Goal: Task Accomplishment & Management: Use online tool/utility

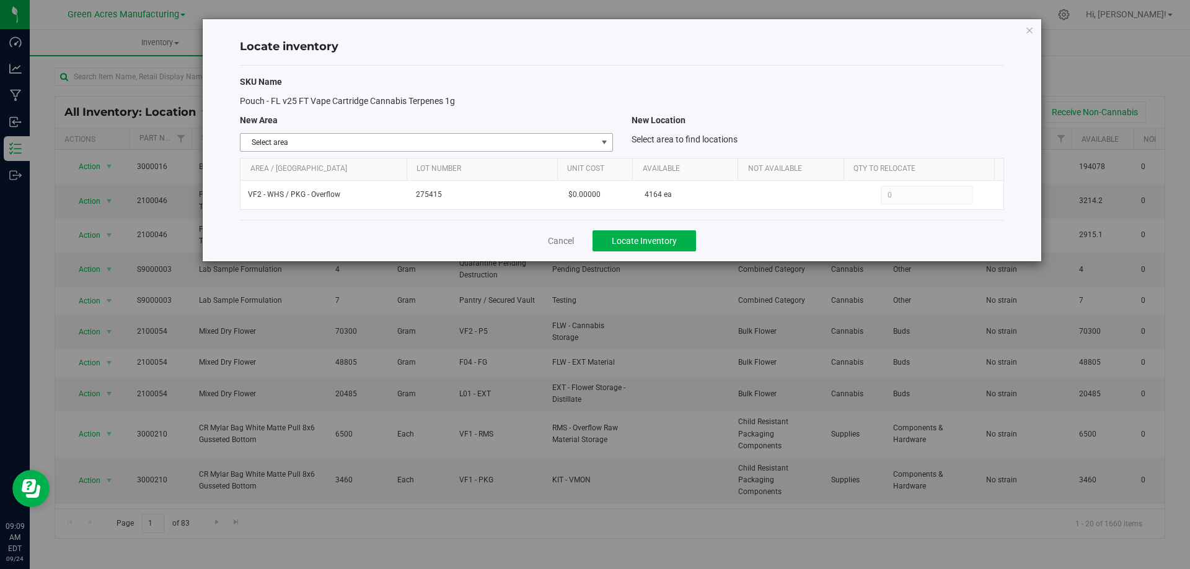
click at [602, 140] on span "select" at bounding box center [604, 143] width 10 height 10
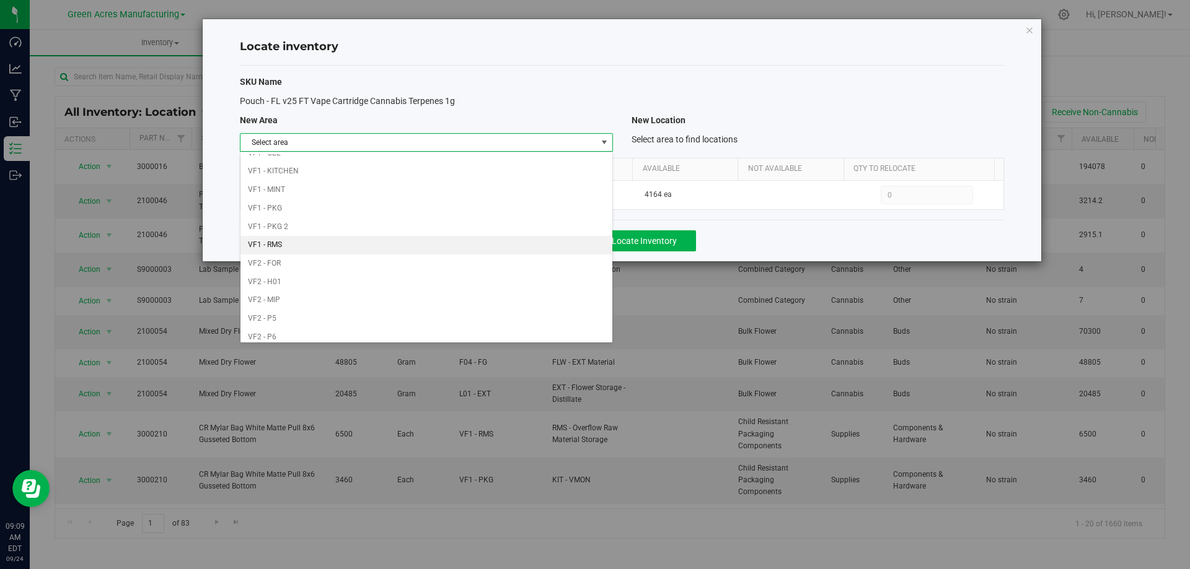
scroll to position [606, 0]
click at [444, 324] on li "Warehouse" at bounding box center [425, 331] width 371 height 19
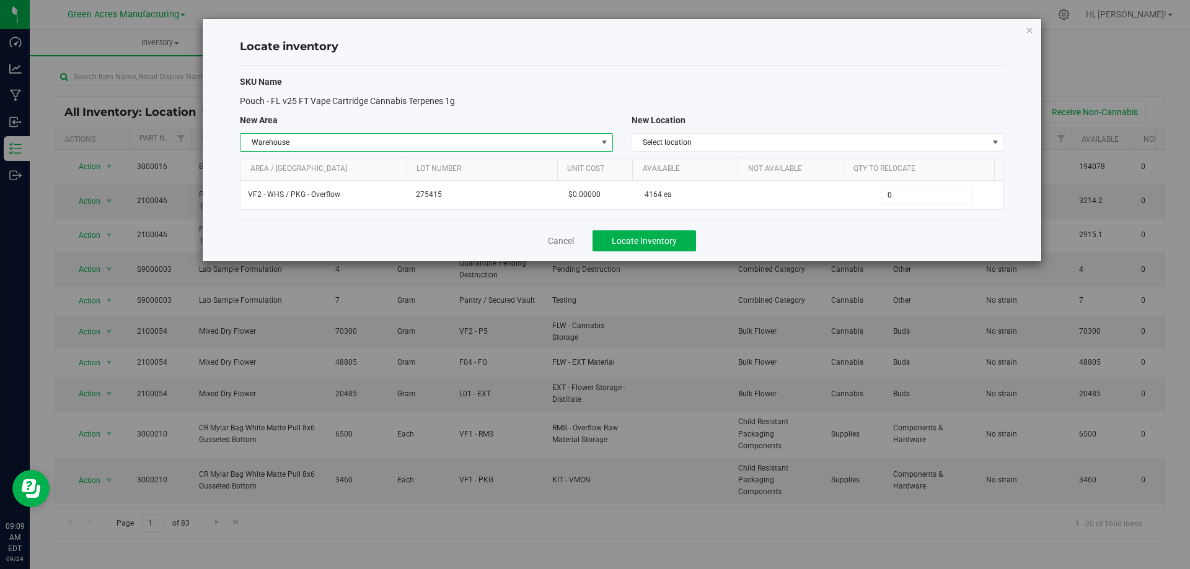
click at [886, 130] on div "SKU Name Pouch - FL v25 FT Vape Cartridge Cannabis Terpenes 1g New Area New Loc…" at bounding box center [622, 143] width 764 height 154
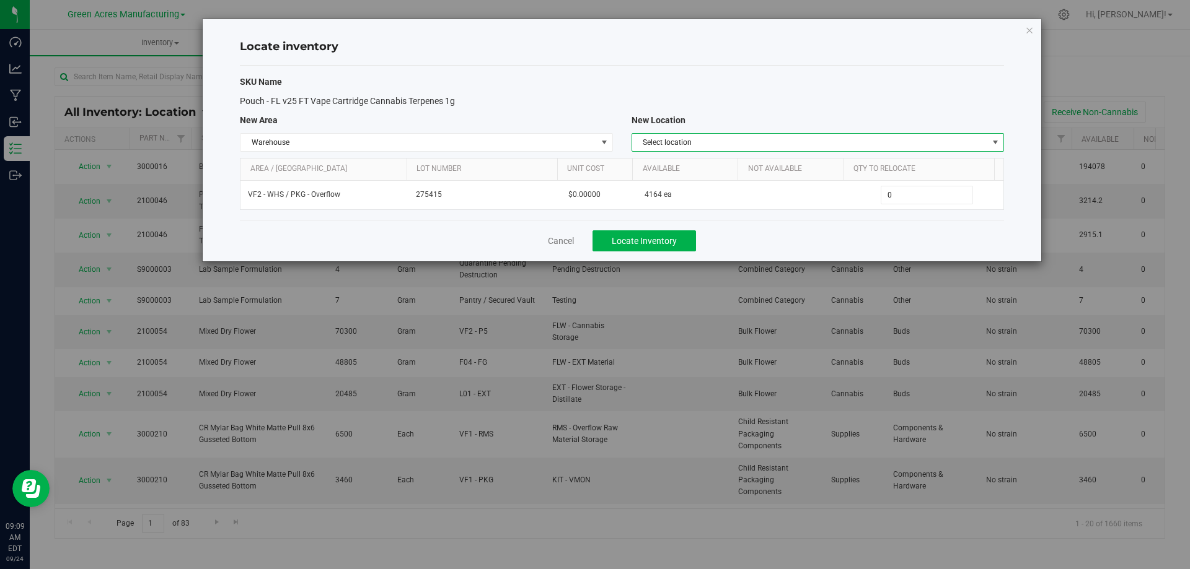
click at [887, 139] on span "Select location" at bounding box center [810, 142] width 356 height 17
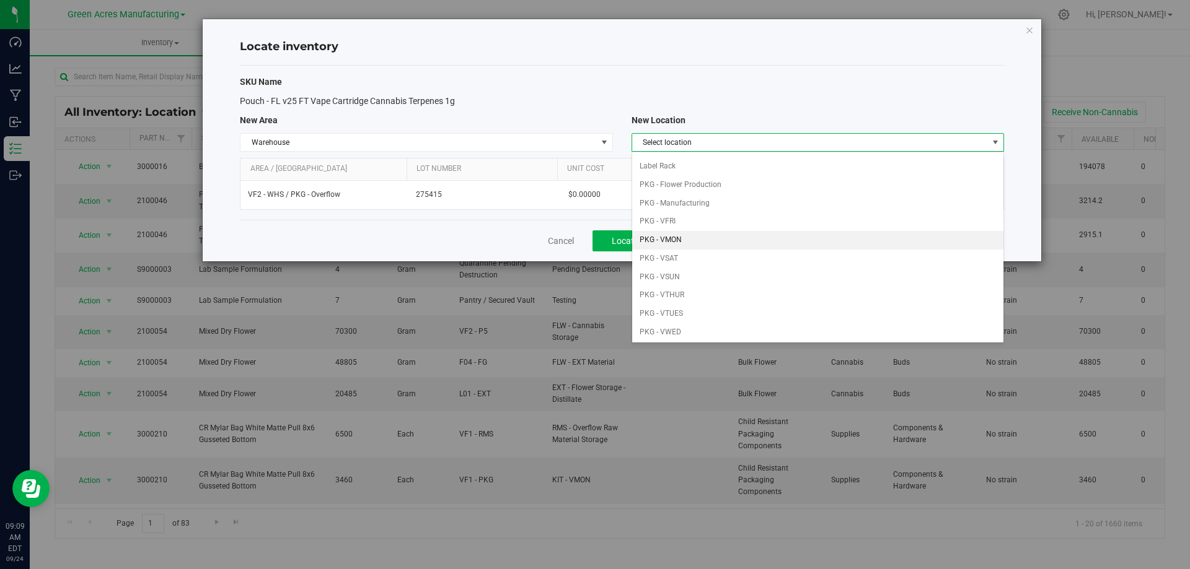
scroll to position [62, 0]
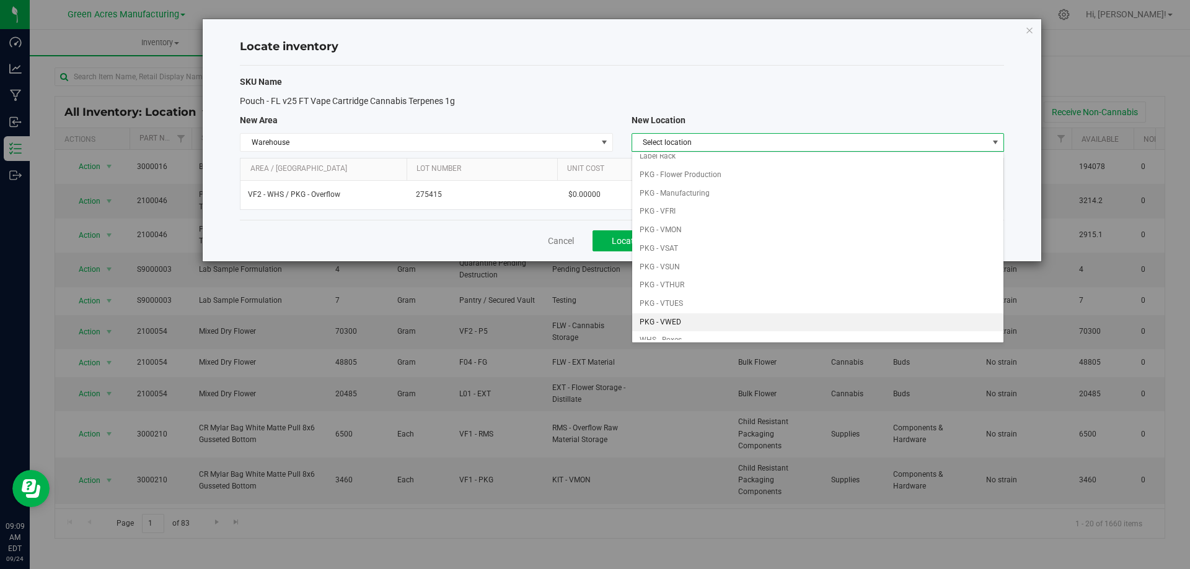
click at [704, 318] on li "PKG - VWED" at bounding box center [817, 323] width 371 height 19
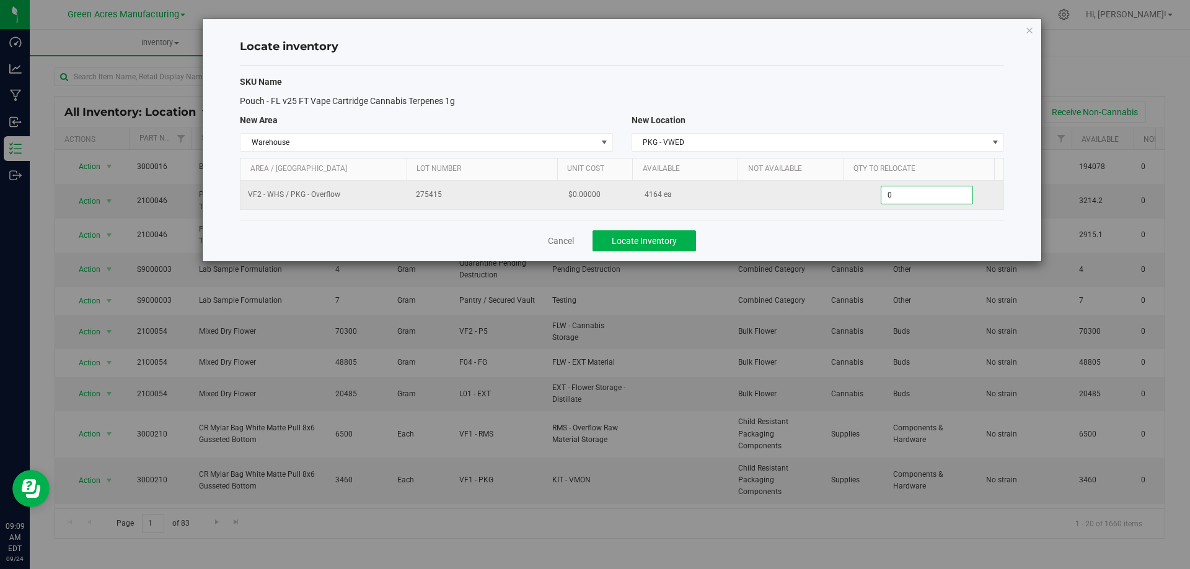
click at [918, 194] on span "0 0" at bounding box center [927, 195] width 92 height 19
click at [918, 194] on input "0" at bounding box center [926, 195] width 91 height 17
type input "4164"
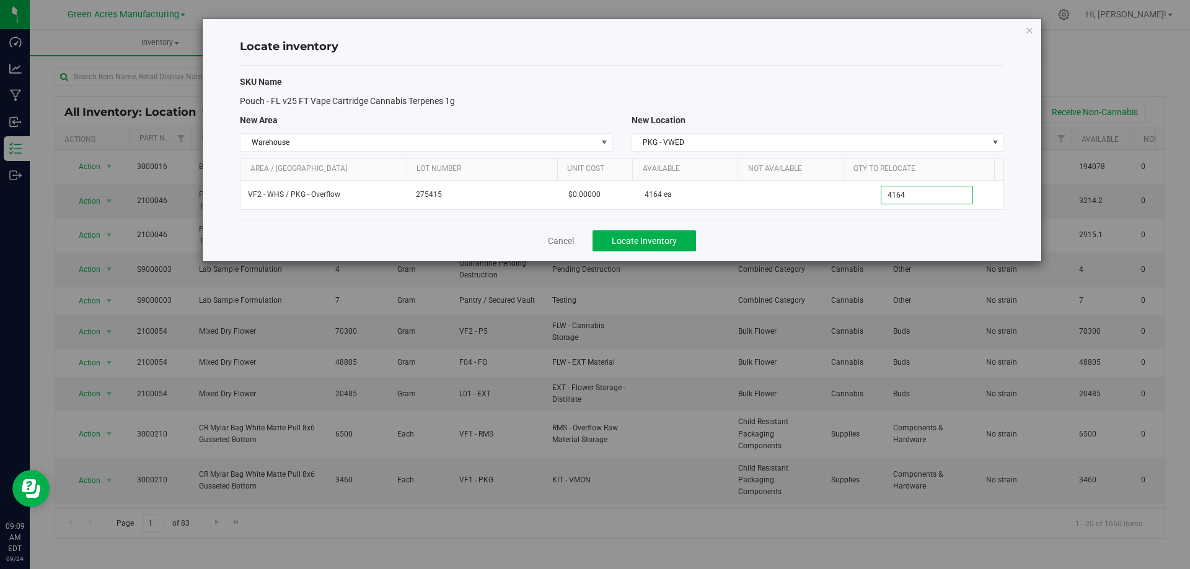
type input "4,164"
click at [797, 241] on div "Cancel Locate Inventory" at bounding box center [622, 241] width 764 height 42
click at [673, 237] on span "Locate Inventory" at bounding box center [644, 241] width 65 height 10
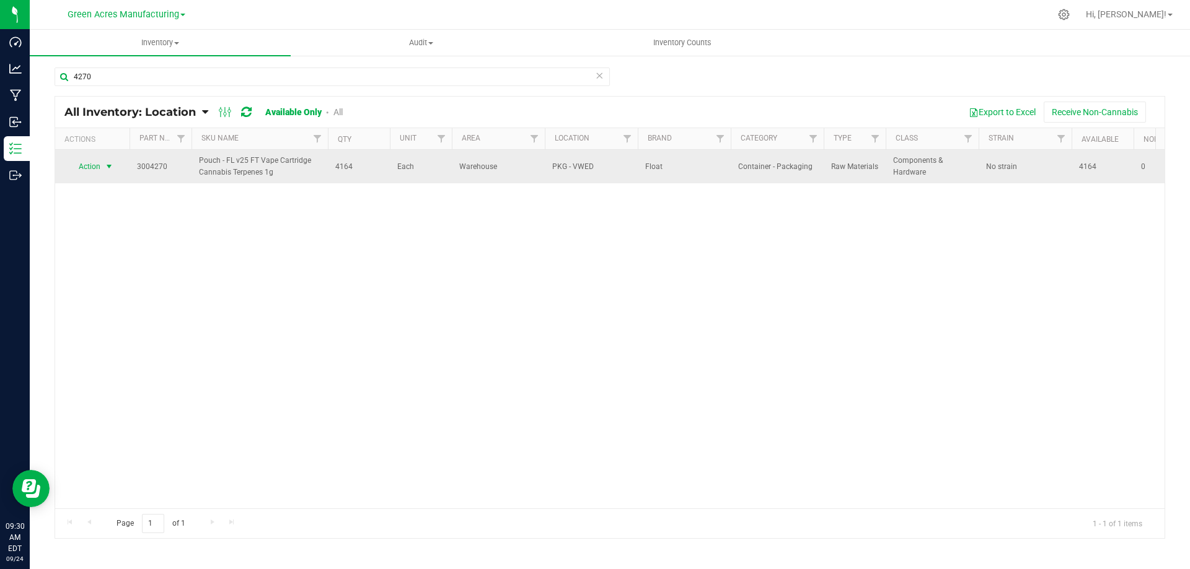
click at [105, 164] on span "select" at bounding box center [109, 167] width 10 height 10
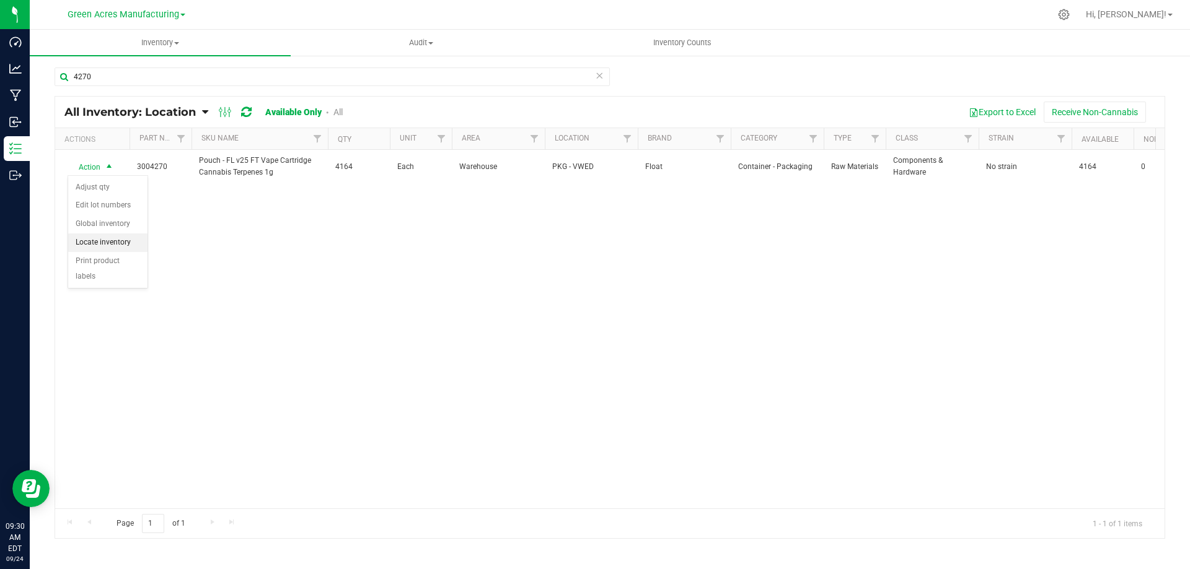
click at [100, 245] on li "Locate inventory" at bounding box center [107, 243] width 79 height 19
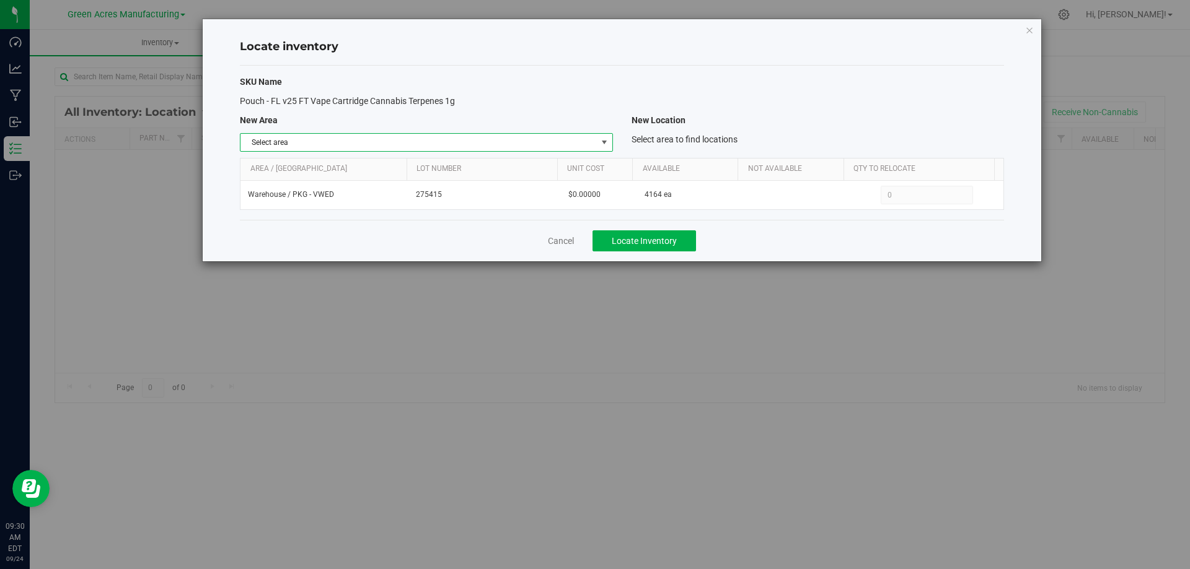
click at [604, 138] on span "select" at bounding box center [604, 143] width 10 height 10
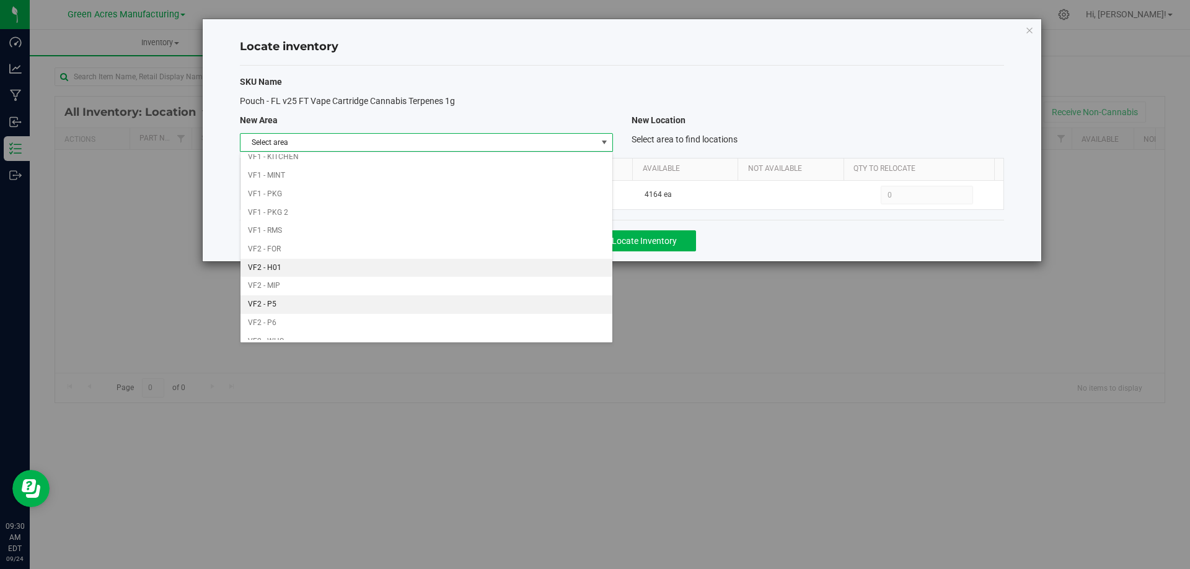
scroll to position [606, 0]
click at [1029, 27] on icon "button" at bounding box center [1029, 29] width 9 height 15
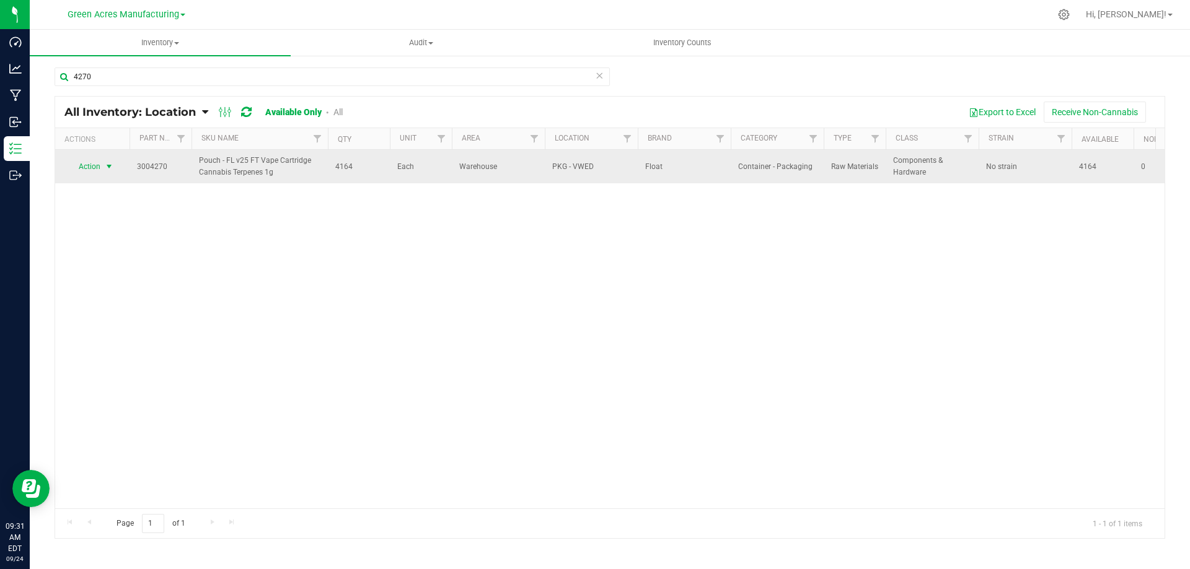
click at [103, 162] on span "select" at bounding box center [109, 166] width 15 height 17
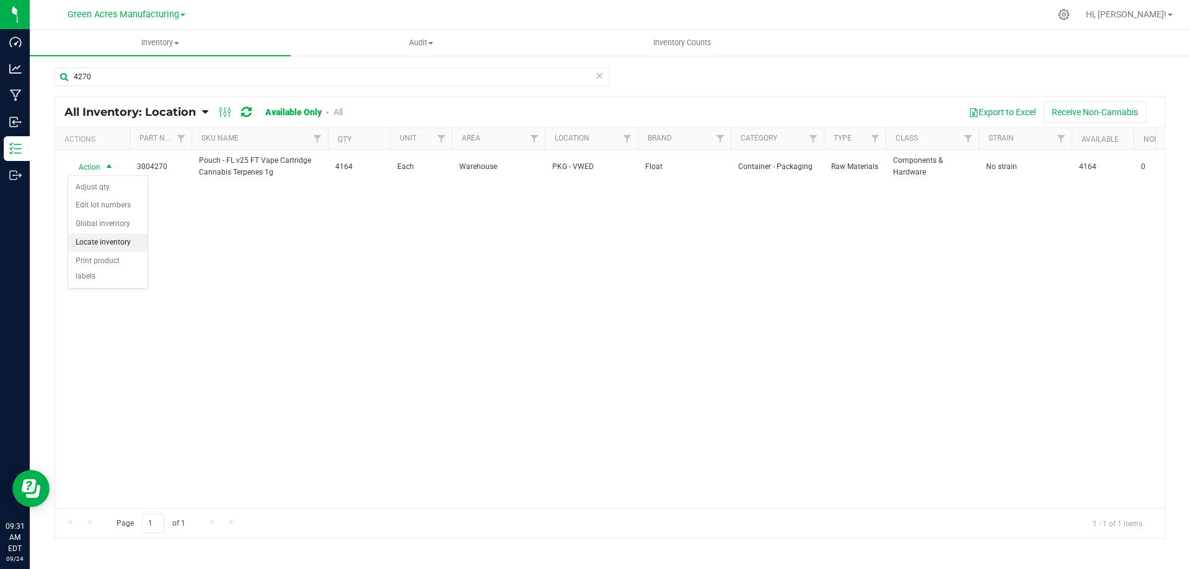
click at [115, 241] on li "Locate inventory" at bounding box center [107, 243] width 79 height 19
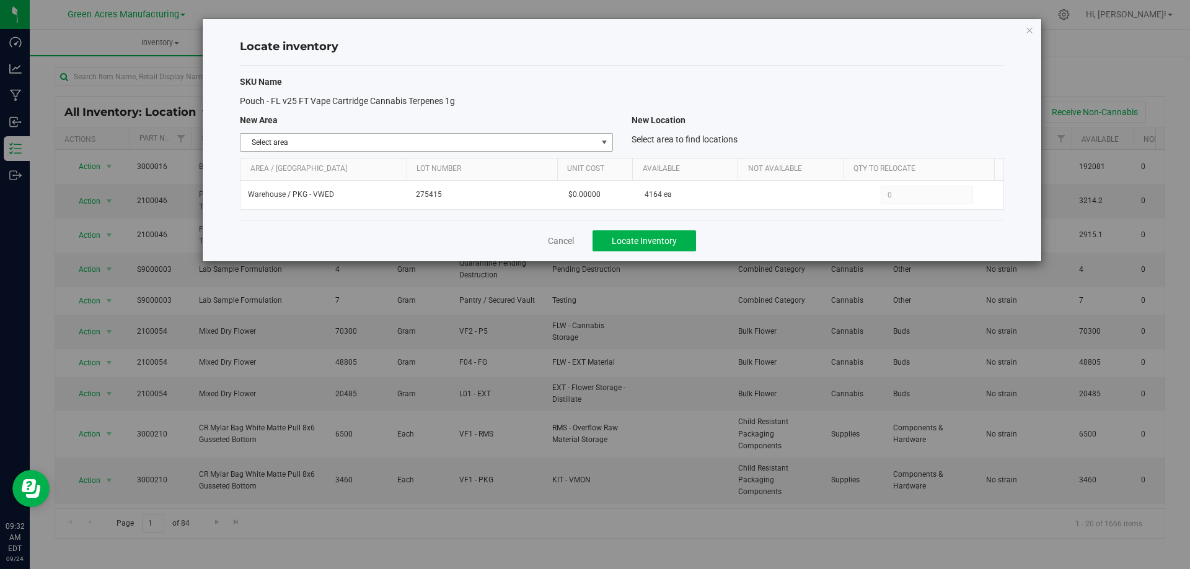
click at [602, 134] on span "select" at bounding box center [603, 142] width 15 height 17
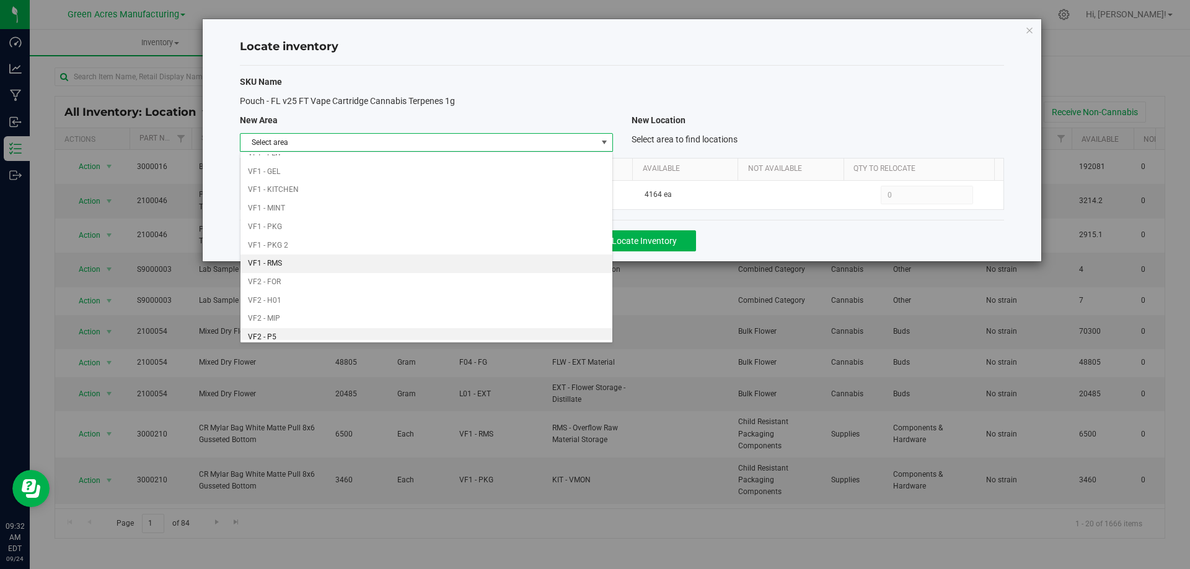
scroll to position [606, 0]
click at [483, 305] on li "VF2 - WHS" at bounding box center [425, 313] width 371 height 19
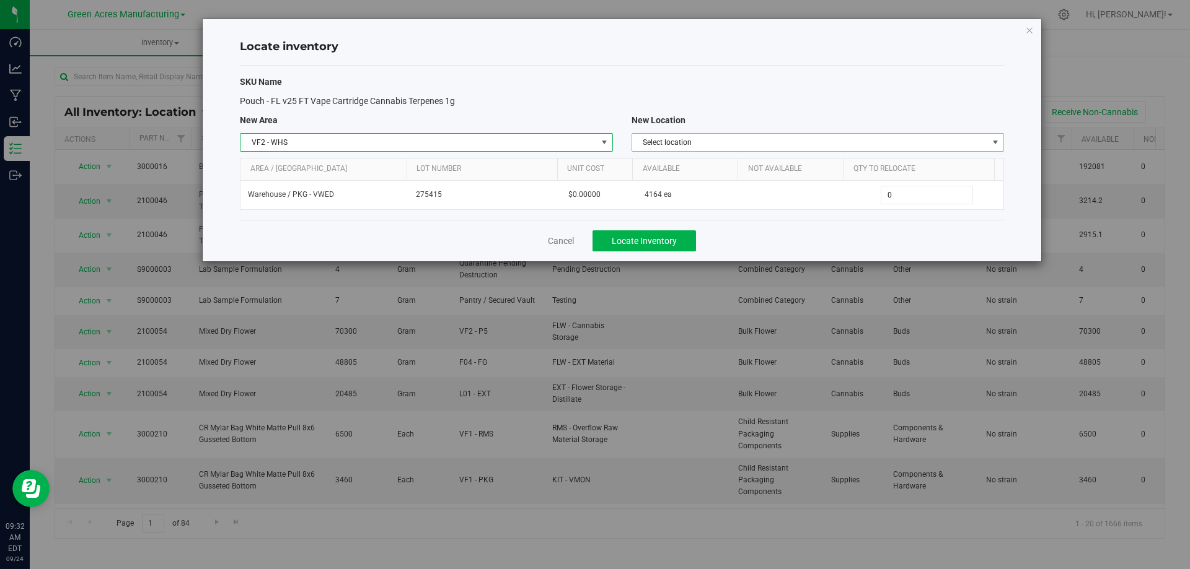
click at [889, 136] on span "Select location" at bounding box center [810, 142] width 356 height 17
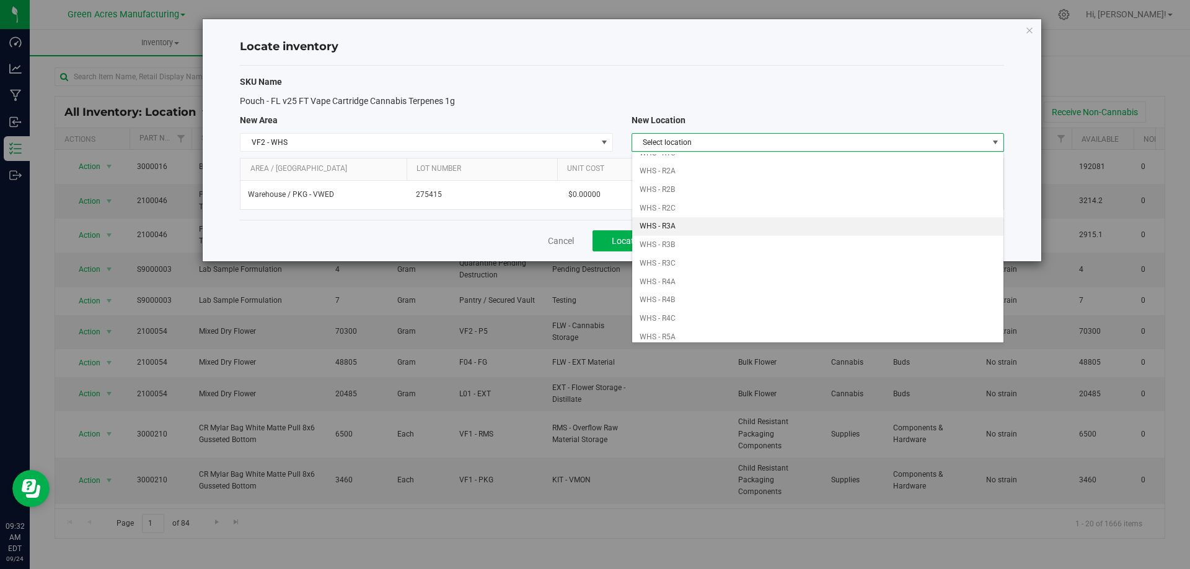
scroll to position [186, 0]
click at [735, 162] on li "WHS - R2A" at bounding box center [817, 161] width 371 height 19
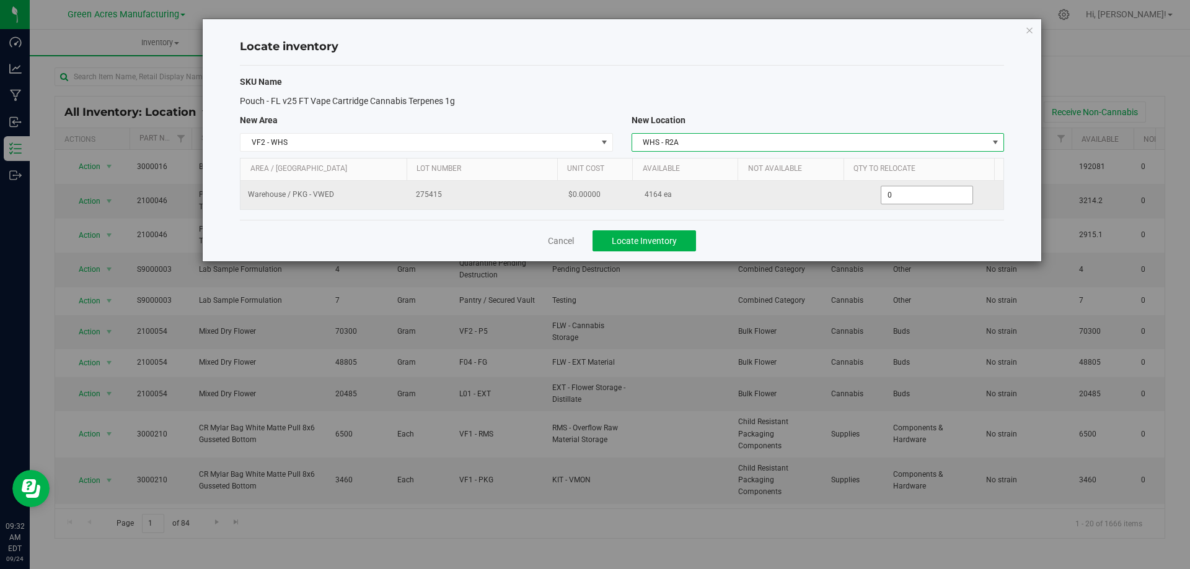
click at [921, 195] on span "0 0" at bounding box center [927, 195] width 92 height 19
click at [921, 195] on input "0" at bounding box center [926, 195] width 91 height 17
type input "2000"
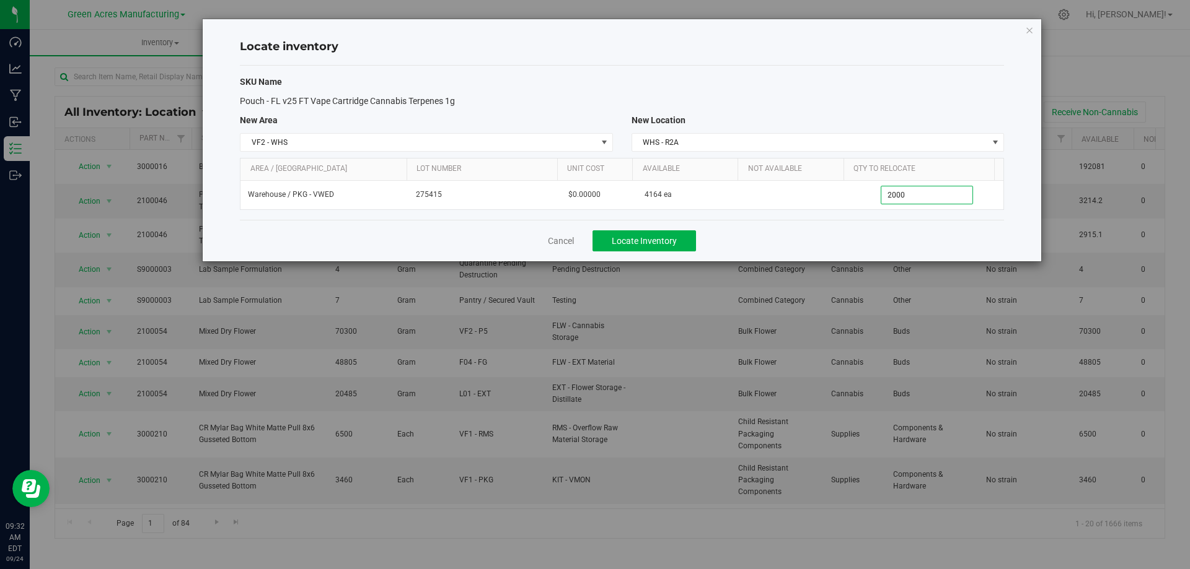
type input "2,000"
click at [822, 237] on div "Cancel Locate Inventory" at bounding box center [622, 241] width 764 height 42
click at [689, 240] on button "Locate Inventory" at bounding box center [643, 241] width 103 height 21
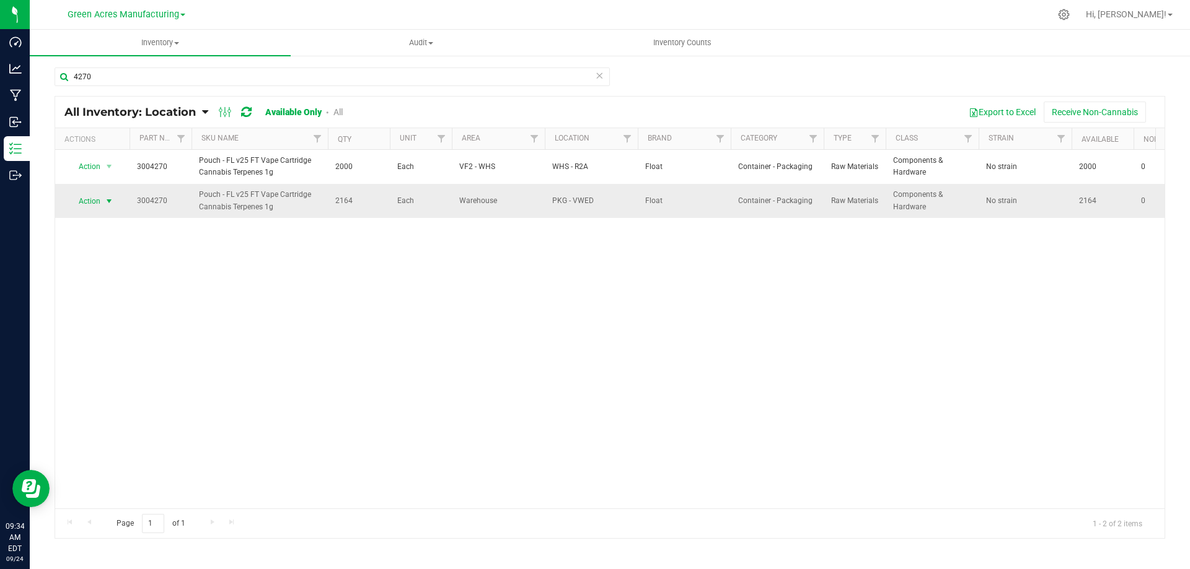
click at [107, 202] on span "select" at bounding box center [109, 201] width 10 height 10
click at [107, 281] on li "Locate inventory" at bounding box center [107, 277] width 79 height 19
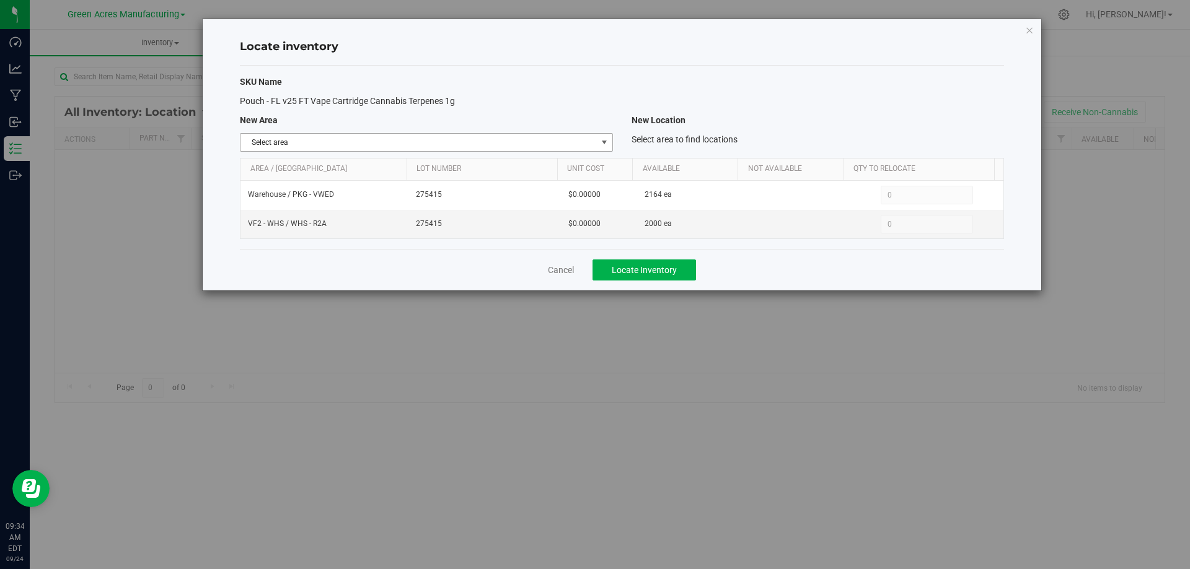
click at [532, 143] on span "Select area" at bounding box center [418, 142] width 356 height 17
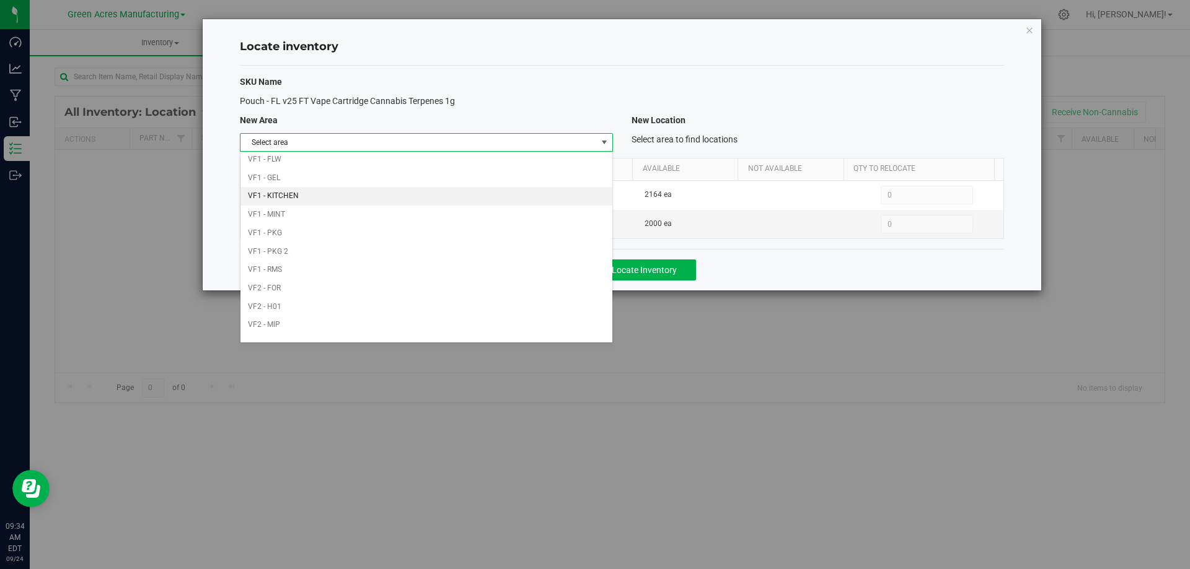
scroll to position [606, 0]
click at [461, 327] on li "Warehouse" at bounding box center [425, 331] width 371 height 19
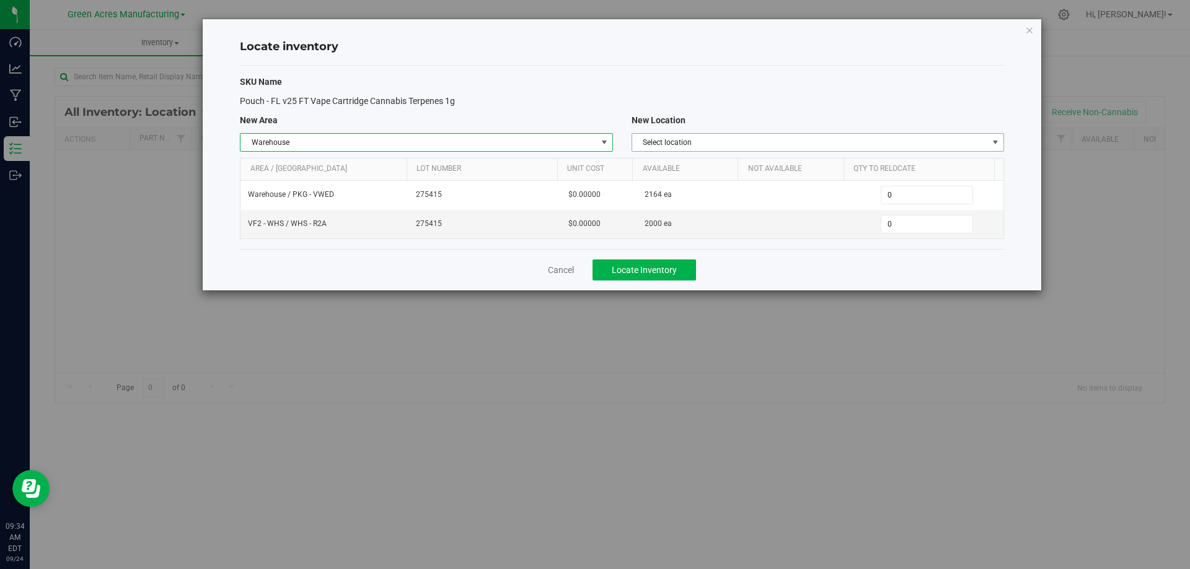
click at [850, 139] on span "Select location" at bounding box center [810, 142] width 356 height 17
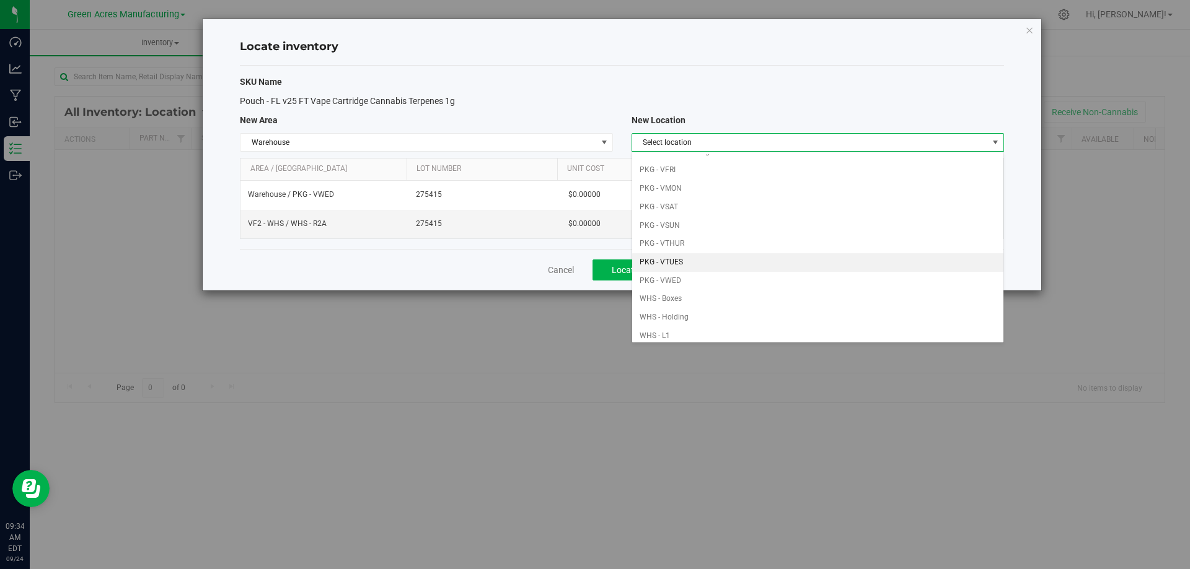
scroll to position [124, 0]
drag, startPoint x: 742, startPoint y: 258, endPoint x: 753, endPoint y: 252, distance: 13.1
click at [742, 258] on li "PKG - VWED" at bounding box center [817, 261] width 371 height 19
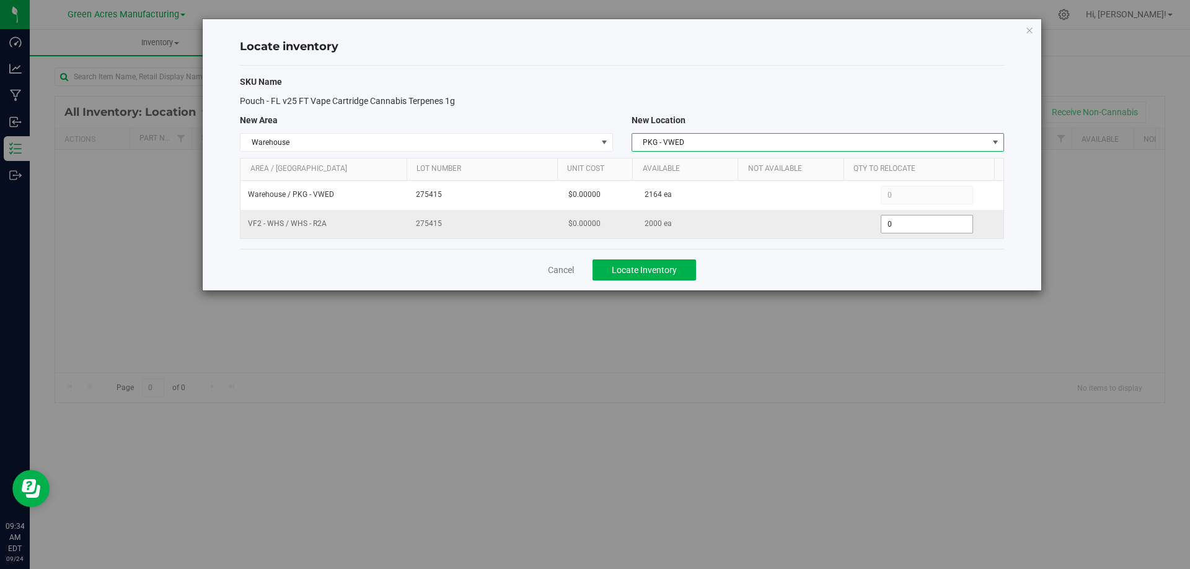
click at [911, 224] on span "0 0" at bounding box center [927, 224] width 92 height 19
click at [911, 224] on input "0" at bounding box center [926, 224] width 91 height 17
type input "2000"
type input "2,000"
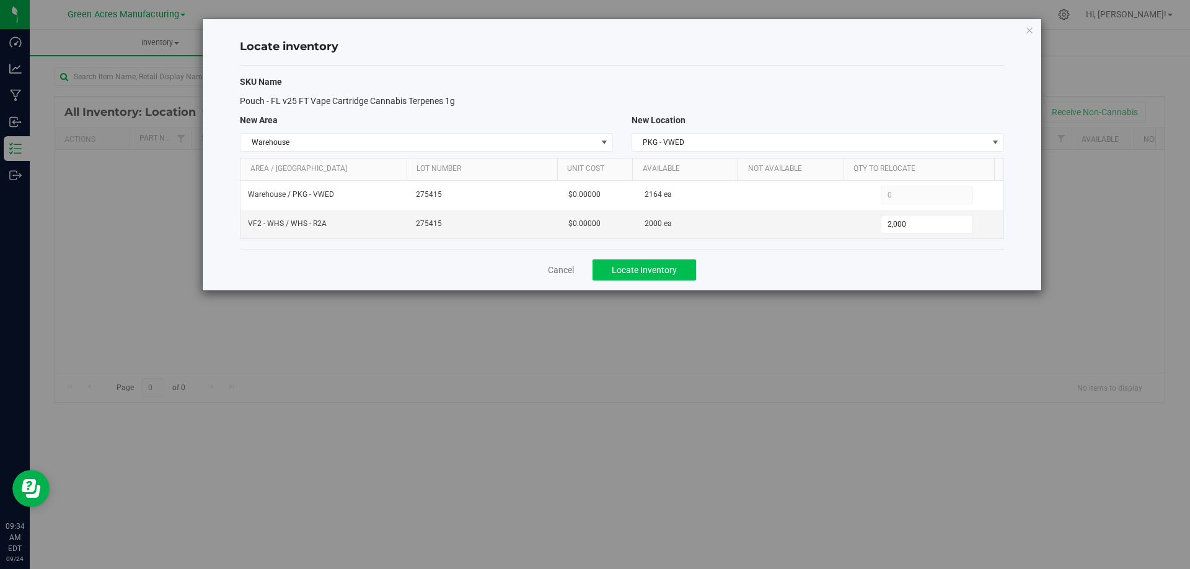
drag, startPoint x: 773, startPoint y: 280, endPoint x: 650, endPoint y: 266, distance: 124.1
click at [768, 279] on div "Cancel Locate Inventory" at bounding box center [622, 270] width 764 height 42
click at [649, 266] on span "Locate Inventory" at bounding box center [644, 270] width 65 height 10
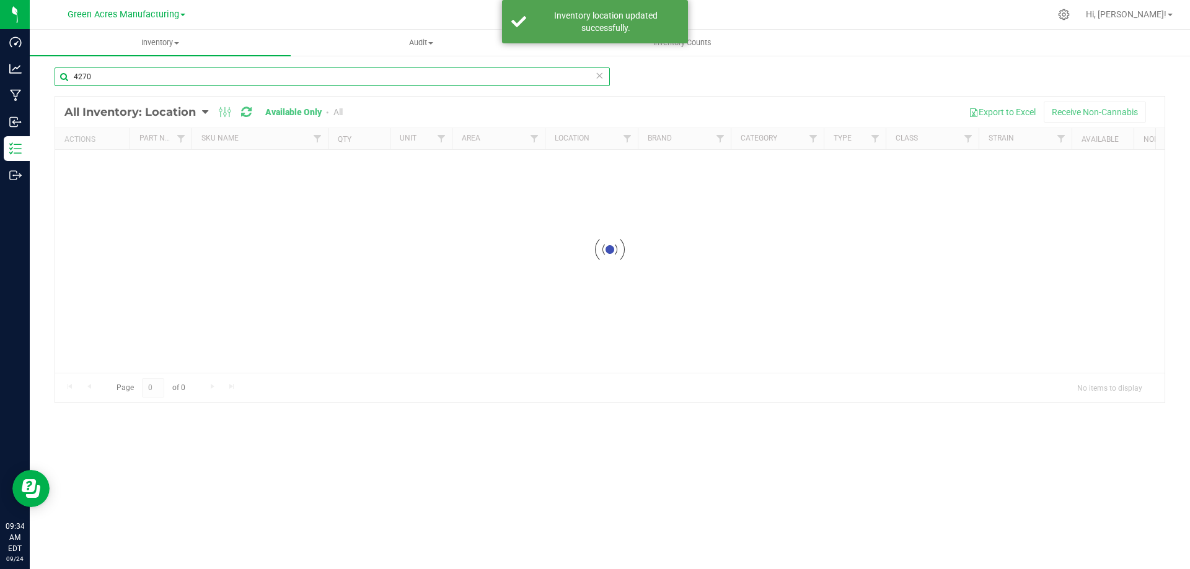
click at [346, 79] on input "4270" at bounding box center [332, 77] width 555 height 19
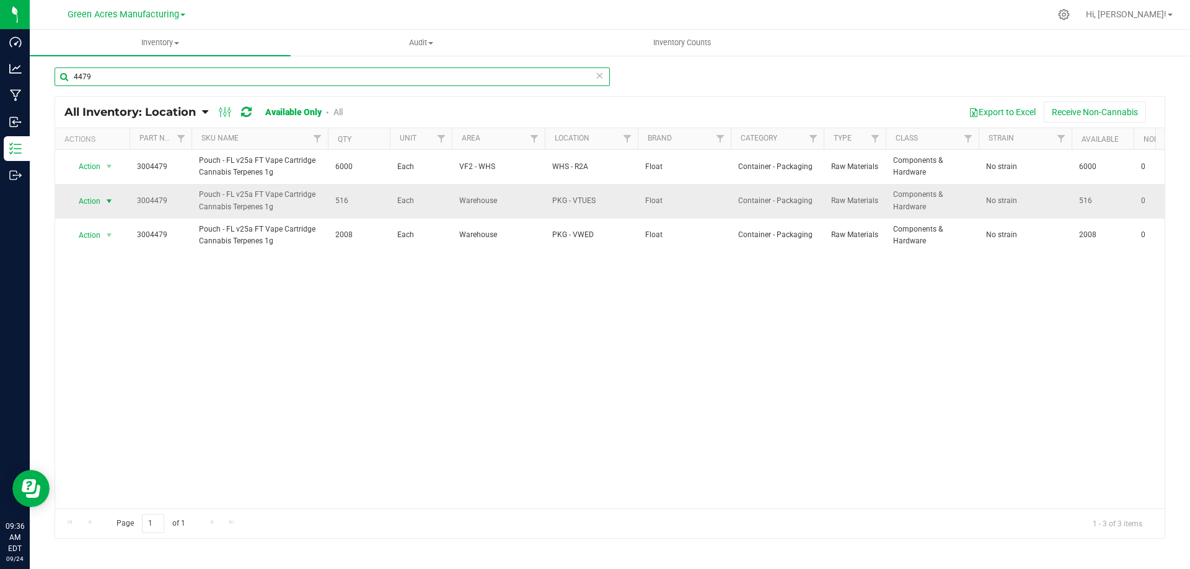
type input "4479"
click at [106, 199] on span "select" at bounding box center [109, 201] width 10 height 10
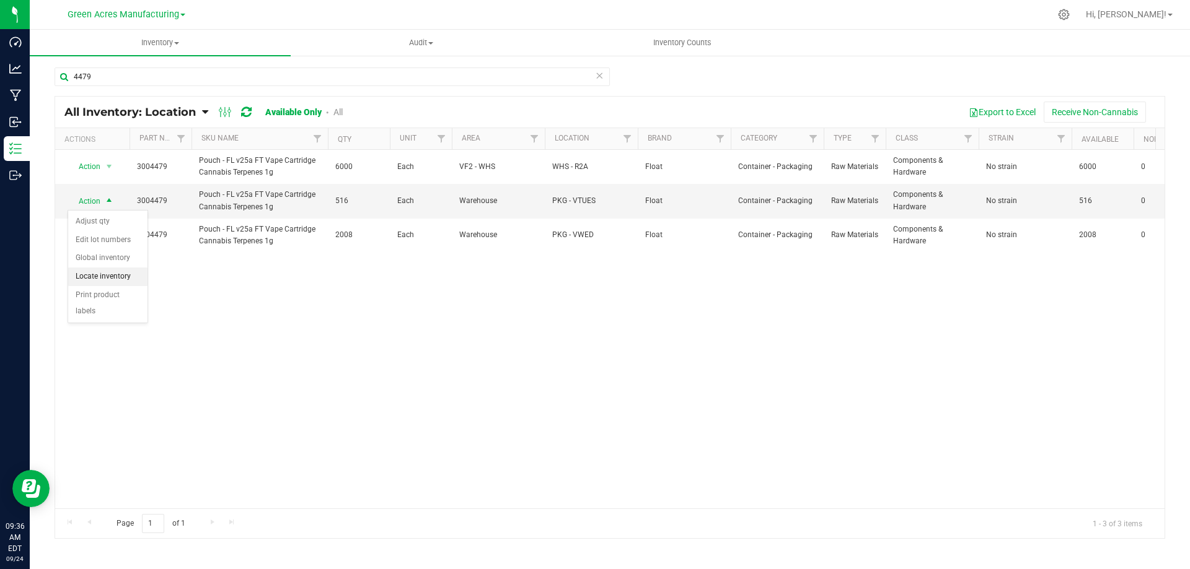
click at [104, 280] on li "Locate inventory" at bounding box center [107, 277] width 79 height 19
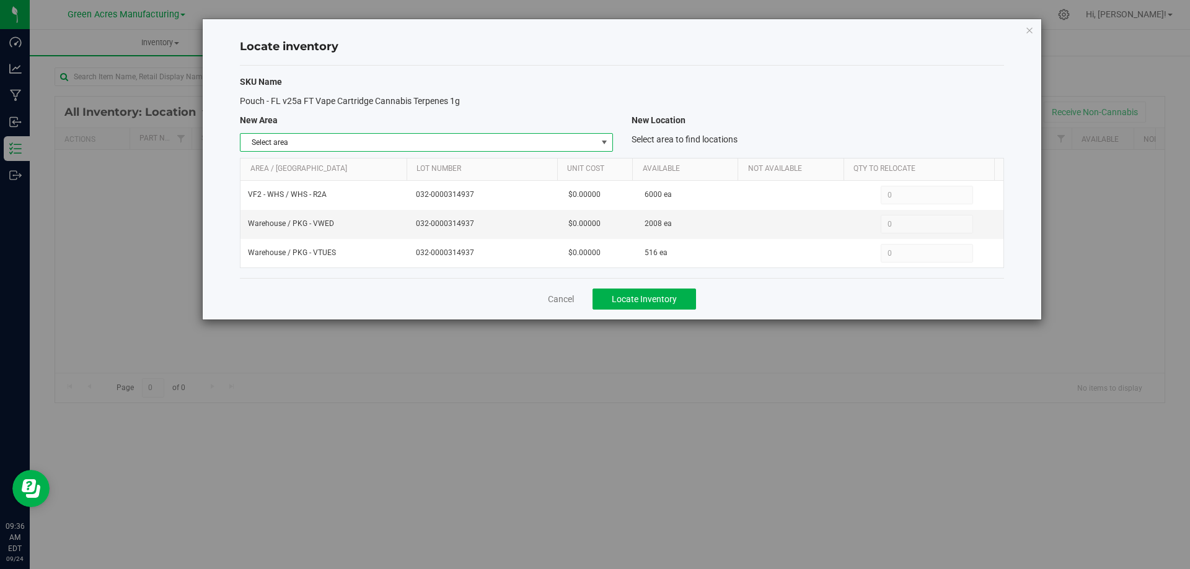
click at [602, 139] on span "select" at bounding box center [604, 143] width 10 height 10
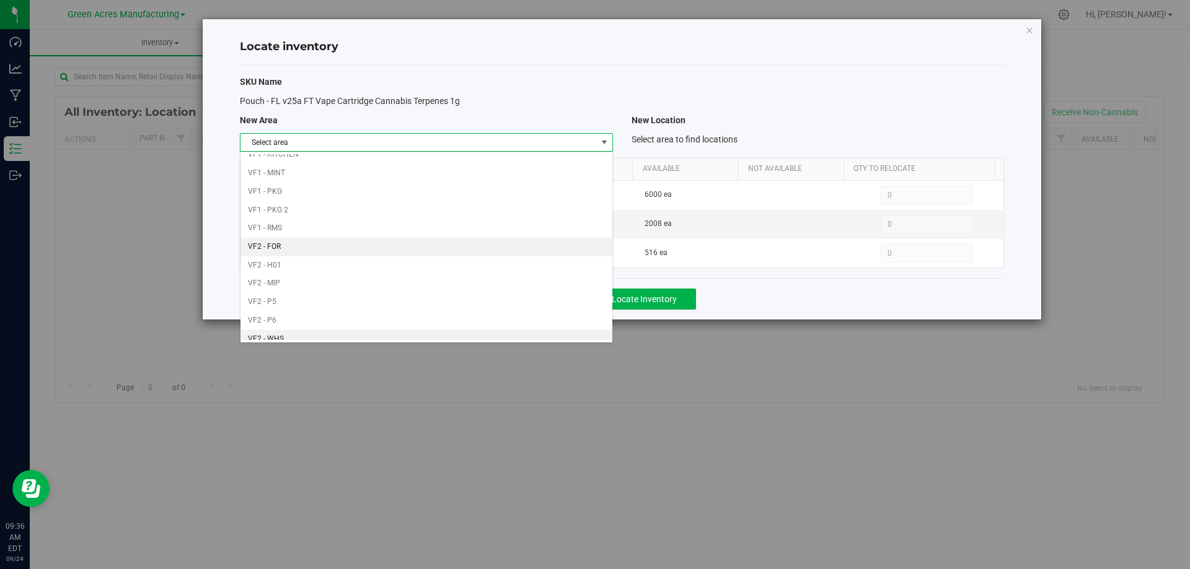
scroll to position [606, 0]
click at [462, 334] on li "Warehouse" at bounding box center [425, 331] width 371 height 19
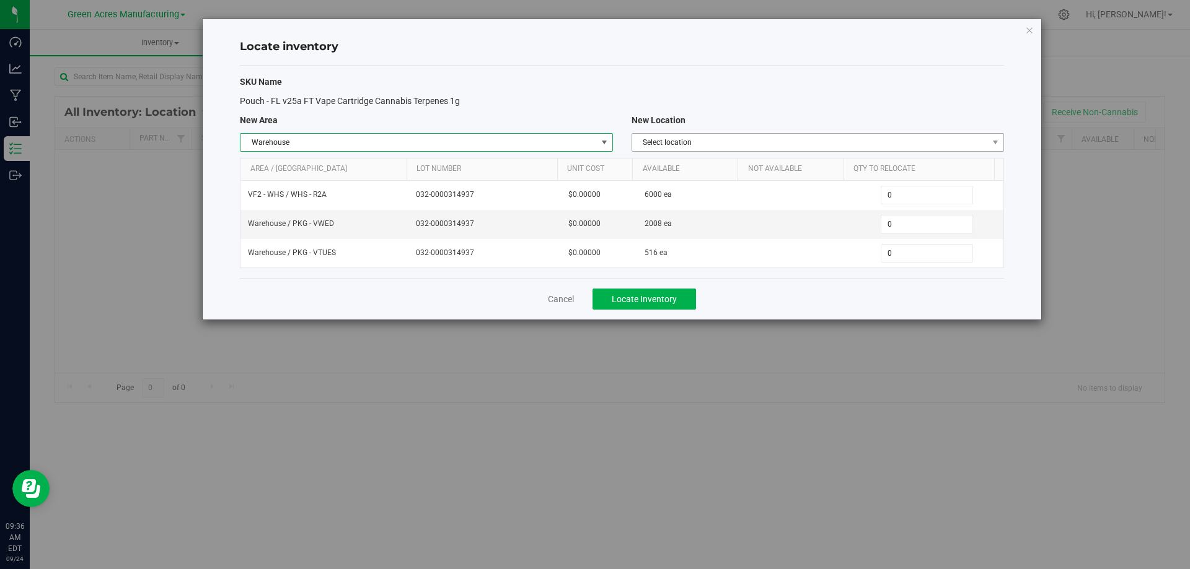
click at [877, 147] on span "Select location" at bounding box center [810, 142] width 356 height 17
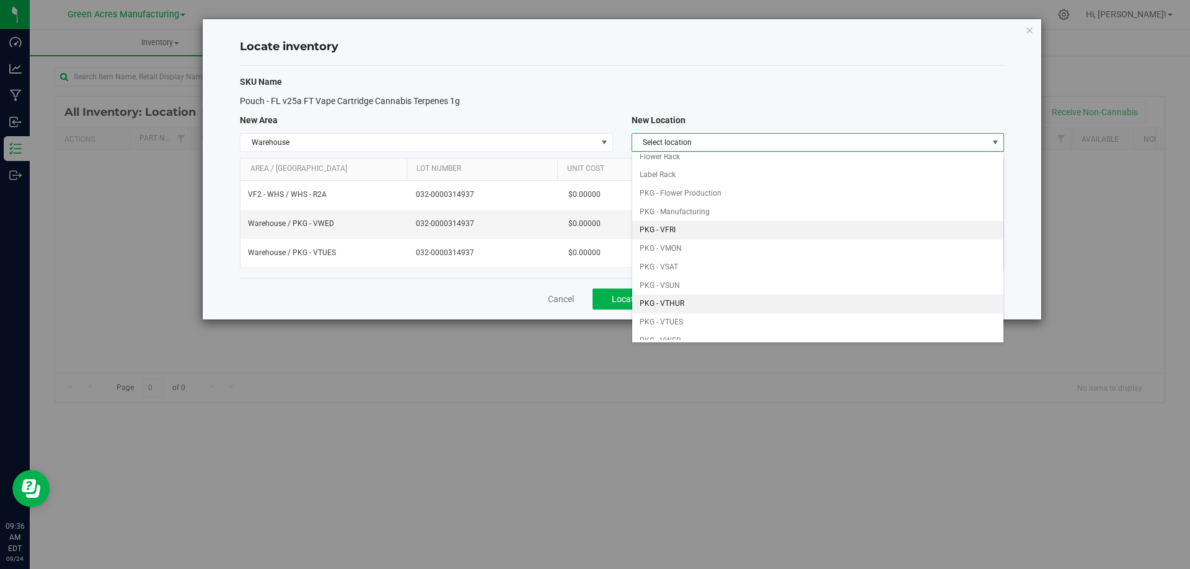
scroll to position [62, 0]
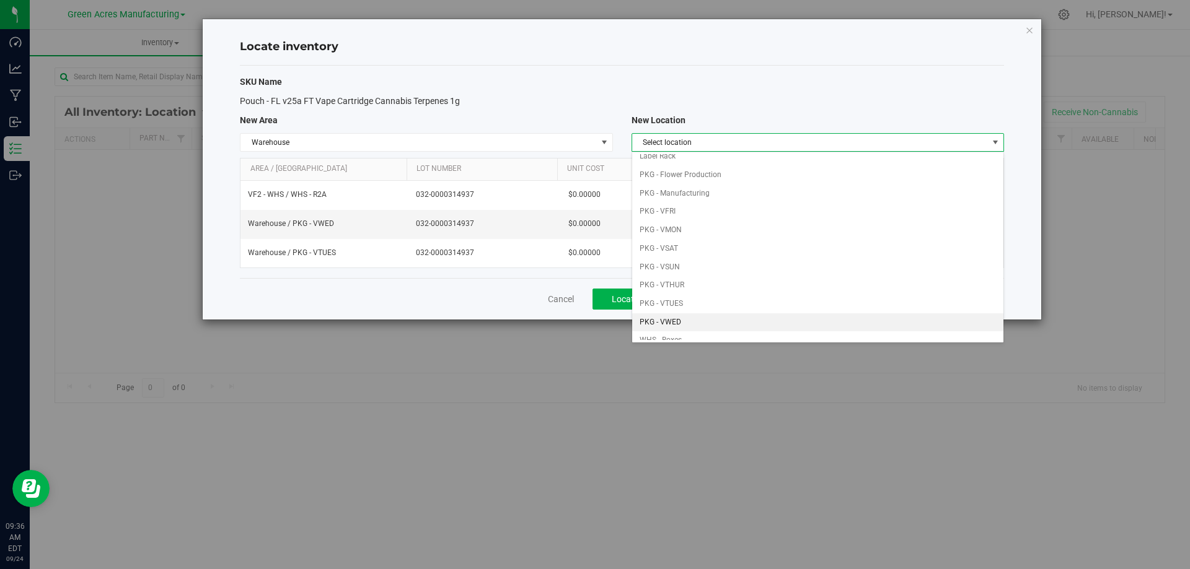
drag, startPoint x: 695, startPoint y: 327, endPoint x: 790, endPoint y: 274, distance: 108.5
click at [696, 326] on li "PKG - VWED" at bounding box center [817, 323] width 371 height 19
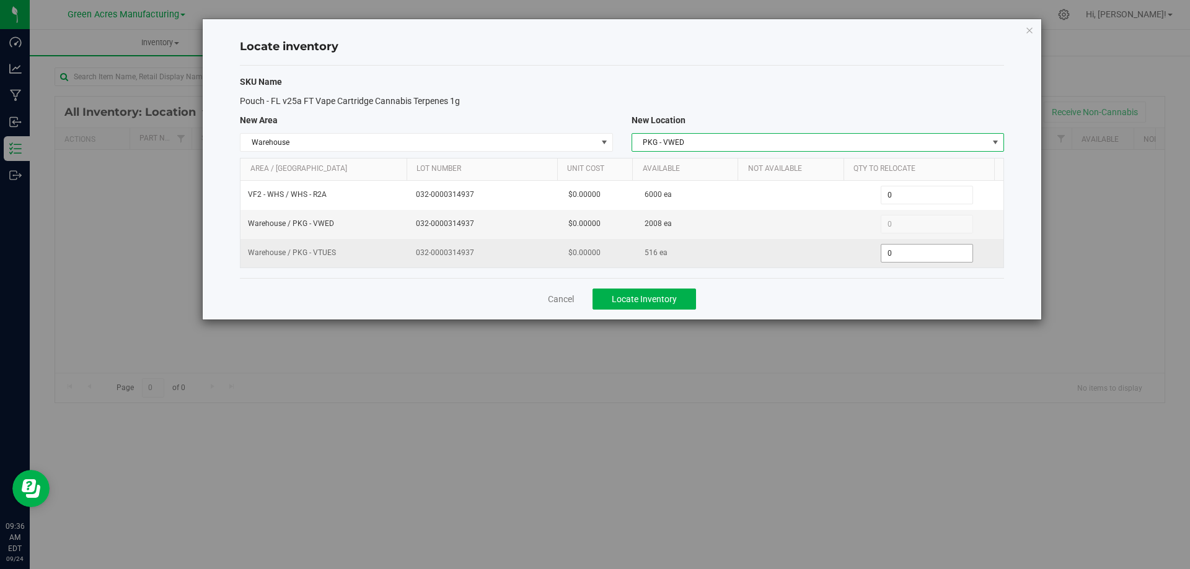
click at [894, 254] on span "0 0" at bounding box center [927, 253] width 92 height 19
click at [894, 252] on input "0" at bounding box center [926, 253] width 91 height 17
type input "516"
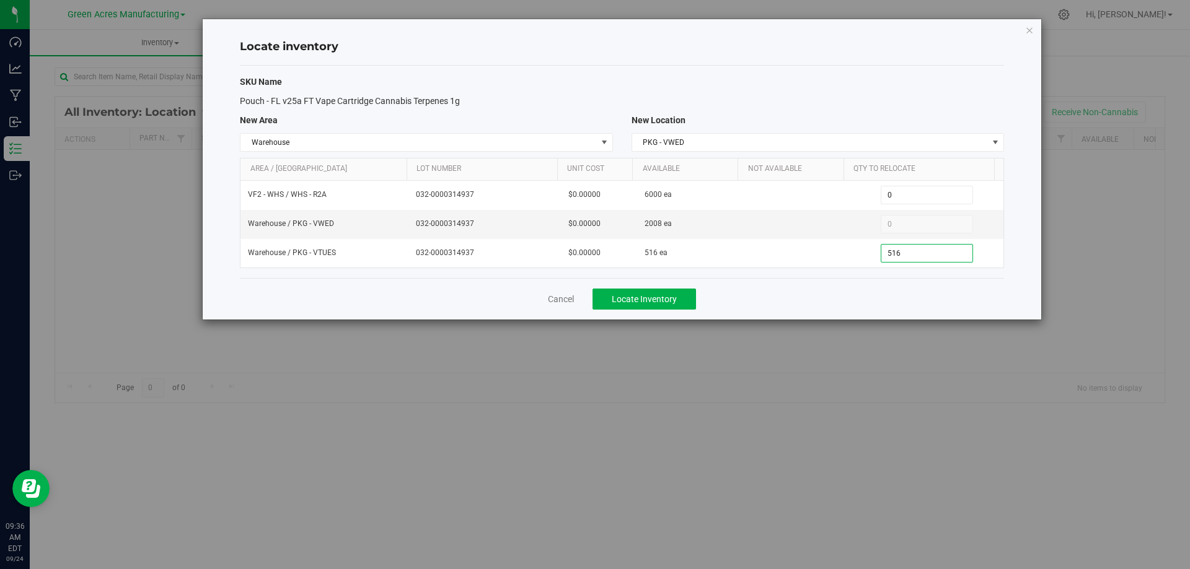
type input "516"
drag, startPoint x: 794, startPoint y: 306, endPoint x: 781, endPoint y: 305, distance: 13.1
click at [791, 306] on div "Cancel Locate Inventory" at bounding box center [622, 299] width 764 height 42
click at [638, 302] on span "Locate Inventory" at bounding box center [644, 299] width 65 height 10
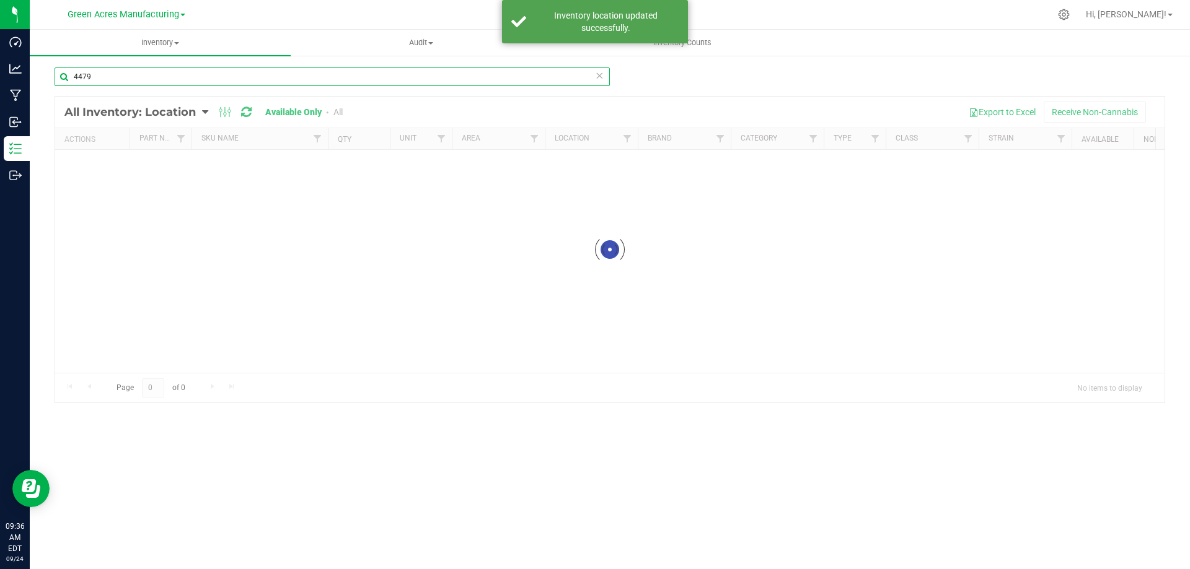
click at [307, 70] on input "4479" at bounding box center [332, 77] width 555 height 19
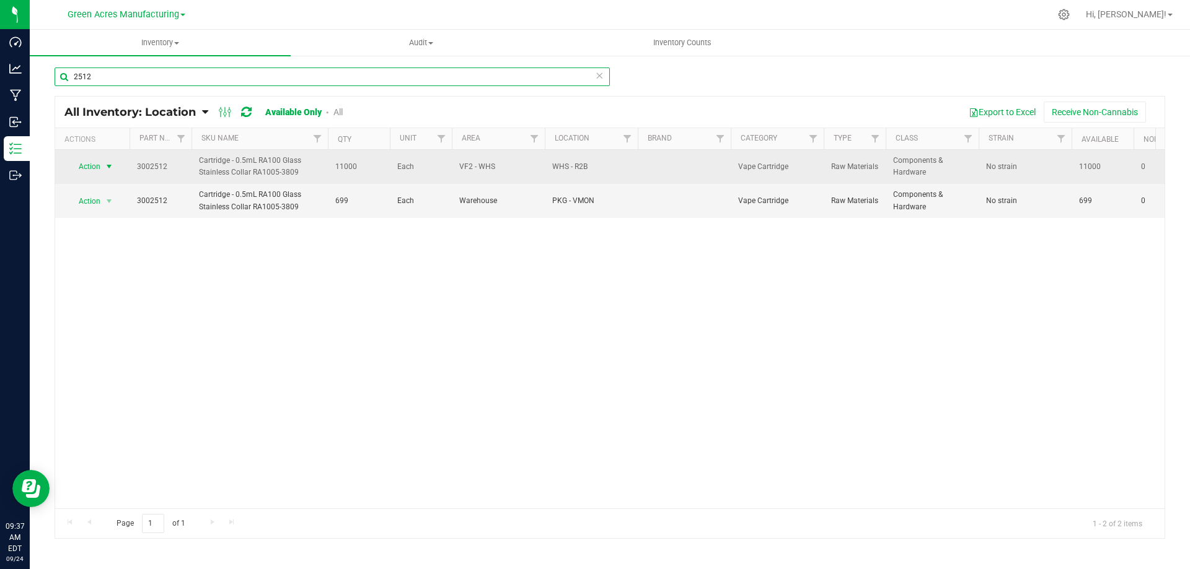
type input "2512"
drag, startPoint x: 103, startPoint y: 167, endPoint x: 105, endPoint y: 195, distance: 27.9
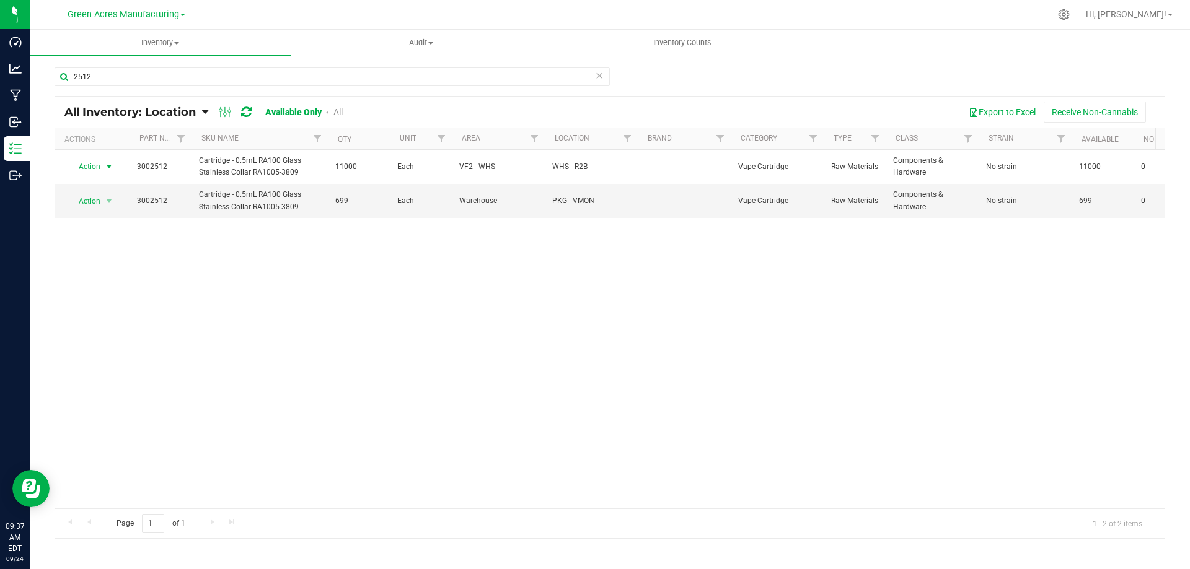
click at [104, 167] on span "select" at bounding box center [109, 166] width 15 height 17
click at [109, 245] on li "Locate inventory" at bounding box center [107, 243] width 79 height 19
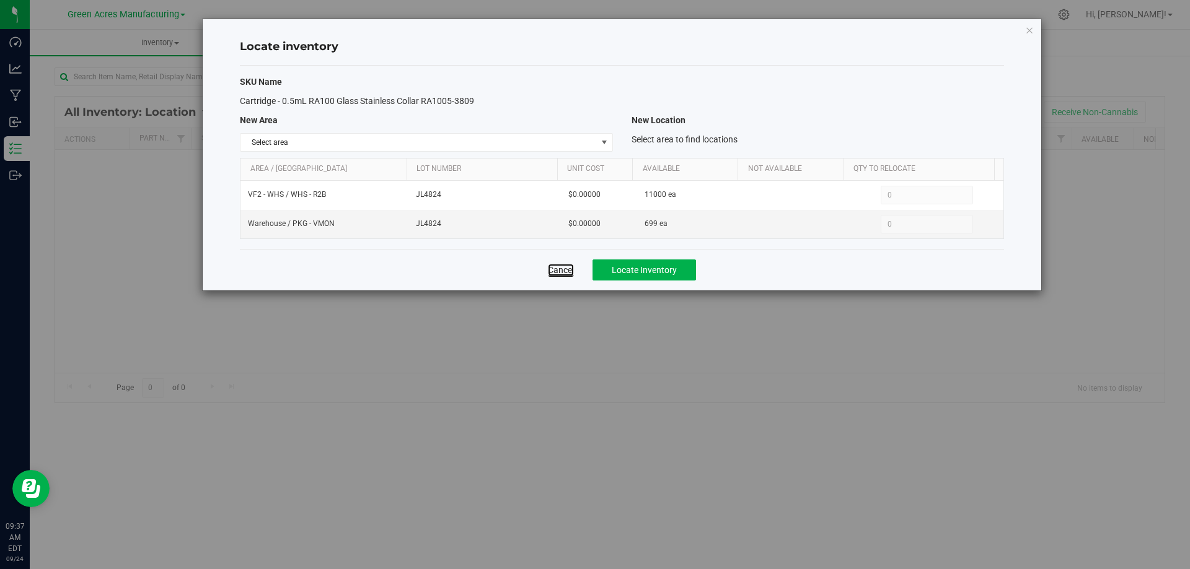
click at [556, 270] on link "Cancel" at bounding box center [561, 270] width 26 height 12
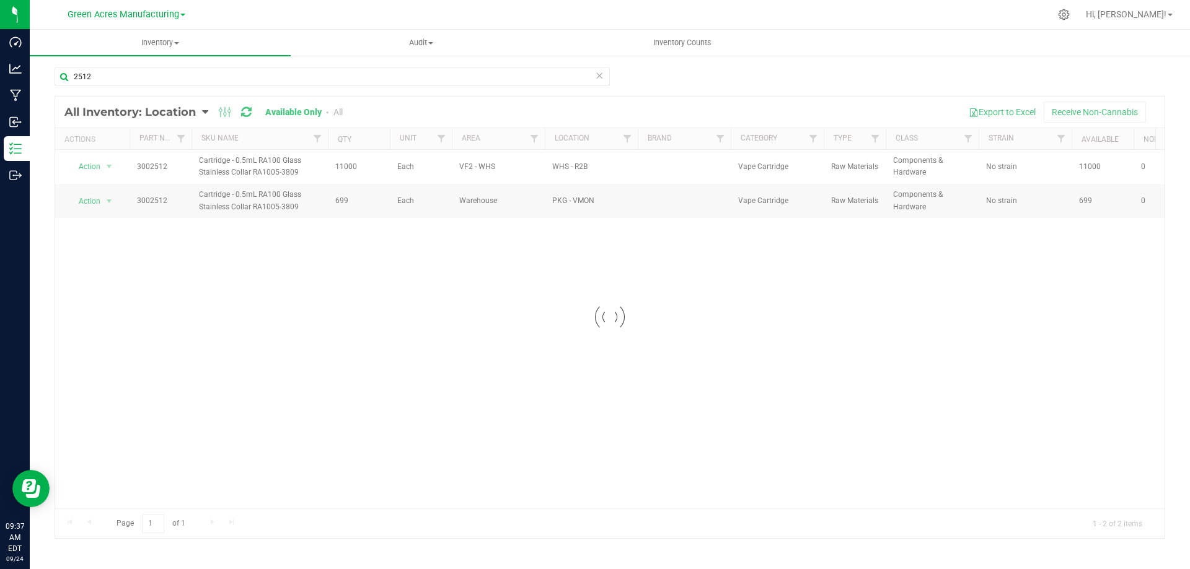
click at [105, 201] on div at bounding box center [609, 318] width 1109 height 442
click at [105, 201] on span "select" at bounding box center [109, 201] width 10 height 10
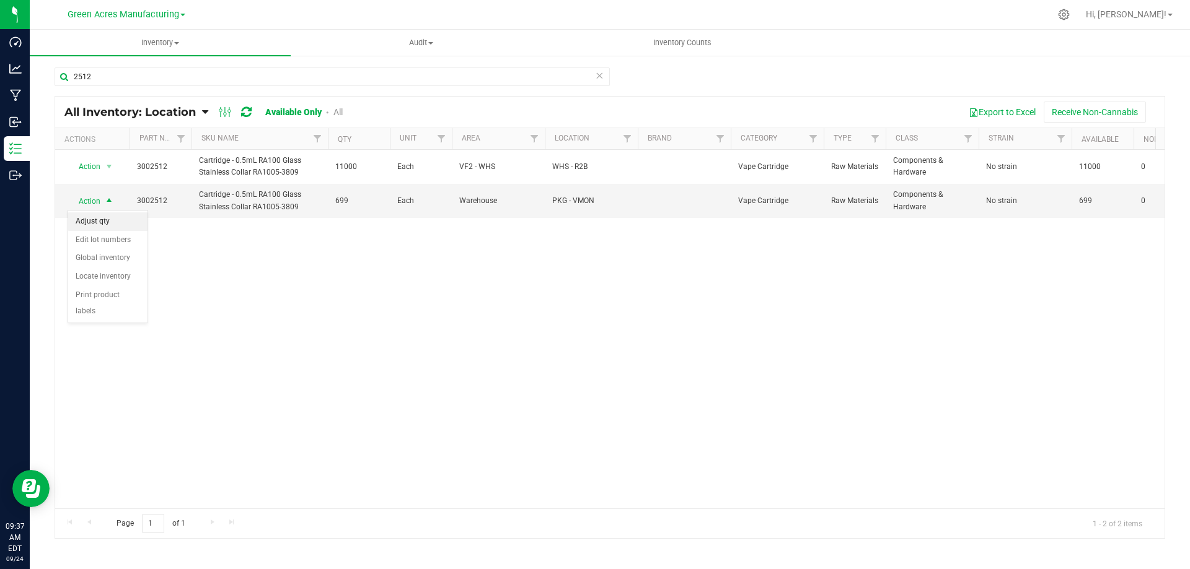
click at [108, 218] on li "Adjust qty" at bounding box center [107, 222] width 79 height 19
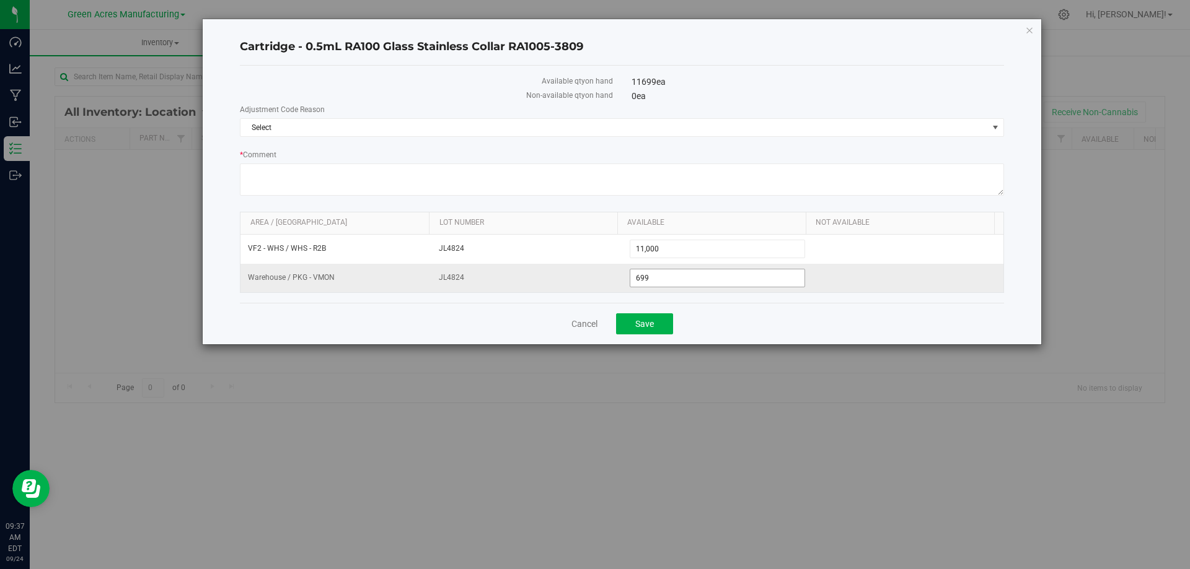
click at [732, 278] on span "699 699" at bounding box center [718, 278] width 176 height 19
click at [732, 278] on input "699" at bounding box center [717, 278] width 175 height 17
type input "700"
drag, startPoint x: 793, startPoint y: 126, endPoint x: 688, endPoint y: 131, distance: 104.2
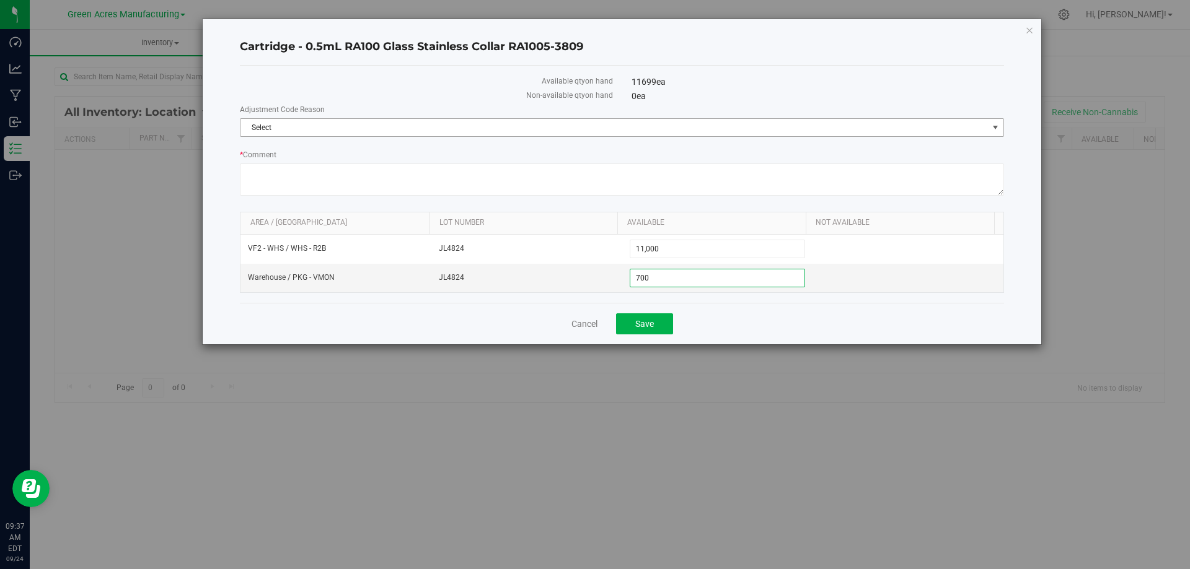
click at [791, 126] on span "Select" at bounding box center [613, 127] width 747 height 17
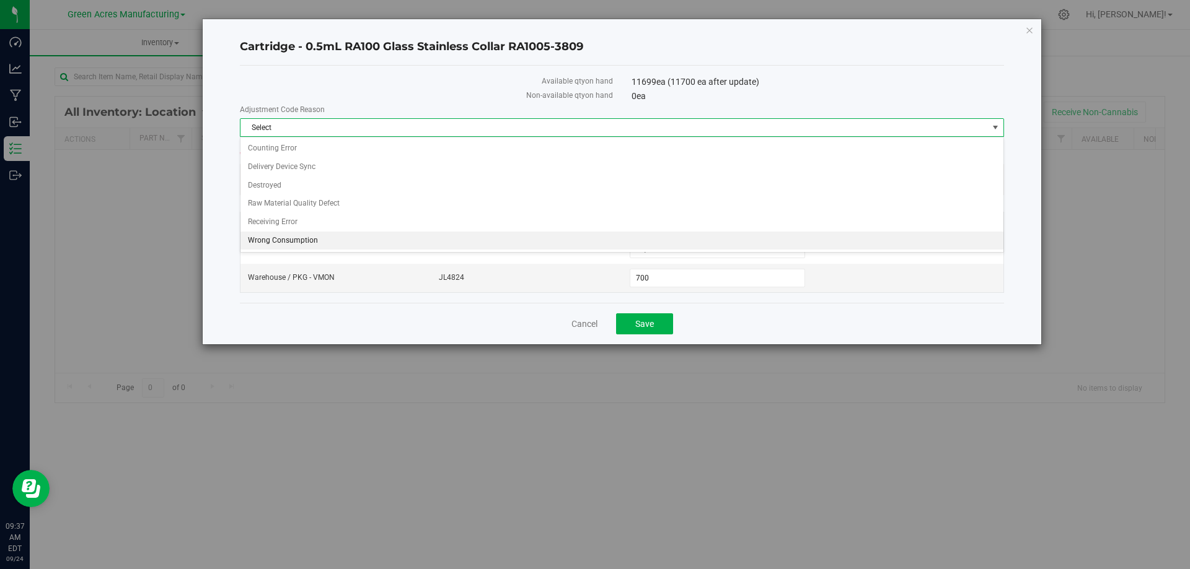
click at [491, 238] on li "Wrong Consumption" at bounding box center [621, 241] width 763 height 19
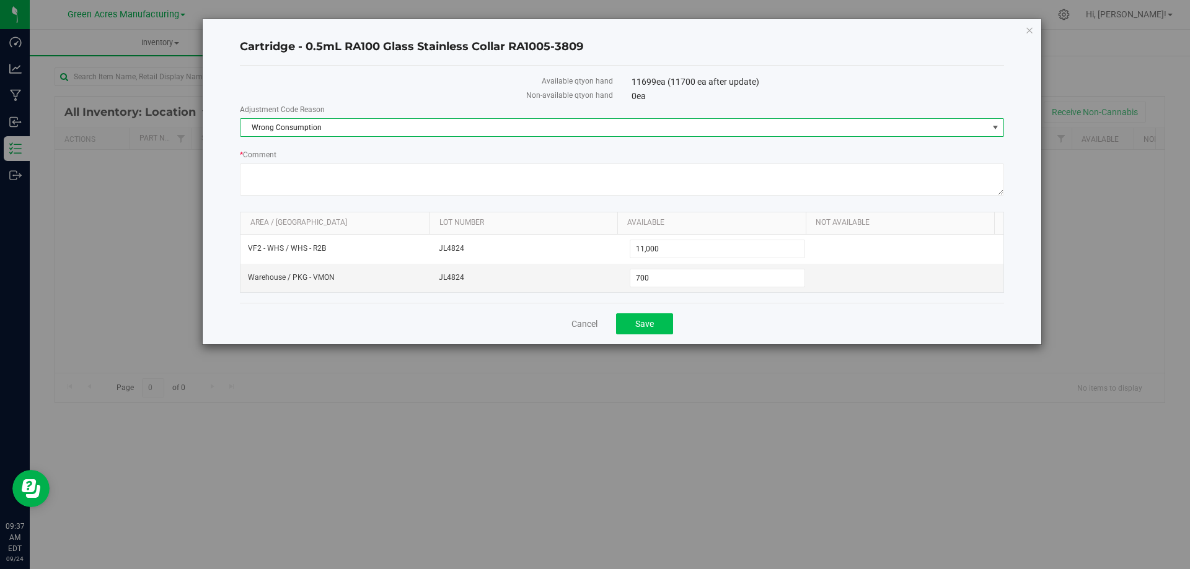
drag, startPoint x: 775, startPoint y: 310, endPoint x: 669, endPoint y: 315, distance: 106.7
click at [773, 310] on div "Cancel Save" at bounding box center [622, 324] width 764 height 42
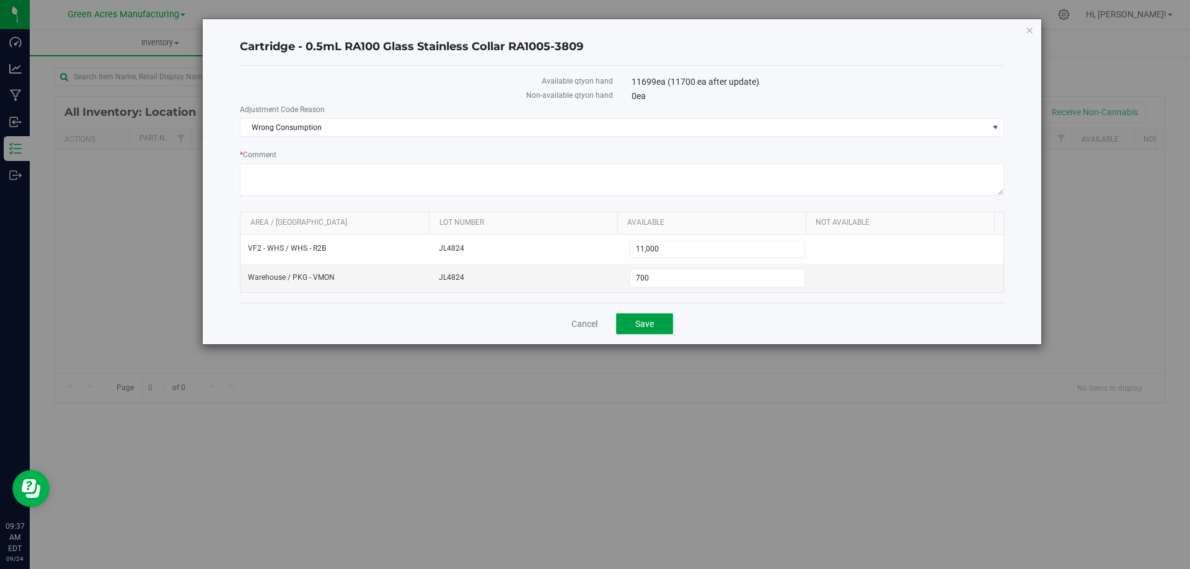
click at [646, 326] on span "Save" at bounding box center [644, 324] width 19 height 10
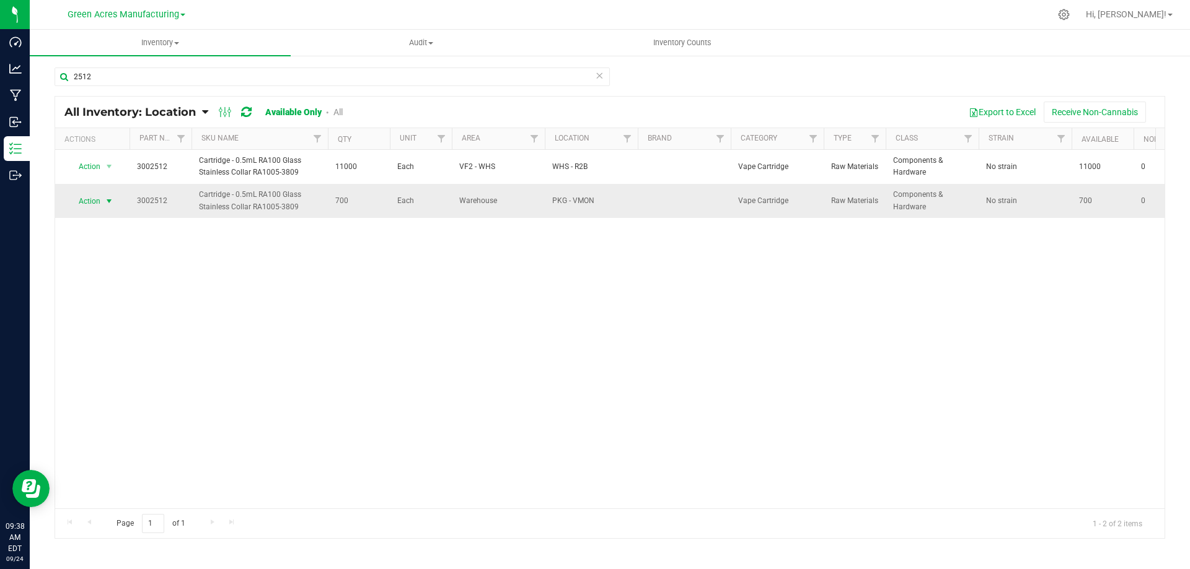
click at [103, 200] on span "select" at bounding box center [109, 201] width 15 height 17
click at [121, 278] on li "Locate inventory" at bounding box center [107, 277] width 79 height 19
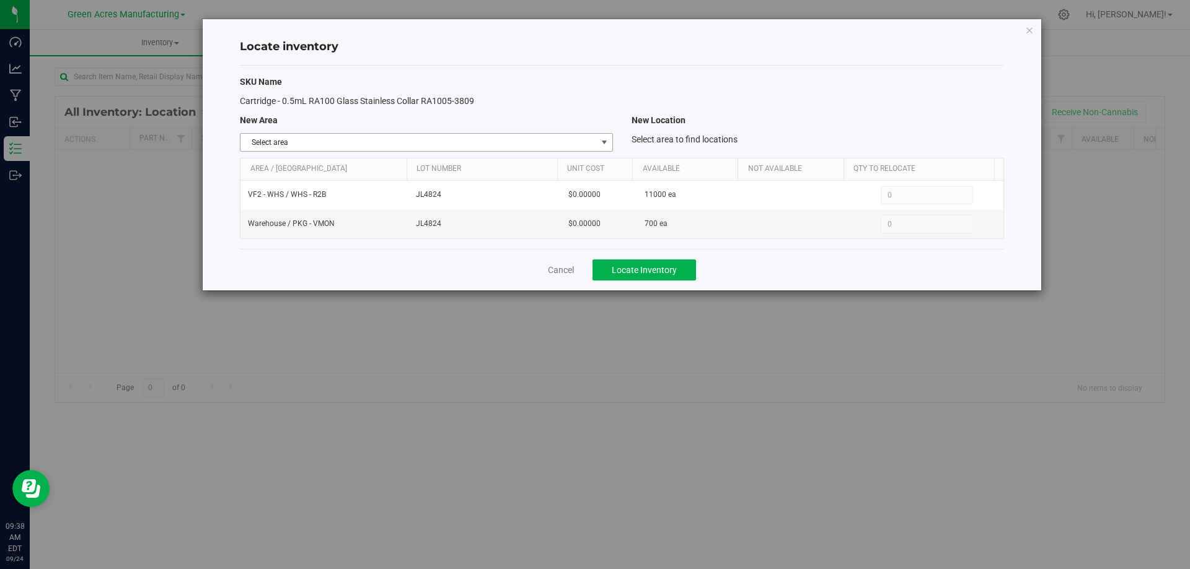
drag, startPoint x: 608, startPoint y: 143, endPoint x: 599, endPoint y: 154, distance: 14.5
click at [608, 143] on span "select" at bounding box center [604, 143] width 10 height 10
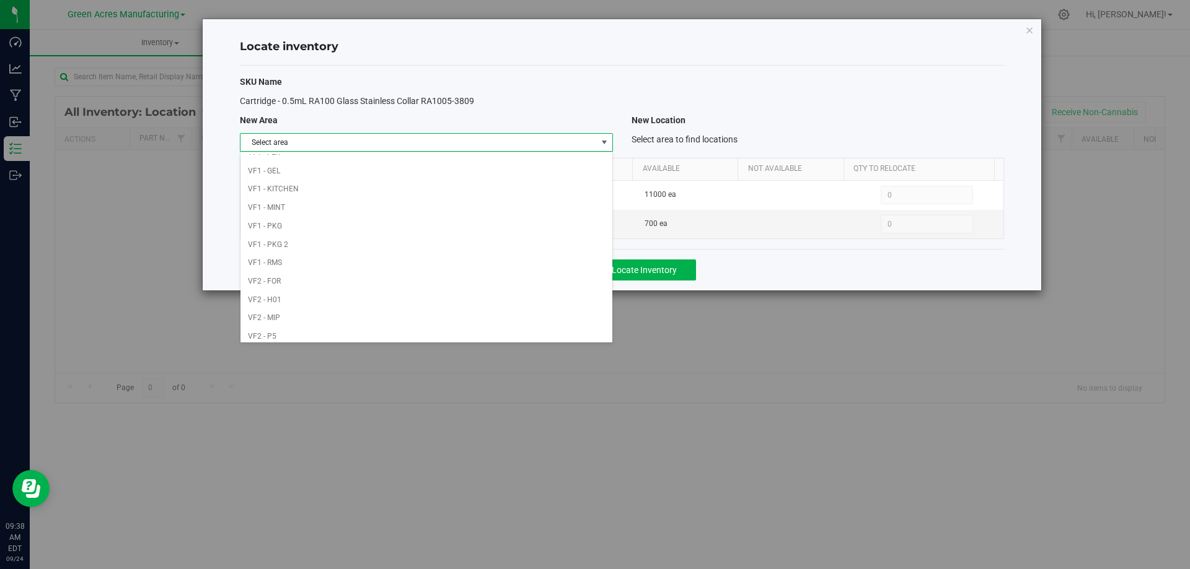
scroll to position [606, 0]
click at [507, 305] on li "VF2 - WHS" at bounding box center [425, 313] width 371 height 19
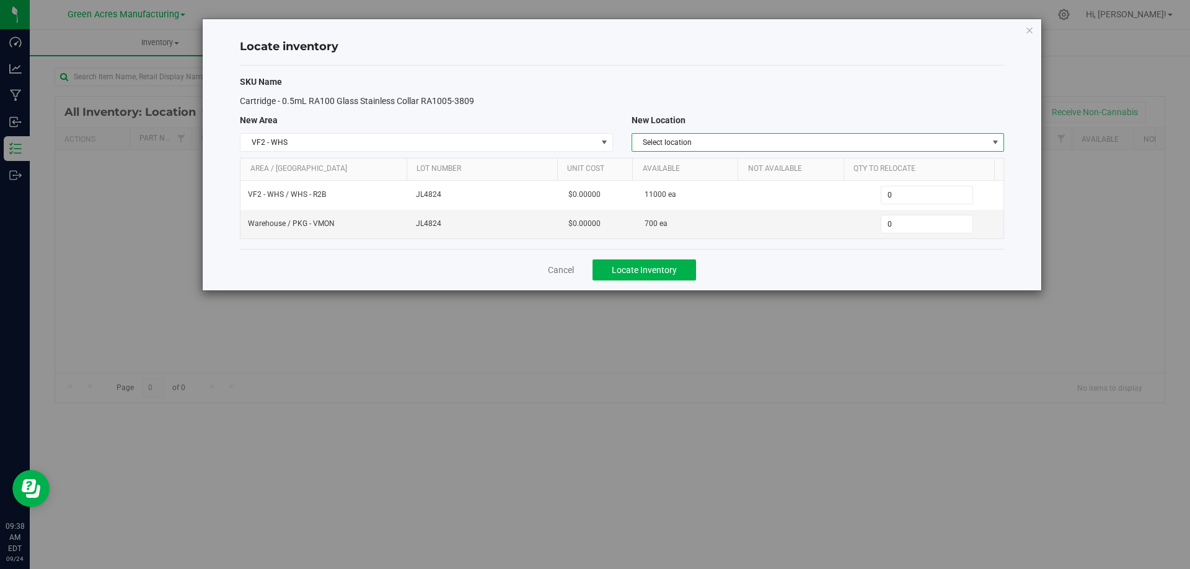
click at [791, 146] on span "Select location" at bounding box center [810, 142] width 356 height 17
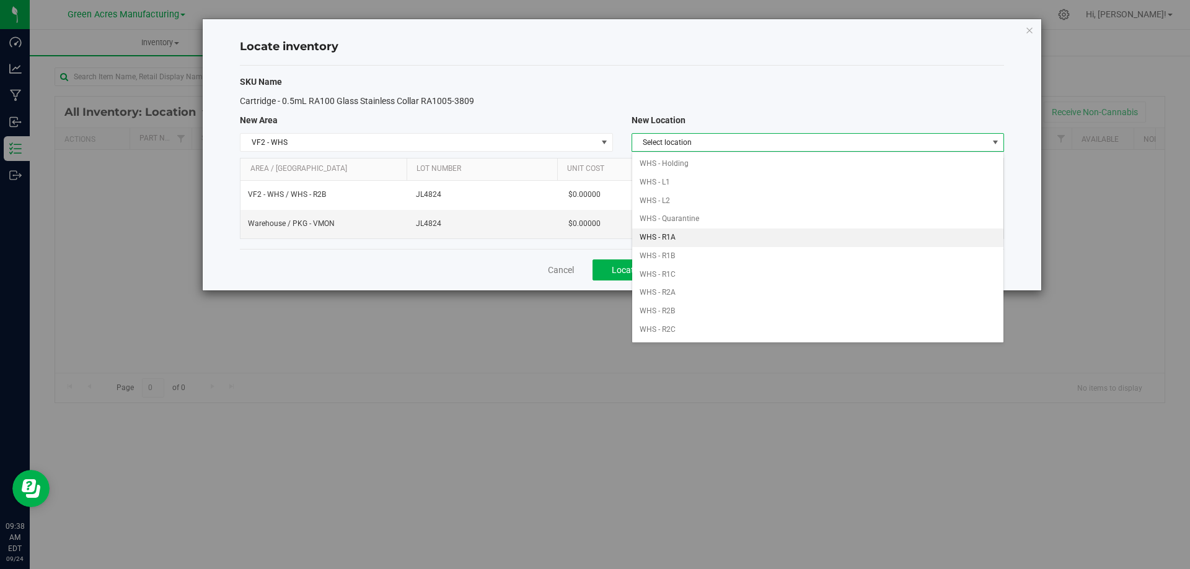
scroll to position [124, 0]
click at [722, 235] on li "WHS - R2B" at bounding box center [817, 242] width 371 height 19
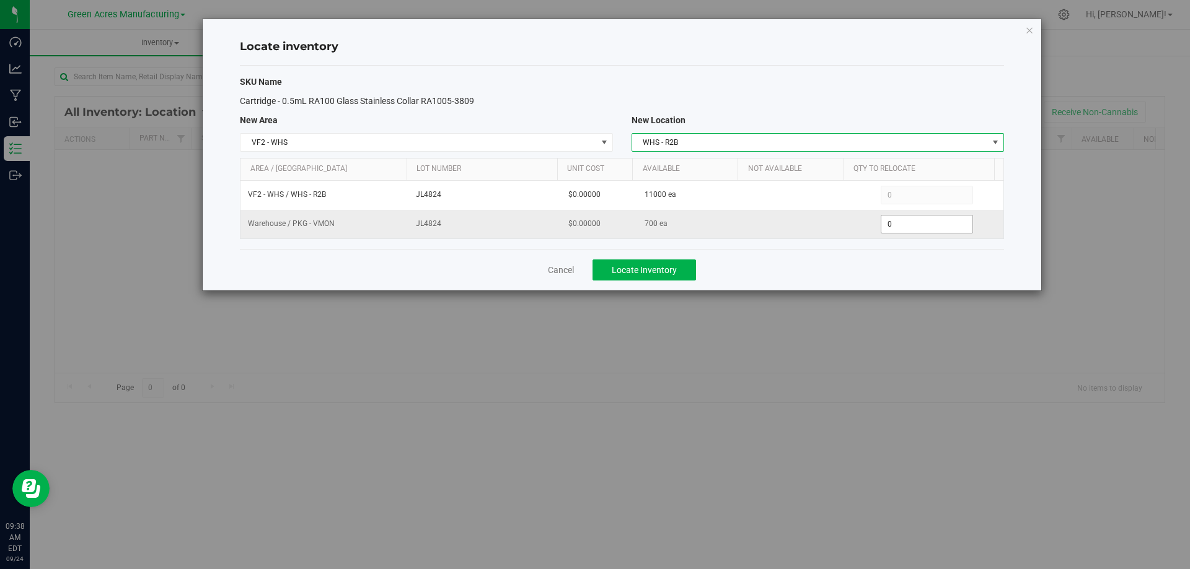
click at [928, 222] on span "0 0" at bounding box center [927, 224] width 92 height 19
click at [927, 222] on input "0" at bounding box center [926, 224] width 91 height 17
type input "700"
click at [793, 255] on div "Cancel Locate Inventory" at bounding box center [622, 270] width 764 height 42
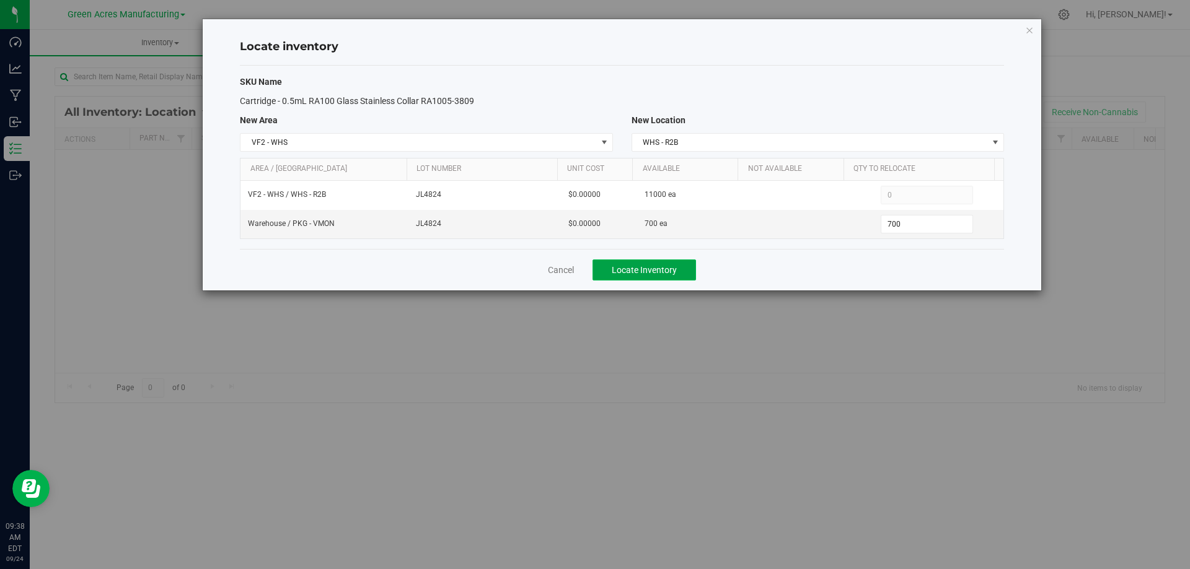
click at [629, 263] on button "Locate Inventory" at bounding box center [643, 270] width 103 height 21
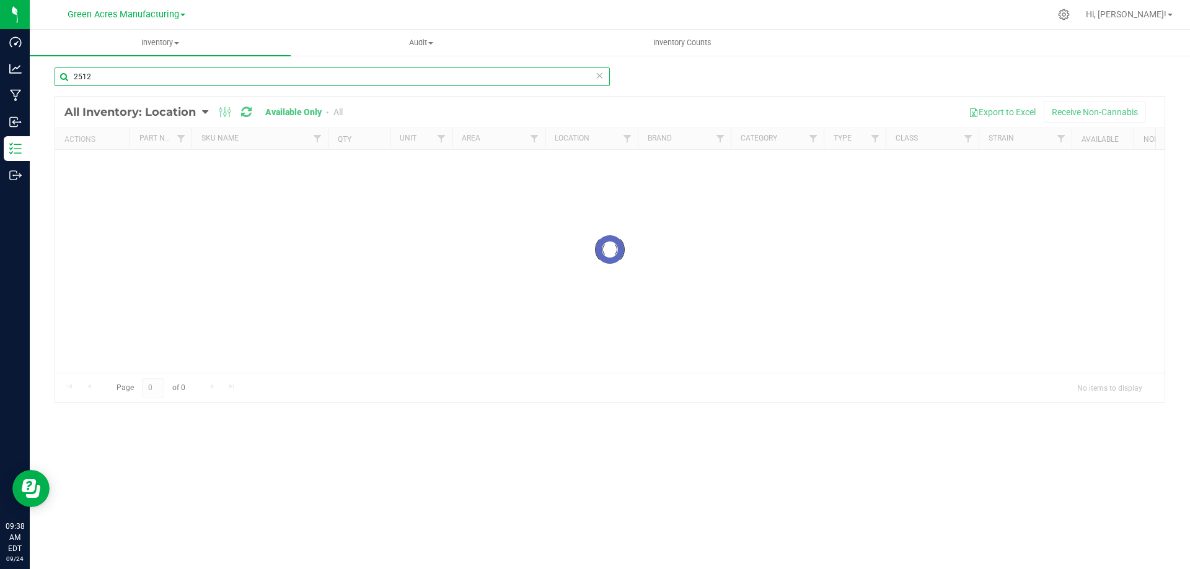
click at [279, 72] on input "2512" at bounding box center [332, 77] width 555 height 19
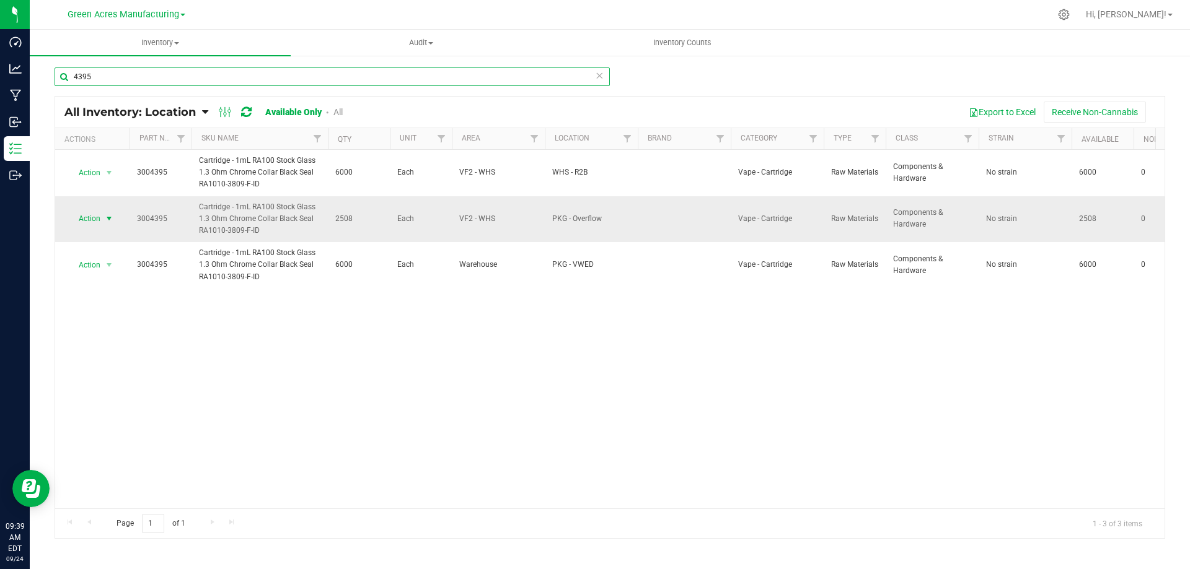
type input "4395"
click at [113, 218] on span "select" at bounding box center [109, 219] width 10 height 10
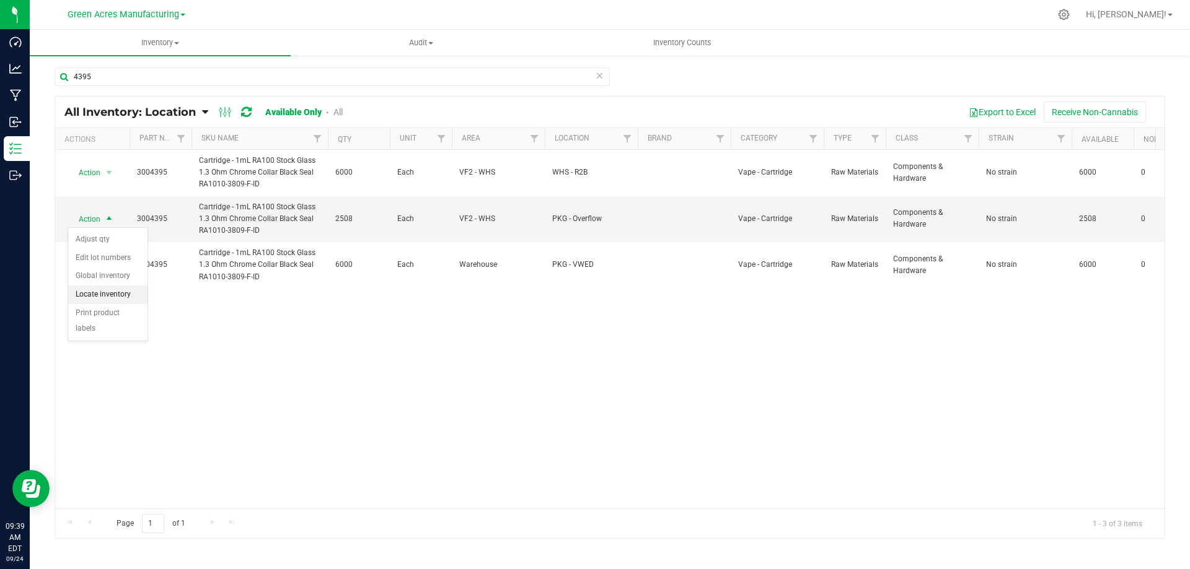
click at [121, 292] on li "Locate inventory" at bounding box center [107, 295] width 79 height 19
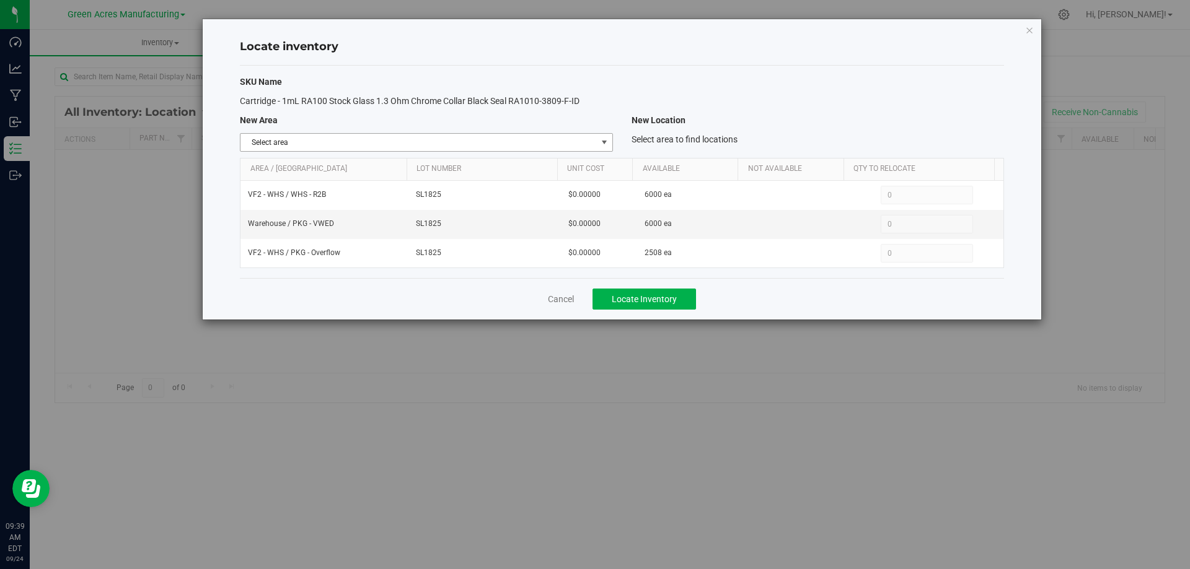
click at [608, 136] on span "select" at bounding box center [603, 142] width 15 height 17
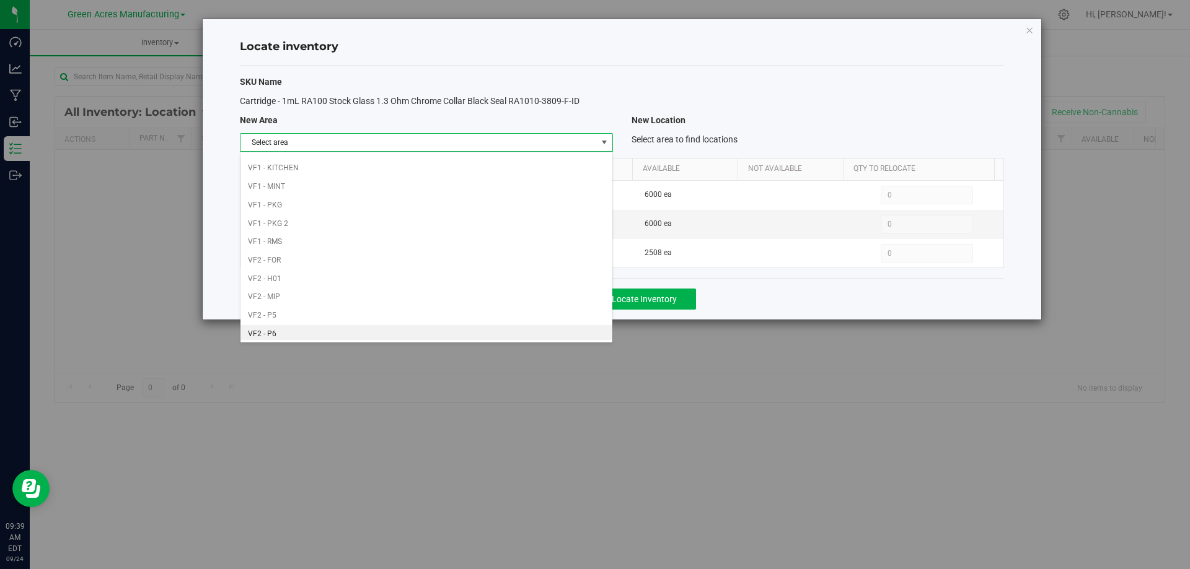
scroll to position [606, 0]
click at [506, 306] on li "VF2 - WHS" at bounding box center [425, 313] width 371 height 19
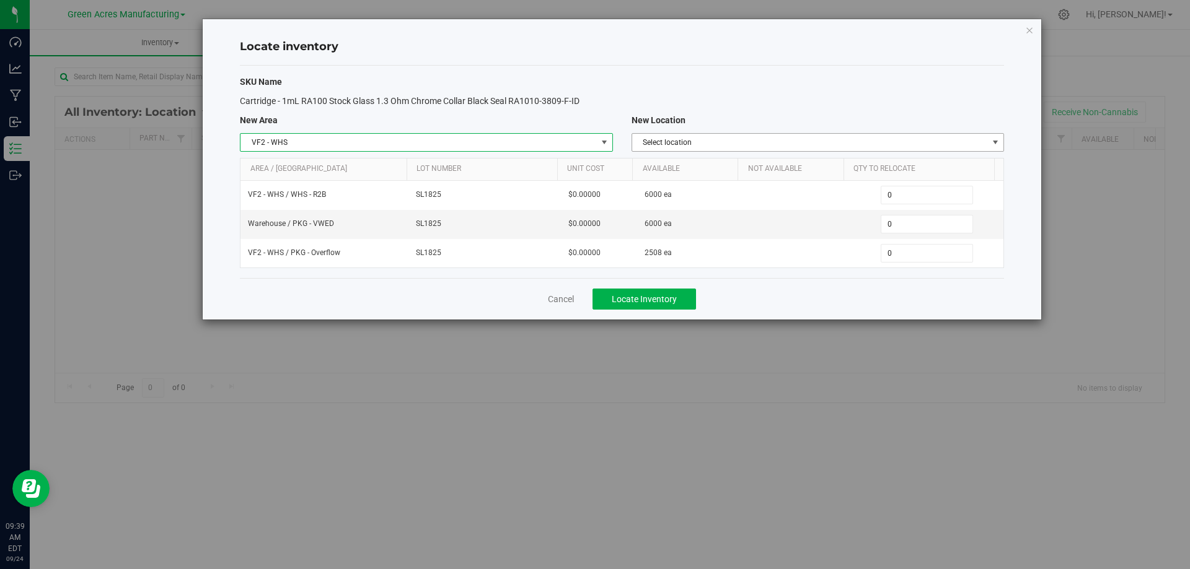
click at [840, 140] on span "Select location" at bounding box center [810, 142] width 356 height 17
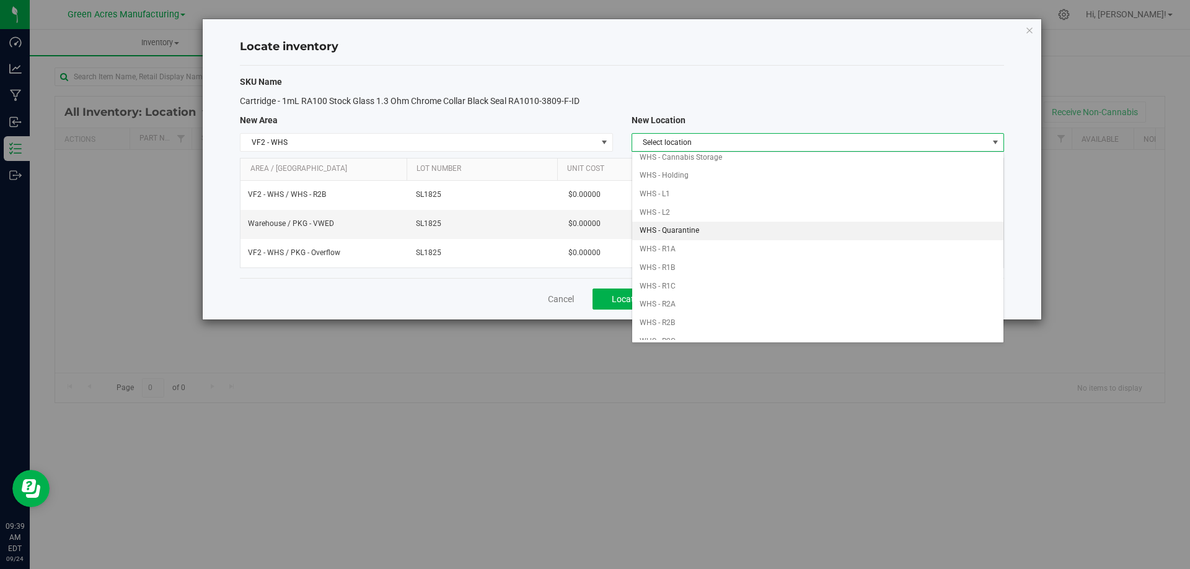
scroll to position [62, 0]
click at [721, 307] on li "WHS - R2B" at bounding box center [817, 304] width 371 height 19
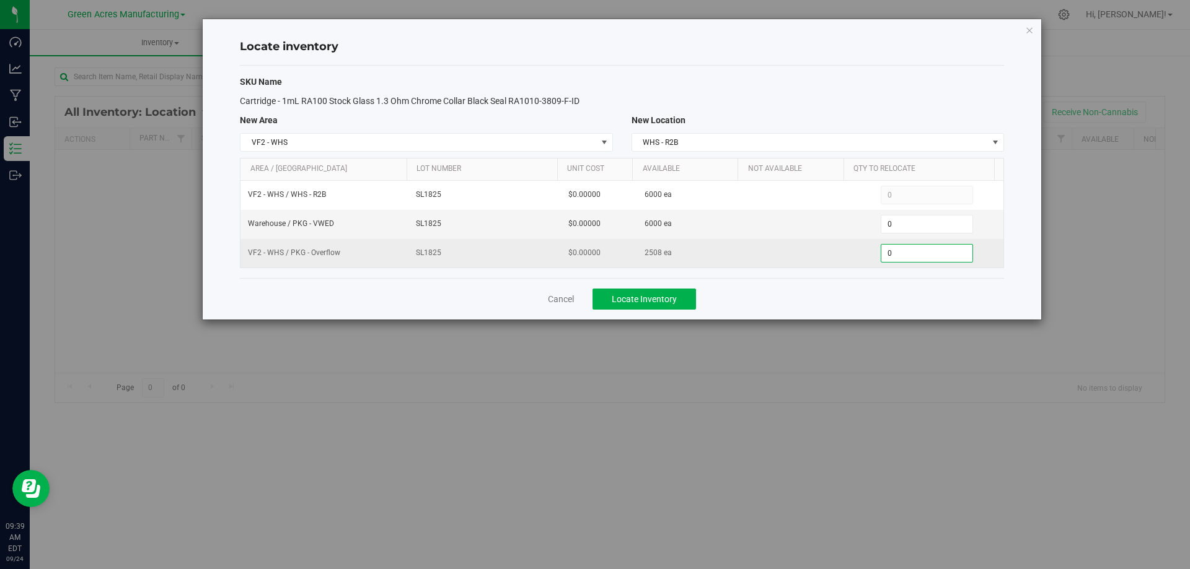
click at [892, 253] on span "0 0" at bounding box center [927, 253] width 92 height 19
click at [892, 253] on input "0" at bounding box center [926, 253] width 91 height 17
type input "1000"
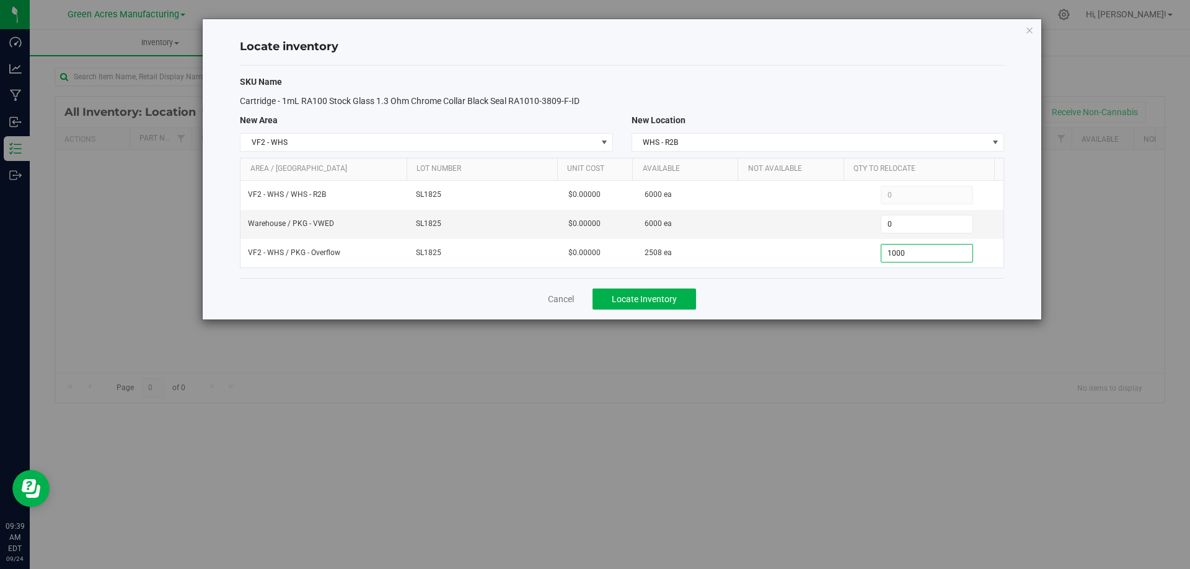
type input "1,000"
click at [841, 303] on div "Cancel Locate Inventory" at bounding box center [622, 299] width 764 height 42
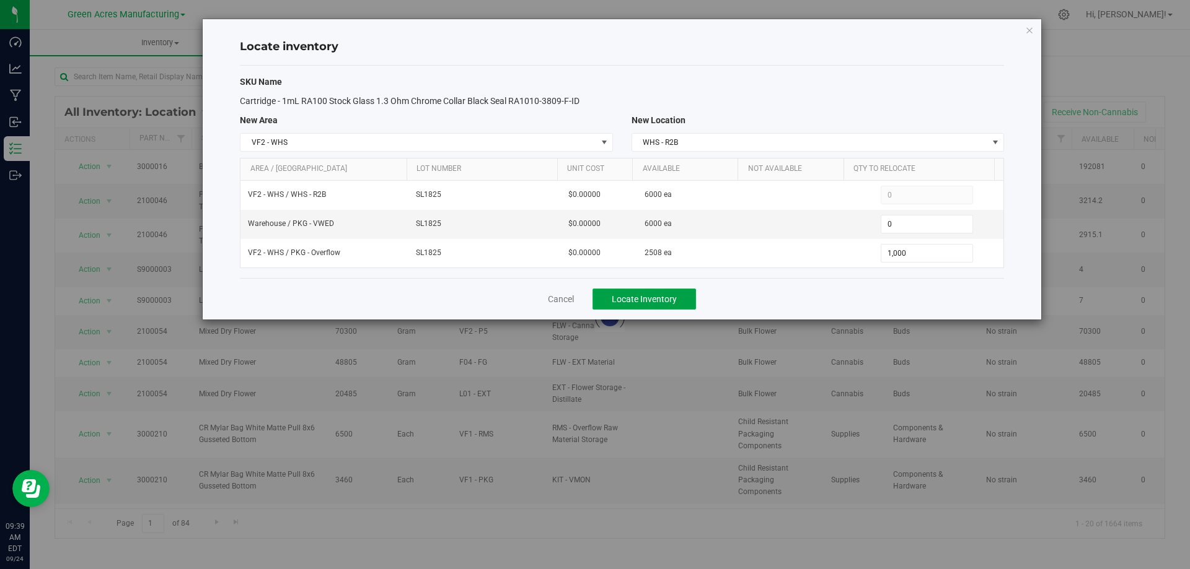
click at [685, 301] on button "Locate Inventory" at bounding box center [643, 299] width 103 height 21
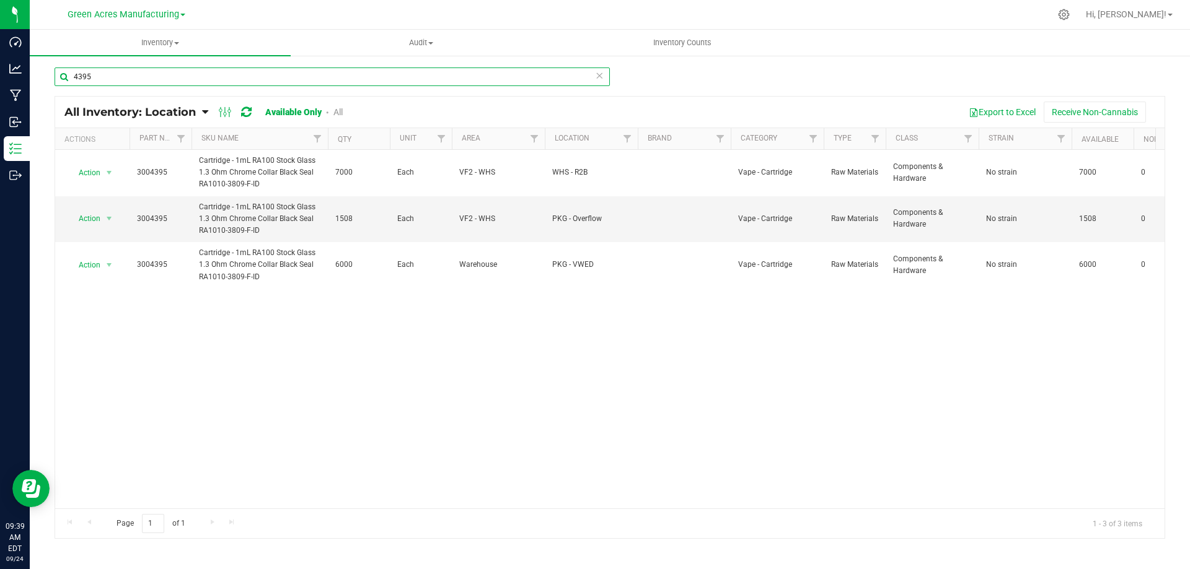
click at [529, 80] on input "4395" at bounding box center [332, 77] width 555 height 19
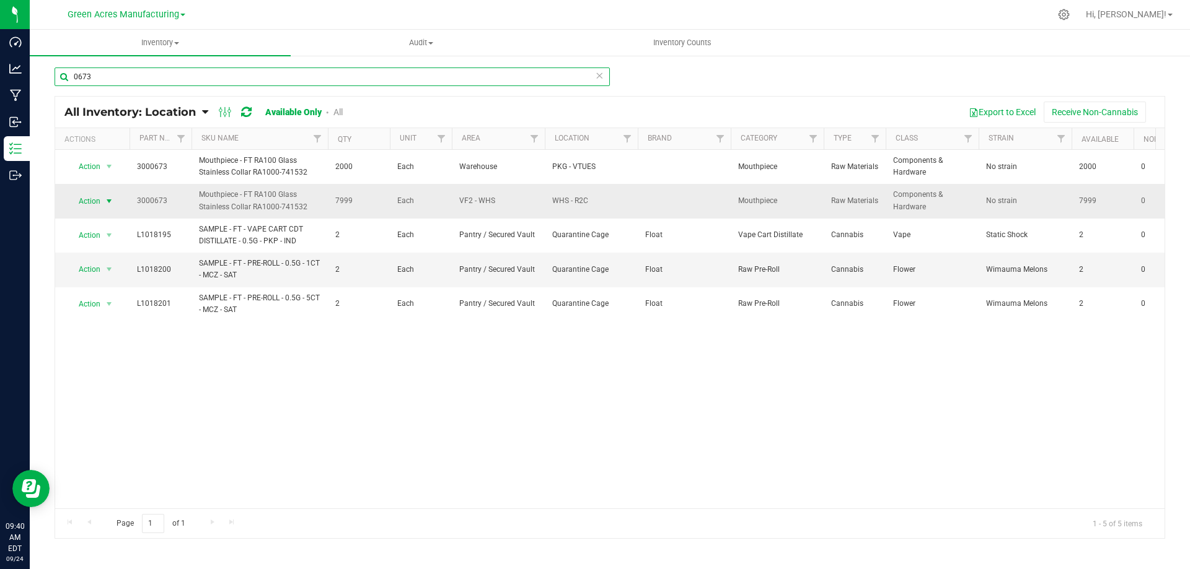
type input "0673"
click at [110, 197] on span "select" at bounding box center [109, 201] width 10 height 10
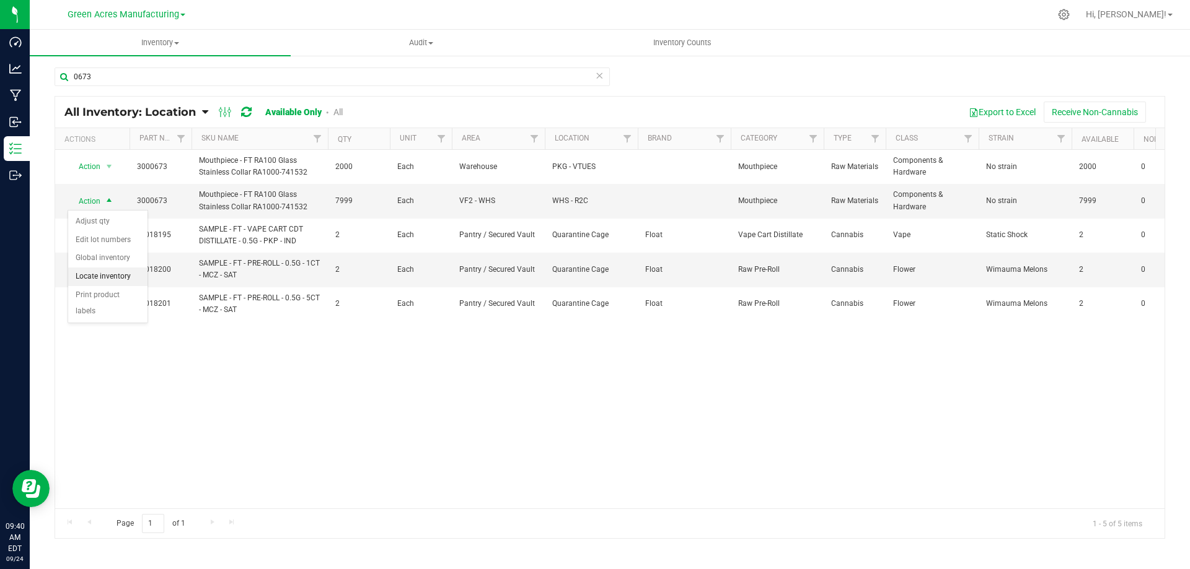
click at [116, 280] on li "Locate inventory" at bounding box center [107, 277] width 79 height 19
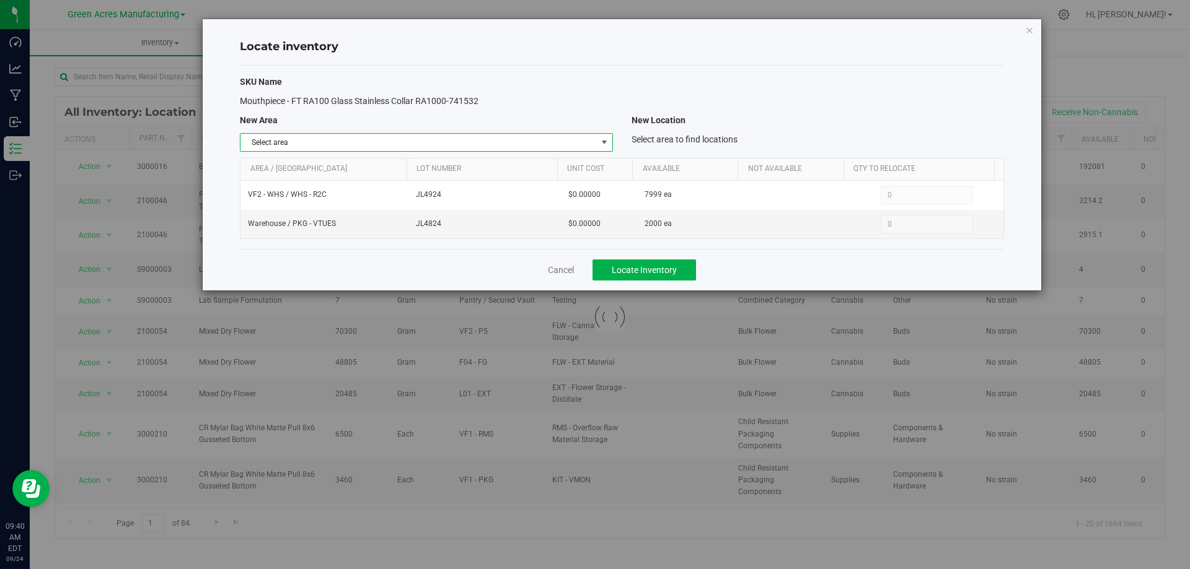
click at [582, 144] on span "Select area" at bounding box center [418, 142] width 356 height 17
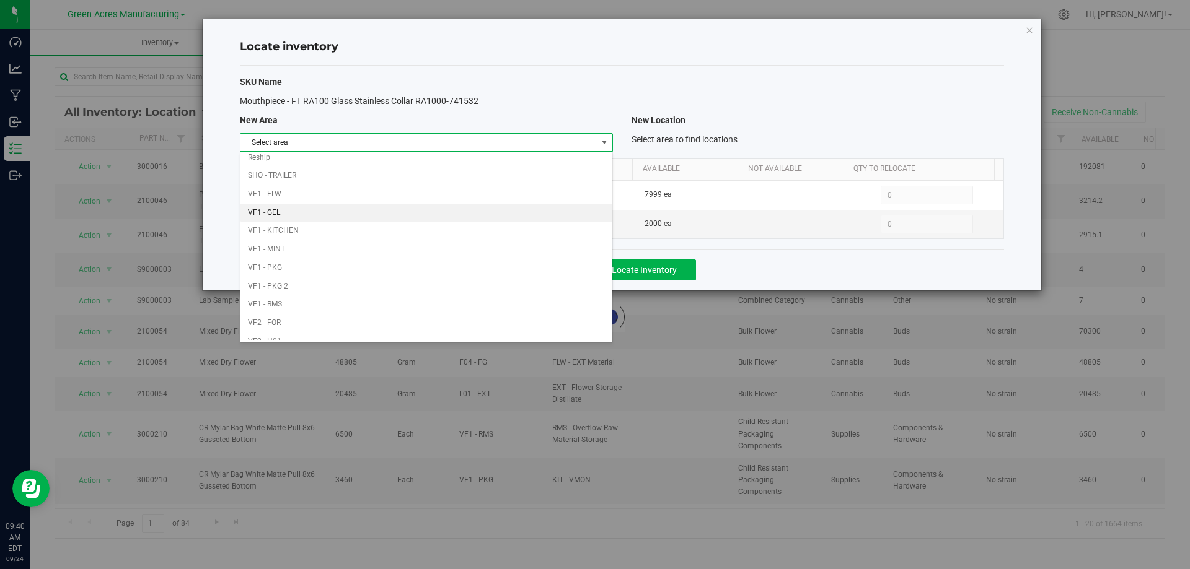
scroll to position [606, 0]
click at [462, 304] on li "VF2 - WHS" at bounding box center [425, 313] width 371 height 19
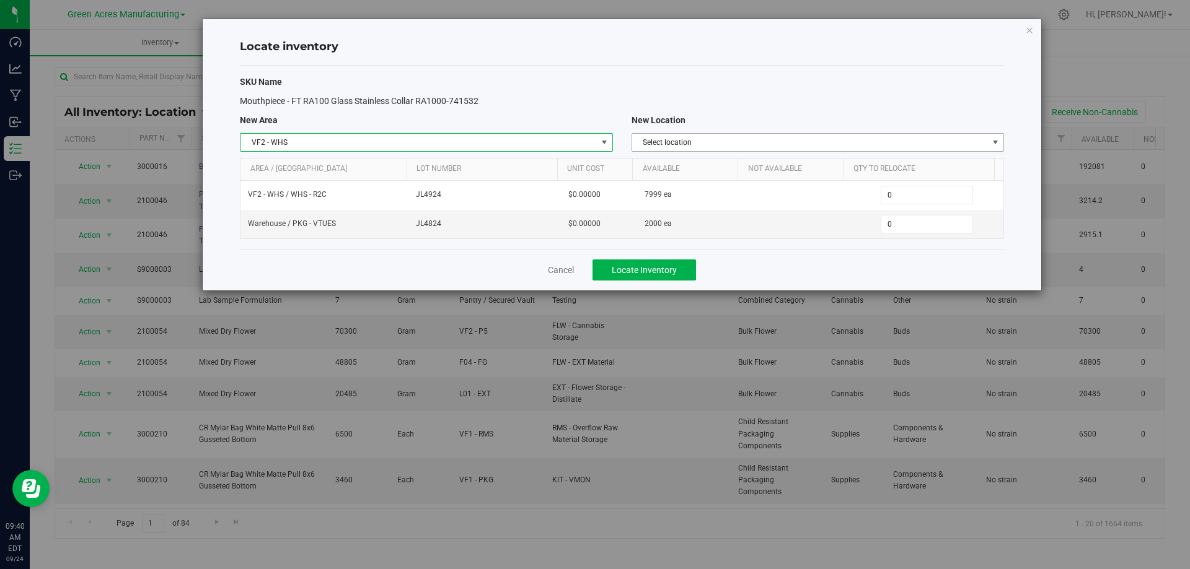
click at [771, 142] on span "Select location" at bounding box center [810, 142] width 356 height 17
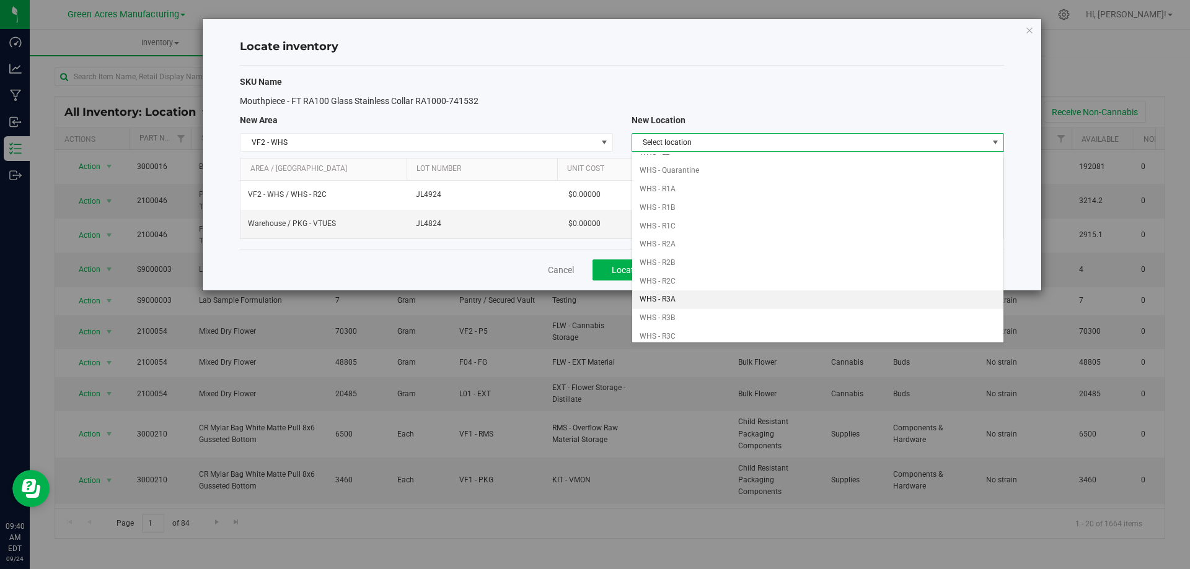
scroll to position [124, 0]
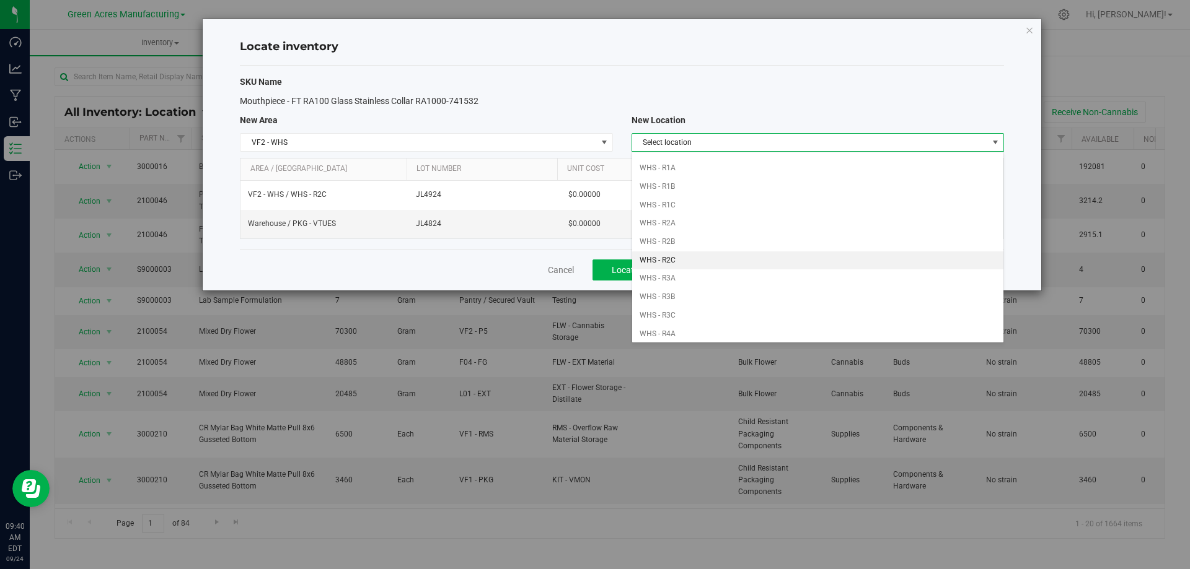
click at [701, 262] on li "WHS - R2C" at bounding box center [817, 261] width 371 height 19
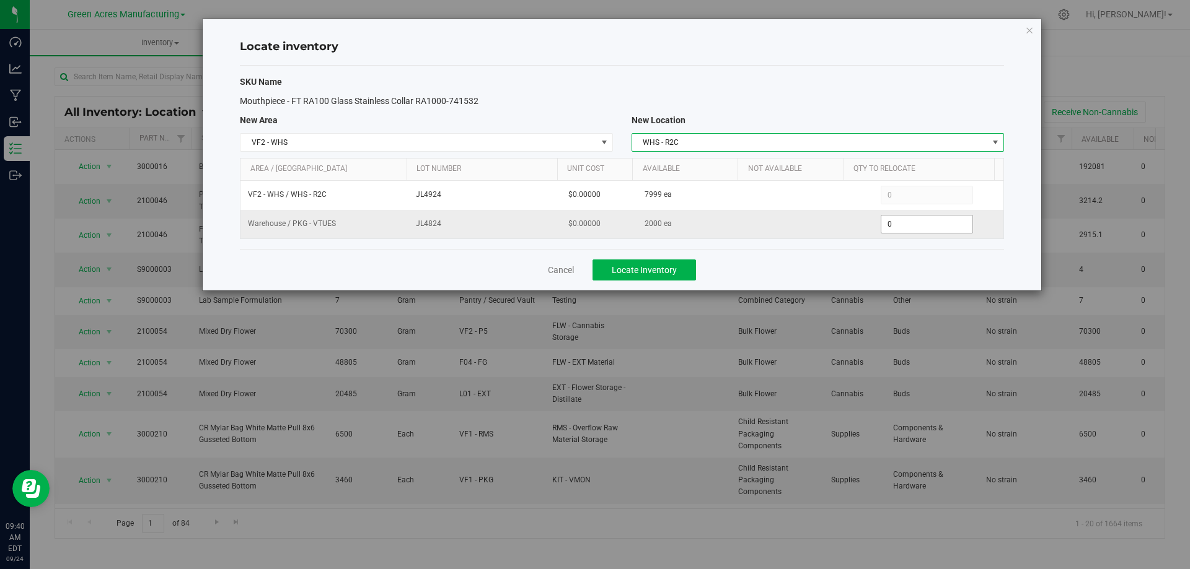
click at [915, 221] on span "0 0" at bounding box center [927, 224] width 92 height 19
click at [915, 221] on input "0" at bounding box center [926, 224] width 91 height 17
paste input "text"
click at [908, 224] on input "0" at bounding box center [926, 224] width 91 height 17
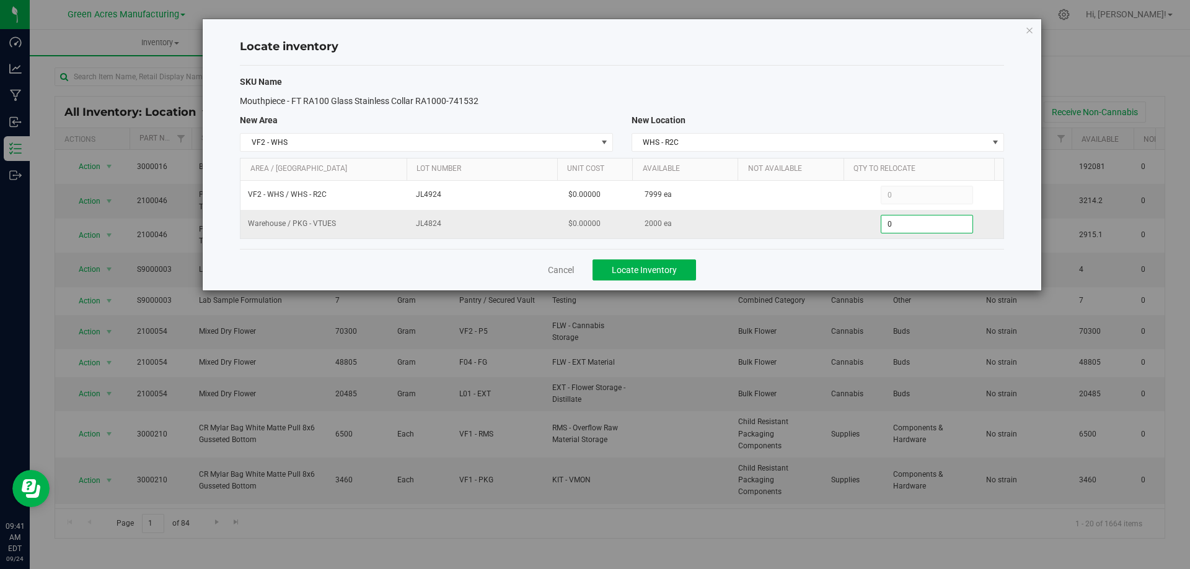
click at [897, 220] on span "0 0" at bounding box center [927, 224] width 92 height 19
click at [897, 220] on input "0" at bounding box center [926, 224] width 91 height 17
type input "1801"
type input "1,801"
click at [851, 265] on div "Cancel Locate Inventory" at bounding box center [622, 270] width 764 height 42
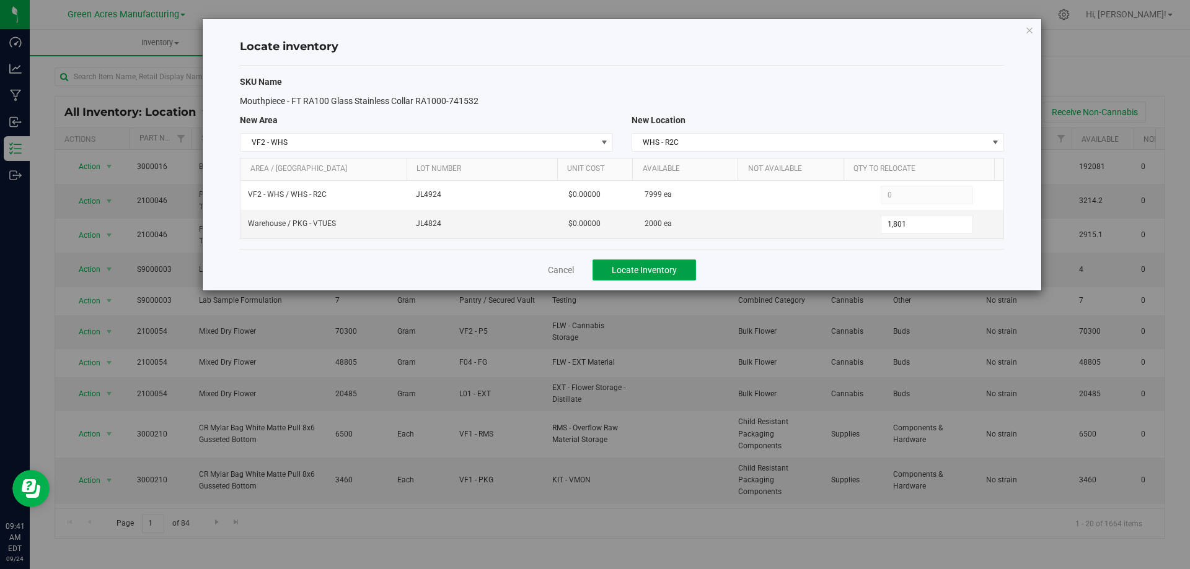
click at [695, 270] on button "Locate Inventory" at bounding box center [643, 270] width 103 height 21
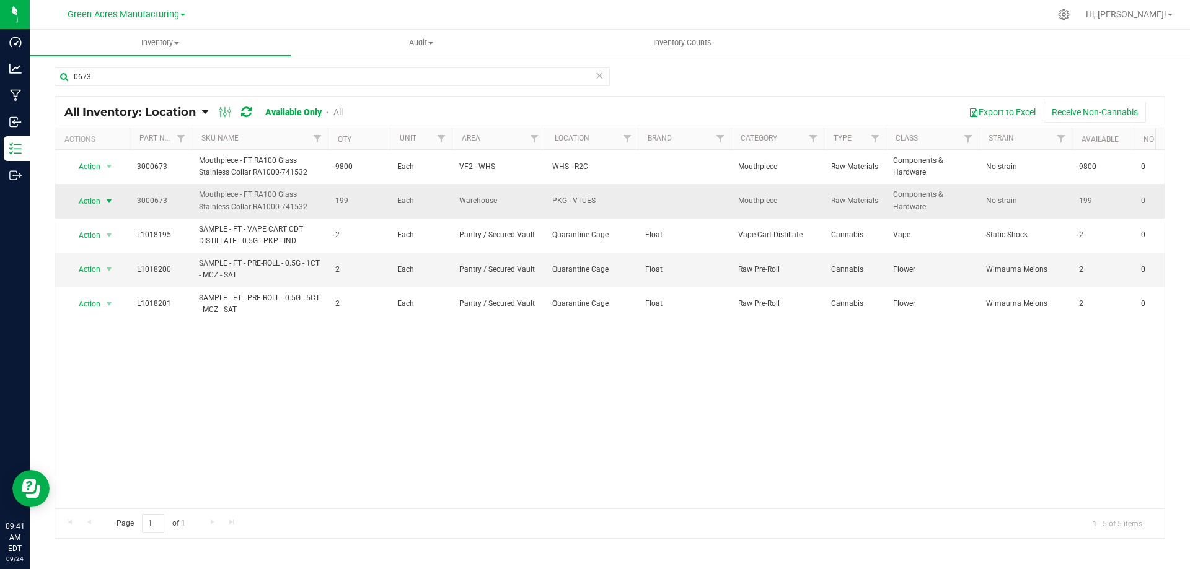
click at [108, 202] on span "select" at bounding box center [109, 201] width 10 height 10
click at [102, 271] on li "Locate inventory" at bounding box center [107, 277] width 79 height 19
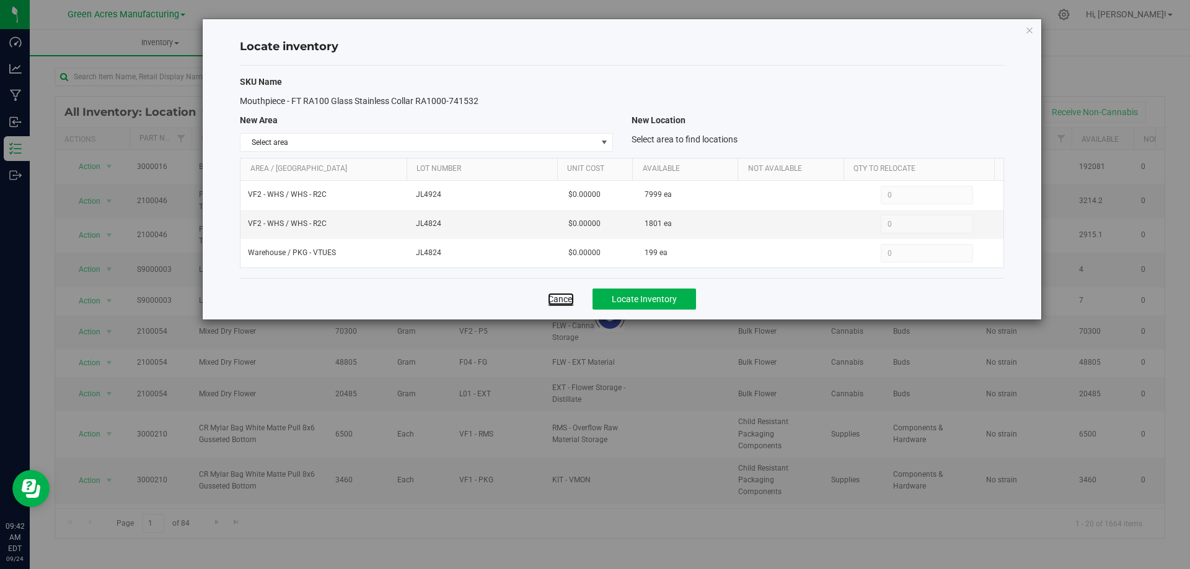
click at [569, 301] on link "Cancel" at bounding box center [561, 299] width 26 height 12
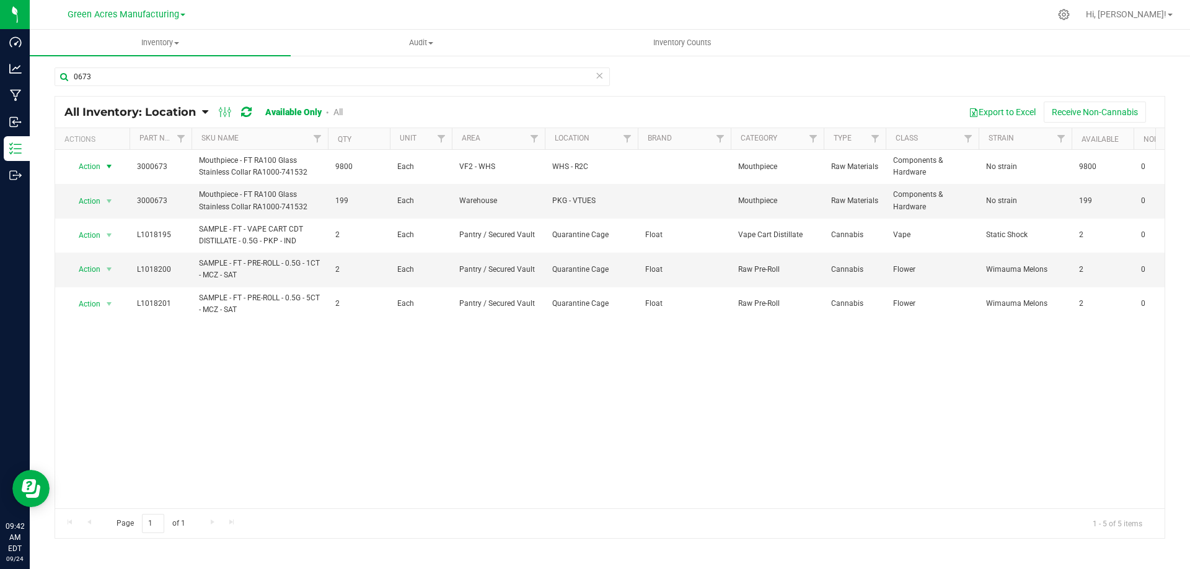
click at [109, 166] on span "select" at bounding box center [109, 167] width 10 height 10
click at [123, 209] on li "Edit lot numbers" at bounding box center [107, 205] width 79 height 19
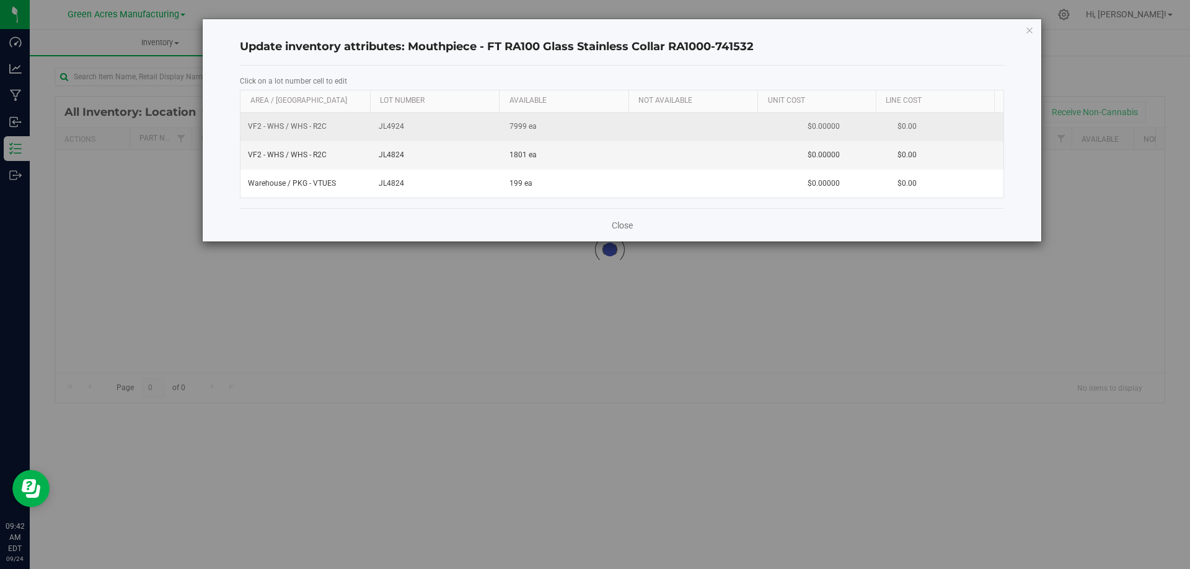
click at [387, 126] on span "JL4924" at bounding box center [437, 127] width 116 height 12
click at [387, 126] on input "JL4924" at bounding box center [434, 126] width 118 height 19
click at [394, 152] on span "JL4824" at bounding box center [437, 155] width 116 height 12
click at [394, 152] on input "JL4824" at bounding box center [434, 155] width 118 height 19
type input "JL4924"
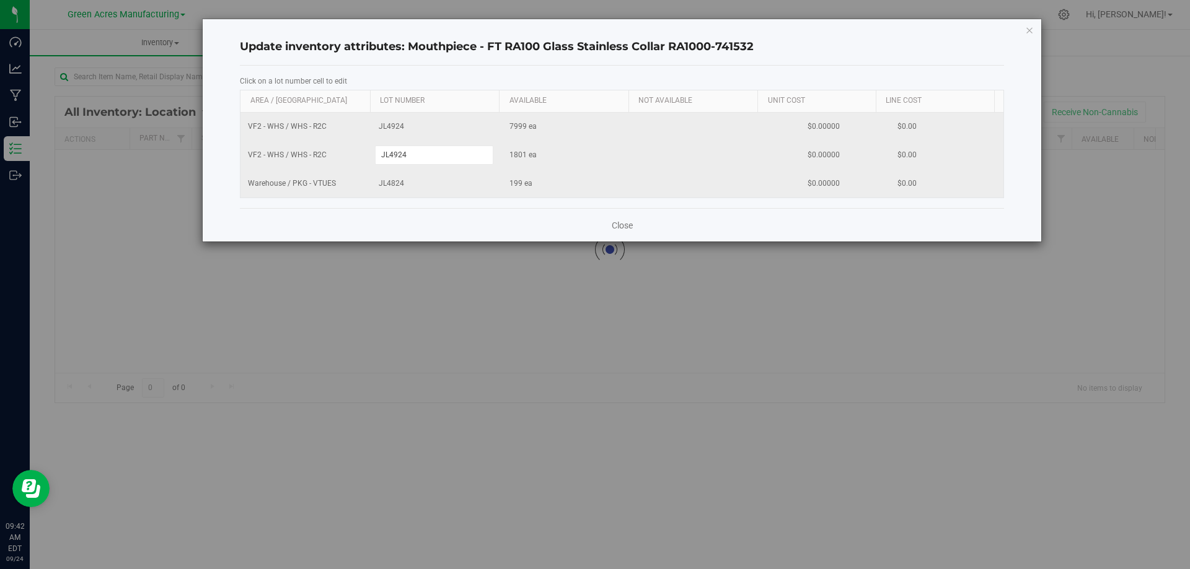
click at [393, 182] on div "VF2 - WHS / WHS - R2C JL4924 7999 ea $0.00000 $0.00 VF2 - WHS / WHS - R2C JL492…" at bounding box center [621, 156] width 763 height 86
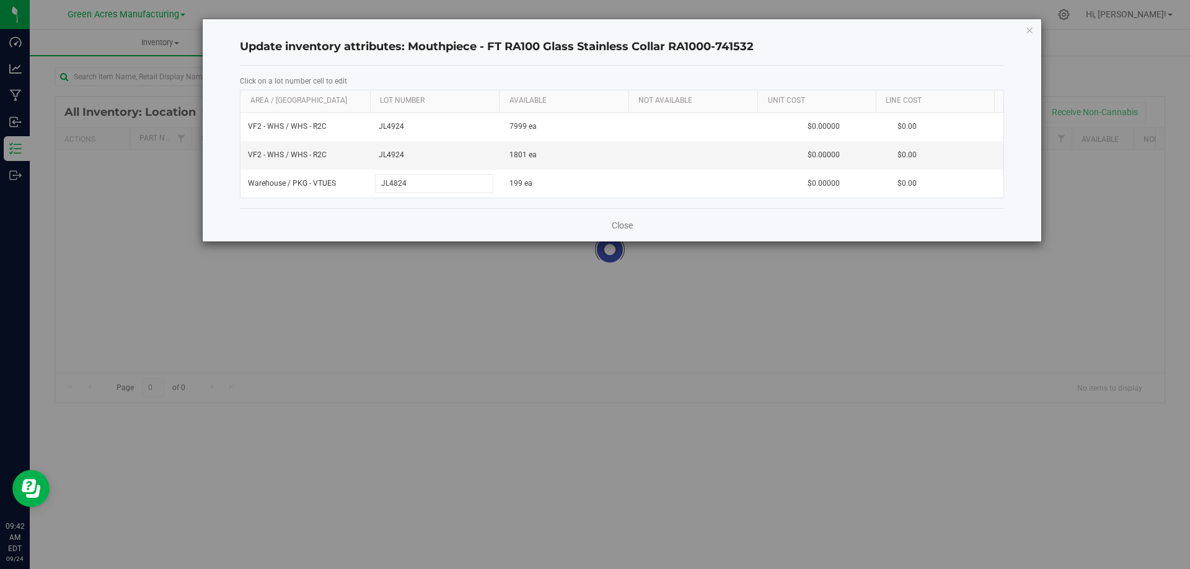
click at [393, 182] on input "JL4824" at bounding box center [434, 183] width 118 height 19
type input "JL4924"
click at [408, 208] on div "Click on a lot number cell to edit Area / Locn Lot Number Available Not Availab…" at bounding box center [622, 137] width 764 height 143
click at [618, 223] on link "Close" at bounding box center [622, 225] width 21 height 12
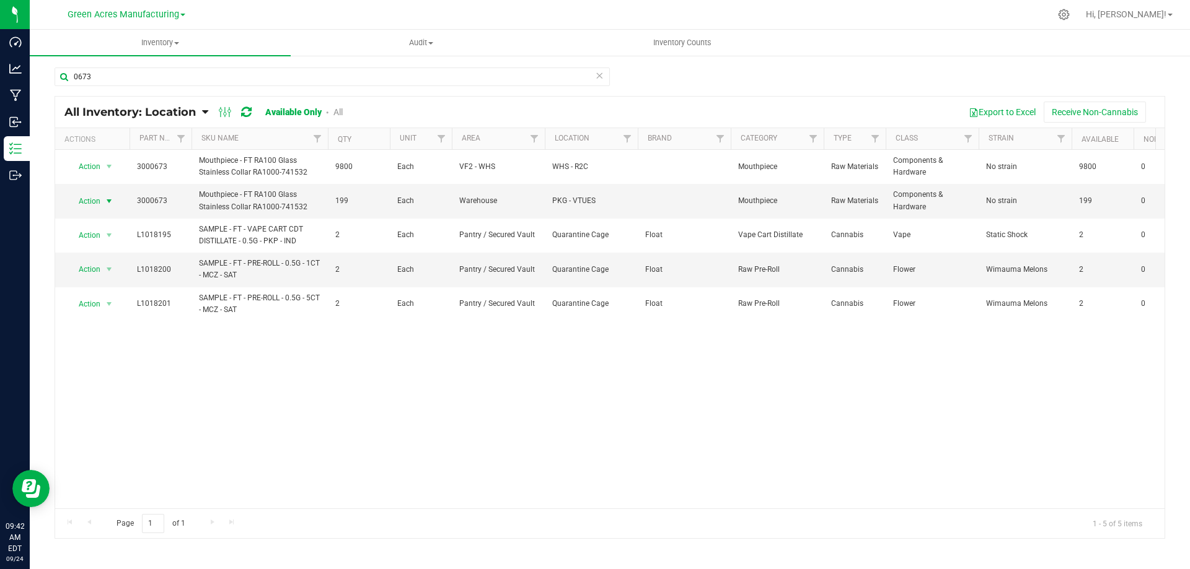
click at [105, 202] on span "select" at bounding box center [109, 201] width 10 height 10
click at [109, 217] on li "Adjust qty" at bounding box center [107, 222] width 79 height 19
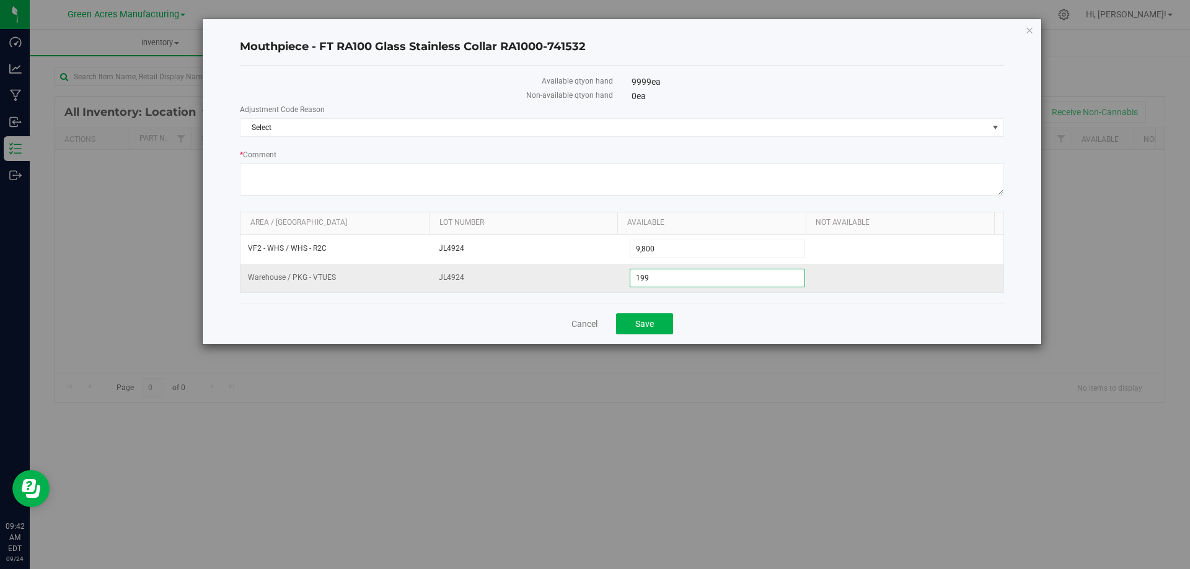
click at [696, 284] on span "199 199" at bounding box center [718, 278] width 176 height 19
click at [696, 284] on input "199" at bounding box center [717, 278] width 175 height 17
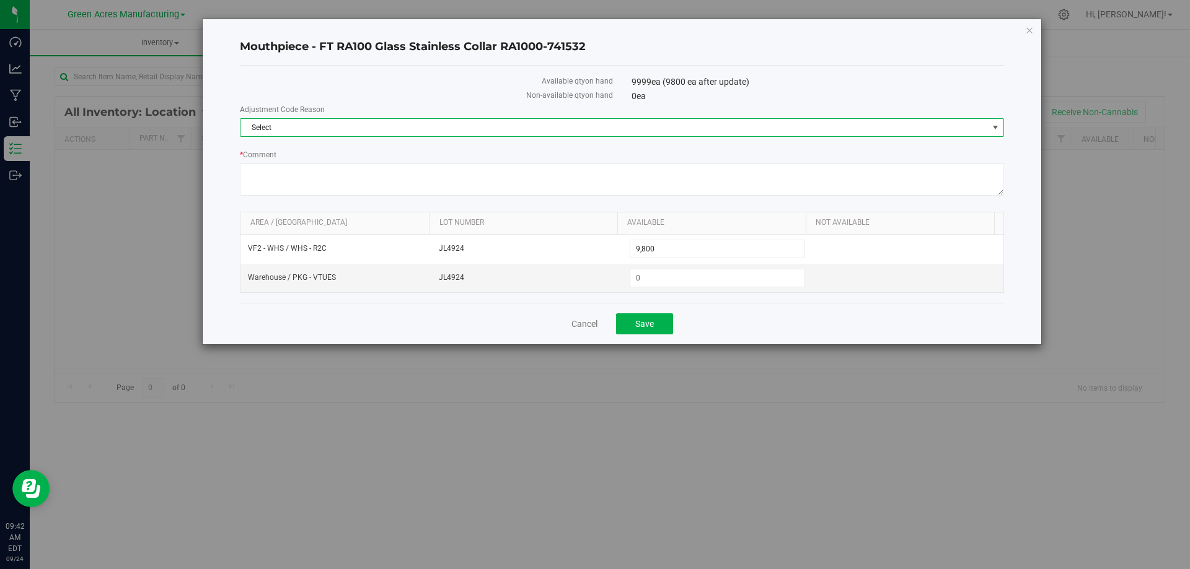
click at [842, 122] on span "Select" at bounding box center [613, 127] width 747 height 17
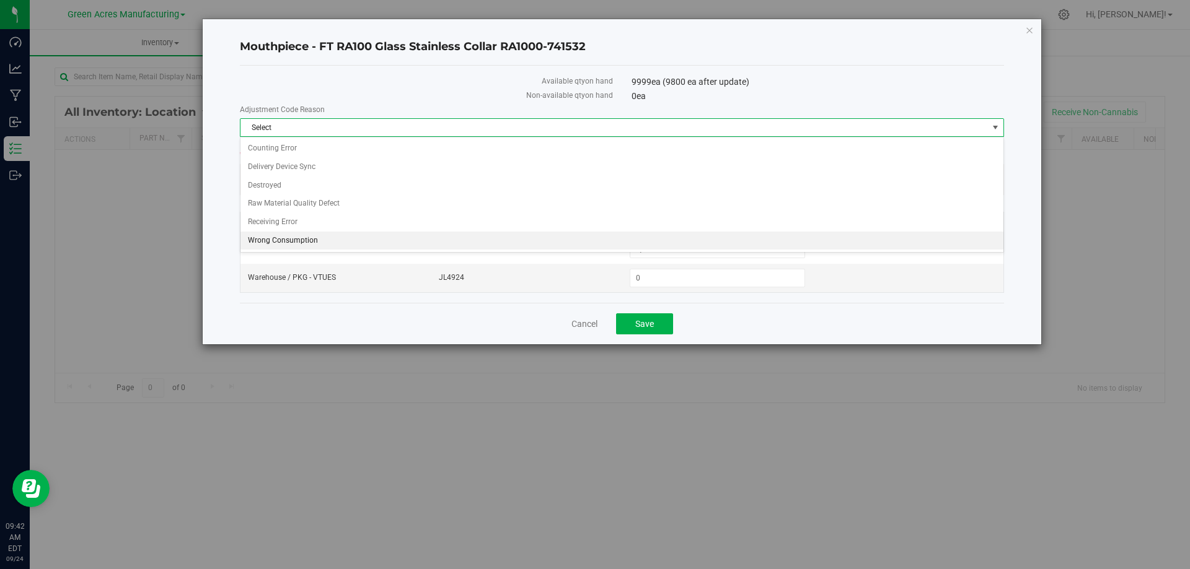
click at [406, 239] on li "Wrong Consumption" at bounding box center [621, 241] width 763 height 19
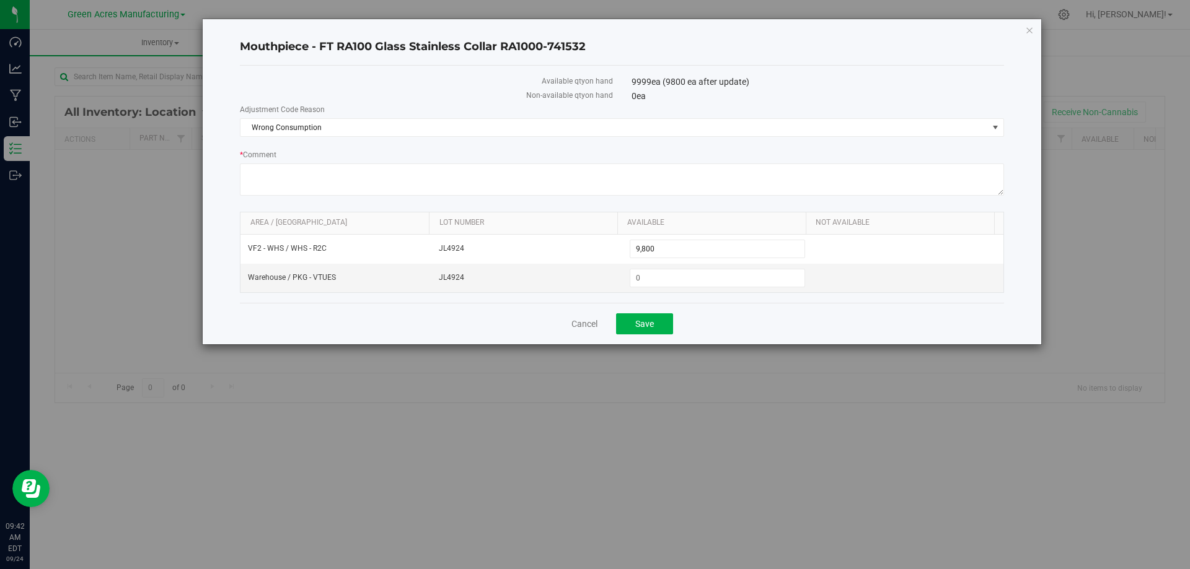
drag, startPoint x: 811, startPoint y: 325, endPoint x: 762, endPoint y: 325, distance: 49.6
click at [810, 325] on div "Cancel Save" at bounding box center [622, 324] width 764 height 42
click at [664, 325] on button "Save" at bounding box center [644, 324] width 57 height 21
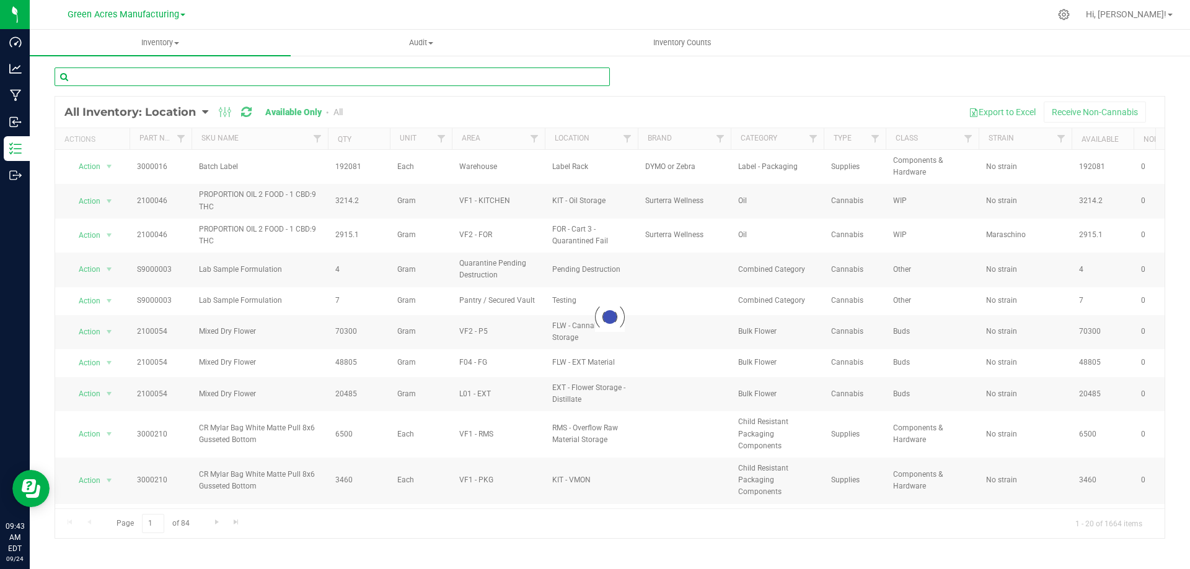
click at [472, 77] on input "text" at bounding box center [332, 77] width 555 height 19
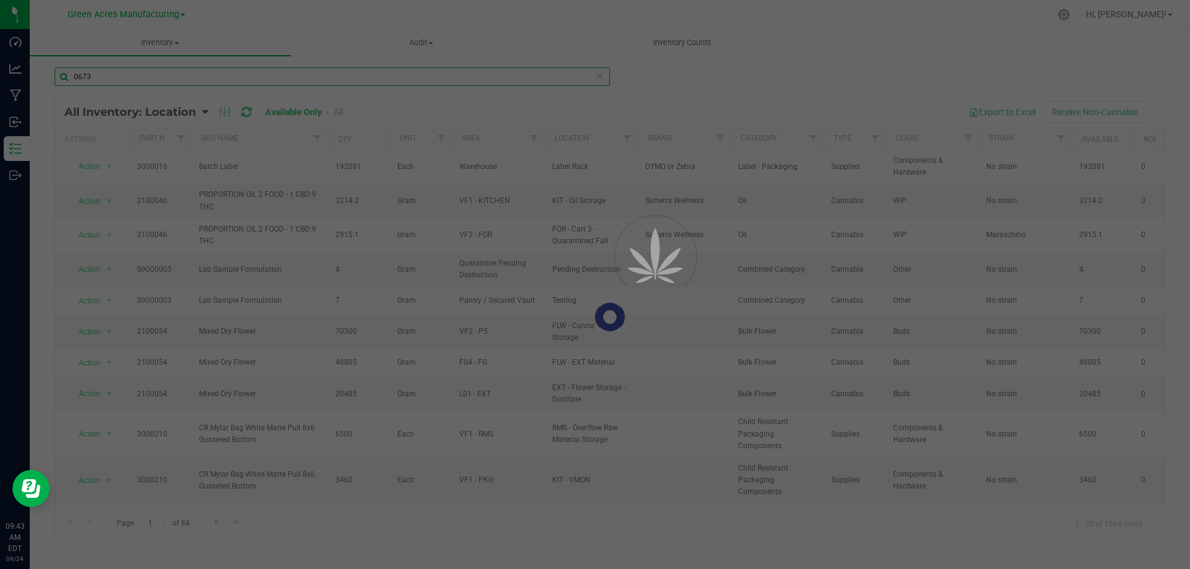
type input "0673"
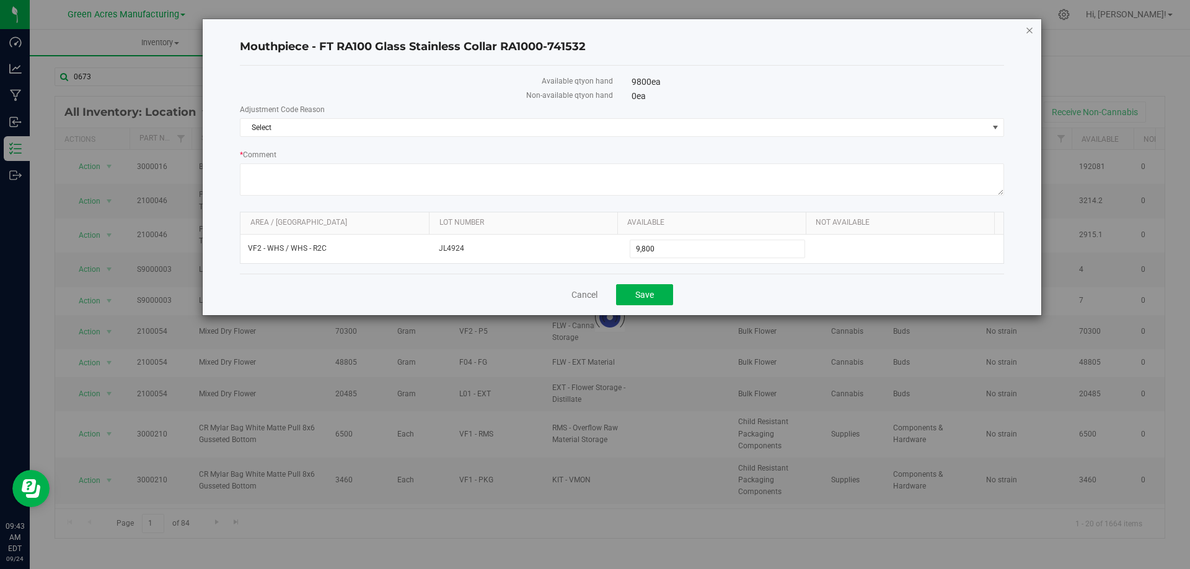
click at [1030, 31] on icon "button" at bounding box center [1029, 29] width 9 height 15
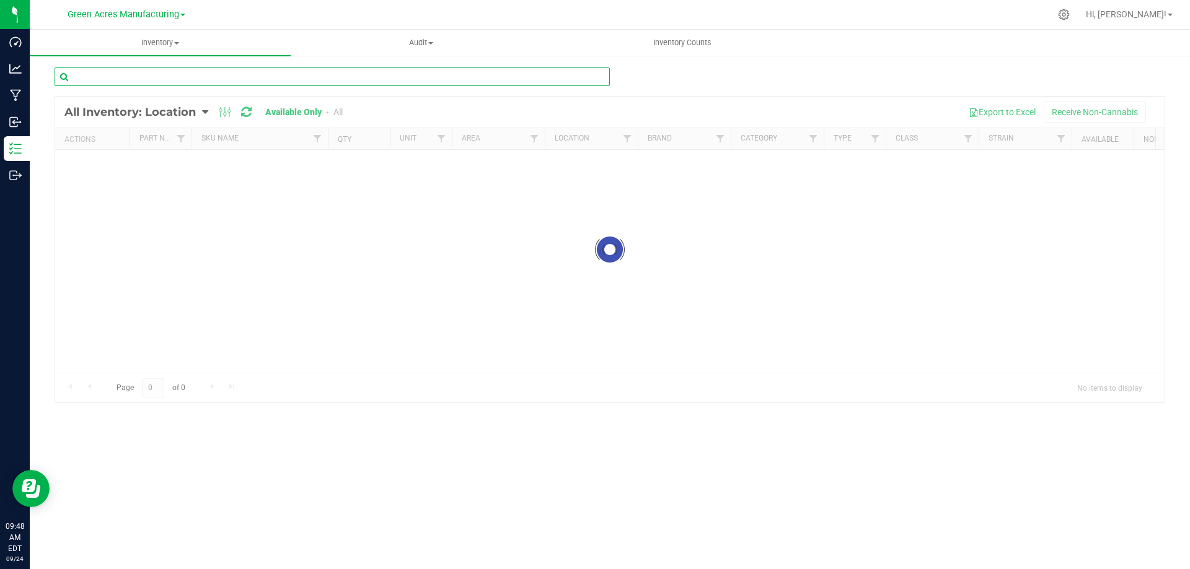
click at [222, 78] on input "text" at bounding box center [332, 77] width 555 height 19
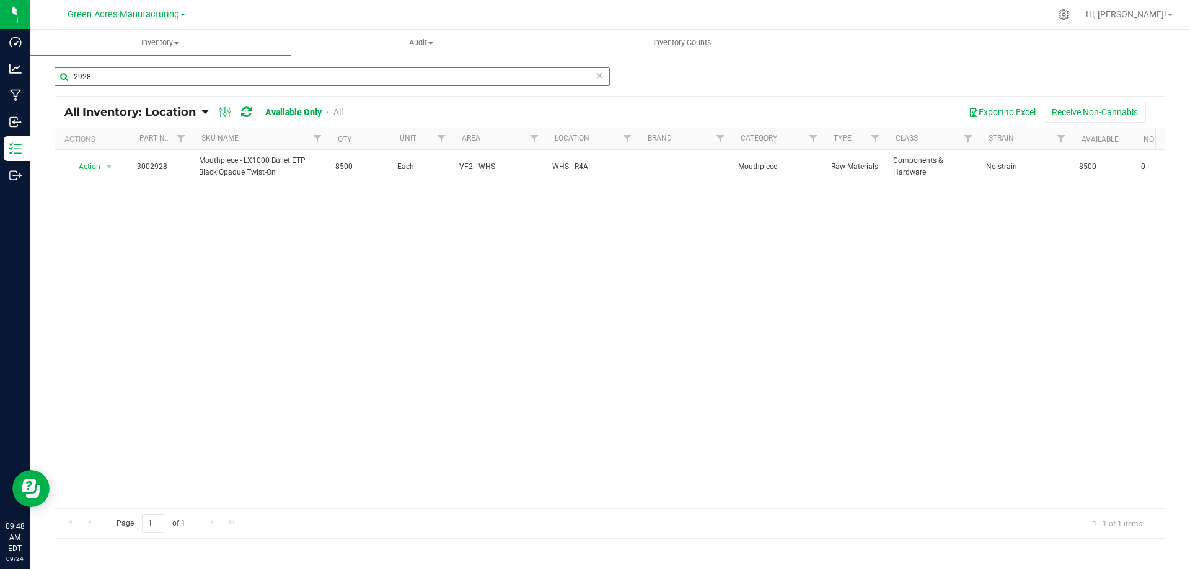
click at [177, 80] on input "2928" at bounding box center [332, 77] width 555 height 19
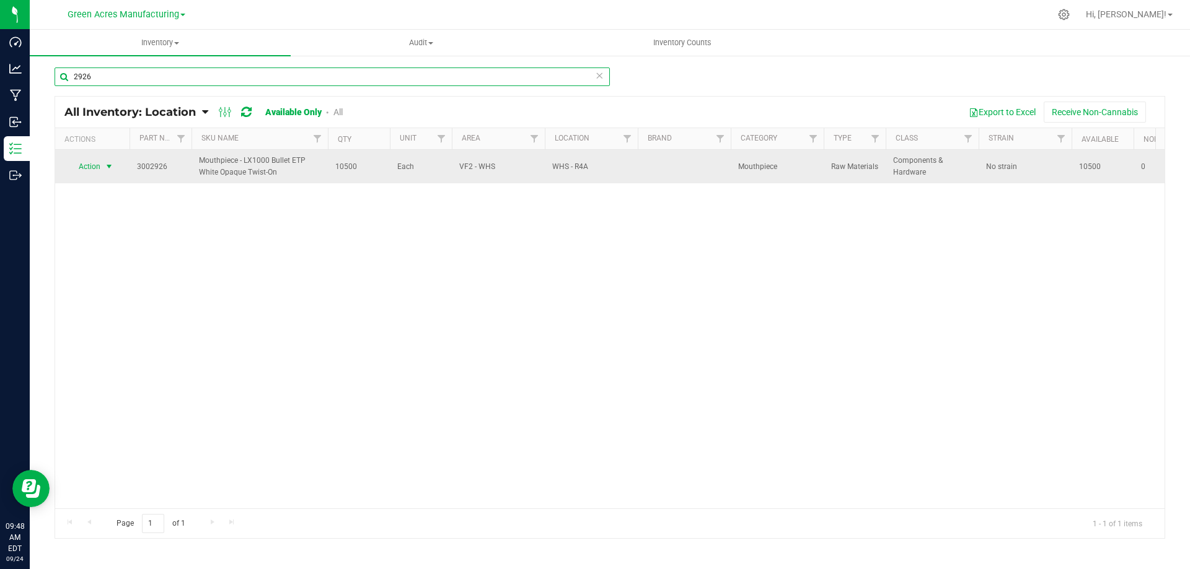
type input "2926"
click at [106, 164] on span "select" at bounding box center [109, 167] width 10 height 10
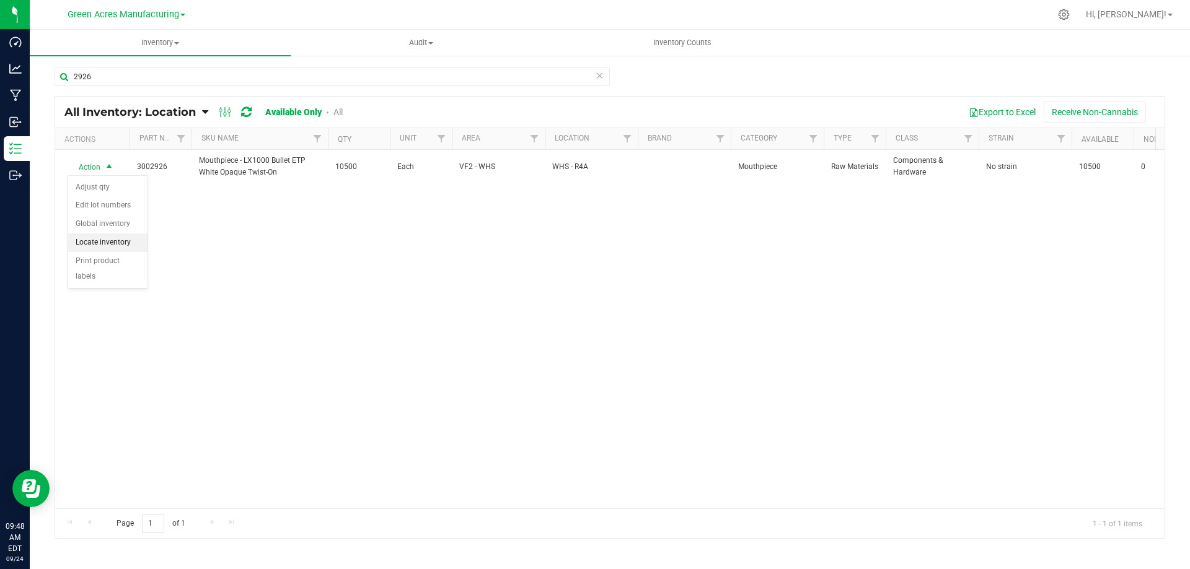
click at [122, 244] on li "Locate inventory" at bounding box center [107, 243] width 79 height 19
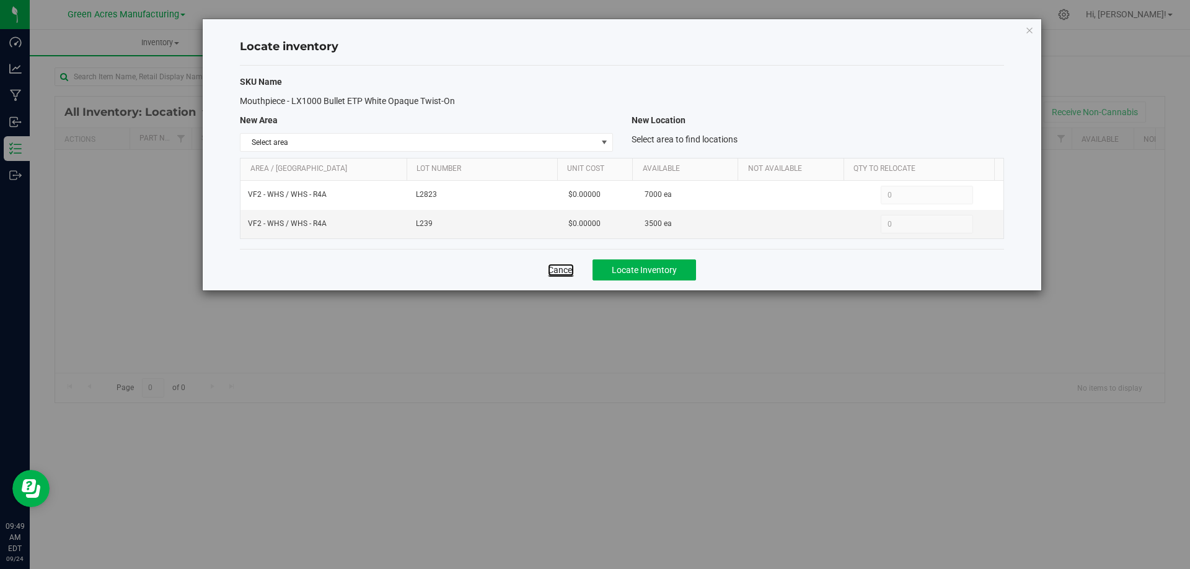
click at [560, 270] on link "Cancel" at bounding box center [561, 270] width 26 height 12
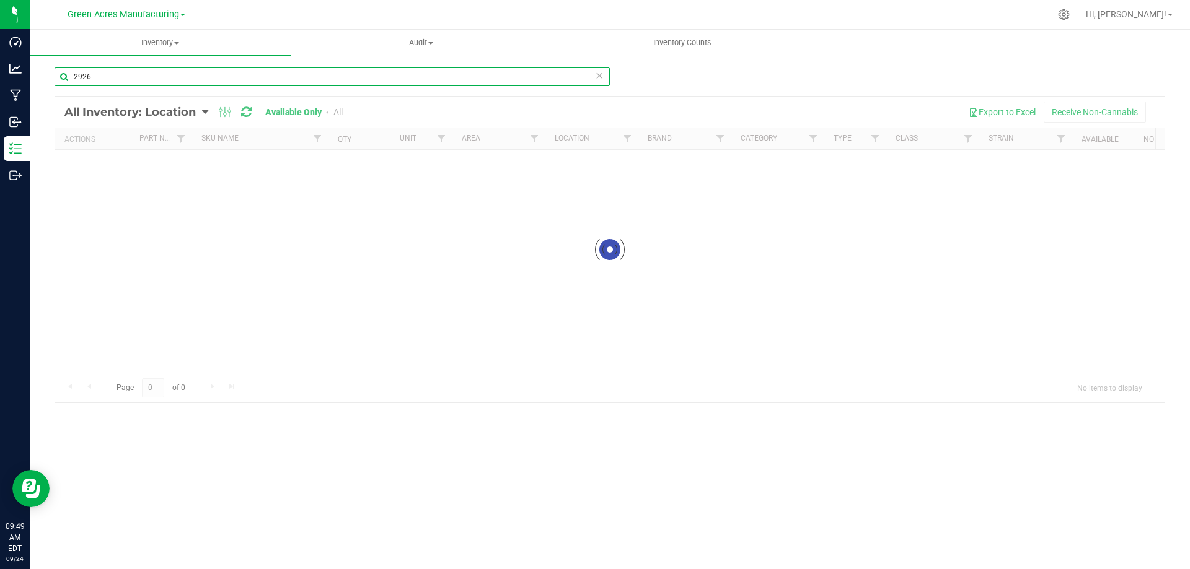
click at [252, 70] on input "2926" at bounding box center [332, 77] width 555 height 19
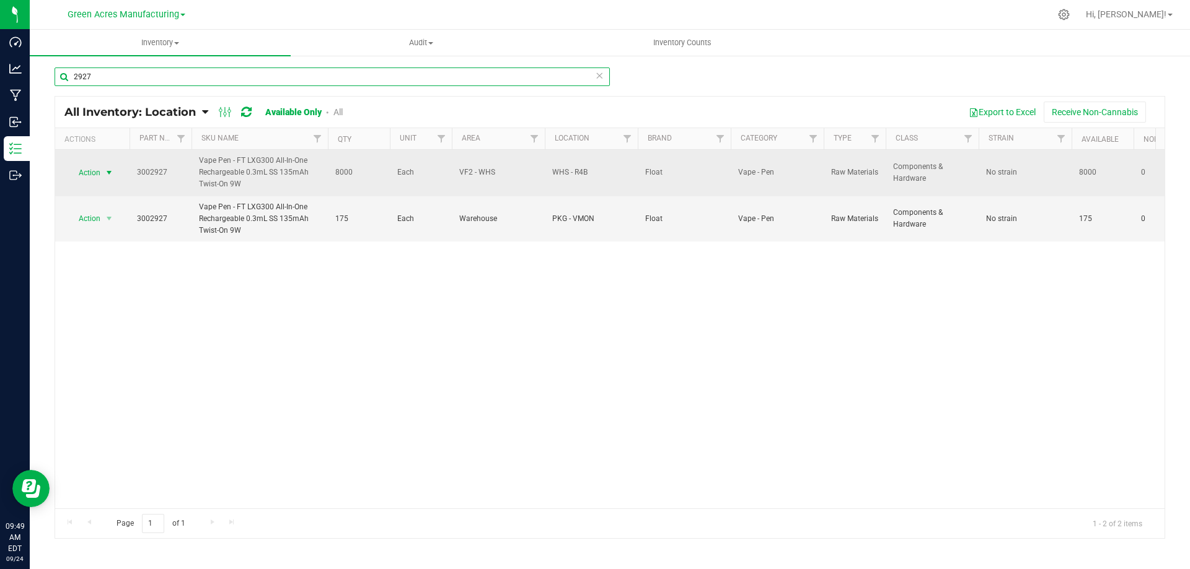
type input "2927"
click at [104, 172] on span "select" at bounding box center [109, 173] width 10 height 10
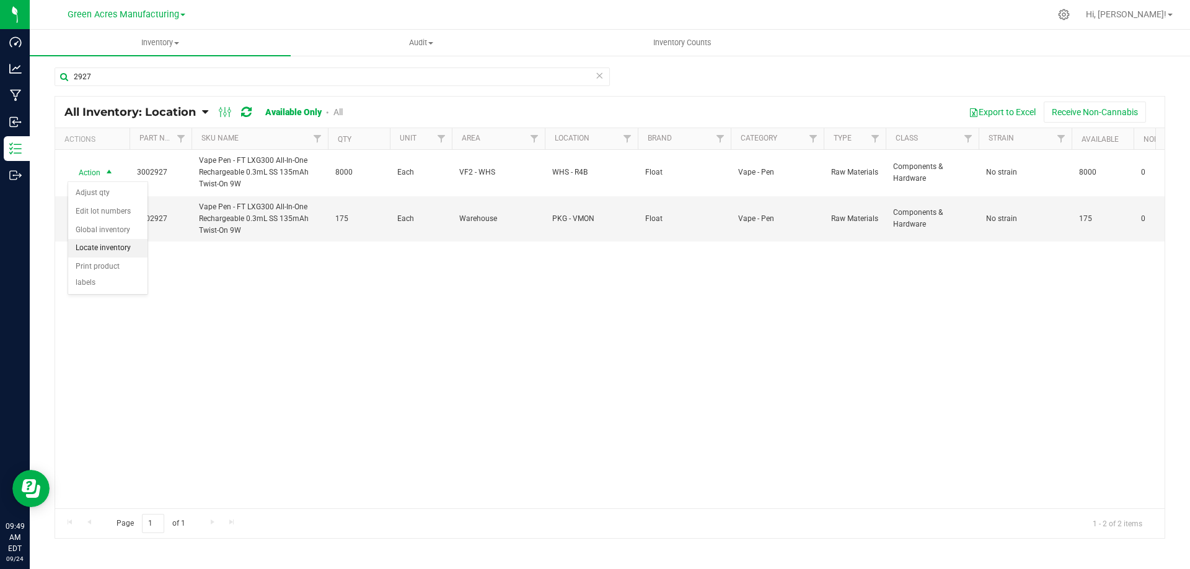
click at [110, 250] on li "Locate inventory" at bounding box center [107, 248] width 79 height 19
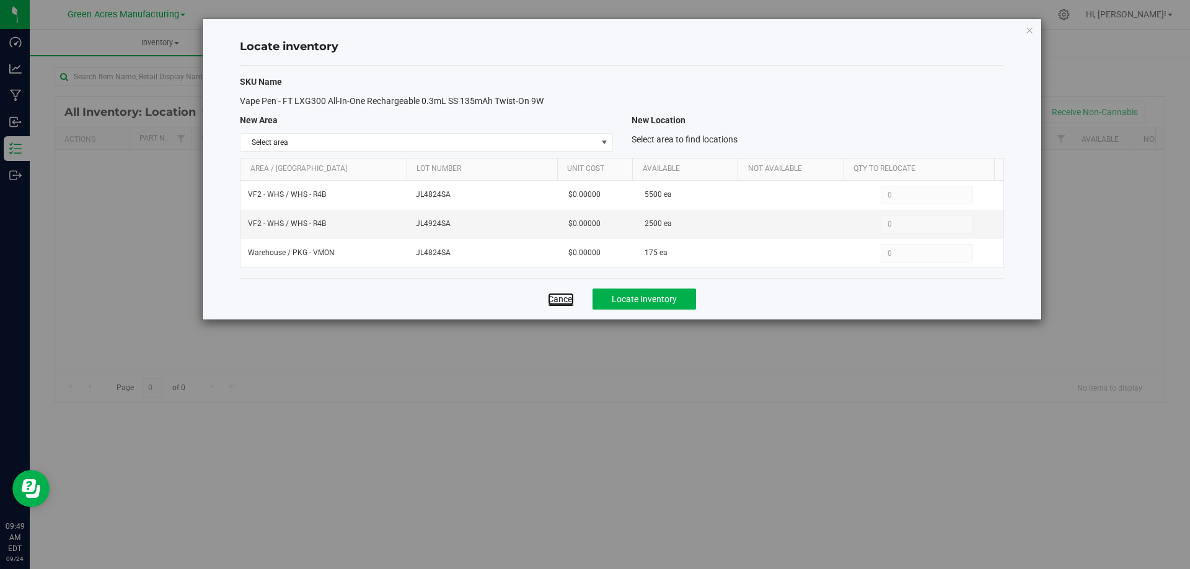
click at [557, 299] on link "Cancel" at bounding box center [561, 299] width 26 height 12
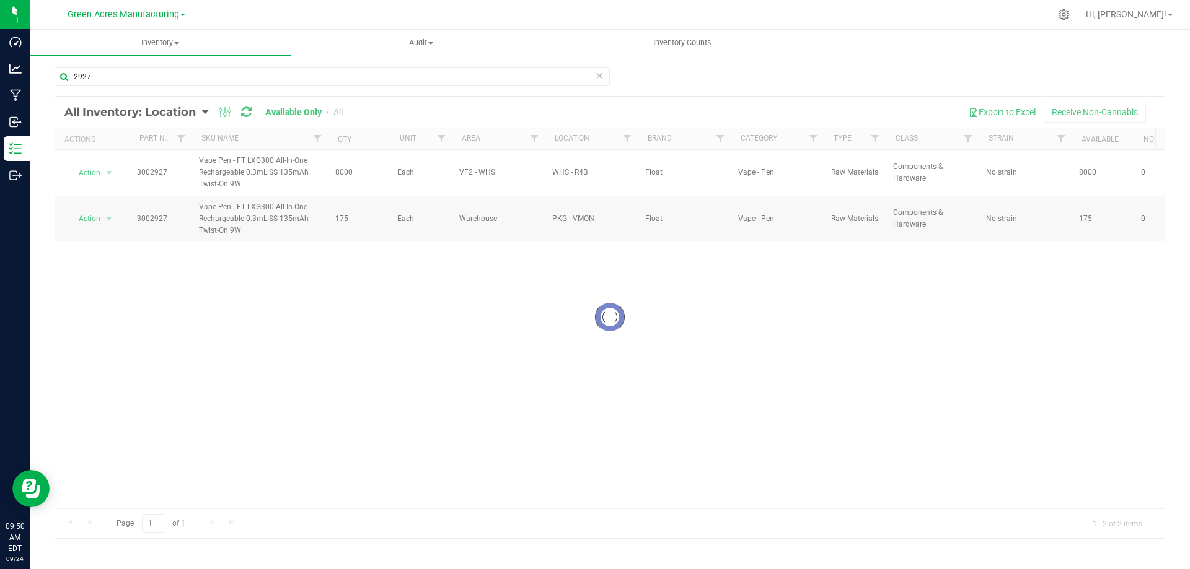
click at [106, 217] on div at bounding box center [609, 318] width 1109 height 442
click at [106, 217] on span "select" at bounding box center [109, 219] width 10 height 10
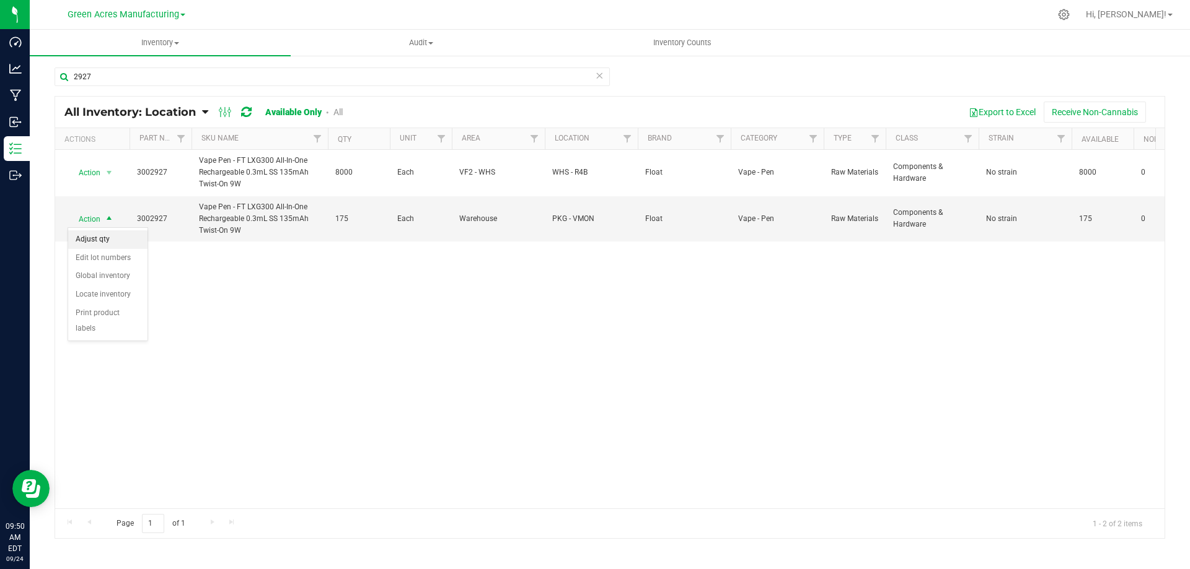
click at [131, 243] on li "Adjust qty" at bounding box center [107, 240] width 79 height 19
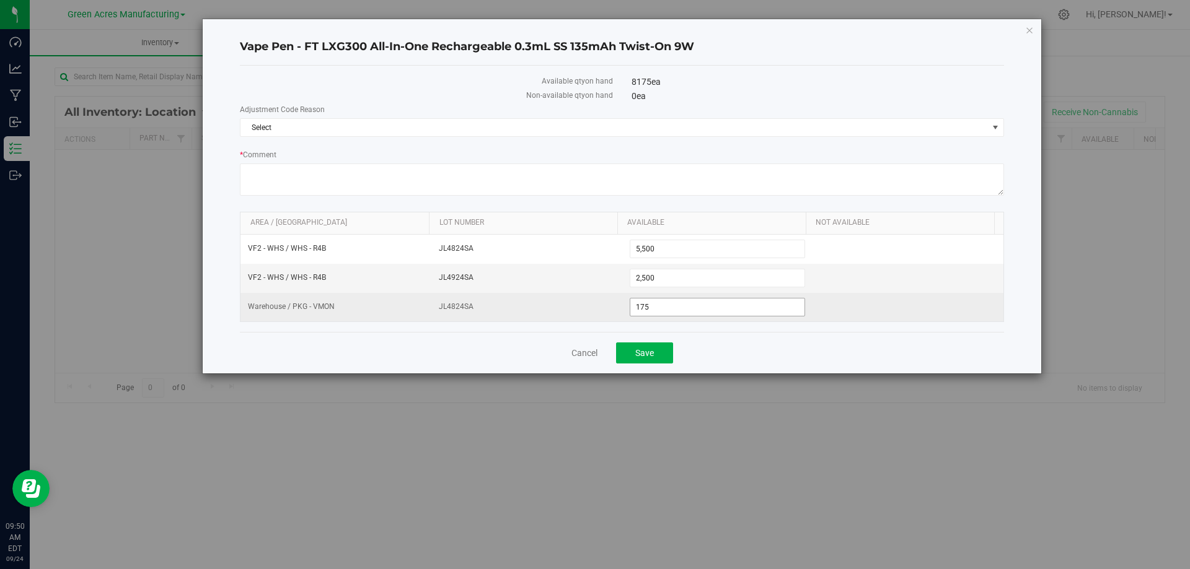
click at [659, 306] on span "175 175" at bounding box center [718, 307] width 176 height 19
click at [659, 306] on input "175" at bounding box center [717, 307] width 175 height 17
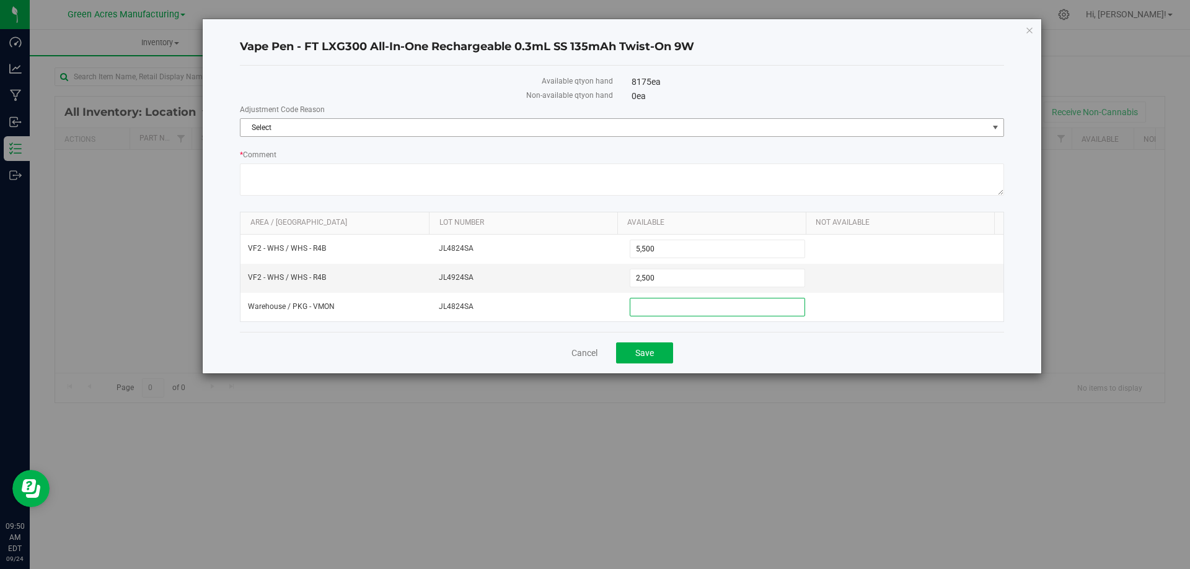
click at [905, 126] on span "Select" at bounding box center [613, 127] width 747 height 17
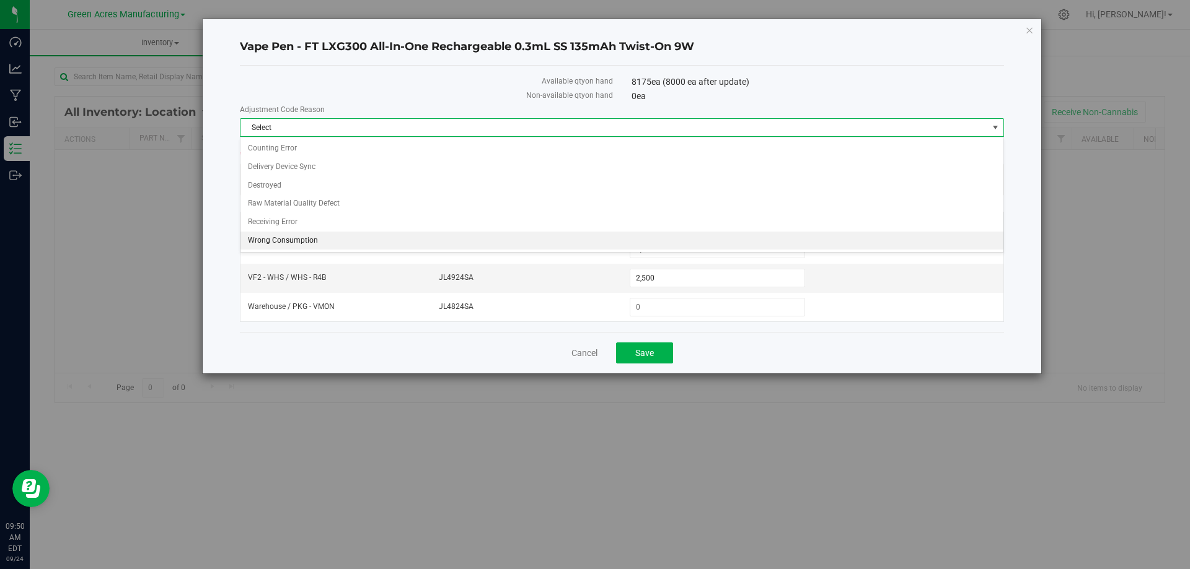
drag, startPoint x: 352, startPoint y: 232, endPoint x: 643, endPoint y: 314, distance: 302.5
click at [352, 232] on li "Wrong Consumption" at bounding box center [621, 241] width 763 height 19
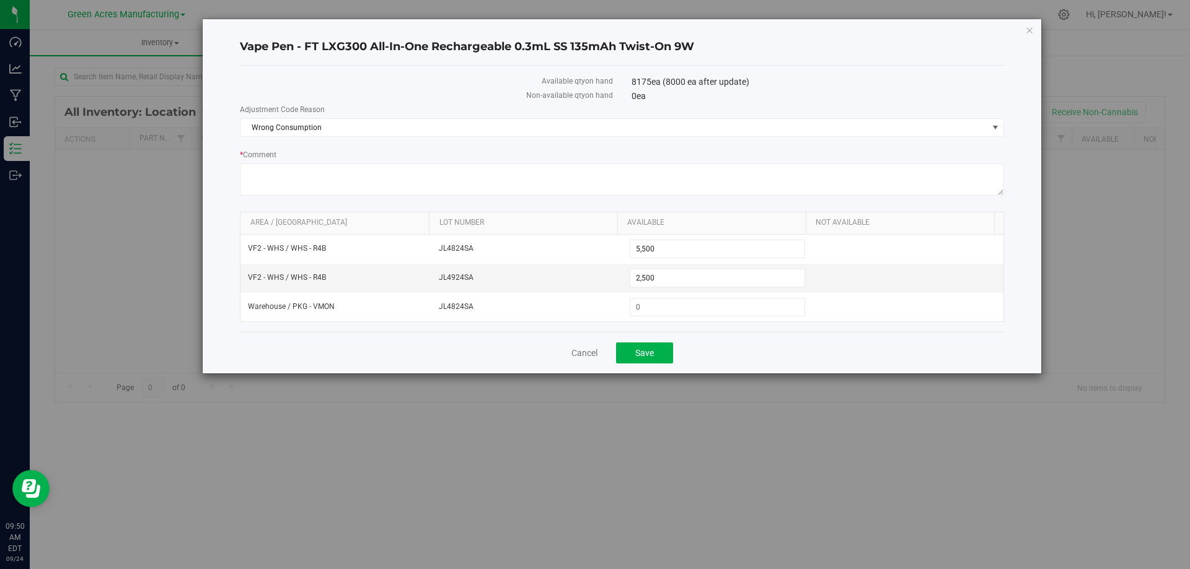
drag, startPoint x: 813, startPoint y: 361, endPoint x: 807, endPoint y: 359, distance: 6.5
click at [811, 361] on div "Cancel Save" at bounding box center [622, 353] width 764 height 42
click at [660, 354] on button "Save" at bounding box center [644, 353] width 57 height 21
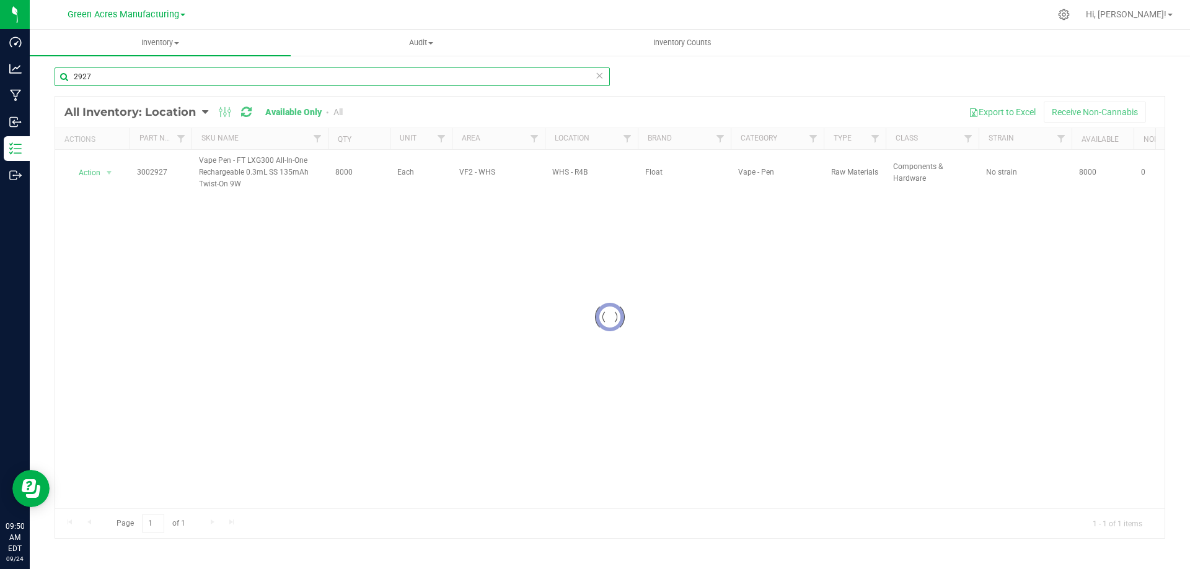
click at [338, 78] on input "2927" at bounding box center [332, 77] width 555 height 19
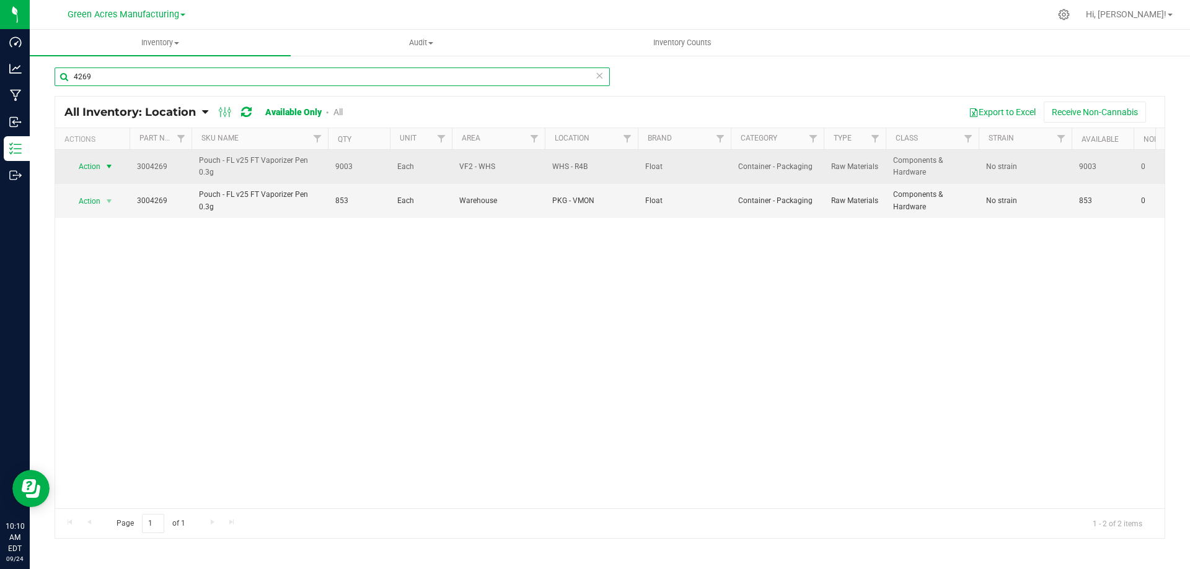
type input "4269"
click at [108, 165] on span "select" at bounding box center [109, 167] width 10 height 10
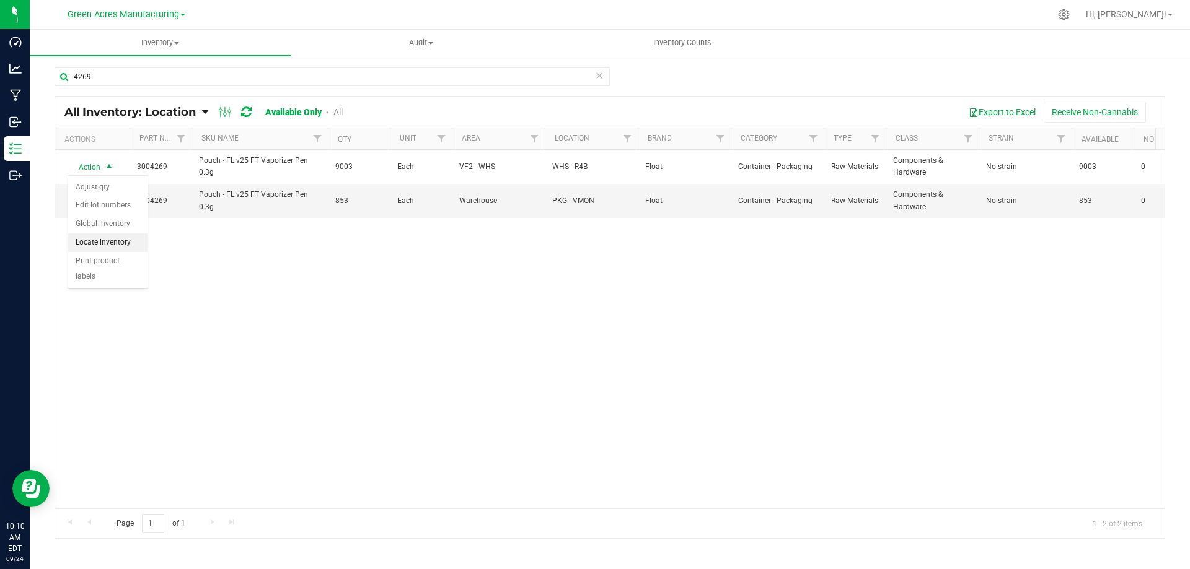
click at [112, 237] on li "Locate inventory" at bounding box center [107, 243] width 79 height 19
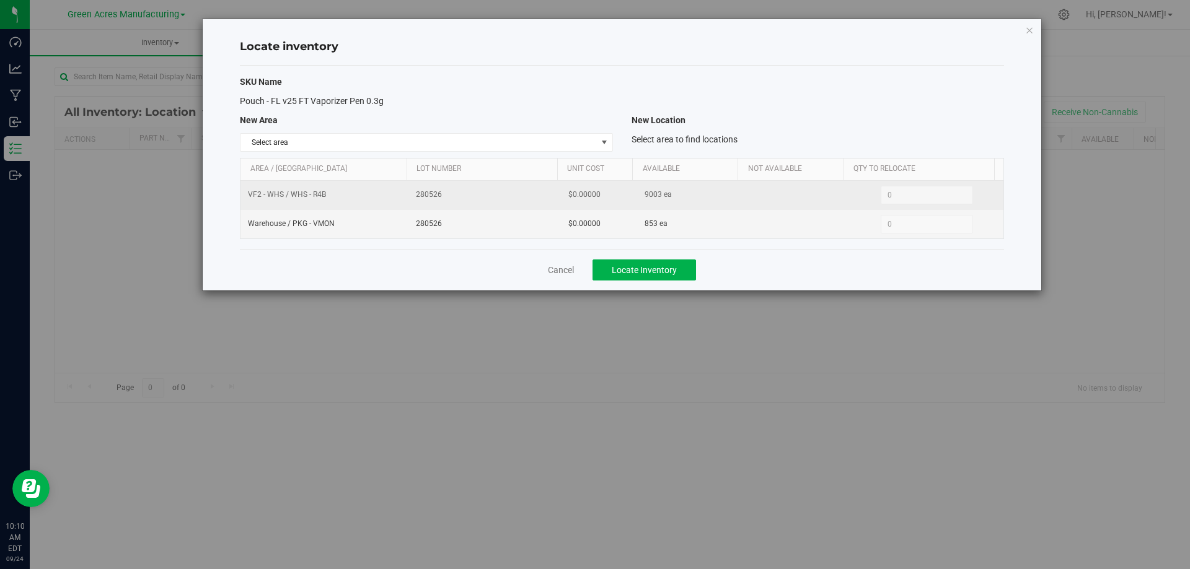
click at [650, 198] on span "9003 ea" at bounding box center [657, 195] width 27 height 12
copy span "9003"
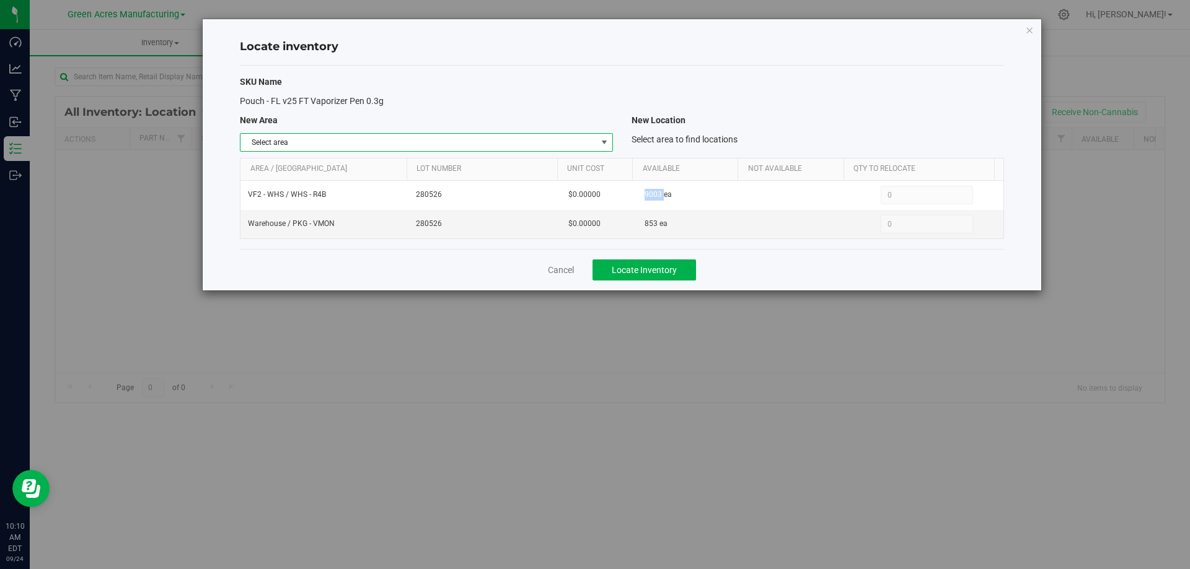
click at [587, 146] on span "Select area" at bounding box center [418, 142] width 356 height 17
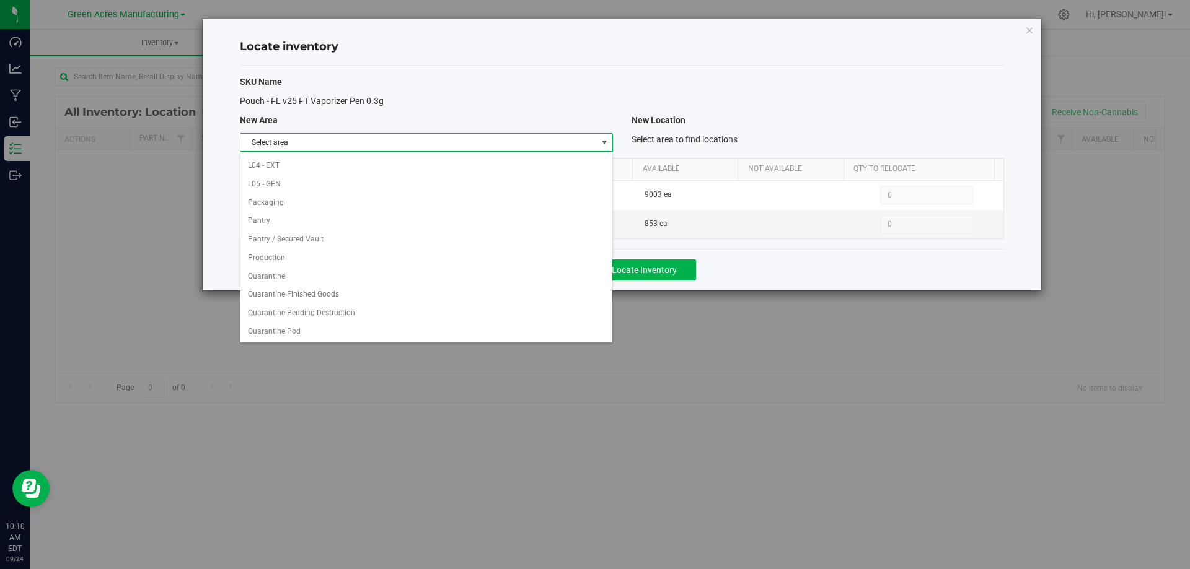
scroll to position [606, 0]
click at [338, 314] on li "VF2 - WHS" at bounding box center [425, 313] width 371 height 19
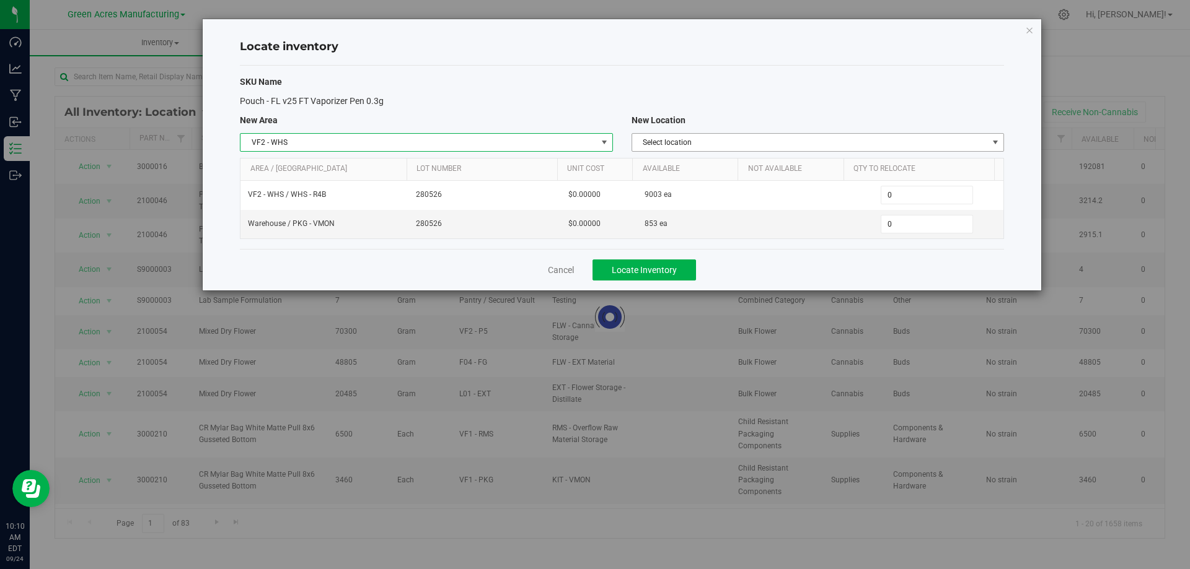
click at [883, 143] on span "Select location" at bounding box center [810, 142] width 356 height 17
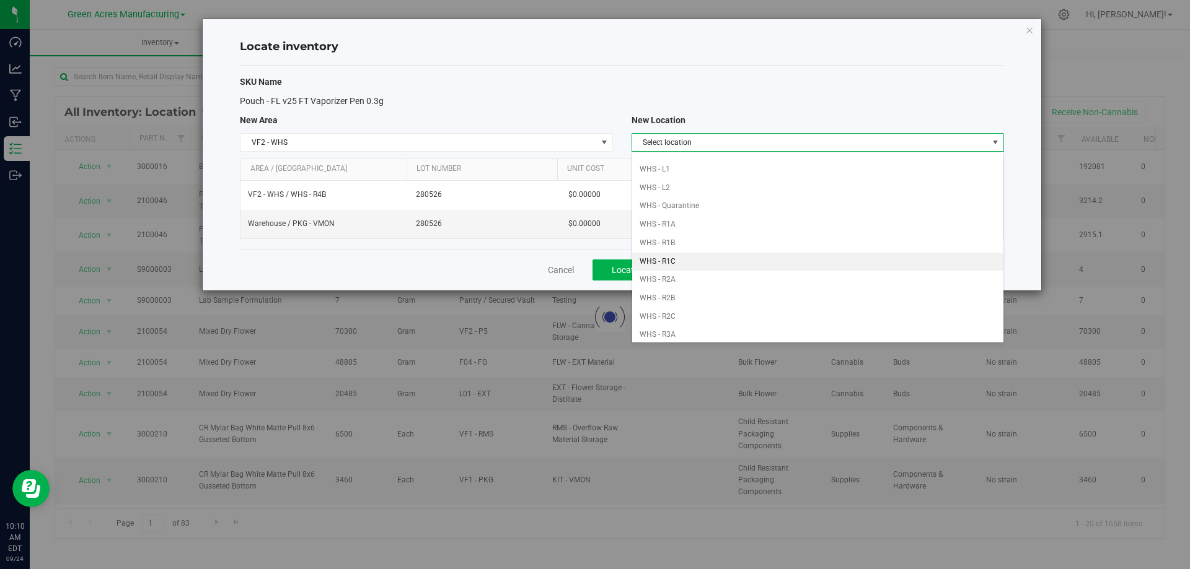
scroll to position [186, 0]
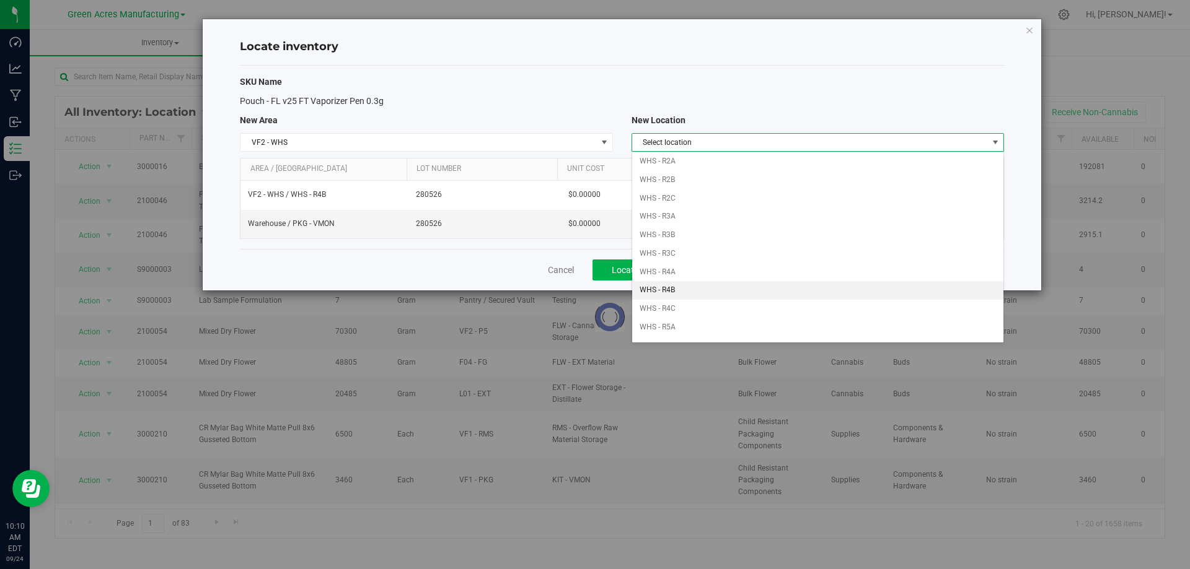
click at [691, 286] on li "WHS - R4B" at bounding box center [817, 290] width 371 height 19
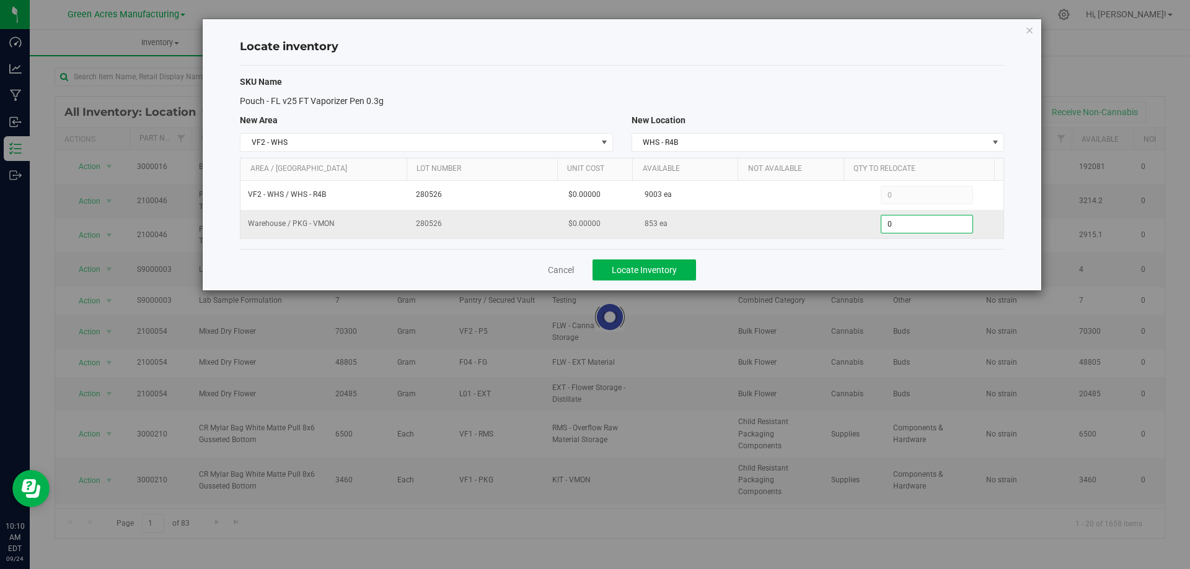
click at [891, 224] on span "0 0" at bounding box center [927, 224] width 92 height 19
click at [891, 224] on input "0" at bounding box center [926, 224] width 91 height 17
paste input "405"
type input "405"
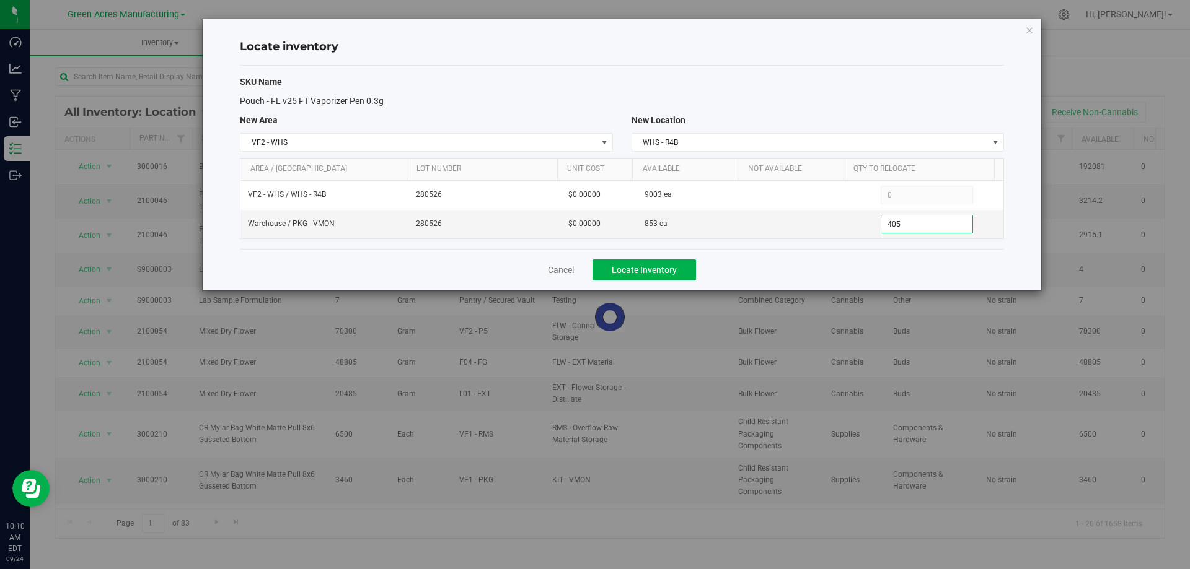
click at [825, 271] on div "Cancel Locate Inventory" at bounding box center [622, 270] width 764 height 42
click at [661, 270] on span "Locate Inventory" at bounding box center [644, 270] width 65 height 10
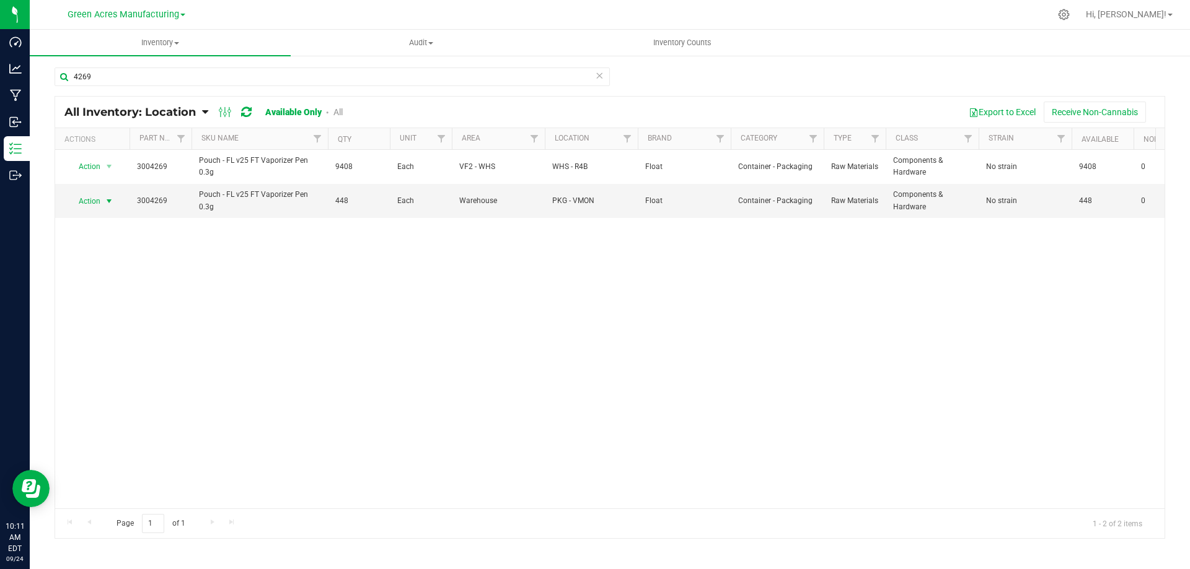
click at [105, 200] on span "select" at bounding box center [109, 201] width 10 height 10
click at [119, 224] on li "Adjust qty" at bounding box center [107, 222] width 79 height 19
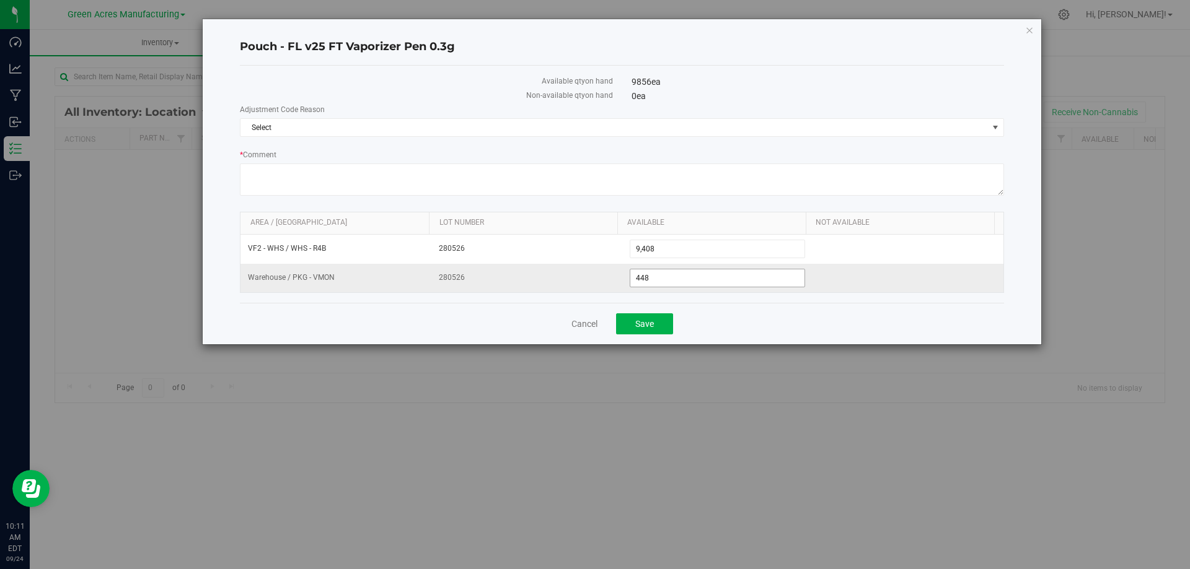
click at [653, 283] on span "448 448" at bounding box center [718, 278] width 176 height 19
click at [0, 0] on input "448" at bounding box center [0, 0] width 0 height 0
click at [707, 127] on span "Select" at bounding box center [613, 127] width 747 height 17
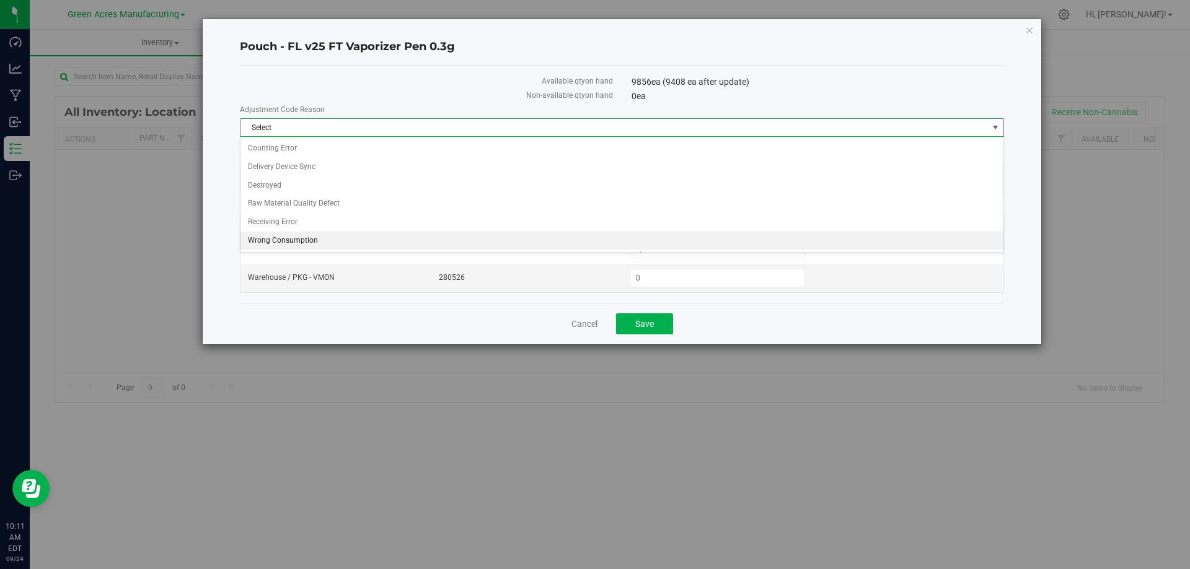
click at [467, 234] on li "Wrong Consumption" at bounding box center [621, 241] width 763 height 19
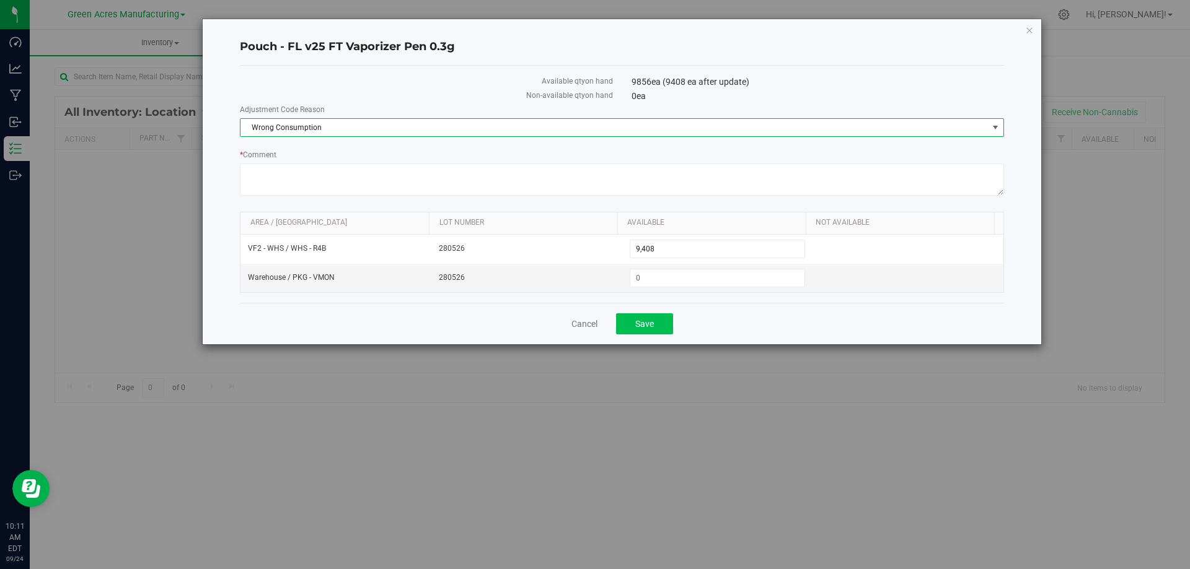
drag, startPoint x: 766, startPoint y: 312, endPoint x: 639, endPoint y: 316, distance: 127.1
click at [762, 312] on div "Cancel Save" at bounding box center [622, 324] width 764 height 42
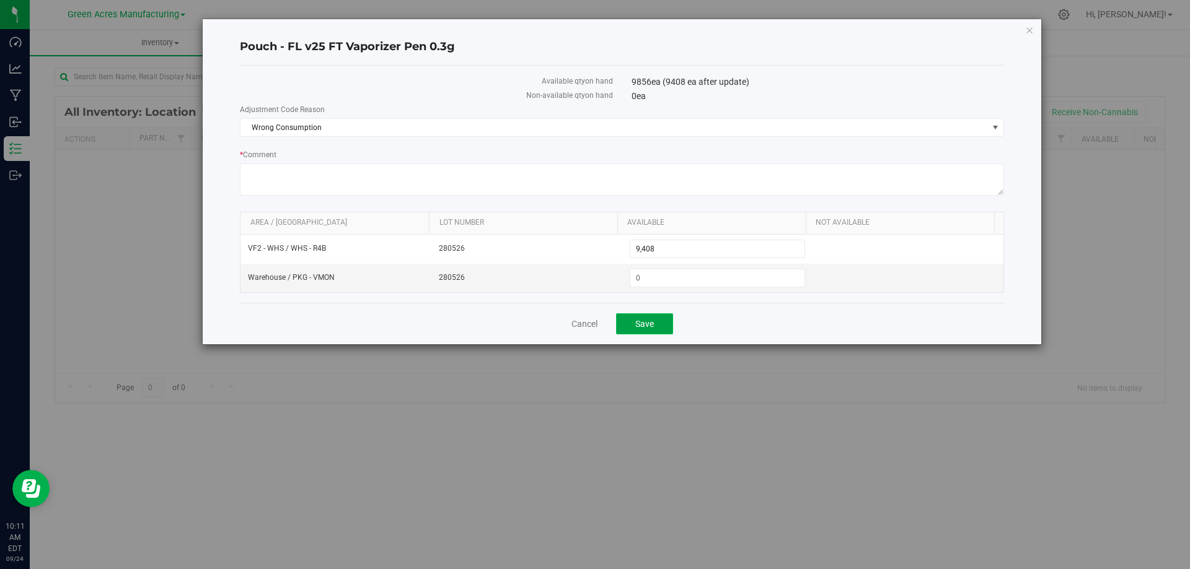
click at [640, 316] on button "Save" at bounding box center [644, 324] width 57 height 21
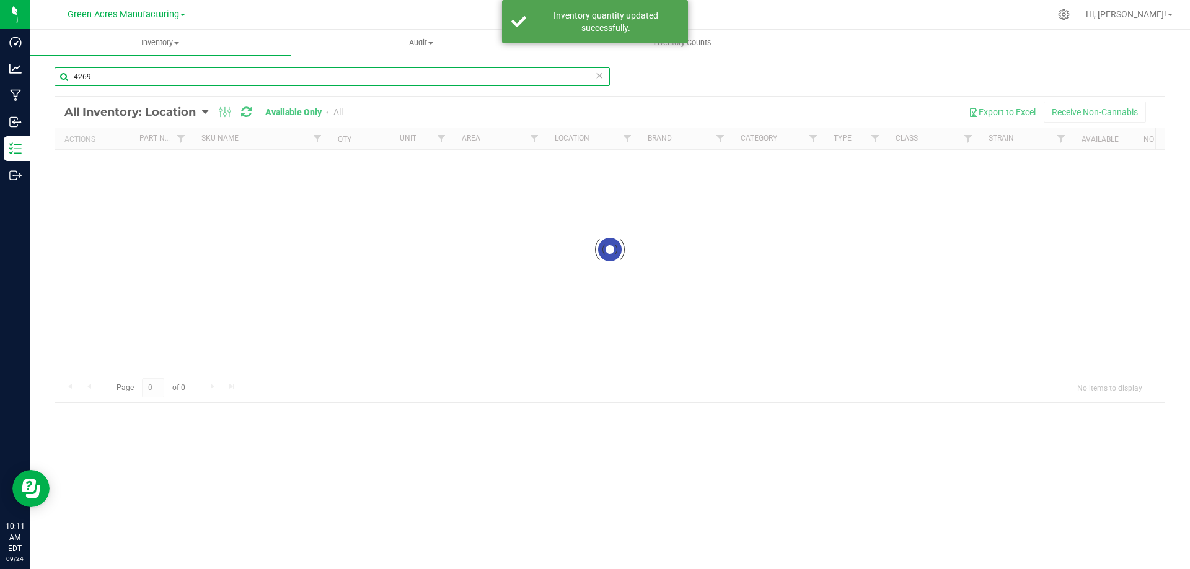
click at [275, 76] on input "4269" at bounding box center [332, 77] width 555 height 19
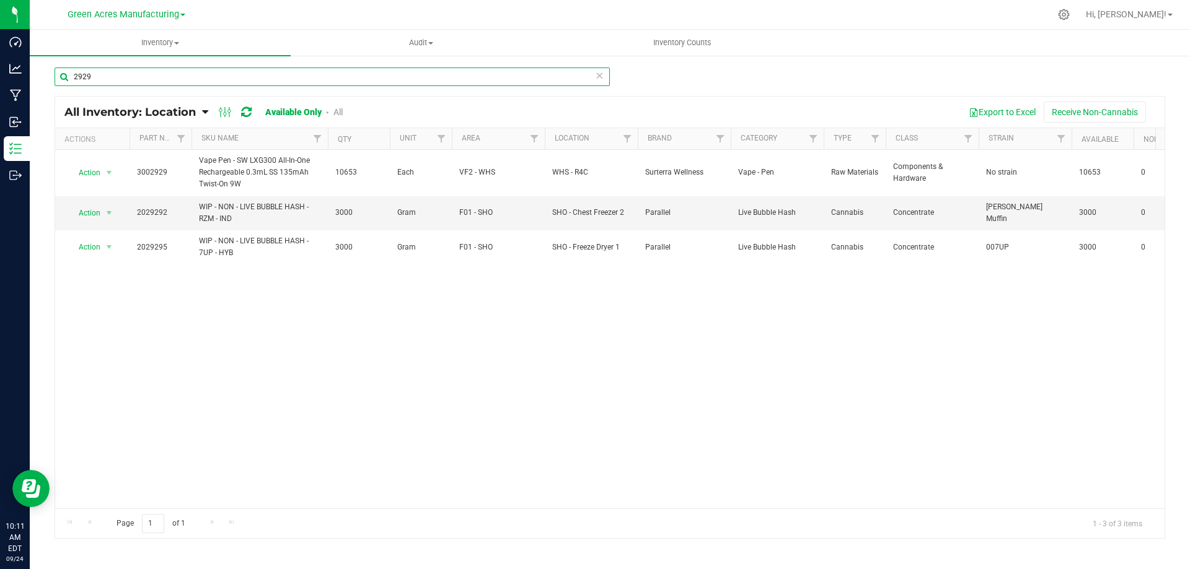
click at [459, 77] on input "2929" at bounding box center [332, 77] width 555 height 19
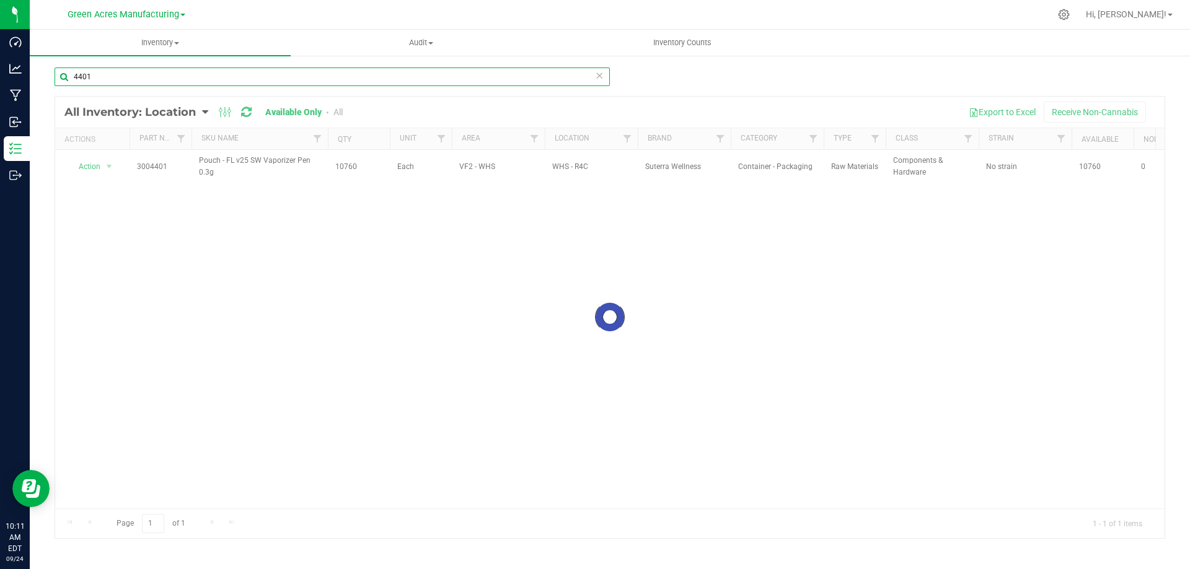
click at [182, 76] on input "4401" at bounding box center [332, 77] width 555 height 19
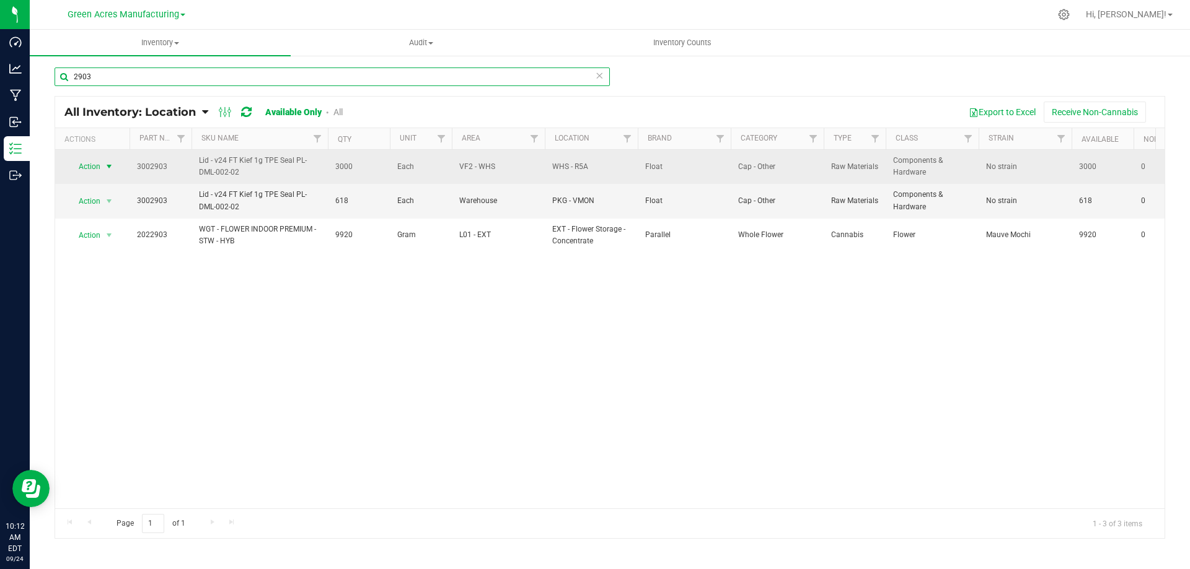
type input "2903"
click at [108, 166] on span "select" at bounding box center [109, 167] width 10 height 10
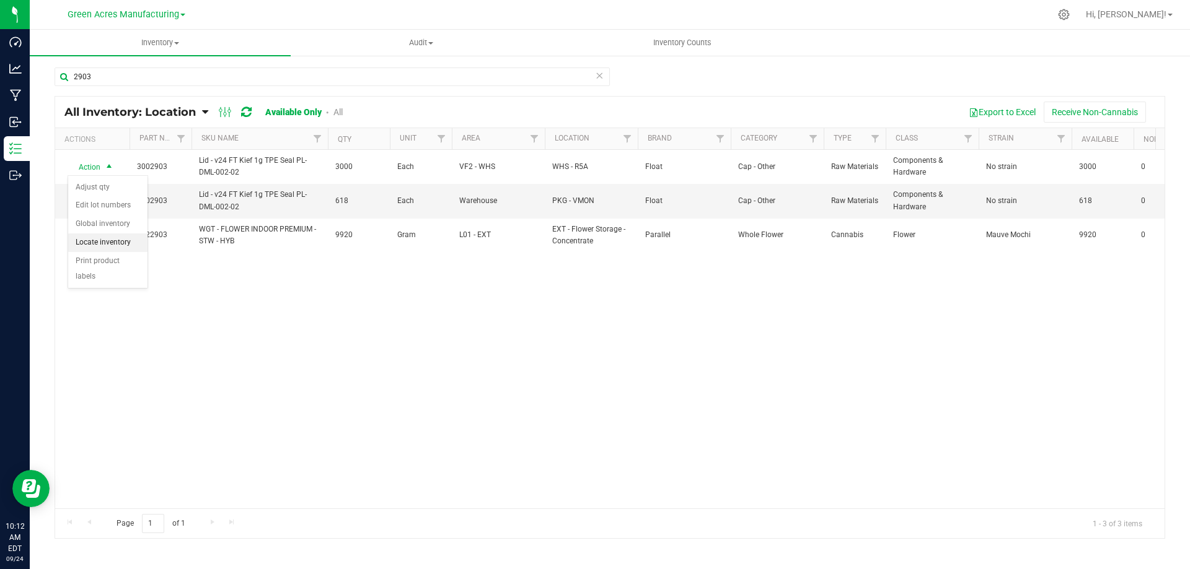
click at [110, 245] on li "Locate inventory" at bounding box center [107, 243] width 79 height 19
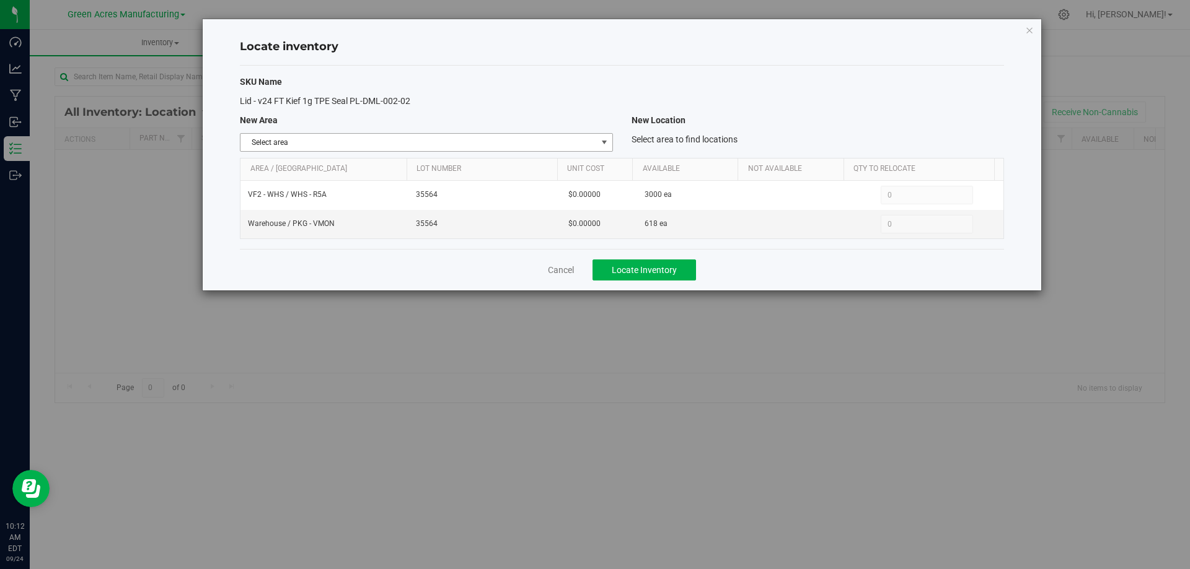
click at [601, 143] on span "select" at bounding box center [604, 143] width 10 height 10
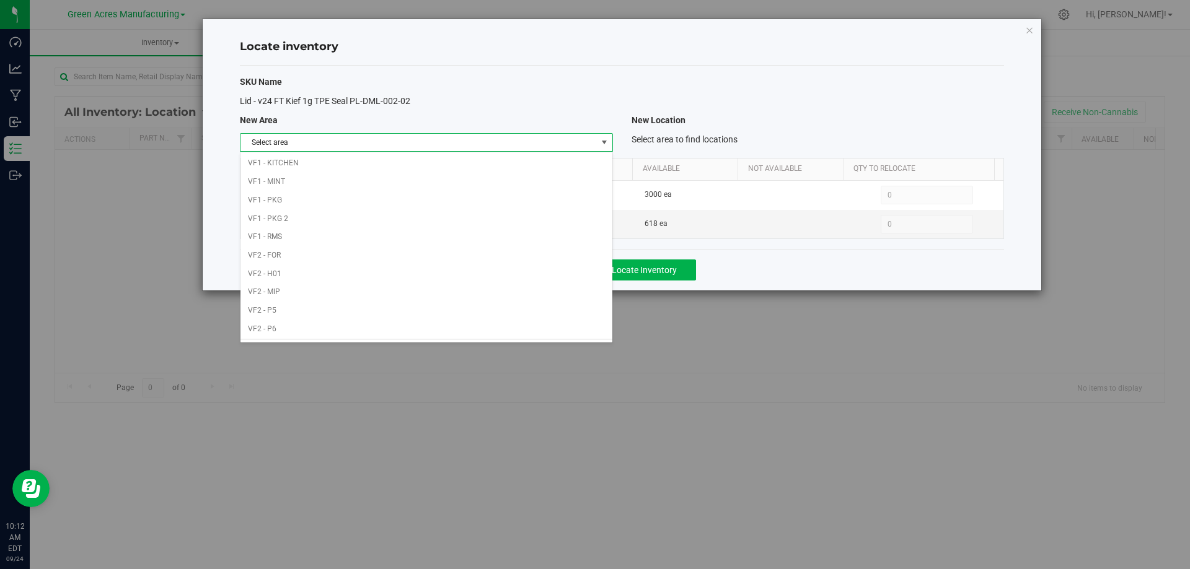
scroll to position [606, 0]
click at [392, 314] on li "VF2 - WHS" at bounding box center [425, 313] width 371 height 19
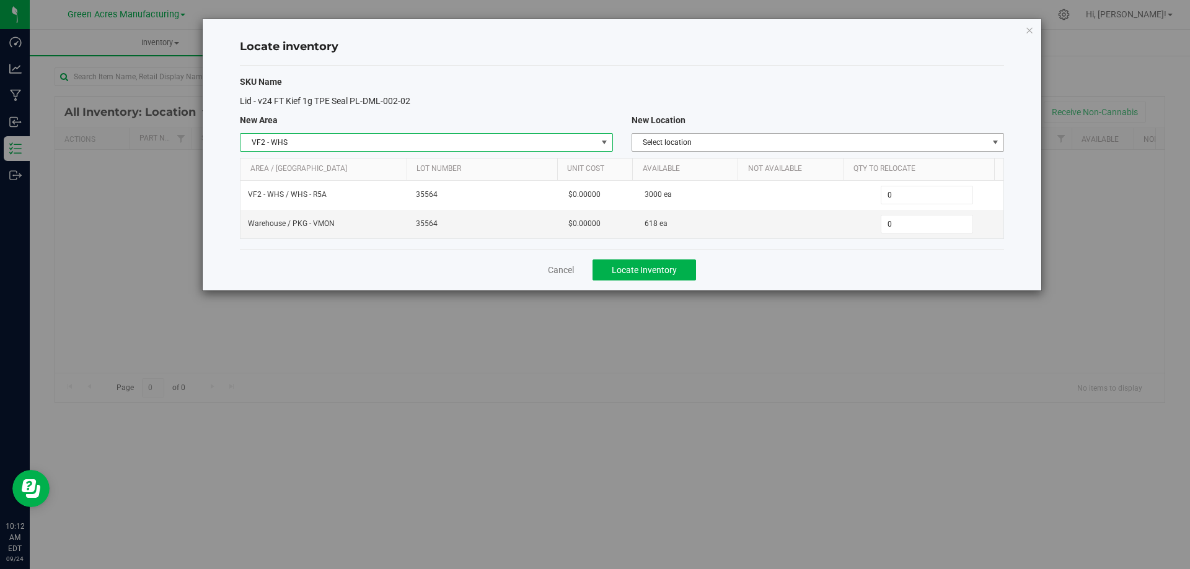
click at [863, 138] on span "Select location" at bounding box center [810, 142] width 356 height 17
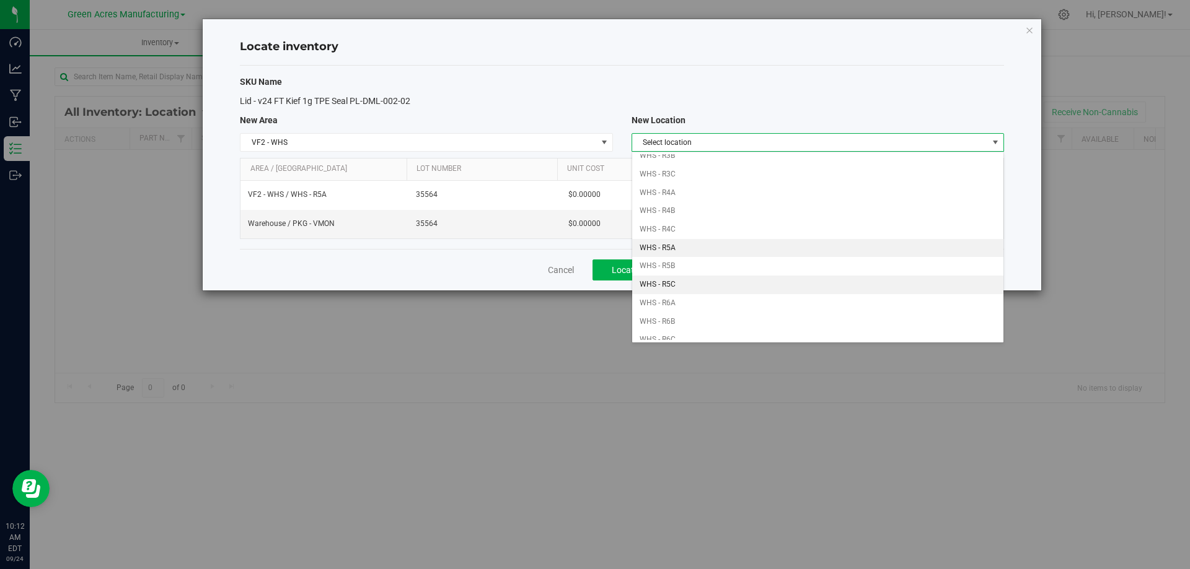
scroll to position [248, 0]
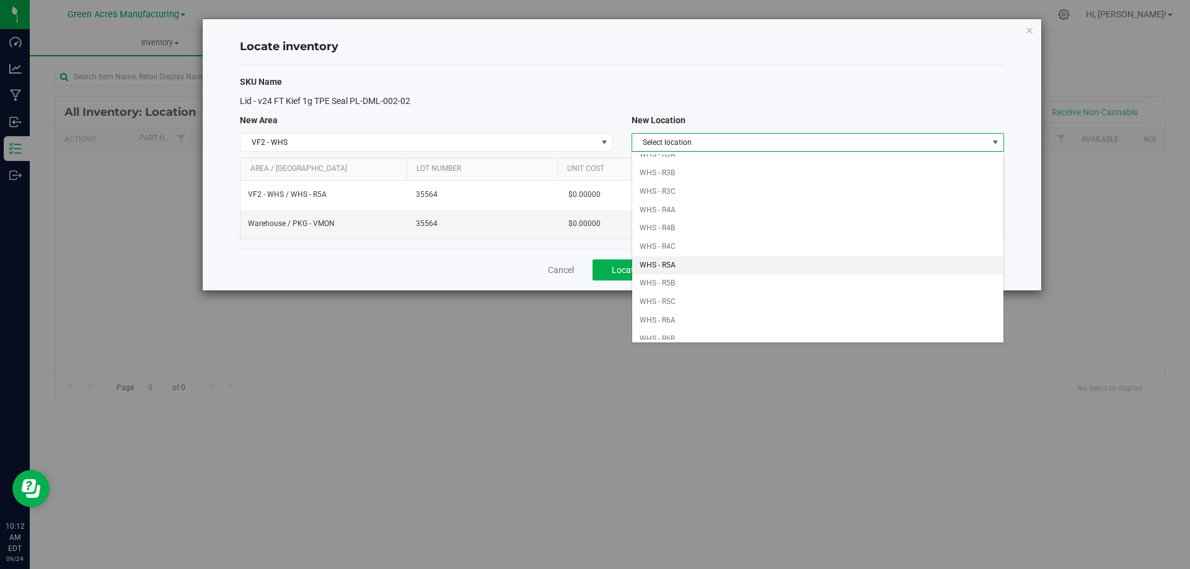
click at [695, 263] on li "WHS - R5A" at bounding box center [817, 266] width 371 height 19
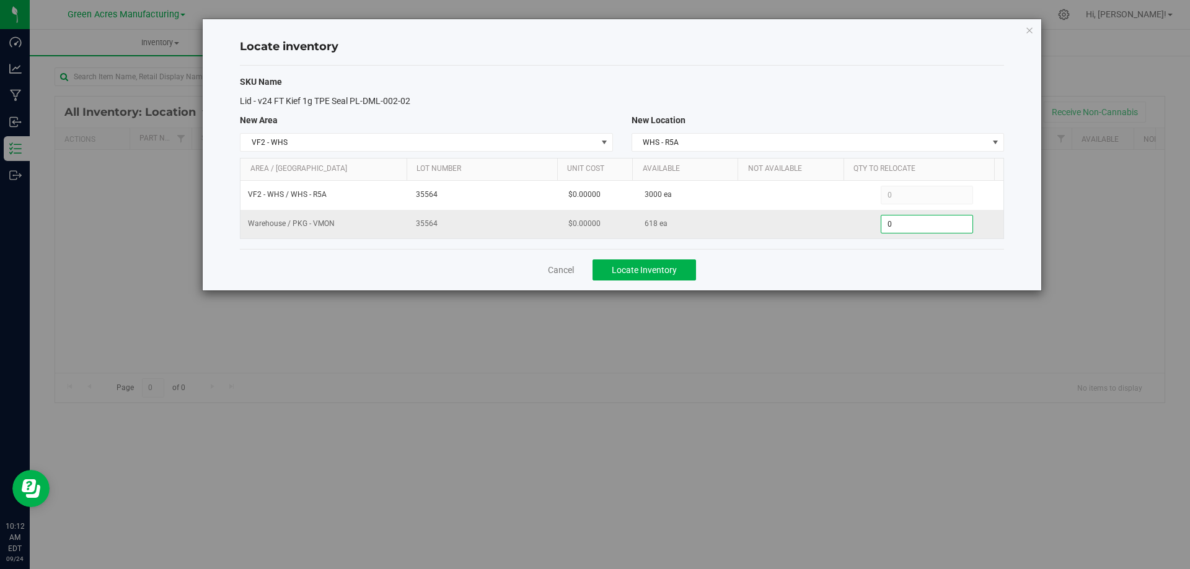
click at [908, 222] on span "0 0" at bounding box center [927, 224] width 92 height 19
click at [908, 222] on input "0" at bounding box center [926, 224] width 91 height 17
type input "618"
click at [908, 222] on input "618" at bounding box center [926, 224] width 91 height 17
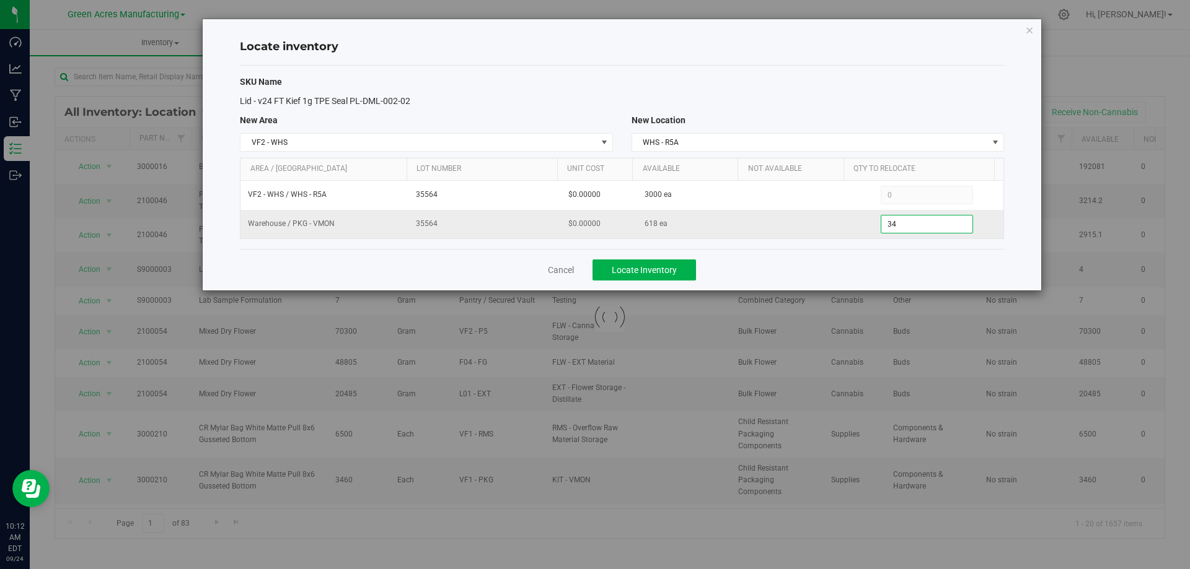
type input "344"
click at [797, 271] on div "Cancel Locate Inventory" at bounding box center [622, 270] width 764 height 42
click at [677, 270] on button "Locate Inventory" at bounding box center [643, 270] width 103 height 21
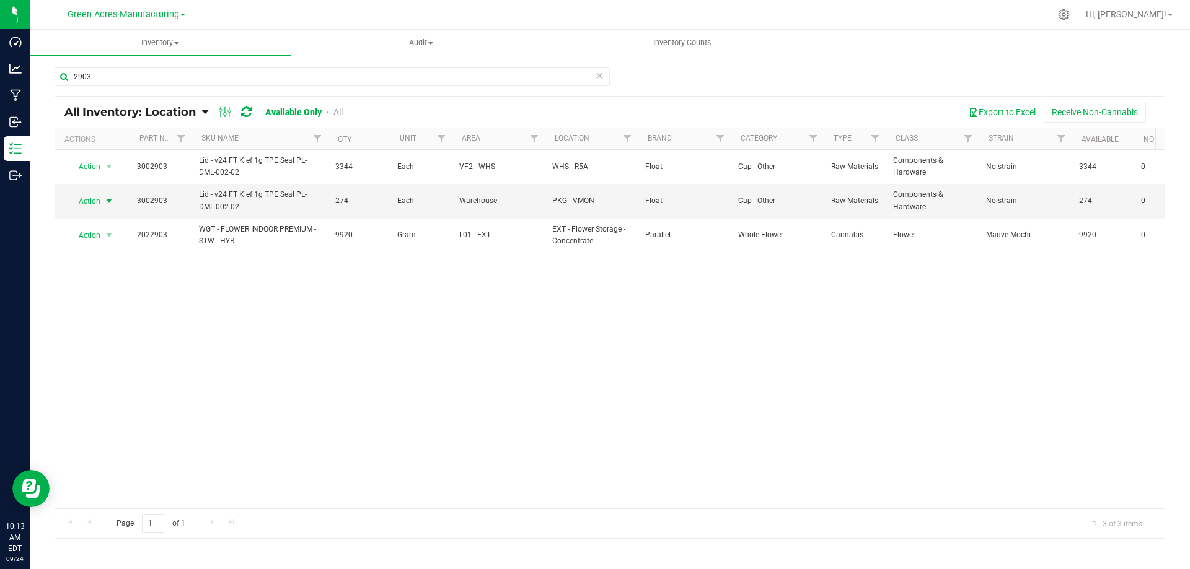
click at [107, 203] on span "select" at bounding box center [109, 201] width 10 height 10
click at [114, 218] on li "Adjust qty" at bounding box center [107, 222] width 79 height 19
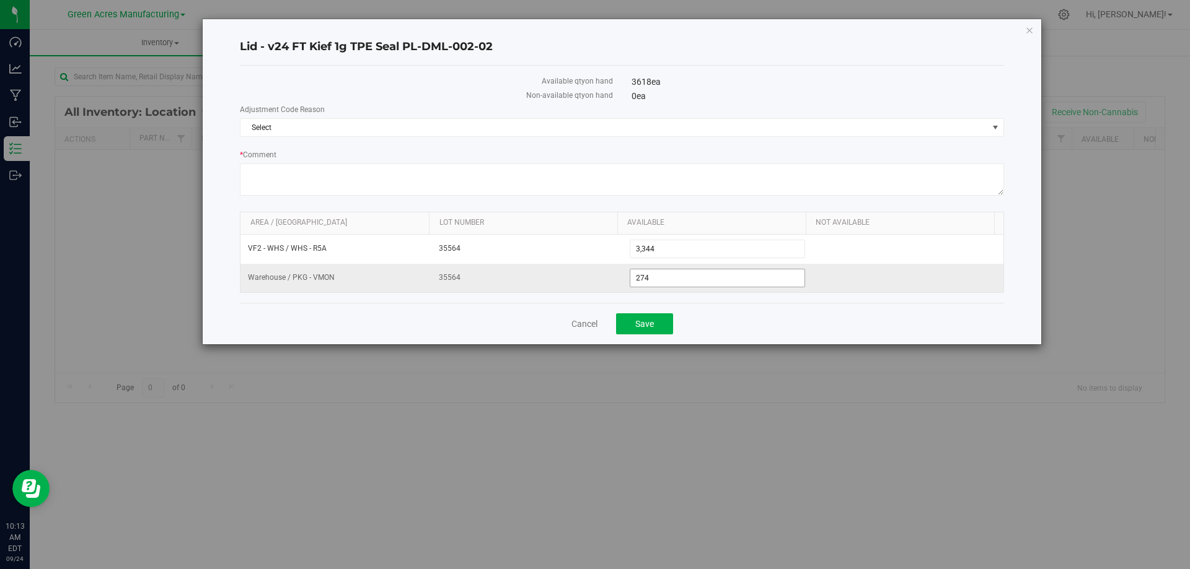
click at [671, 274] on span "274 274" at bounding box center [718, 278] width 176 height 19
click at [670, 274] on input "274" at bounding box center [717, 278] width 175 height 17
click at [775, 125] on span "Select" at bounding box center [613, 127] width 747 height 17
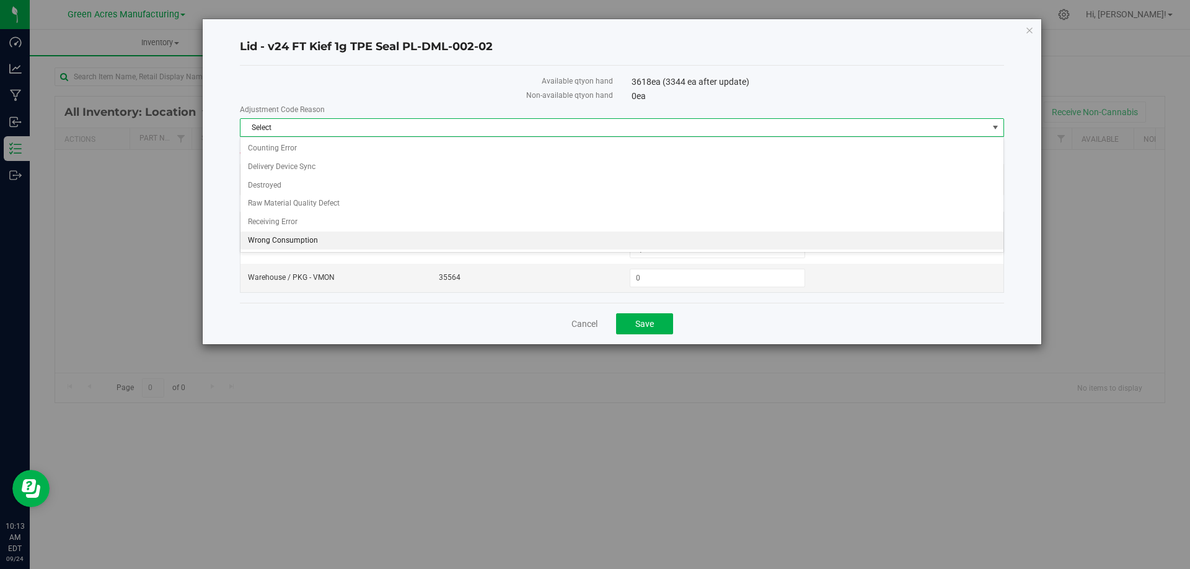
click at [457, 235] on li "Wrong Consumption" at bounding box center [621, 241] width 763 height 19
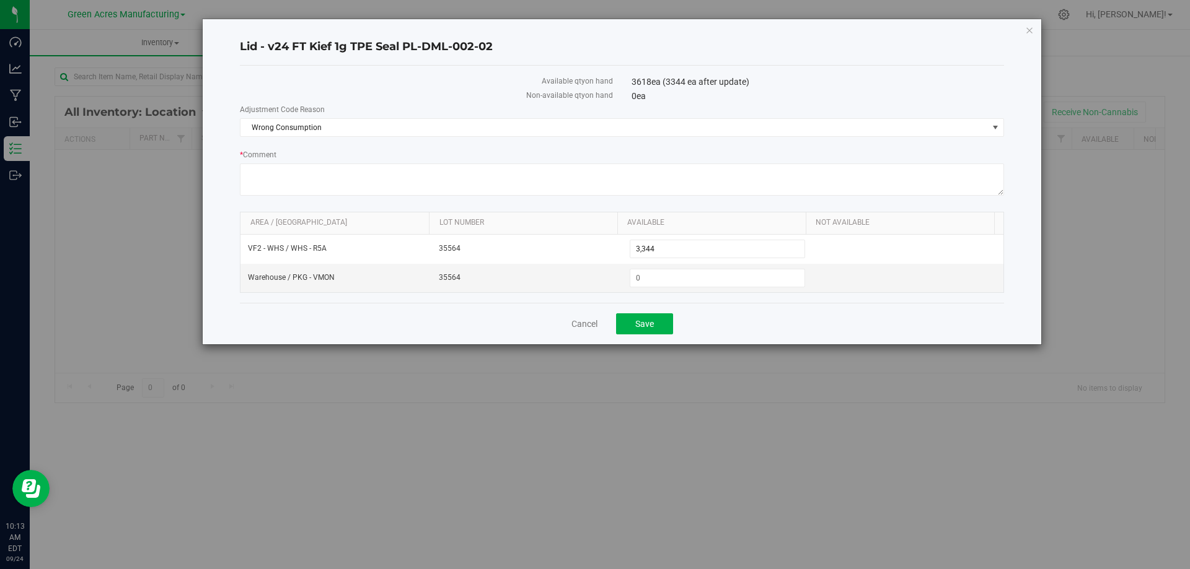
click at [740, 293] on div "Available qty on hand 3618 ea (3344 ea after update) Non-available qty on hand …" at bounding box center [622, 184] width 764 height 237
click at [660, 327] on button "Save" at bounding box center [644, 324] width 57 height 21
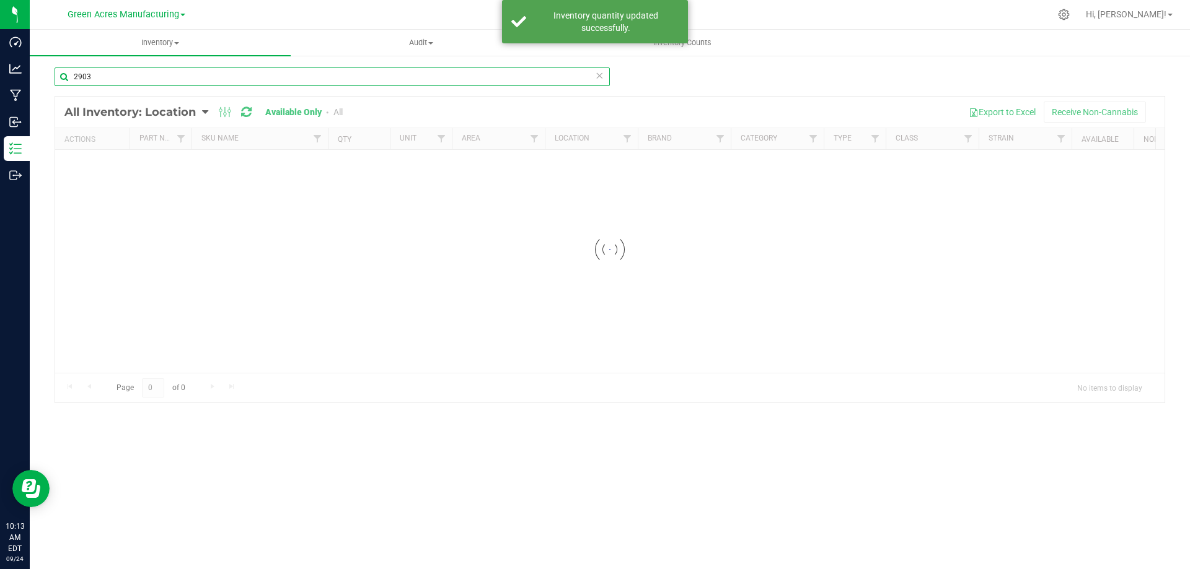
click at [197, 78] on input "2903" at bounding box center [332, 77] width 555 height 19
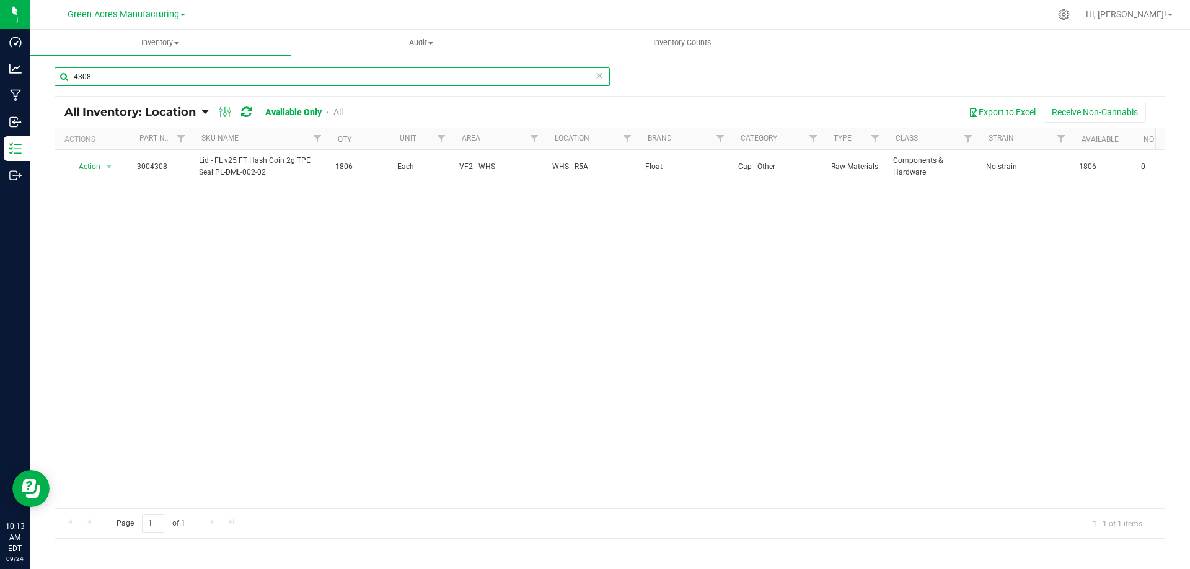
click at [236, 74] on input "4308" at bounding box center [332, 77] width 555 height 19
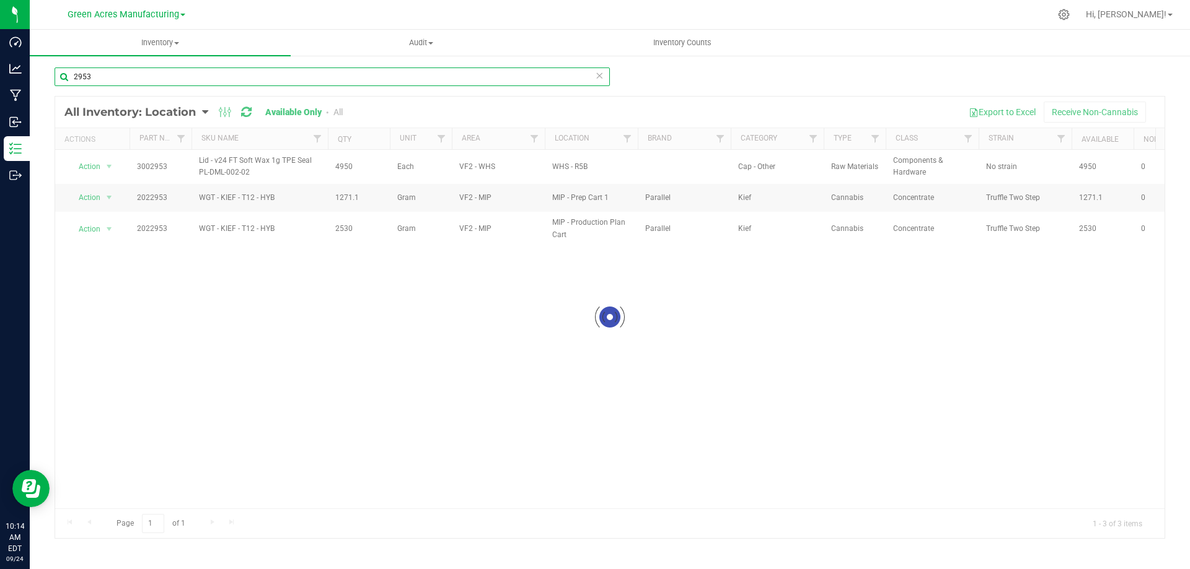
click at [204, 74] on input "2953" at bounding box center [332, 77] width 555 height 19
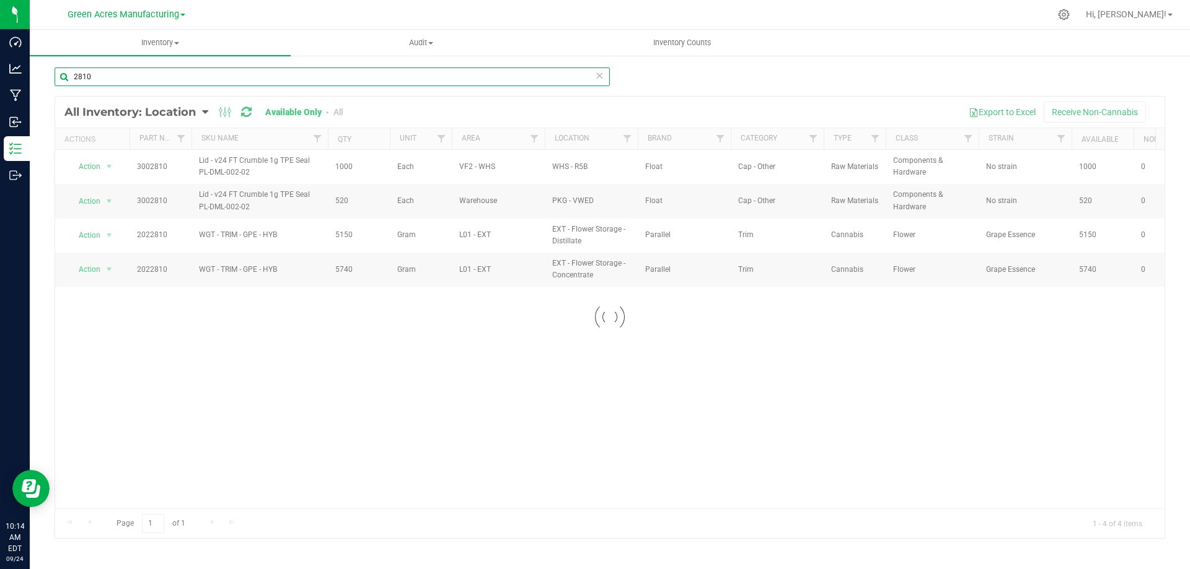
click at [157, 81] on input "2810" at bounding box center [332, 77] width 555 height 19
click at [157, 80] on input "2810" at bounding box center [332, 77] width 555 height 19
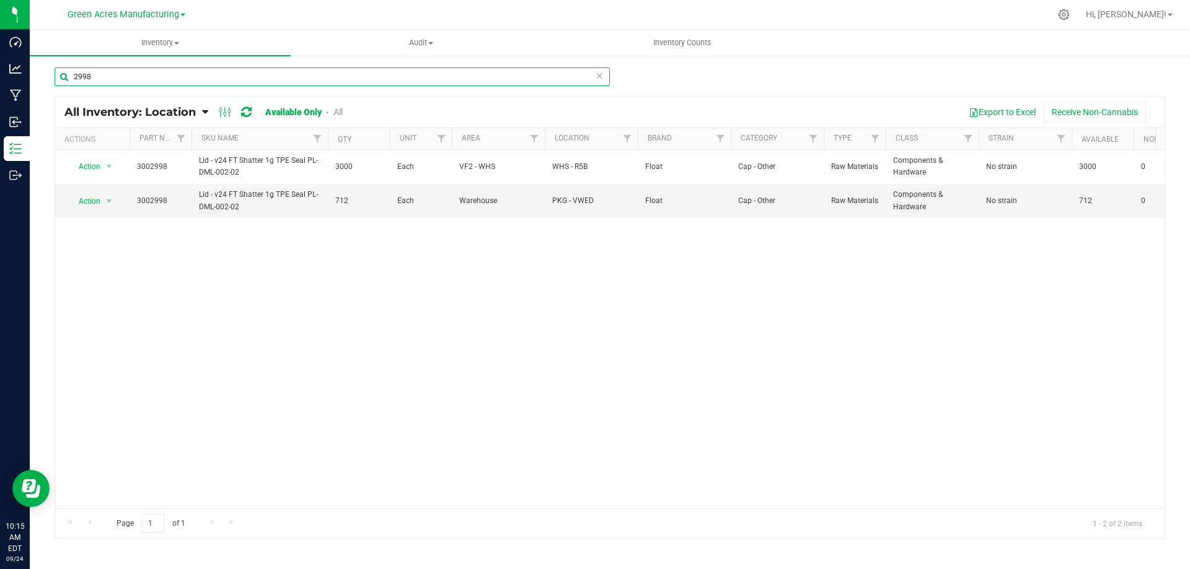
click at [141, 76] on input "2998" at bounding box center [332, 77] width 555 height 19
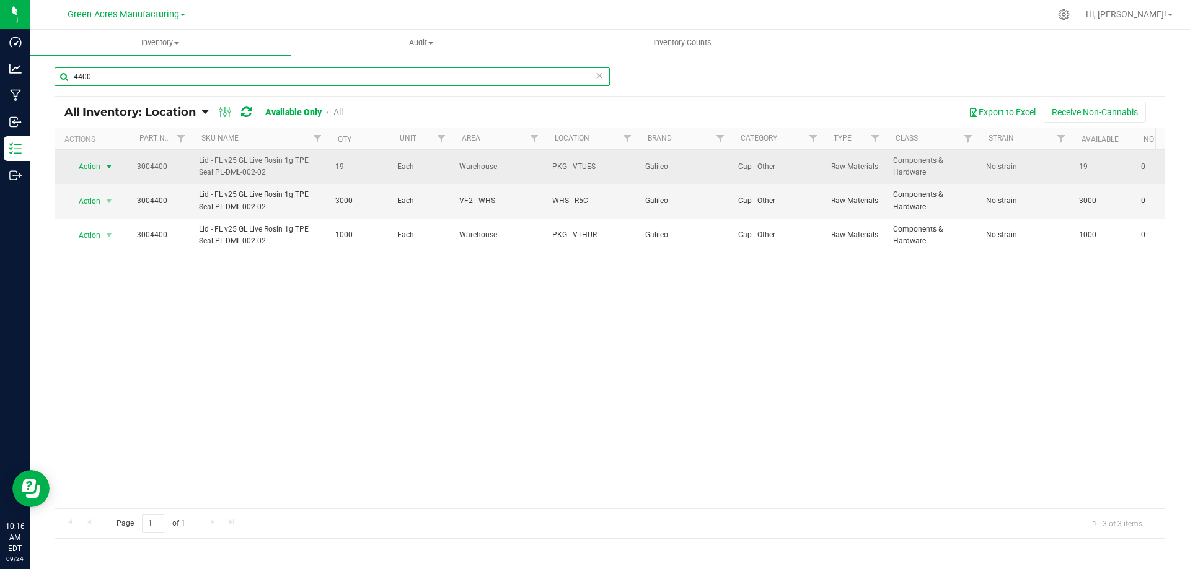
type input "4400"
click at [100, 164] on span "Action" at bounding box center [84, 166] width 33 height 17
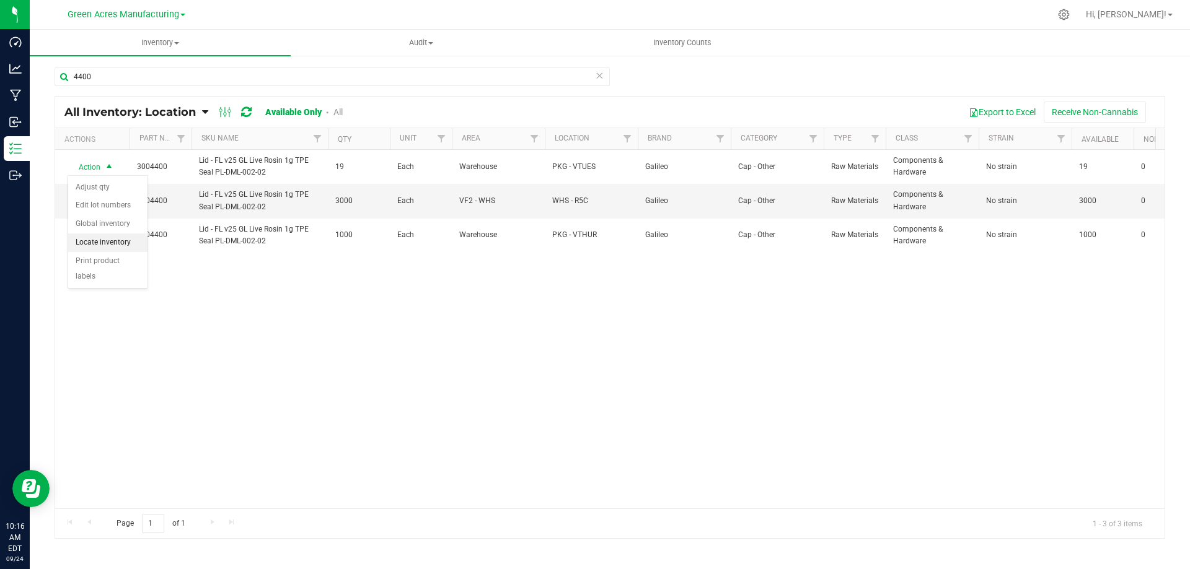
click at [131, 247] on li "Locate inventory" at bounding box center [107, 243] width 79 height 19
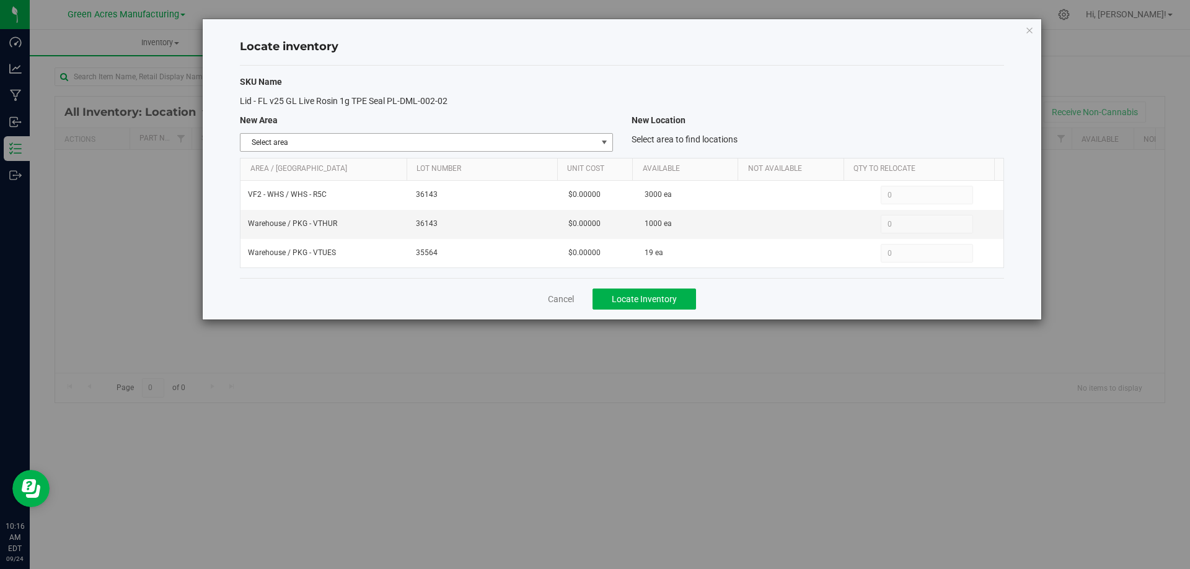
click at [594, 134] on span "Select area" at bounding box center [418, 142] width 356 height 17
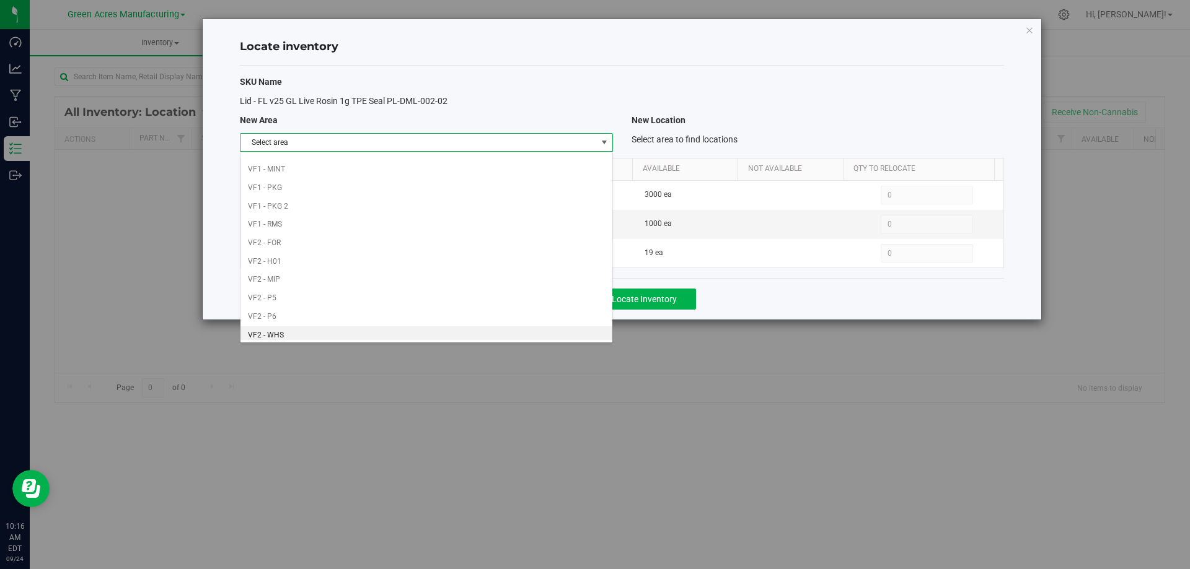
scroll to position [606, 0]
click at [507, 335] on li "Warehouse" at bounding box center [425, 331] width 371 height 19
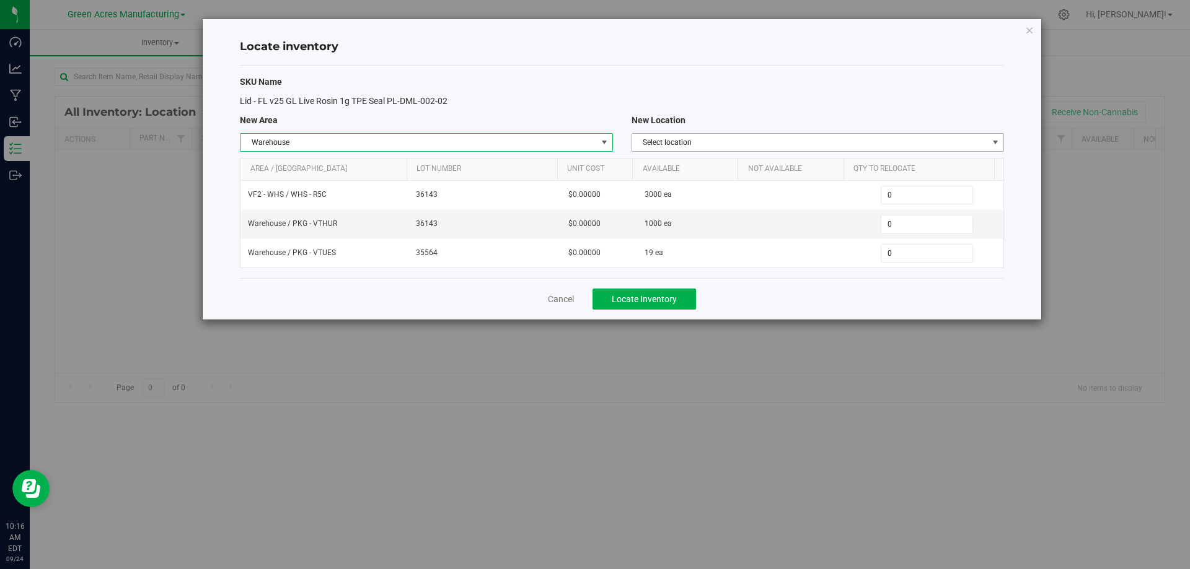
click at [789, 144] on span "Select location" at bounding box center [810, 142] width 356 height 17
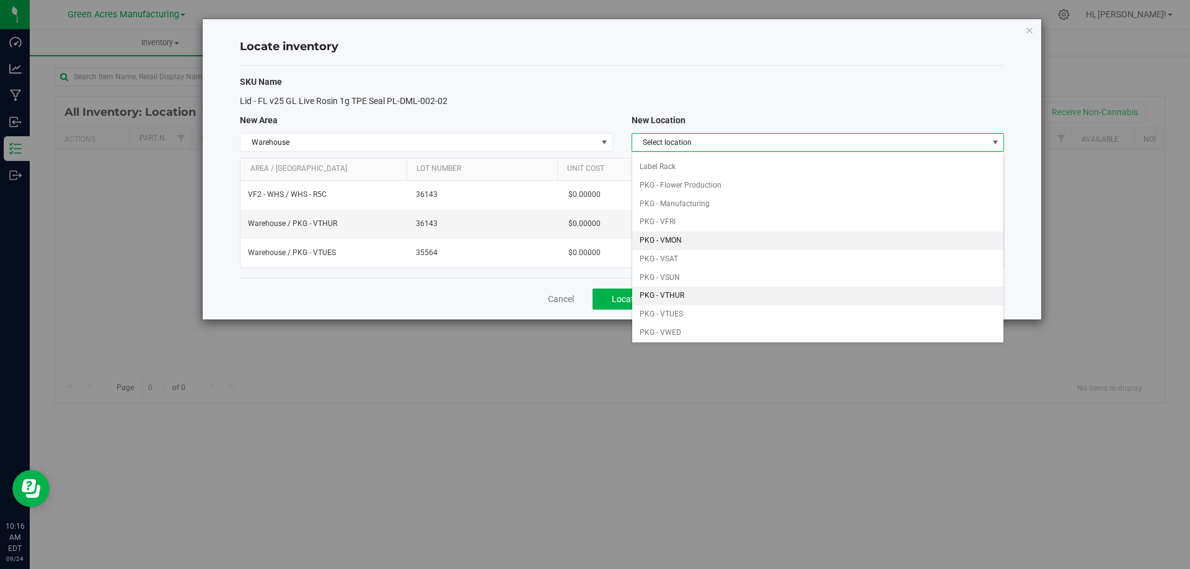
scroll to position [62, 0]
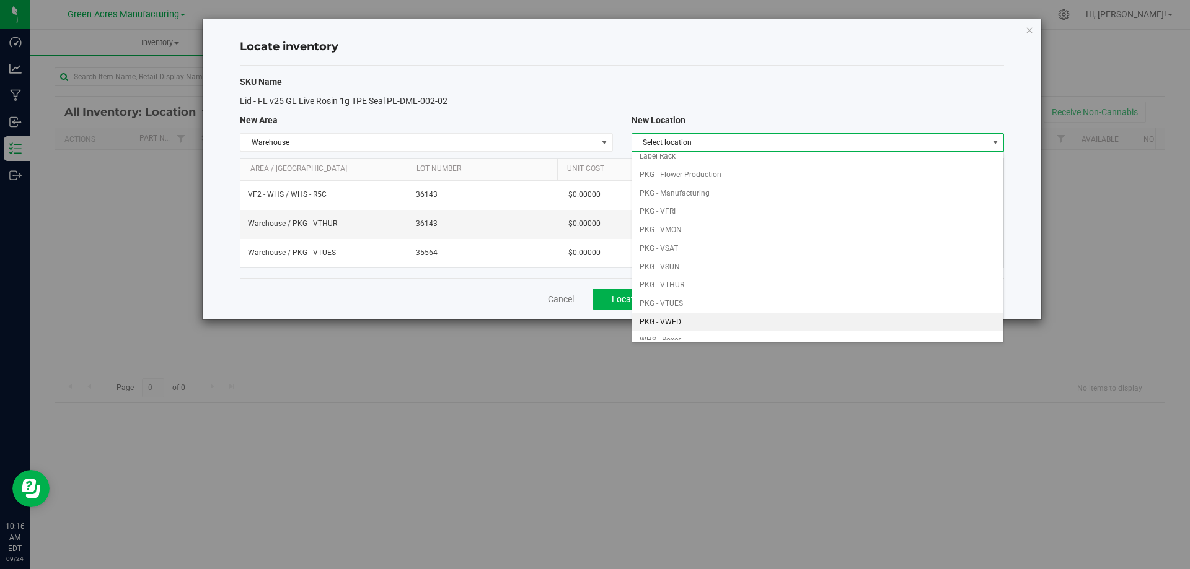
click at [693, 319] on li "PKG - VWED" at bounding box center [817, 323] width 371 height 19
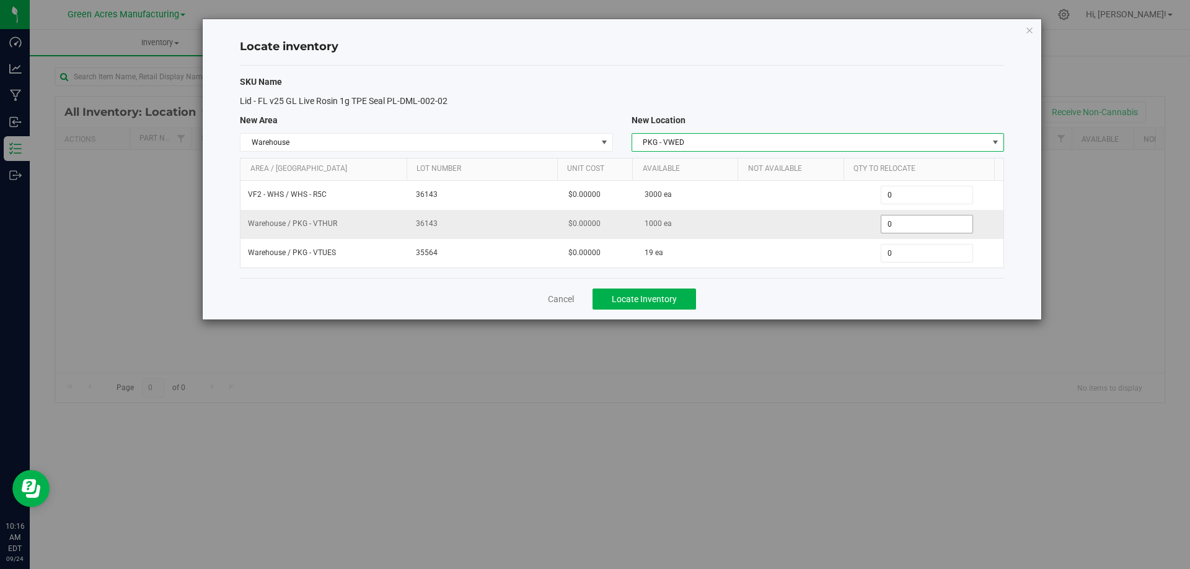
click at [903, 226] on span "0 0" at bounding box center [927, 224] width 92 height 19
click at [903, 226] on input "0" at bounding box center [926, 224] width 91 height 17
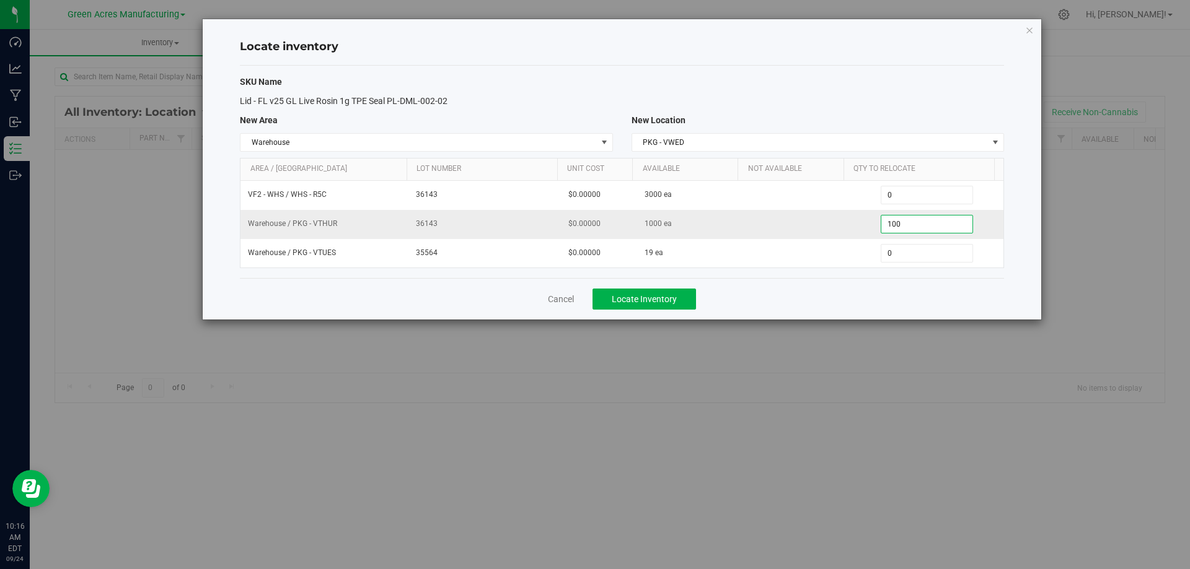
type input "1000"
type input "1,000"
type input "190"
type input "19"
click at [638, 291] on button "Locate Inventory" at bounding box center [643, 299] width 103 height 21
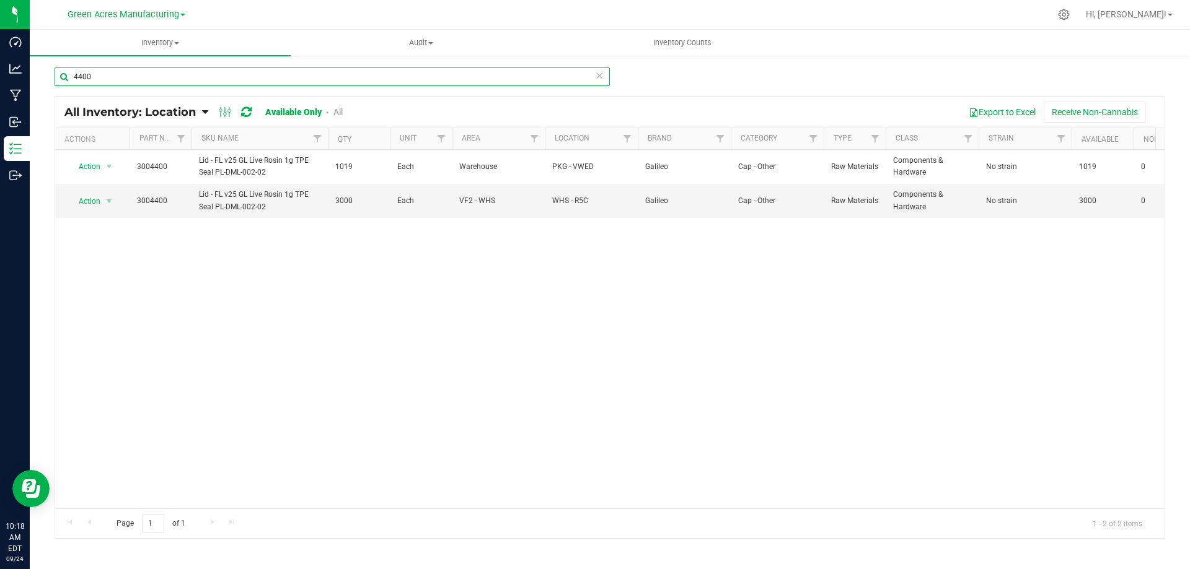
click at [221, 76] on input "4400" at bounding box center [332, 77] width 555 height 19
click at [220, 77] on input "4400" at bounding box center [332, 77] width 555 height 19
type input "2"
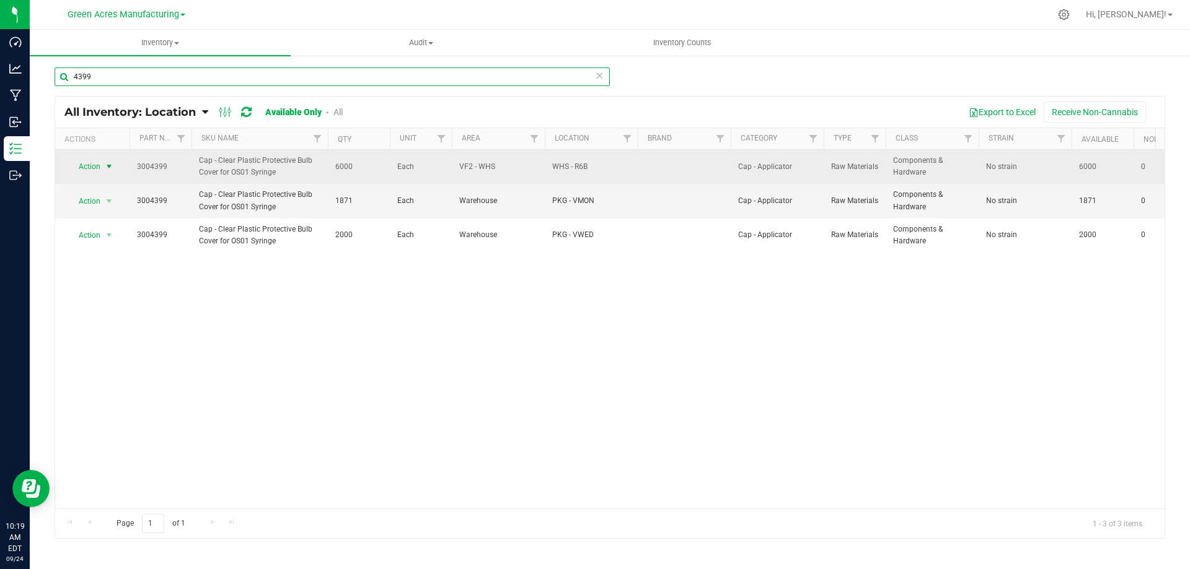
type input "4399"
click at [99, 172] on span "Action" at bounding box center [84, 166] width 33 height 17
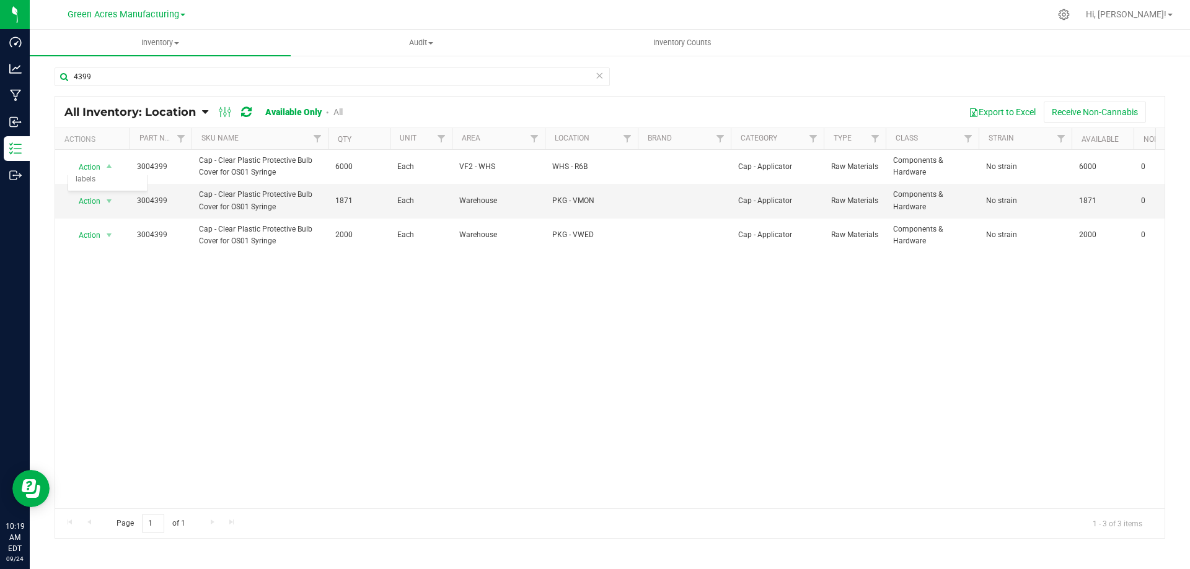
click at [224, 345] on div "Action Action Adjust qty Edit lot numbers Global inventory Locate inventory Pri…" at bounding box center [609, 329] width 1109 height 359
click at [106, 201] on span "select" at bounding box center [109, 201] width 10 height 10
click at [109, 277] on li "Locate inventory" at bounding box center [107, 277] width 79 height 19
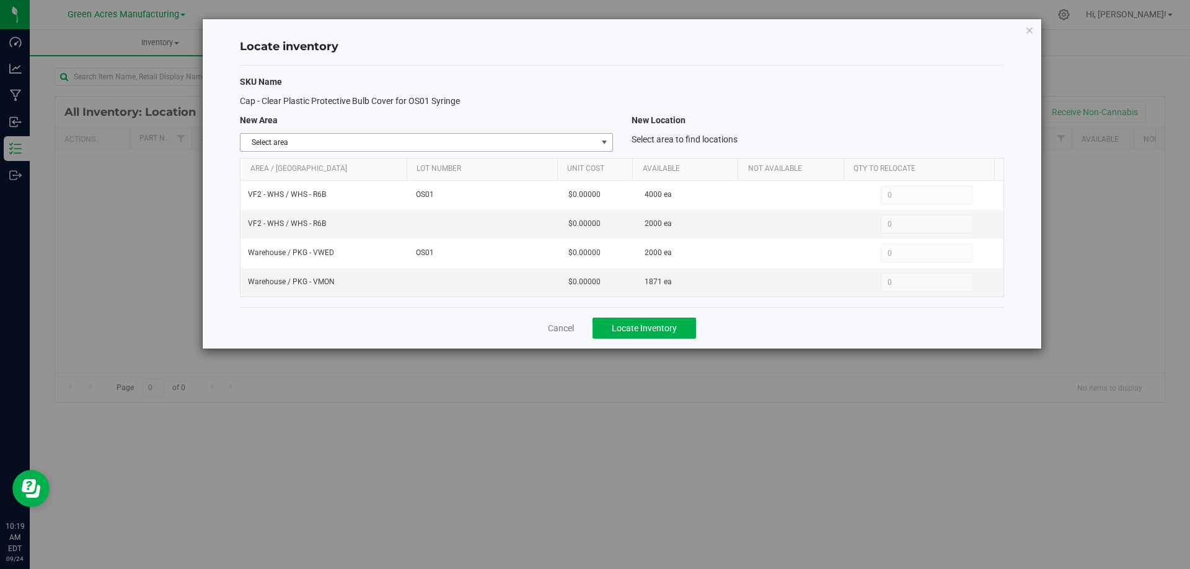
click at [605, 147] on span "select" at bounding box center [604, 143] width 10 height 10
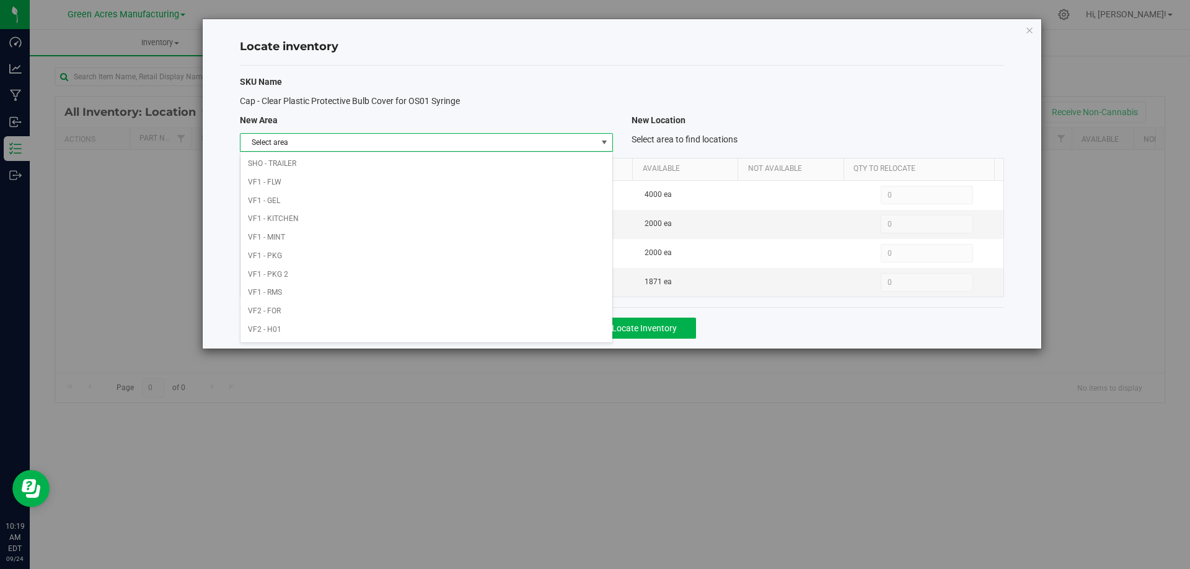
scroll to position [606, 0]
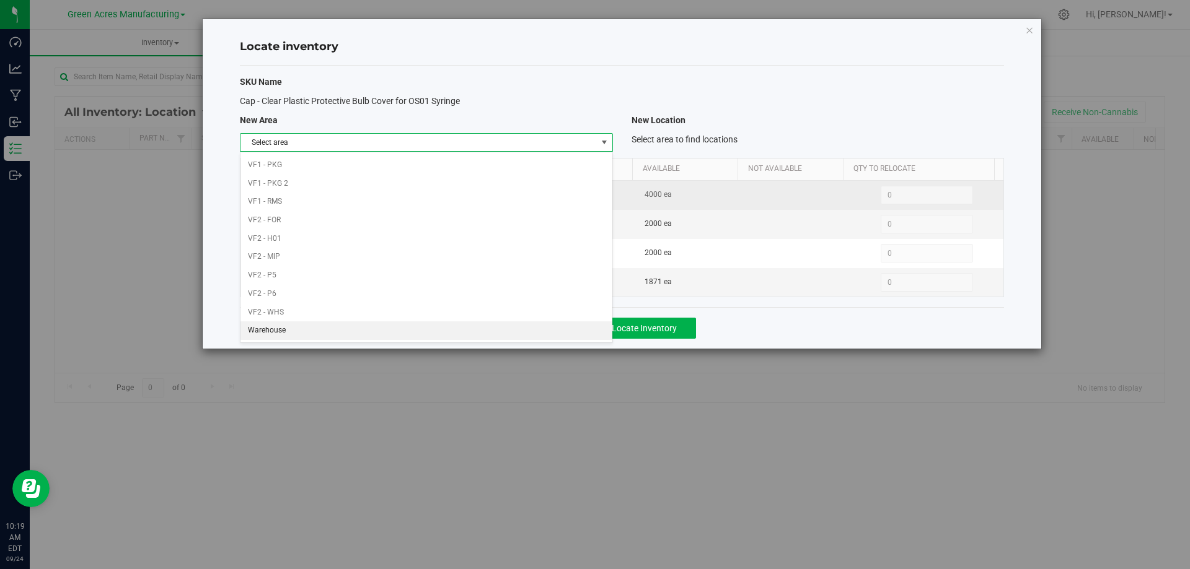
drag, startPoint x: 456, startPoint y: 334, endPoint x: 721, endPoint y: 205, distance: 294.9
click at [456, 333] on li "Warehouse" at bounding box center [425, 331] width 371 height 19
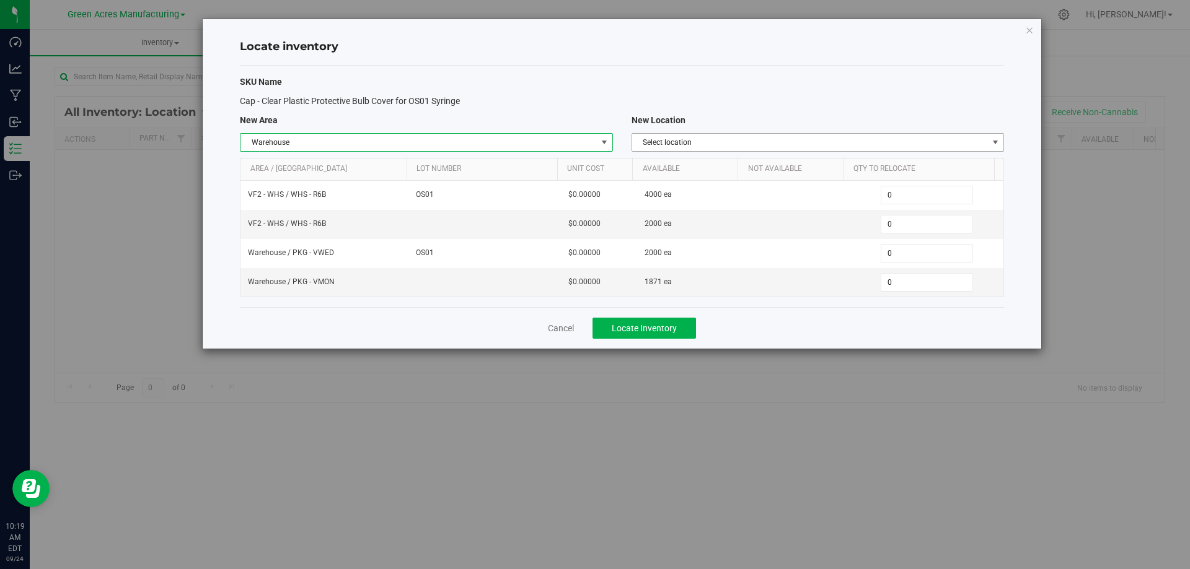
click at [869, 143] on span "Select location" at bounding box center [810, 142] width 356 height 17
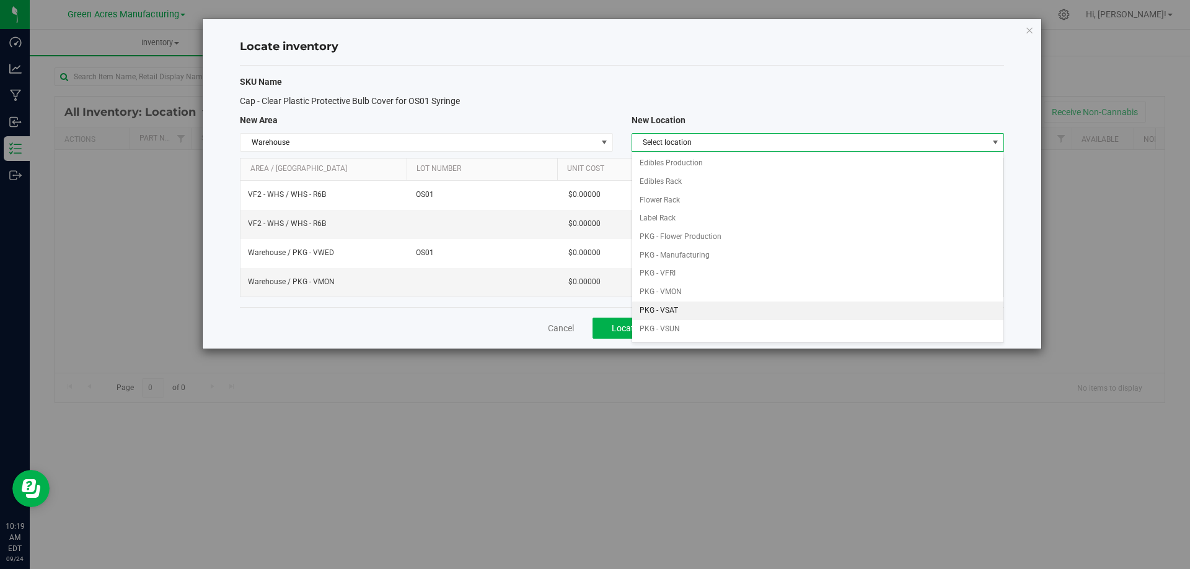
scroll to position [62, 0]
click at [691, 316] on li "PKG - VWED" at bounding box center [817, 323] width 371 height 19
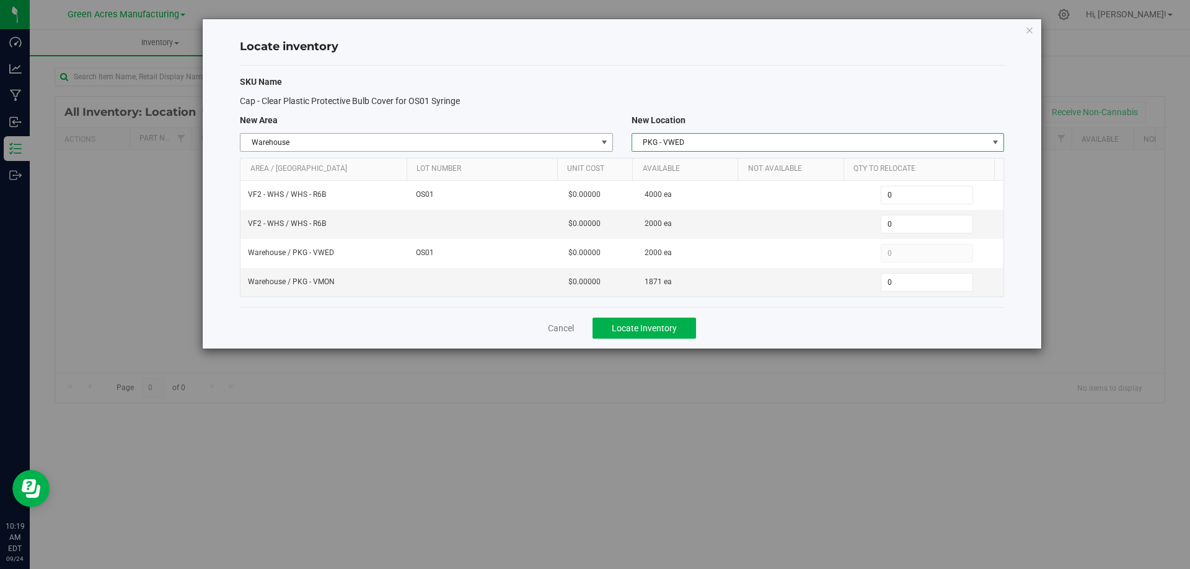
click at [575, 141] on span "Warehouse" at bounding box center [418, 142] width 356 height 17
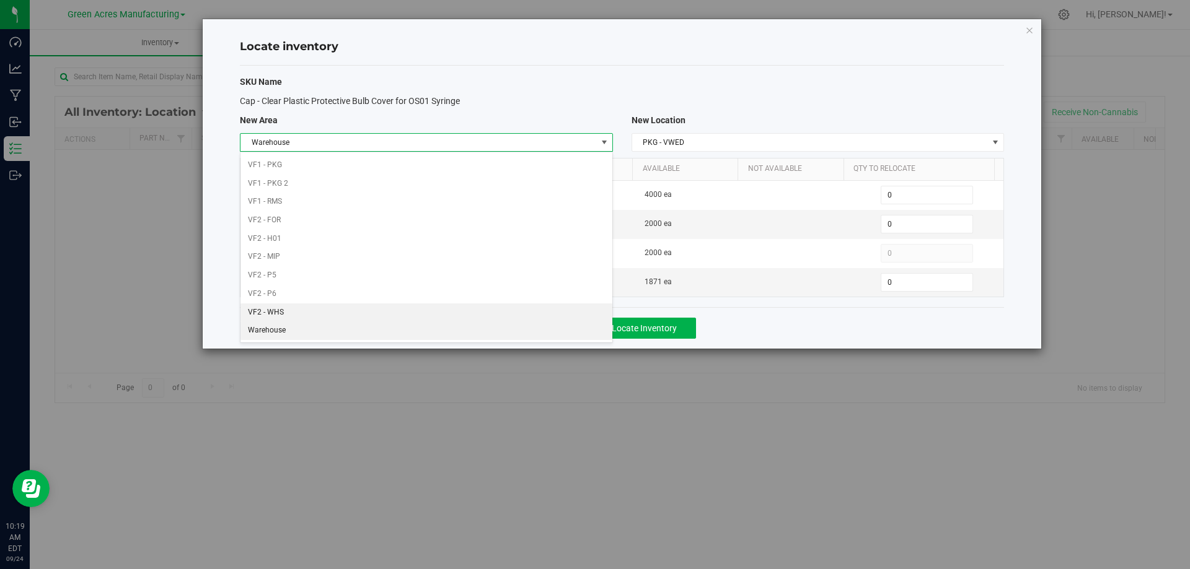
click at [386, 311] on li "VF2 - WHS" at bounding box center [425, 313] width 371 height 19
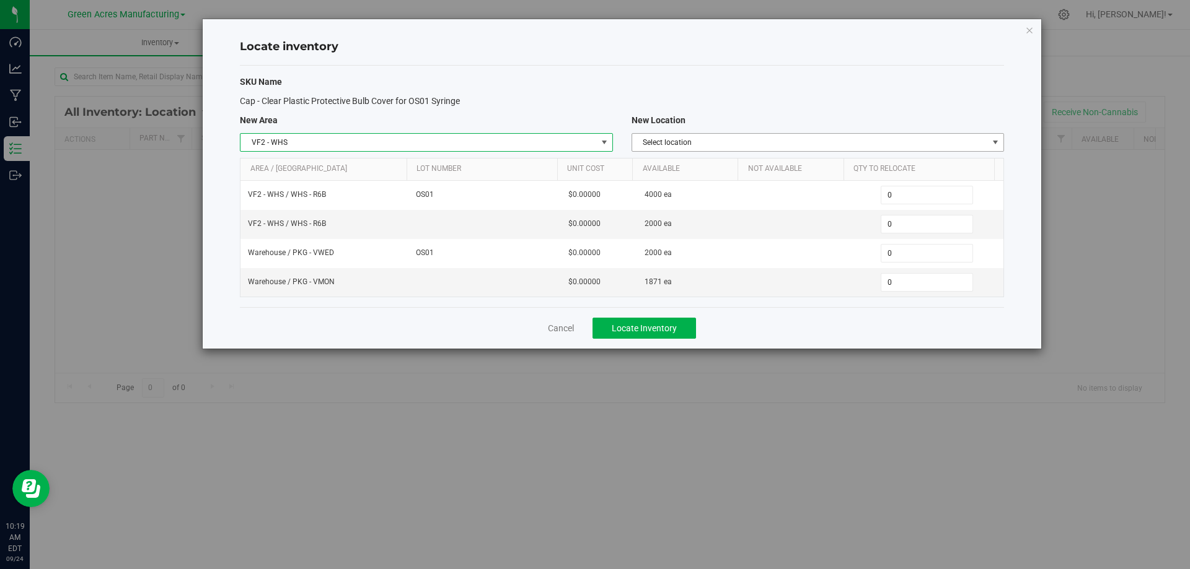
click at [855, 136] on span "Select location" at bounding box center [810, 142] width 356 height 17
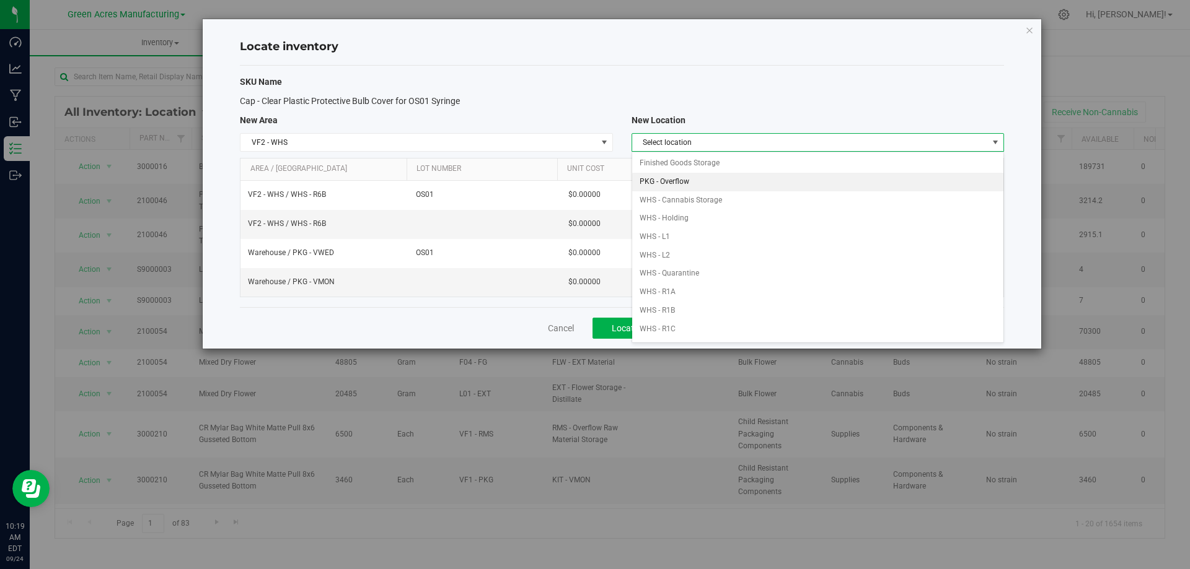
click at [735, 178] on li "PKG - Overflow" at bounding box center [817, 182] width 371 height 19
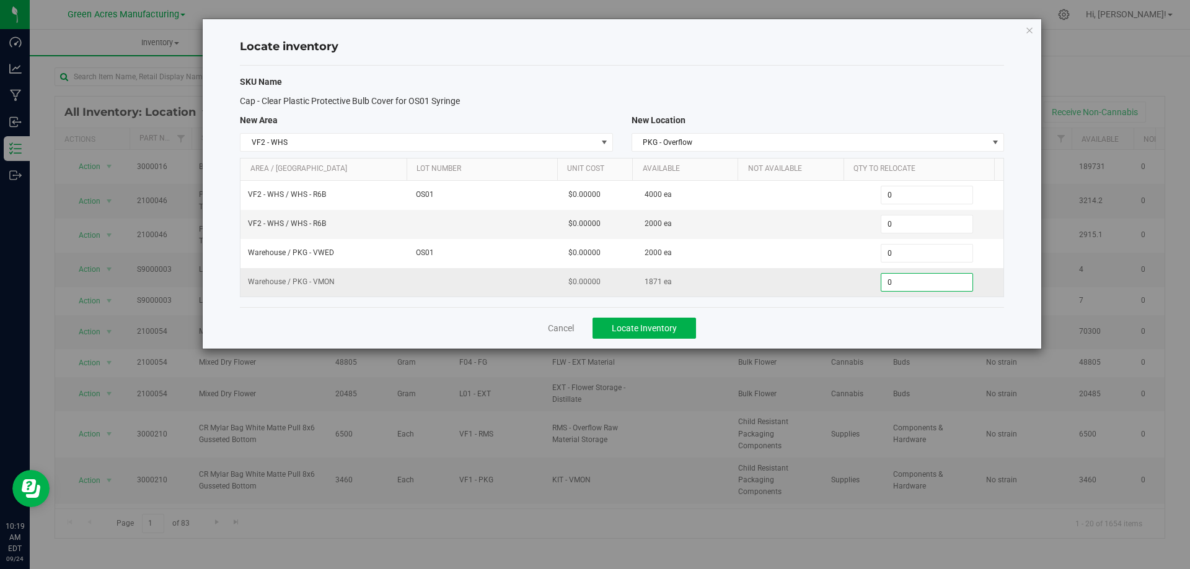
click at [913, 283] on span "0 0" at bounding box center [927, 282] width 92 height 19
click at [913, 283] on input "0" at bounding box center [926, 282] width 91 height 17
type input "1871"
type input "1,871"
click at [856, 318] on div "Cancel Locate Inventory" at bounding box center [622, 328] width 764 height 42
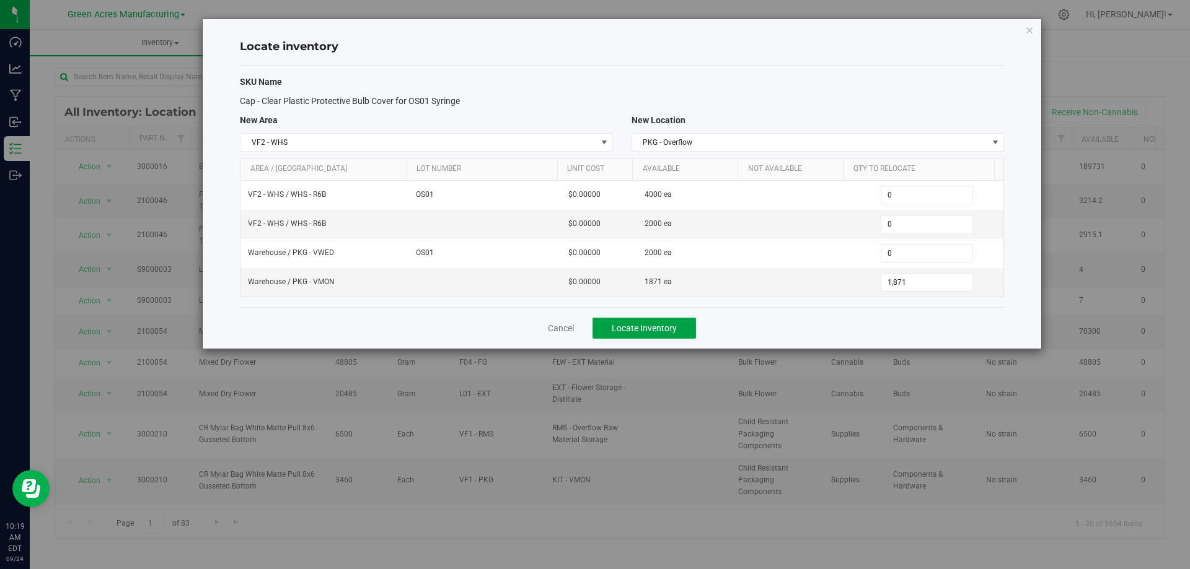
click at [680, 325] on button "Locate Inventory" at bounding box center [643, 328] width 103 height 21
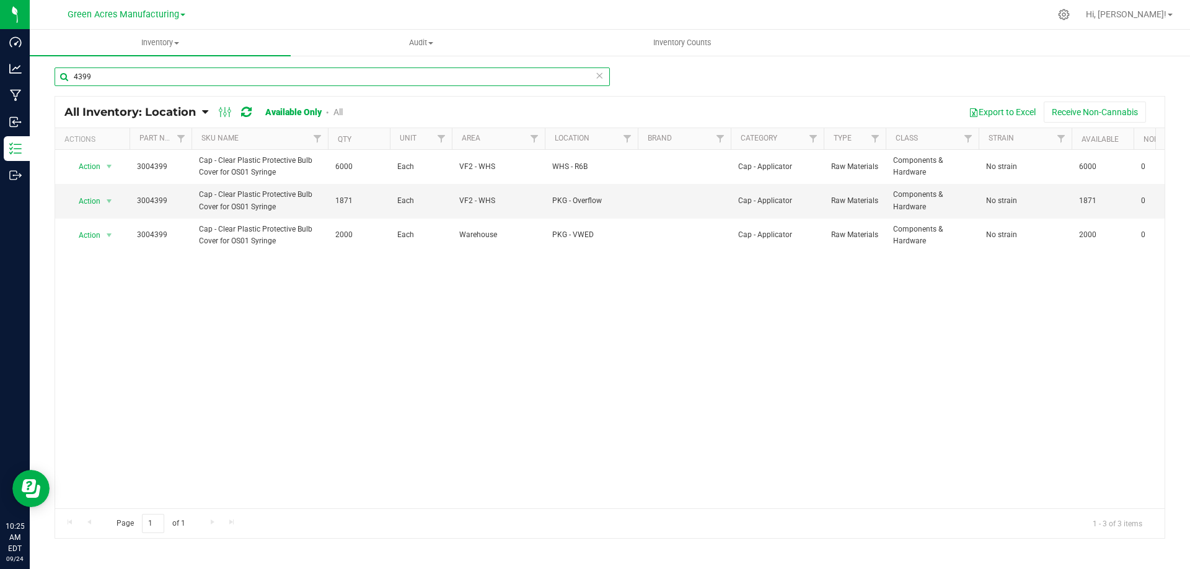
click at [380, 82] on input "4399" at bounding box center [332, 77] width 555 height 19
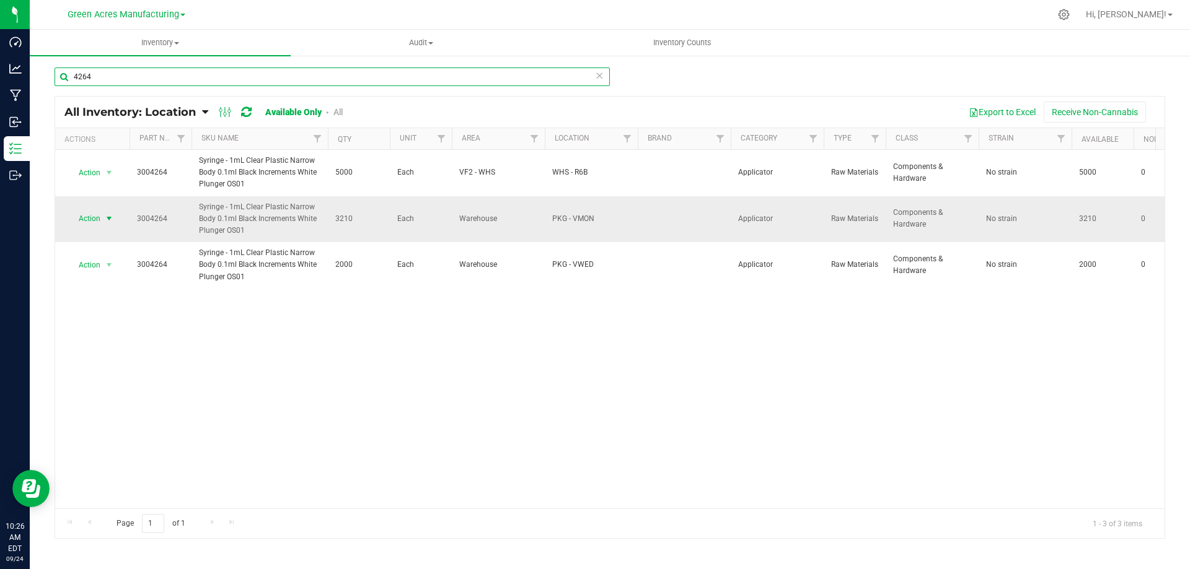
type input "4264"
click at [107, 216] on span "select" at bounding box center [109, 219] width 10 height 10
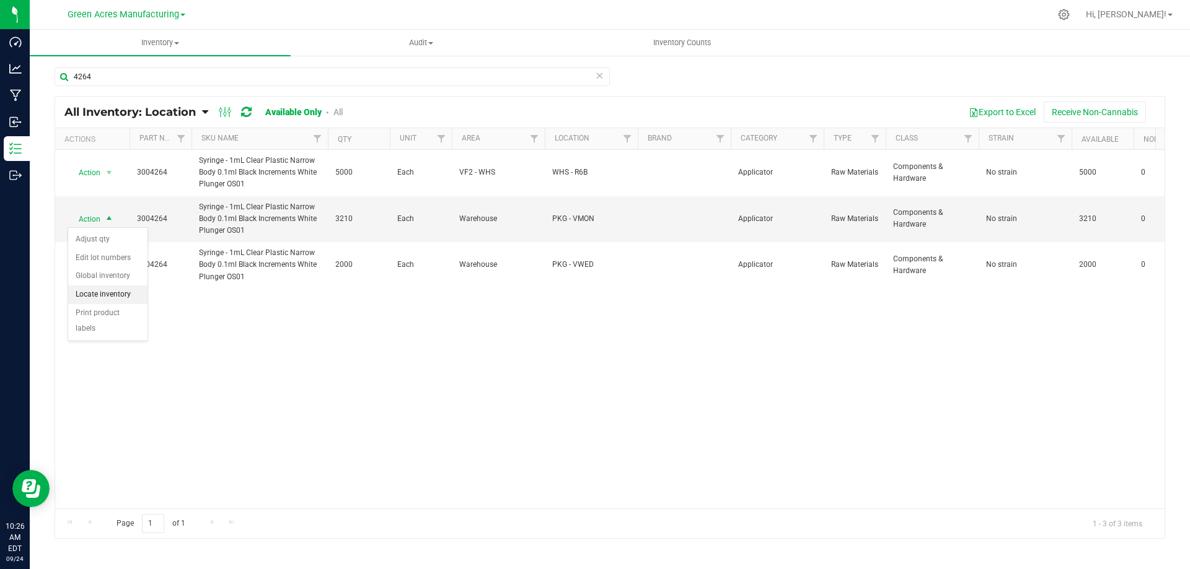
click at [126, 297] on li "Locate inventory" at bounding box center [107, 295] width 79 height 19
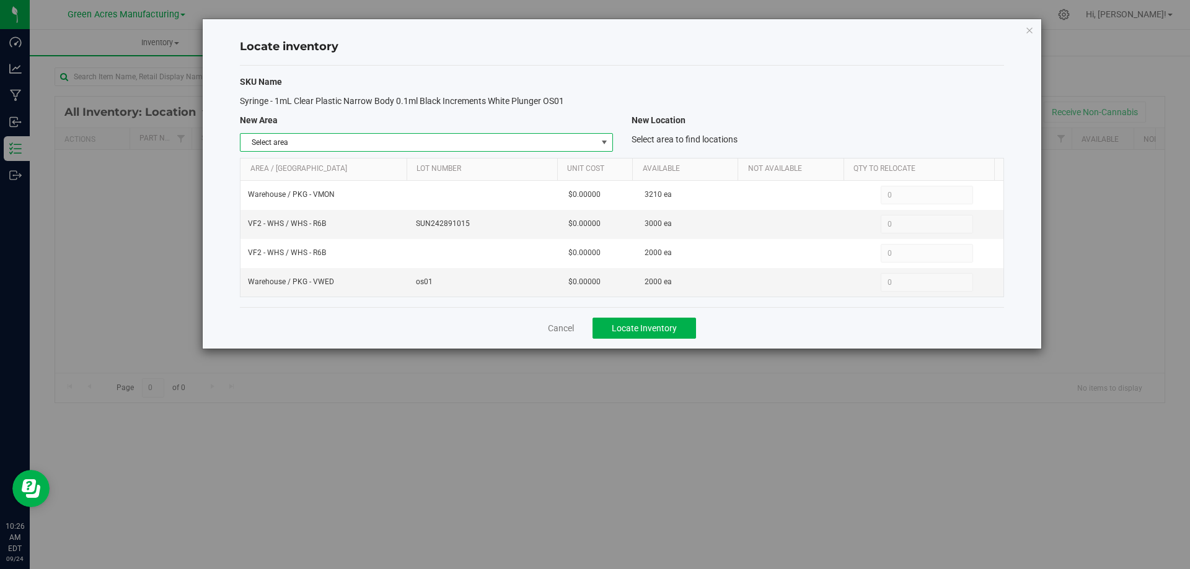
click at [589, 136] on span "Select area" at bounding box center [418, 142] width 356 height 17
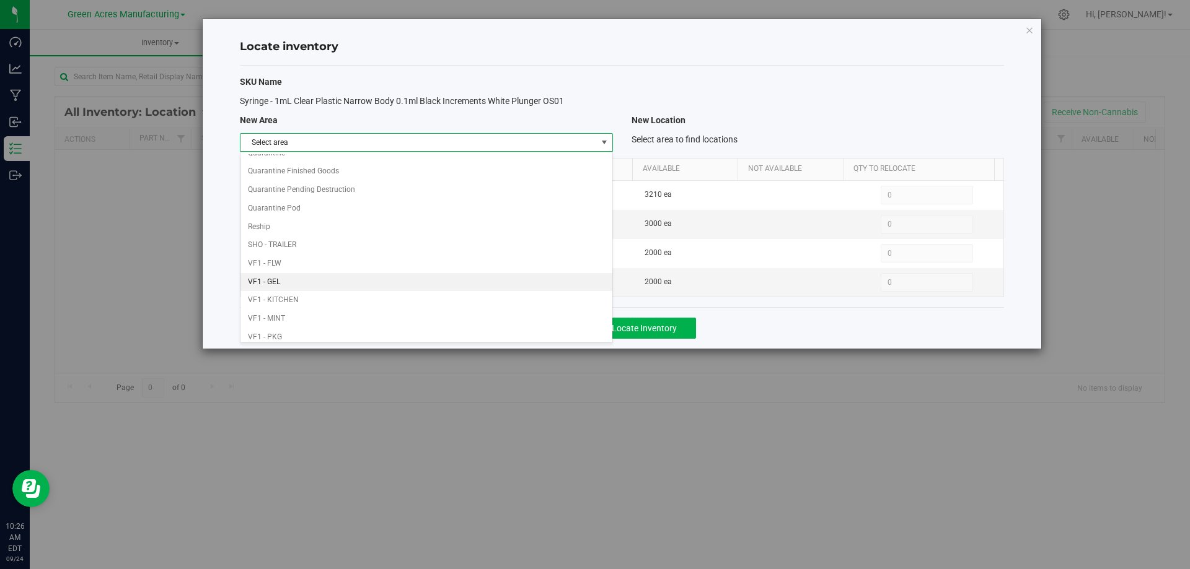
scroll to position [606, 0]
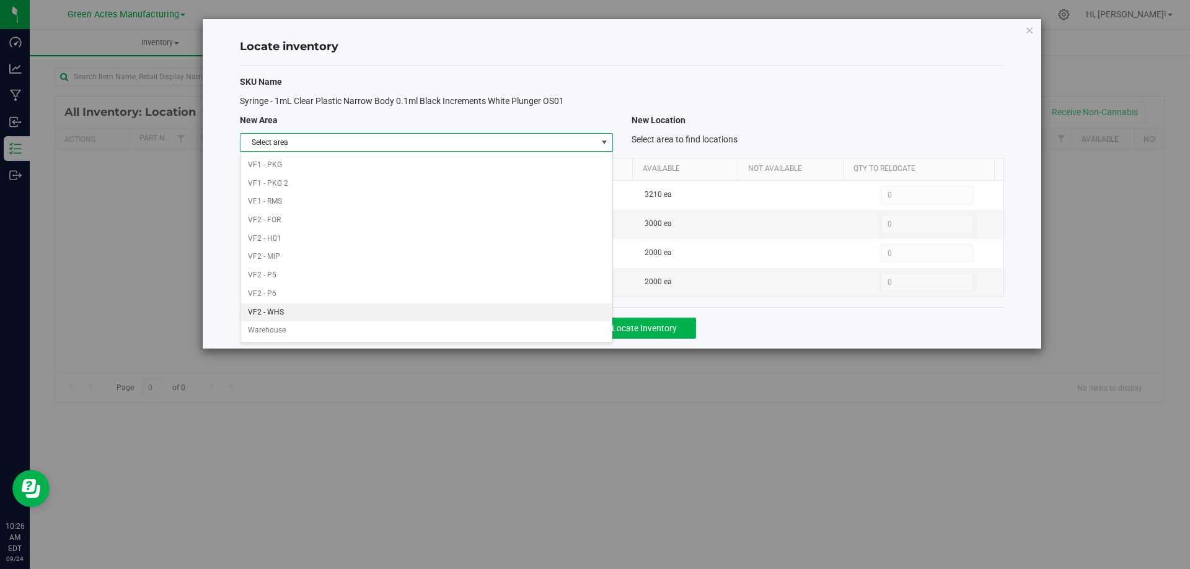
click at [467, 310] on li "VF2 - WHS" at bounding box center [425, 313] width 371 height 19
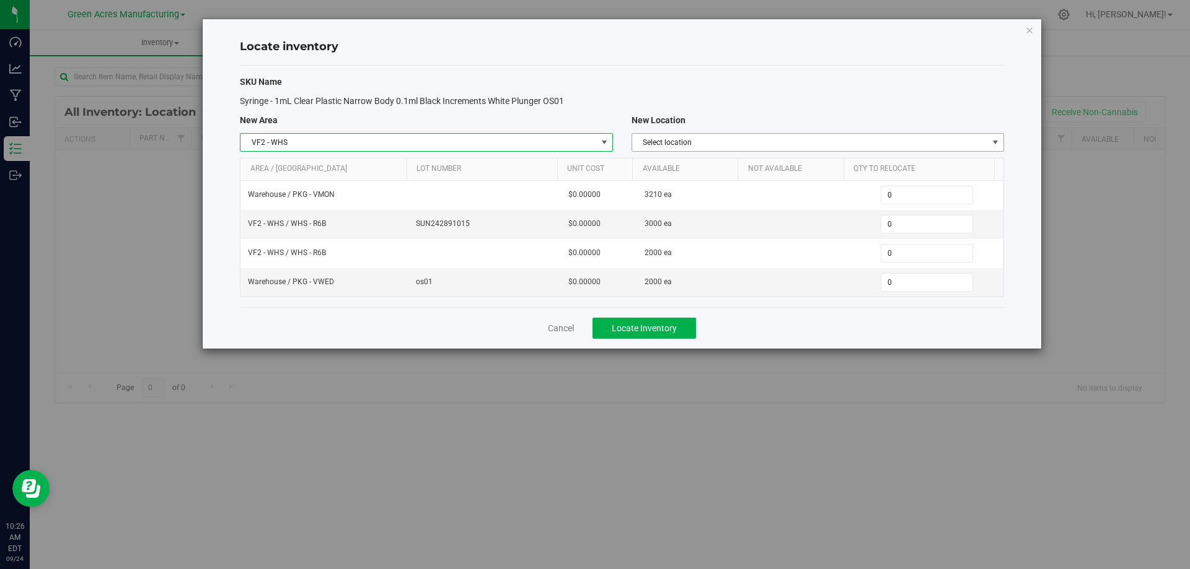
click at [910, 144] on span "Select location" at bounding box center [810, 142] width 356 height 17
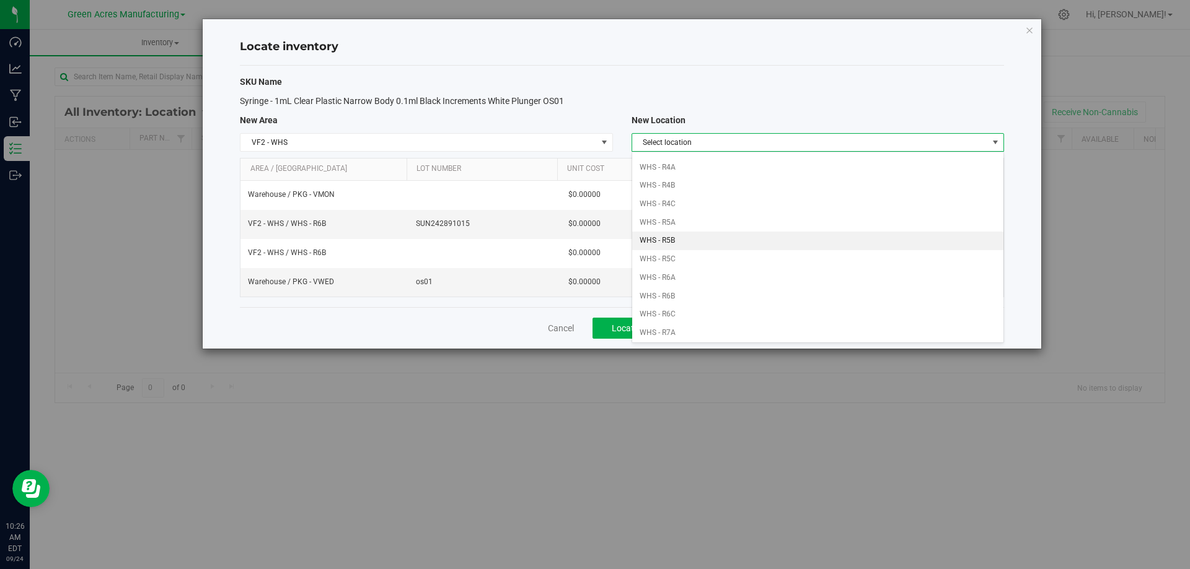
scroll to position [310, 0]
click at [692, 276] on li "WHS - R6B" at bounding box center [817, 277] width 371 height 19
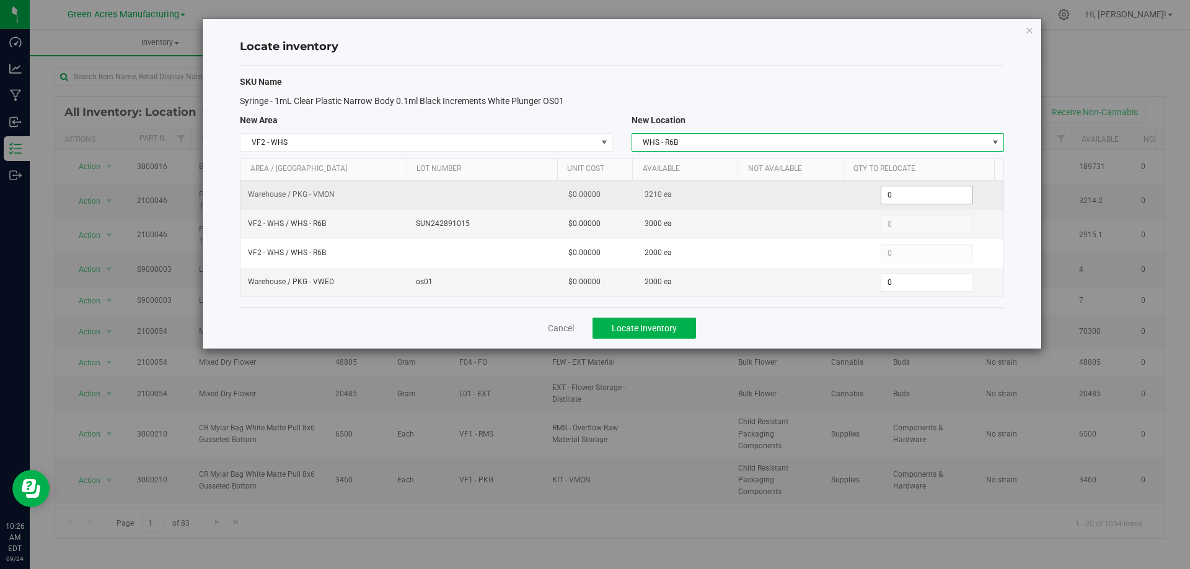
click at [894, 198] on span "0 0" at bounding box center [927, 195] width 92 height 19
click at [894, 198] on input "0" at bounding box center [926, 195] width 91 height 17
type input "2000"
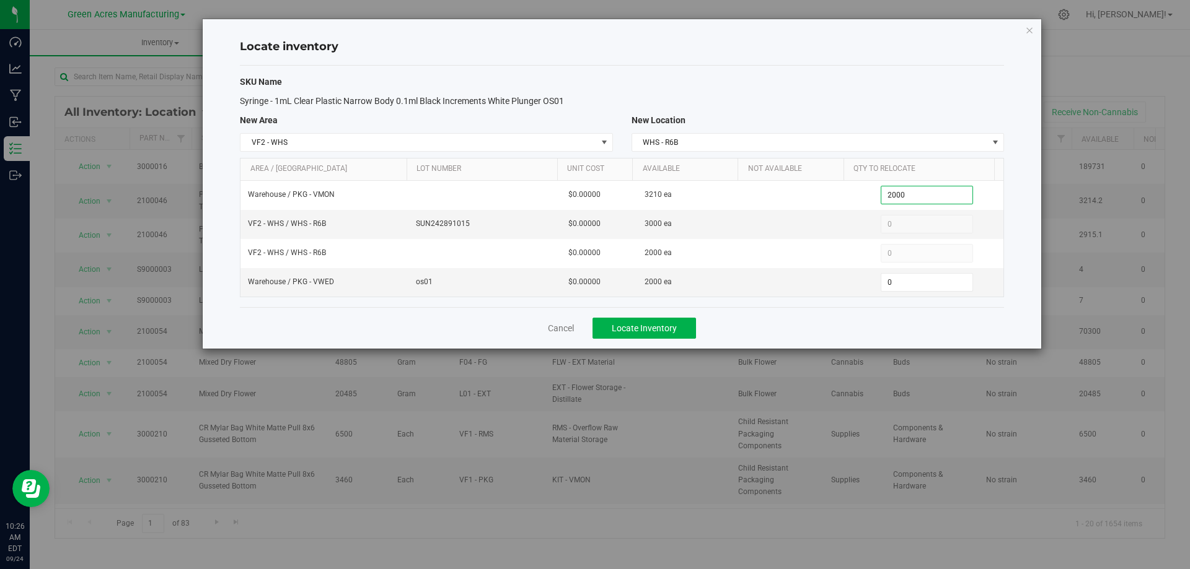
type input "2,000"
drag, startPoint x: 719, startPoint y: 333, endPoint x: 708, endPoint y: 333, distance: 11.8
click at [719, 333] on div "Cancel Locate Inventory" at bounding box center [622, 328] width 764 height 42
click at [677, 333] on button "Locate Inventory" at bounding box center [643, 328] width 103 height 21
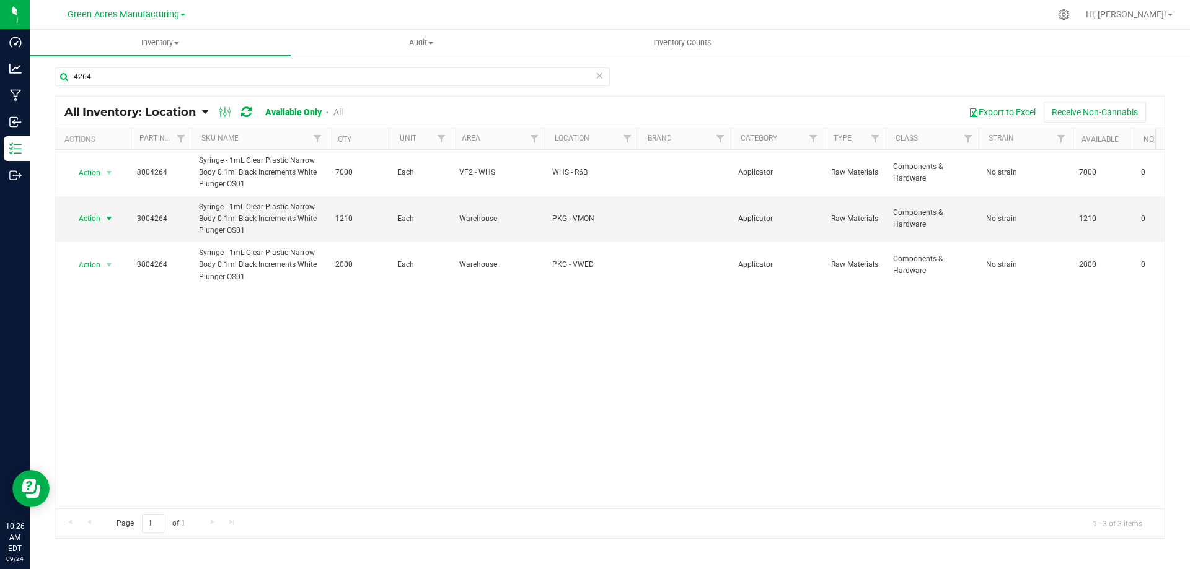
click at [108, 217] on span "select" at bounding box center [109, 219] width 10 height 10
click at [130, 291] on li "Locate inventory" at bounding box center [107, 295] width 79 height 19
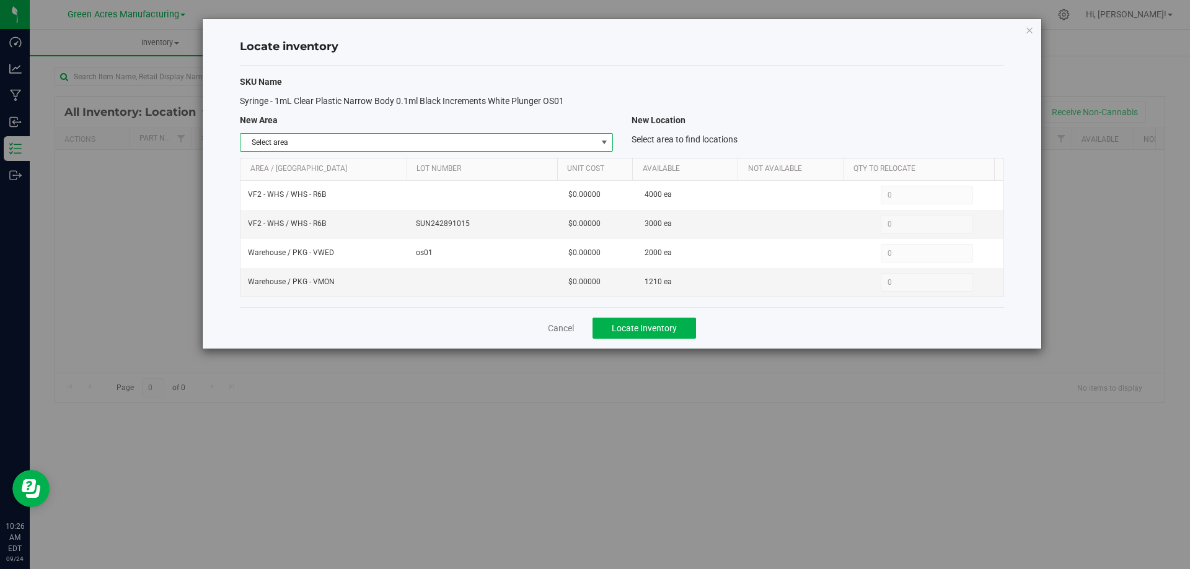
click at [605, 145] on span "select" at bounding box center [604, 143] width 10 height 10
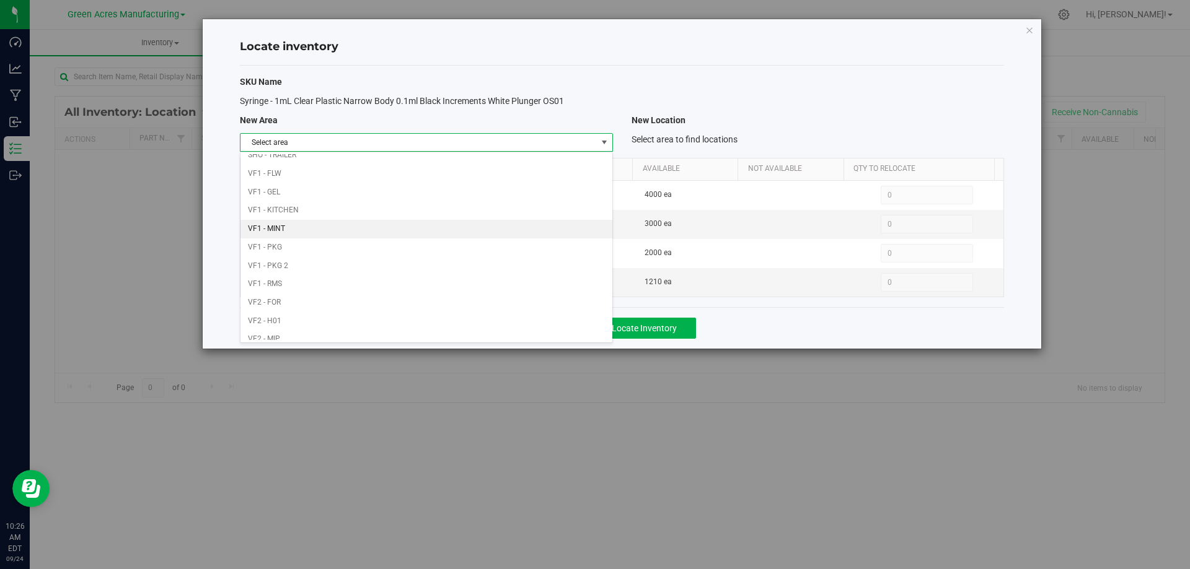
scroll to position [606, 0]
click at [510, 156] on li "VF1 - PKG" at bounding box center [425, 165] width 371 height 19
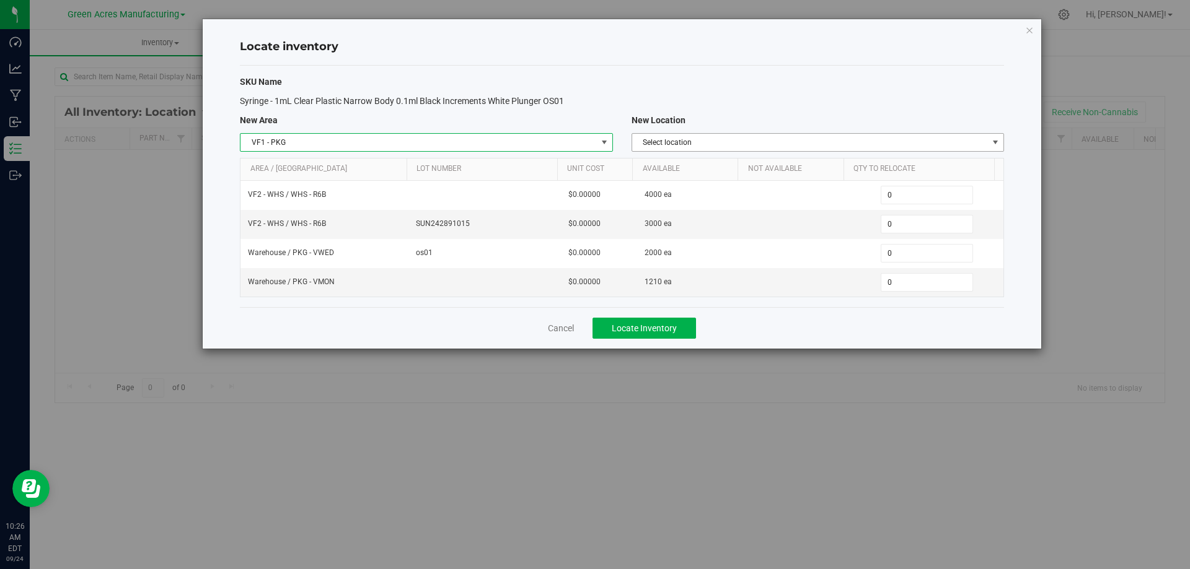
click at [732, 146] on span "Select location" at bounding box center [810, 142] width 356 height 17
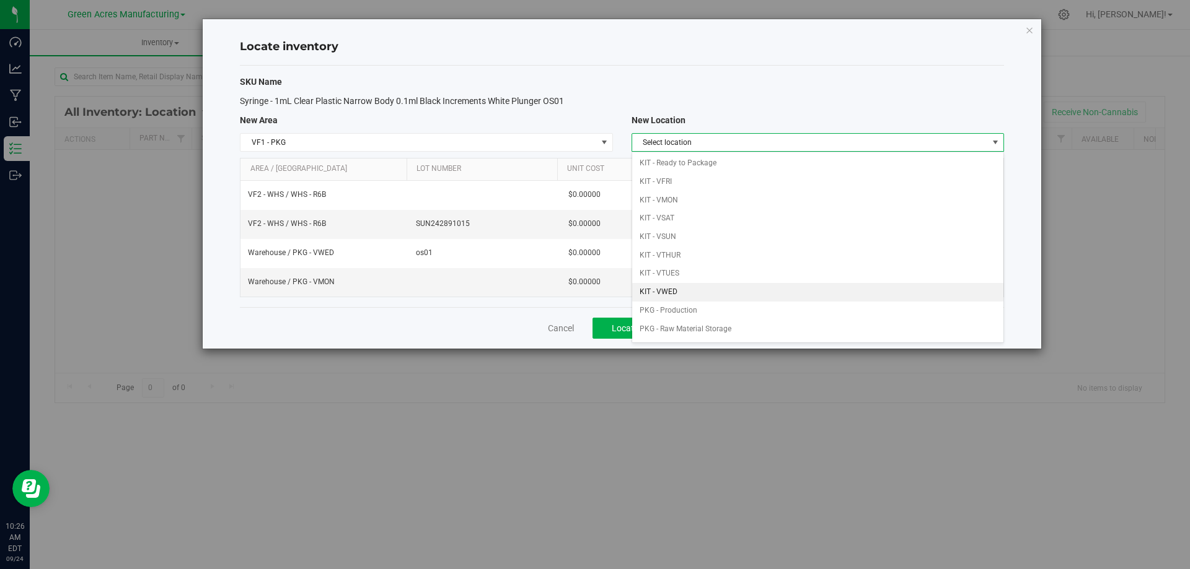
click at [705, 289] on li "KIT - VWED" at bounding box center [817, 292] width 371 height 19
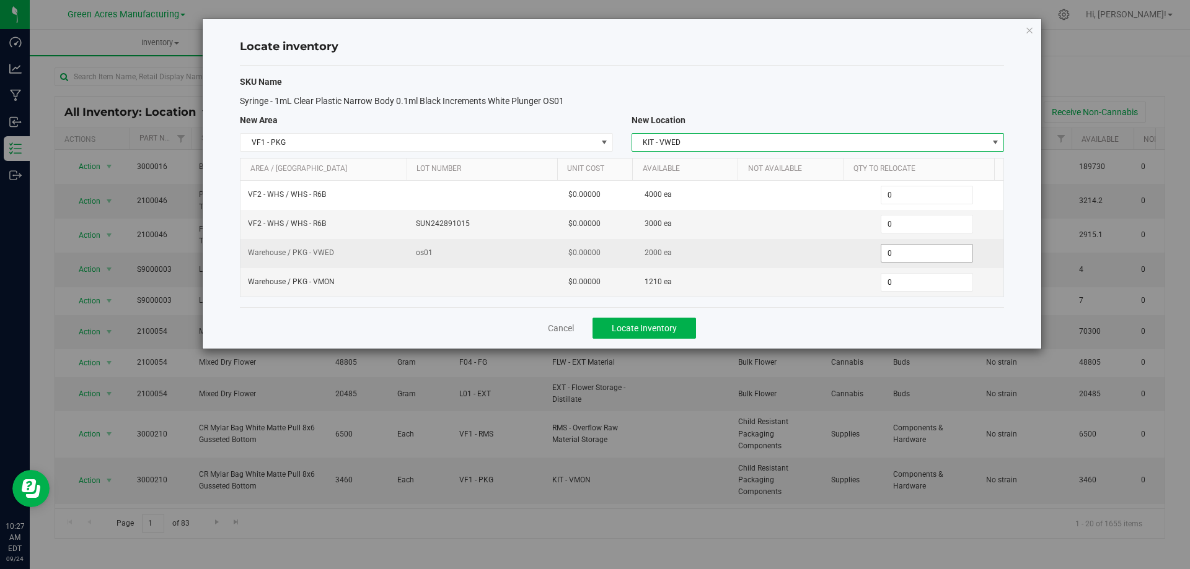
click at [902, 249] on span "0 0" at bounding box center [927, 253] width 92 height 19
click at [902, 249] on input "0" at bounding box center [926, 253] width 91 height 17
type input "2000"
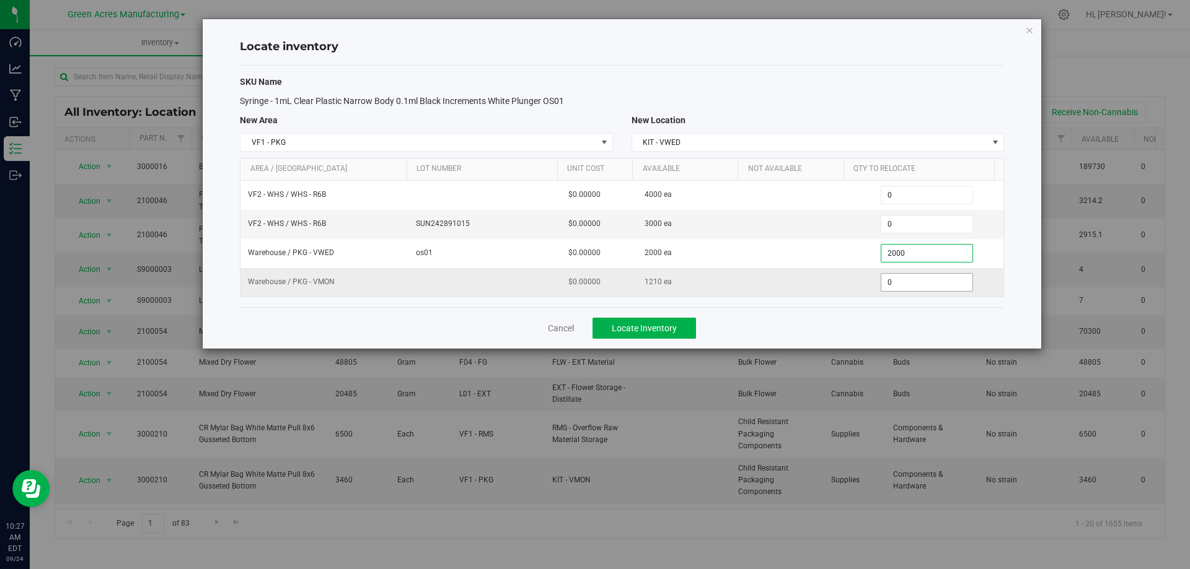
type input "2,000"
click at [887, 284] on span "0 0" at bounding box center [927, 282] width 92 height 19
click at [0, 0] on input "0" at bounding box center [0, 0] width 0 height 0
type input "1210"
type input "1,210"
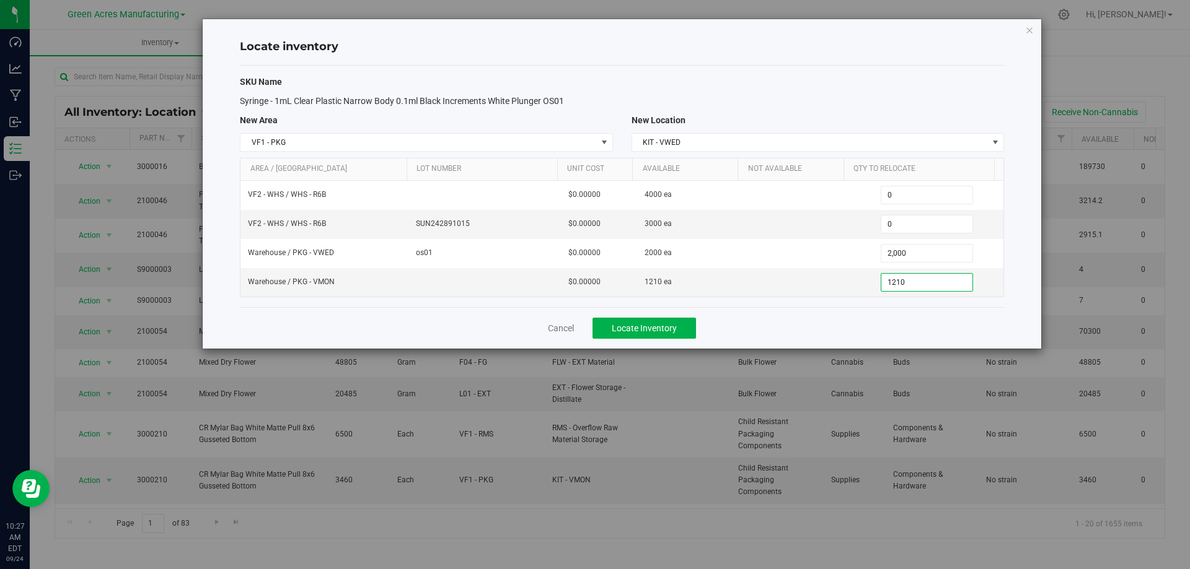
click at [847, 325] on div "Cancel Locate Inventory" at bounding box center [622, 328] width 764 height 42
click at [662, 316] on div "Cancel Locate Inventory" at bounding box center [622, 328] width 764 height 42
click at [663, 330] on span "Locate Inventory" at bounding box center [644, 328] width 65 height 10
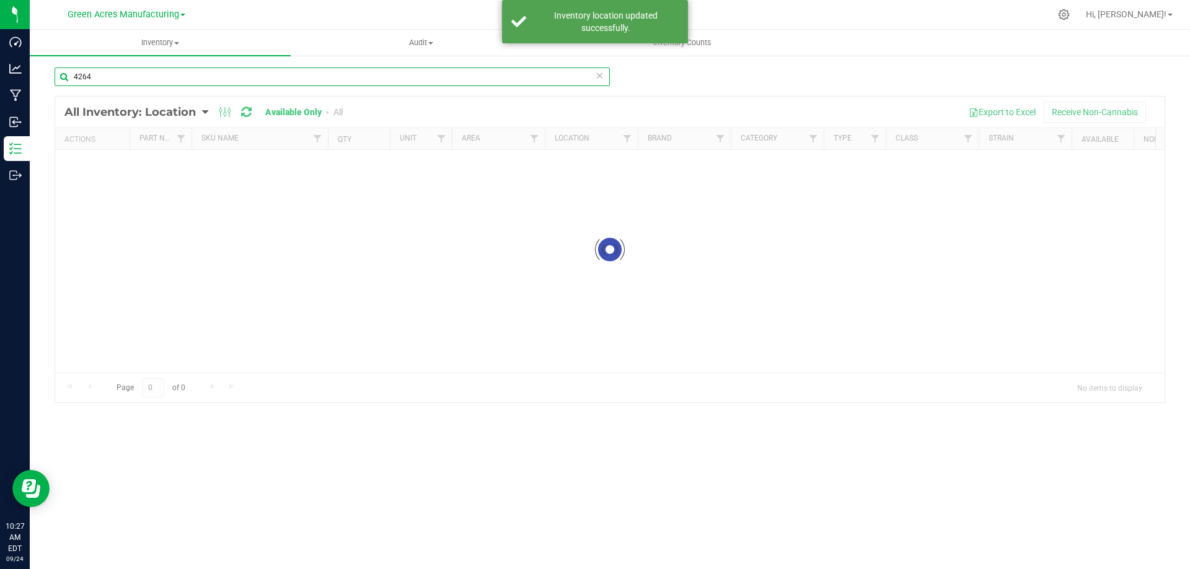
click at [289, 79] on input "4264" at bounding box center [332, 77] width 555 height 19
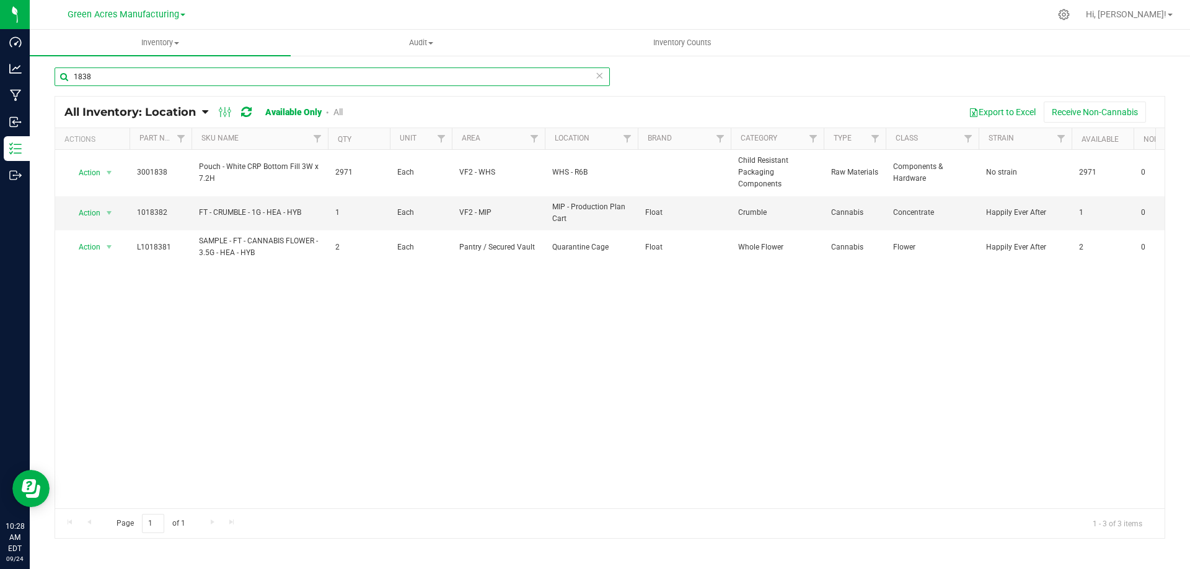
click at [279, 81] on input "1838" at bounding box center [332, 77] width 555 height 19
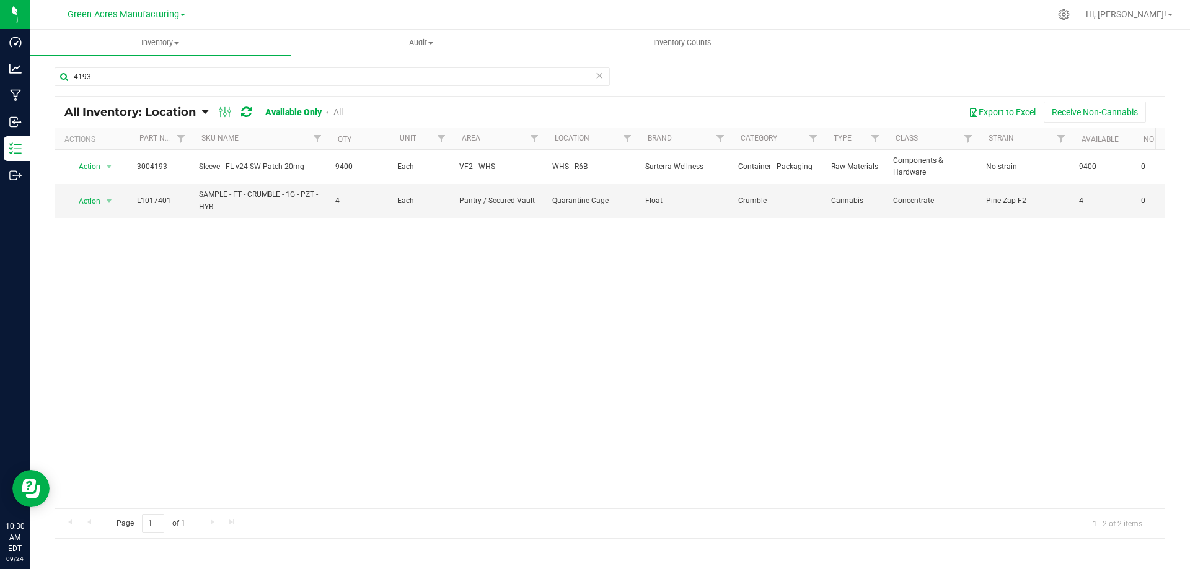
click at [86, 303] on div "Action Action Adjust qty Edit lot numbers Global inventory Locate inventory Pri…" at bounding box center [609, 329] width 1109 height 359
click at [207, 76] on input "4193" at bounding box center [332, 77] width 555 height 19
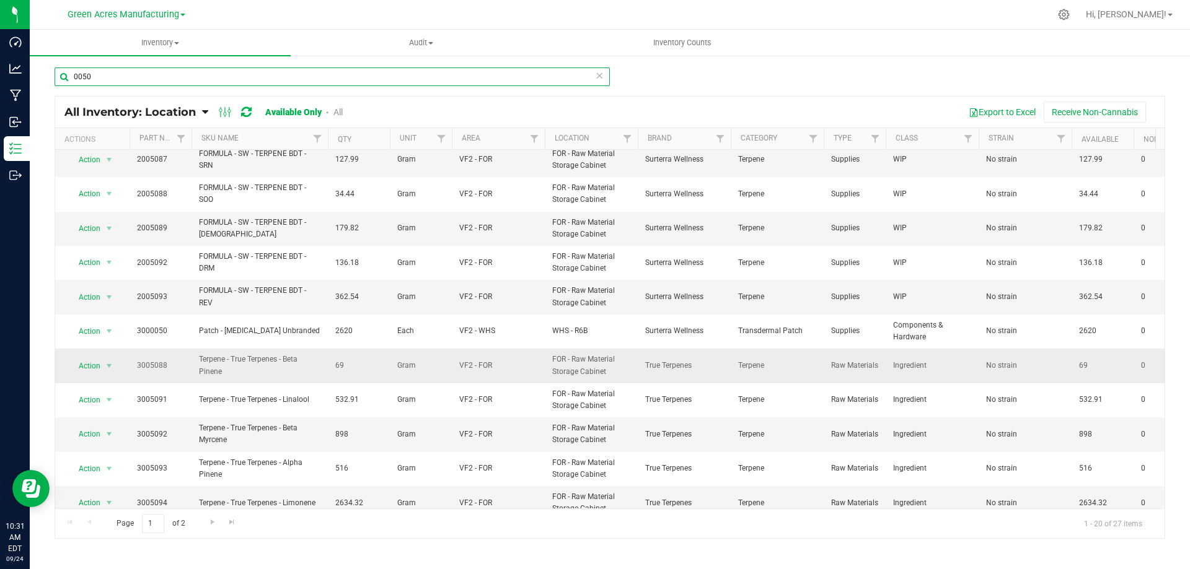
scroll to position [248, 0]
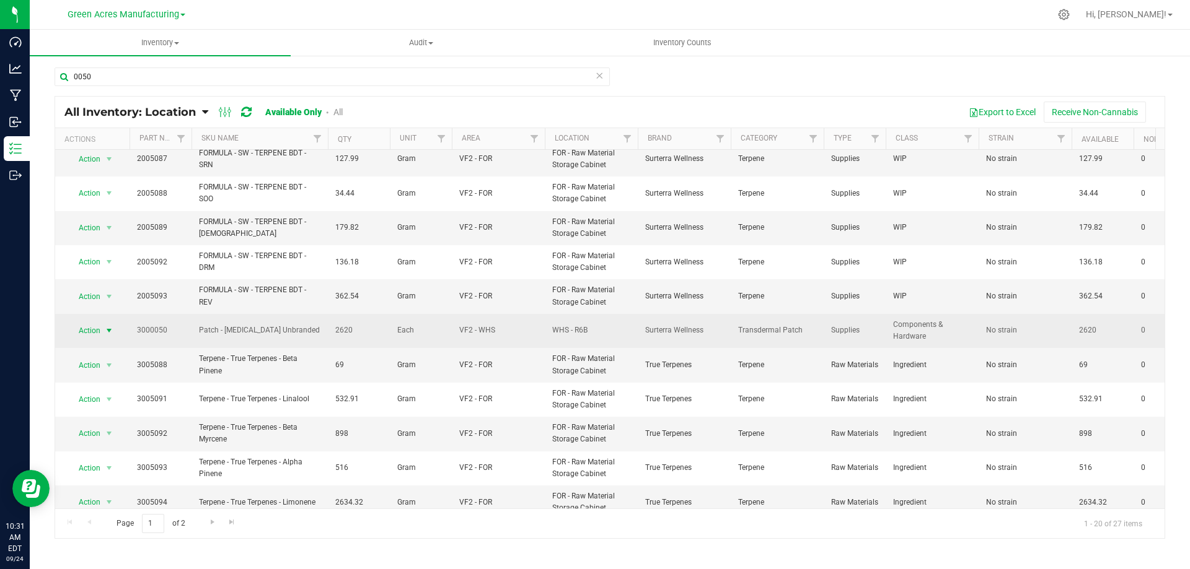
click at [114, 330] on span "select" at bounding box center [109, 331] width 10 height 10
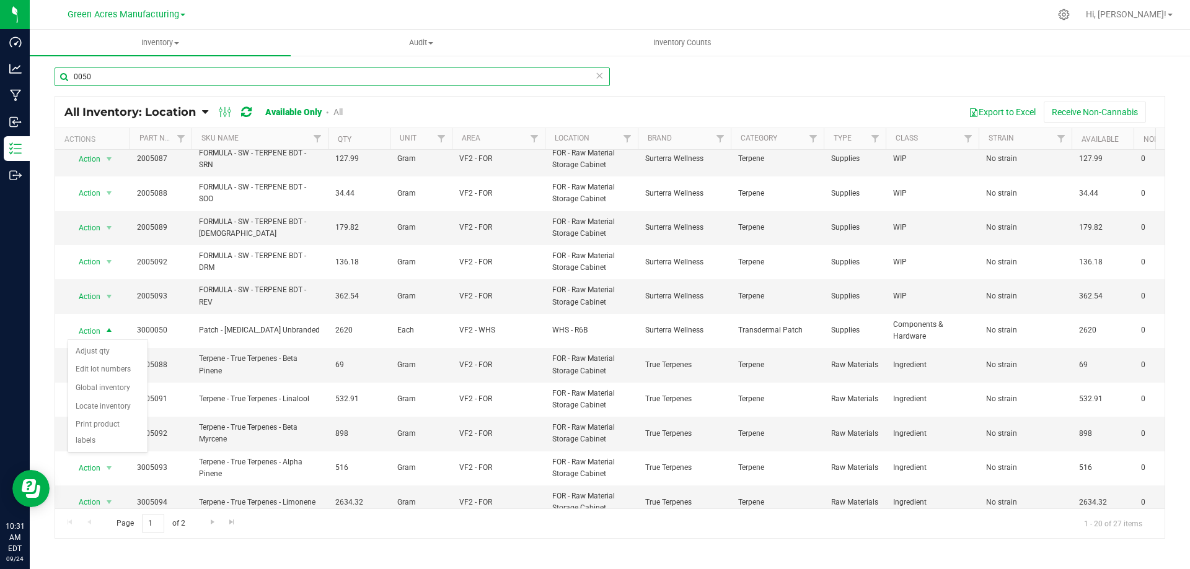
click at [162, 77] on input "0050" at bounding box center [332, 77] width 555 height 19
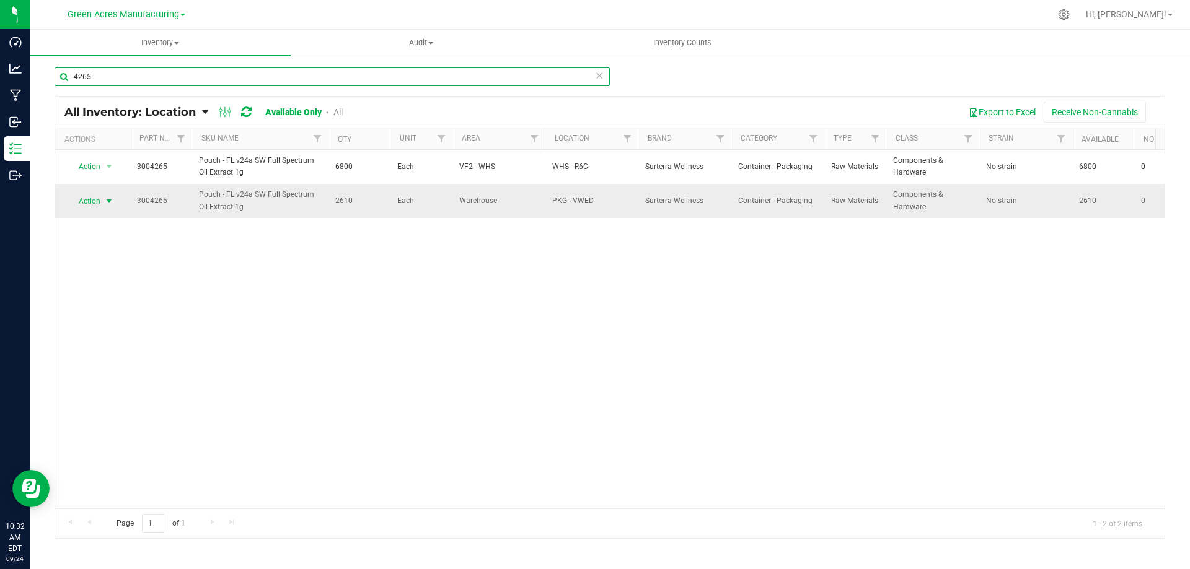
type input "4265"
click at [103, 200] on span "select" at bounding box center [109, 201] width 15 height 17
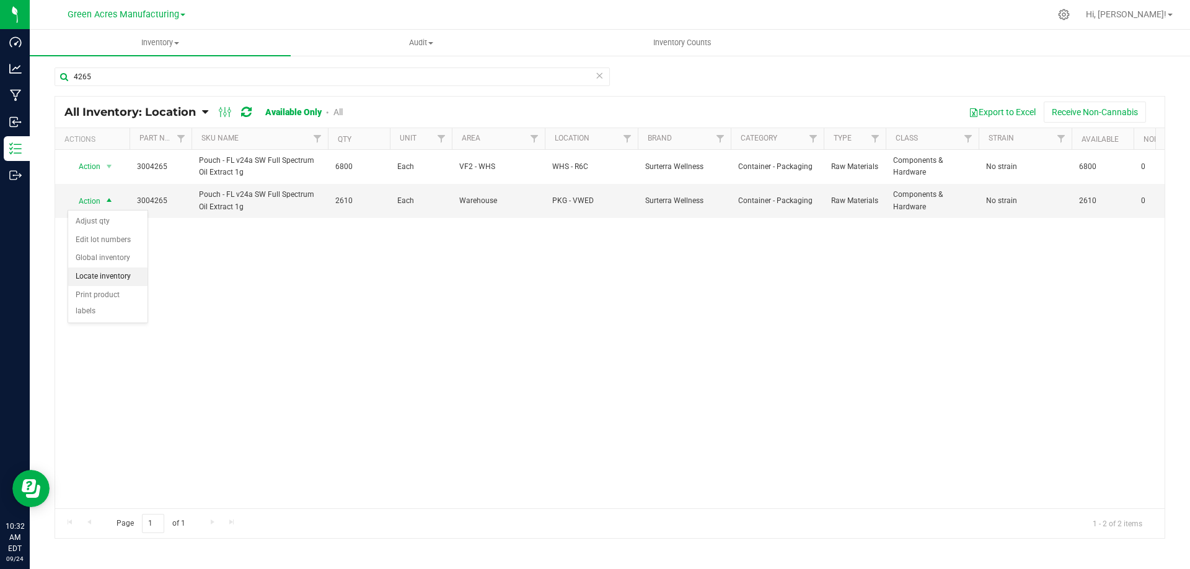
click at [116, 273] on li "Locate inventory" at bounding box center [107, 277] width 79 height 19
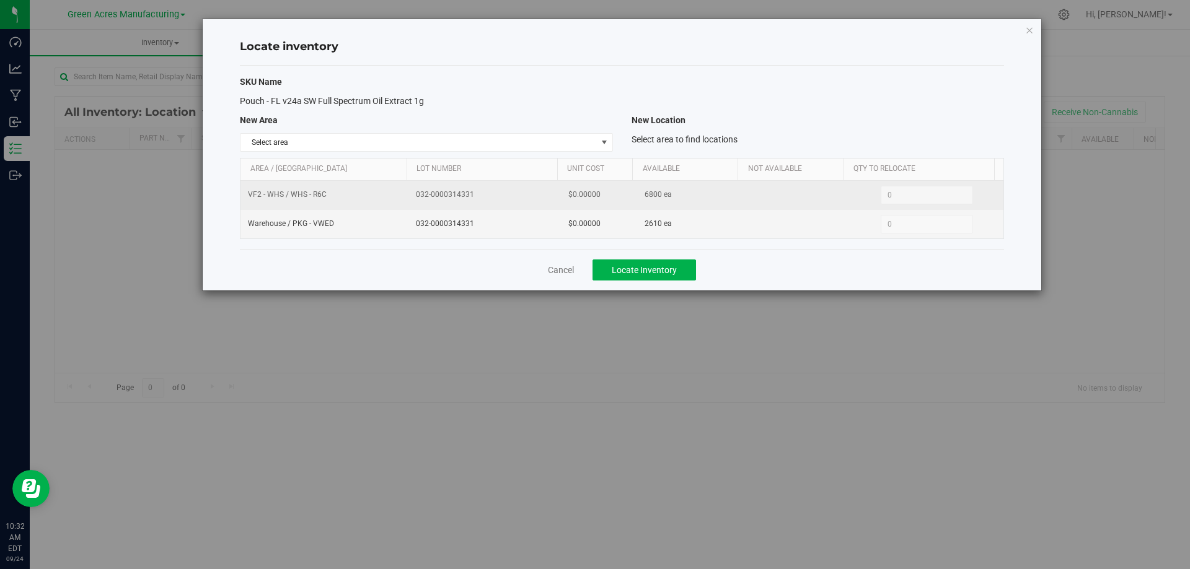
click at [644, 193] on span "6800 ea" at bounding box center [657, 195] width 27 height 12
copy span "6800"
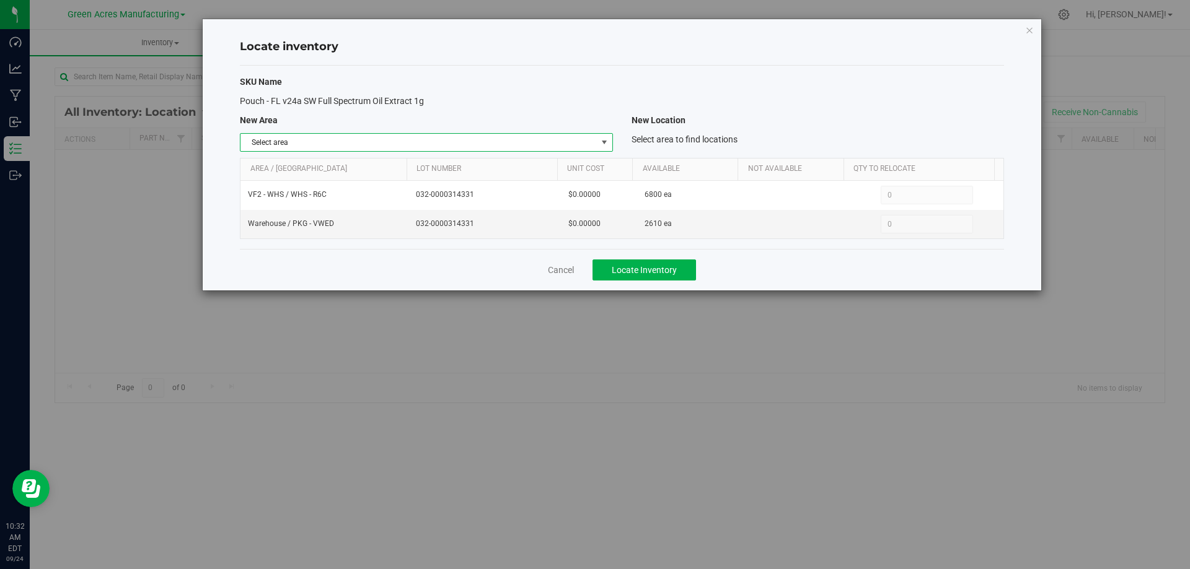
click at [598, 143] on span "select" at bounding box center [603, 142] width 15 height 17
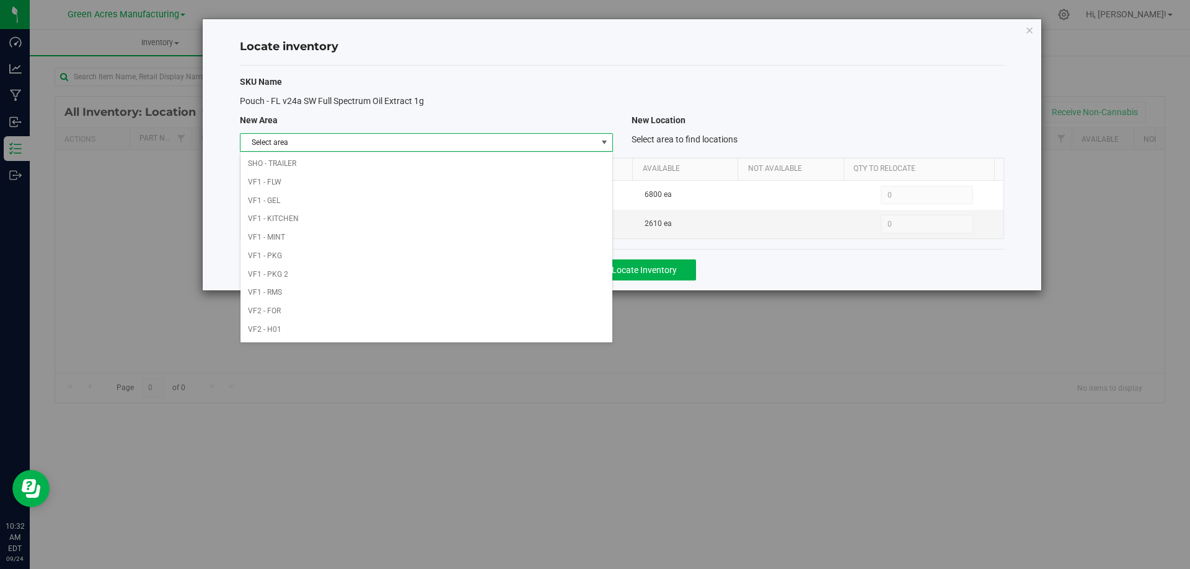
scroll to position [606, 0]
click at [470, 312] on li "VF2 - WHS" at bounding box center [425, 313] width 371 height 19
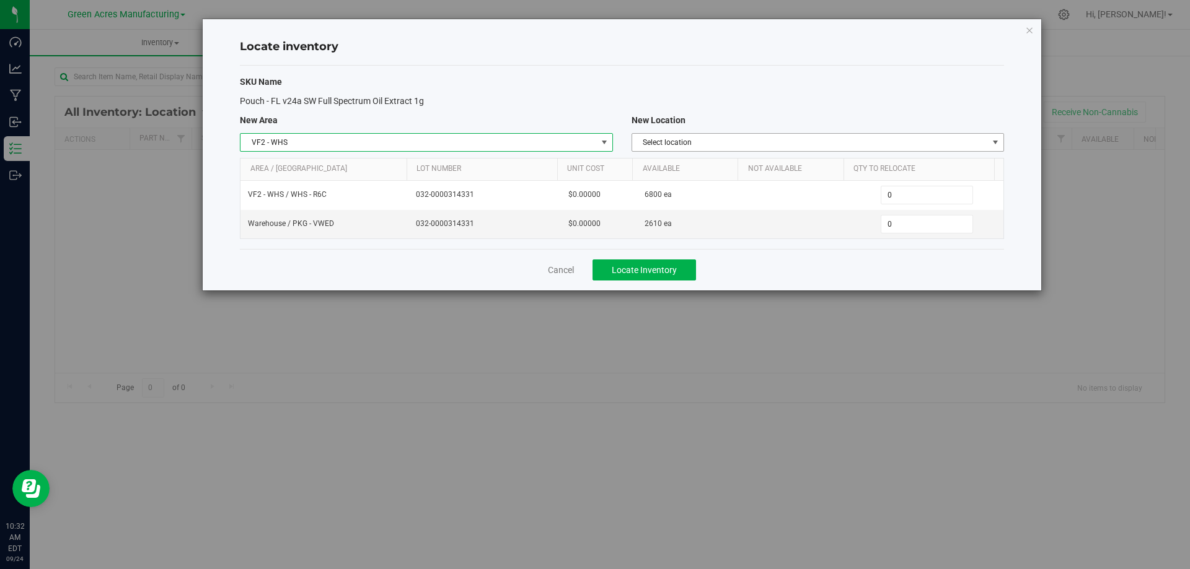
click at [782, 141] on span "Select location" at bounding box center [810, 142] width 356 height 17
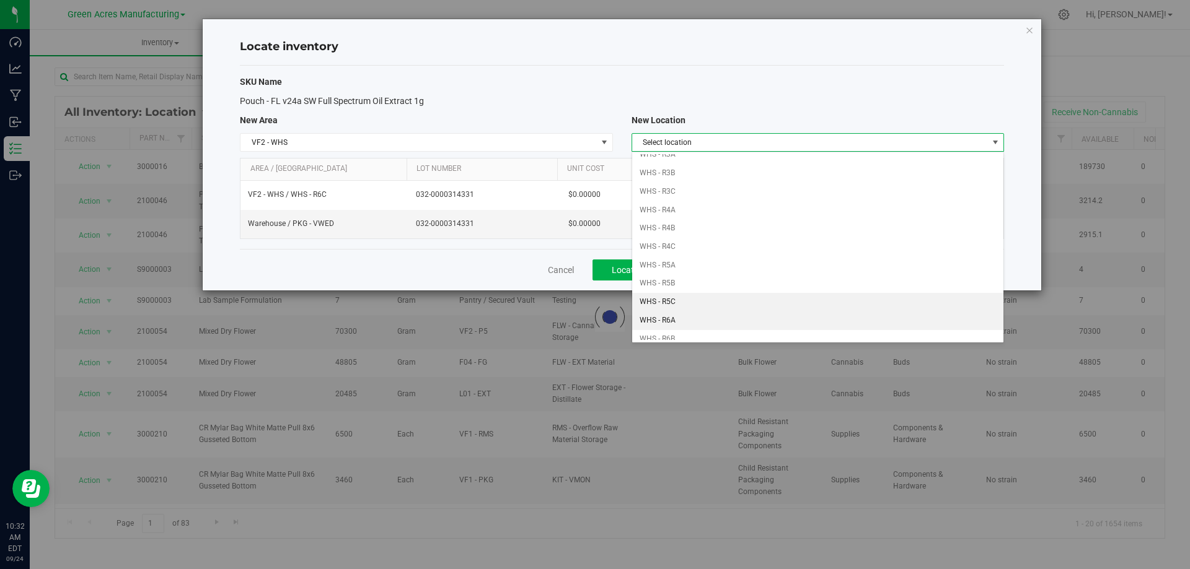
scroll to position [372, 0]
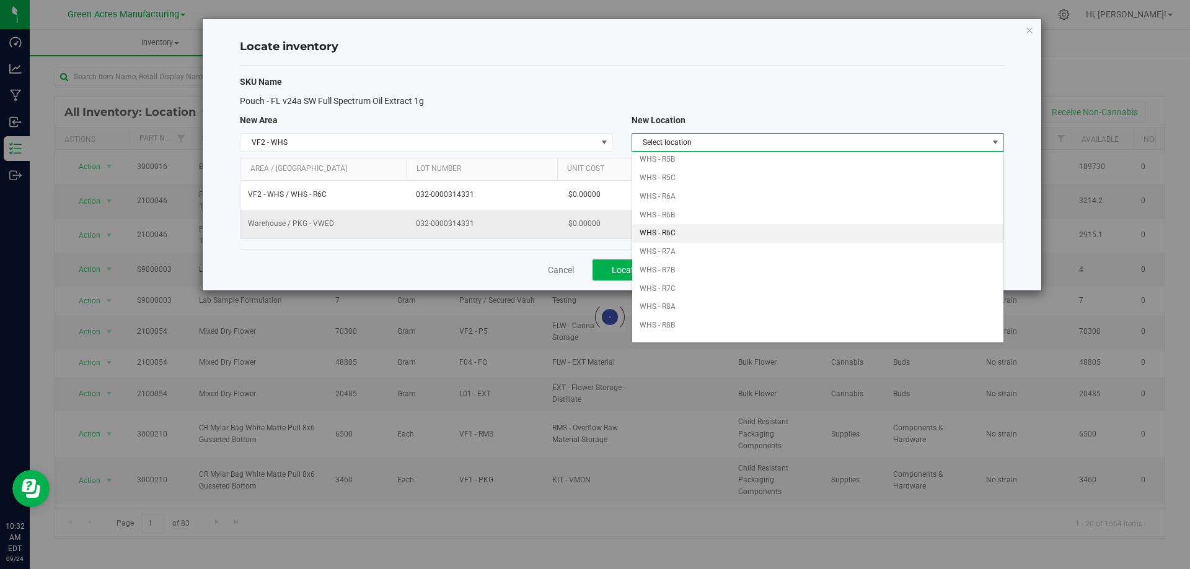
drag, startPoint x: 702, startPoint y: 227, endPoint x: 794, endPoint y: 216, distance: 92.5
click at [702, 227] on li "WHS - R6C" at bounding box center [817, 233] width 371 height 19
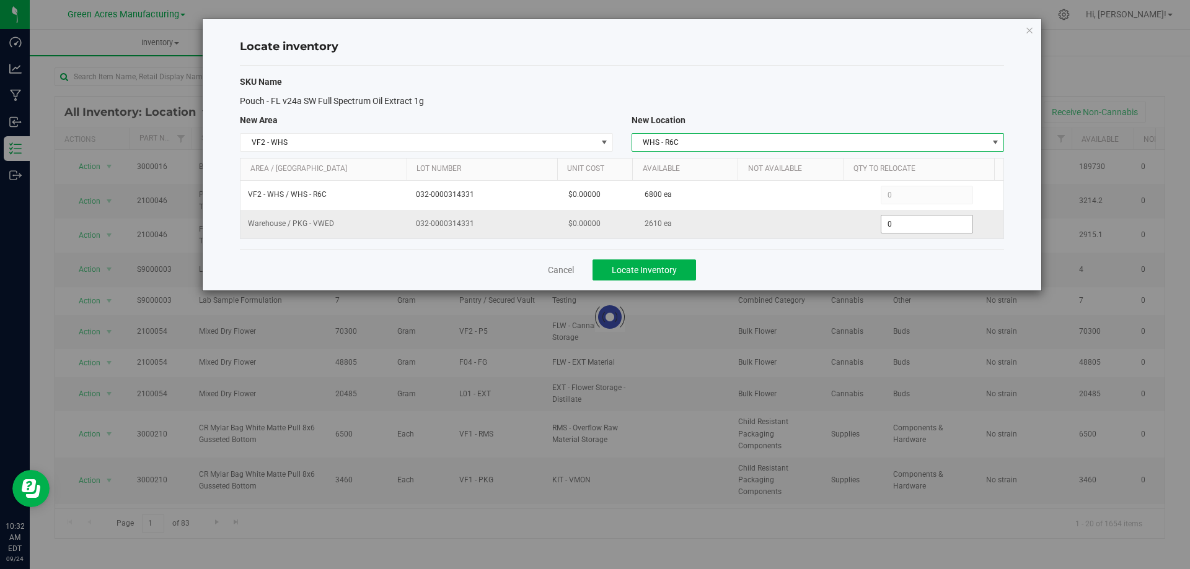
click at [902, 224] on span "0 0" at bounding box center [927, 224] width 92 height 19
click at [902, 224] on input "0" at bounding box center [926, 224] width 91 height 17
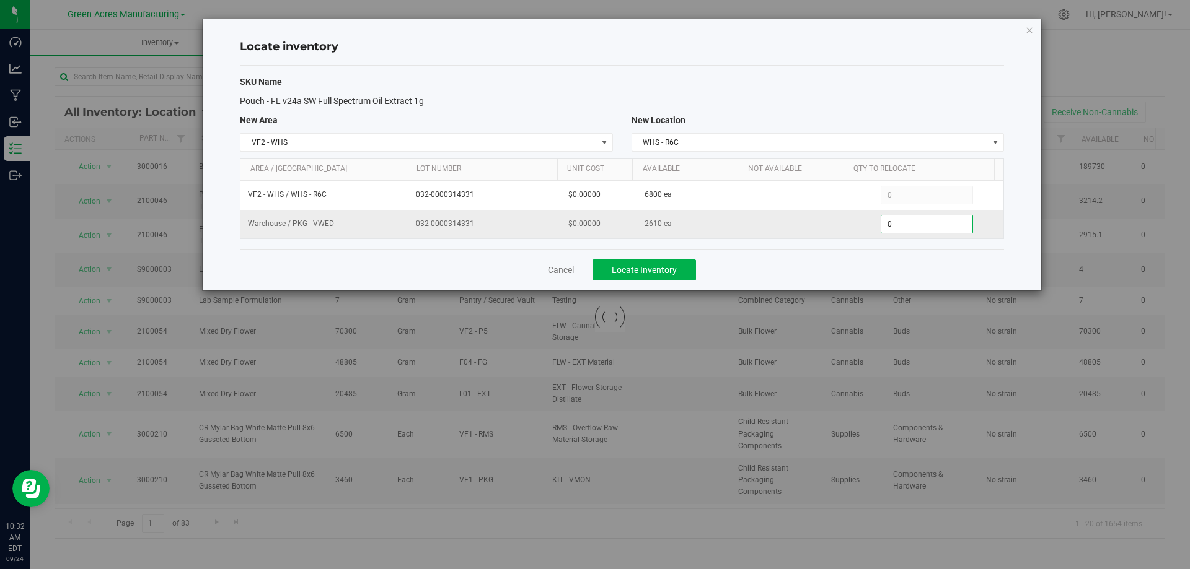
paste input "170"
type input "1700"
type input "1,700"
click at [832, 251] on div "Cancel Locate Inventory" at bounding box center [622, 270] width 764 height 42
click at [638, 272] on span "Locate Inventory" at bounding box center [644, 270] width 65 height 10
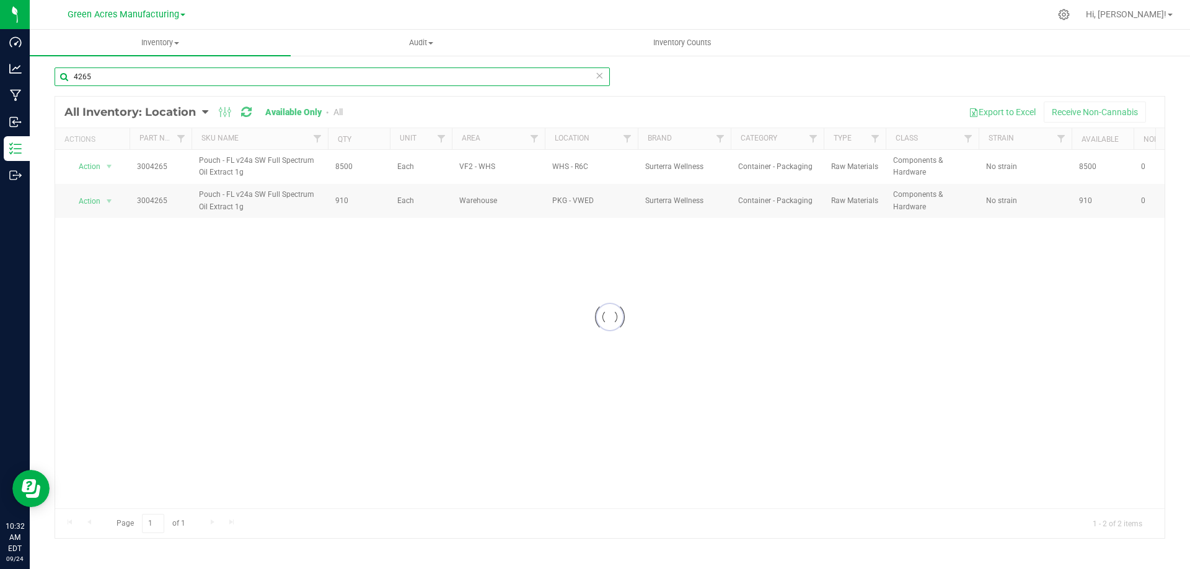
click at [527, 72] on input "4265" at bounding box center [332, 77] width 555 height 19
type input "4266"
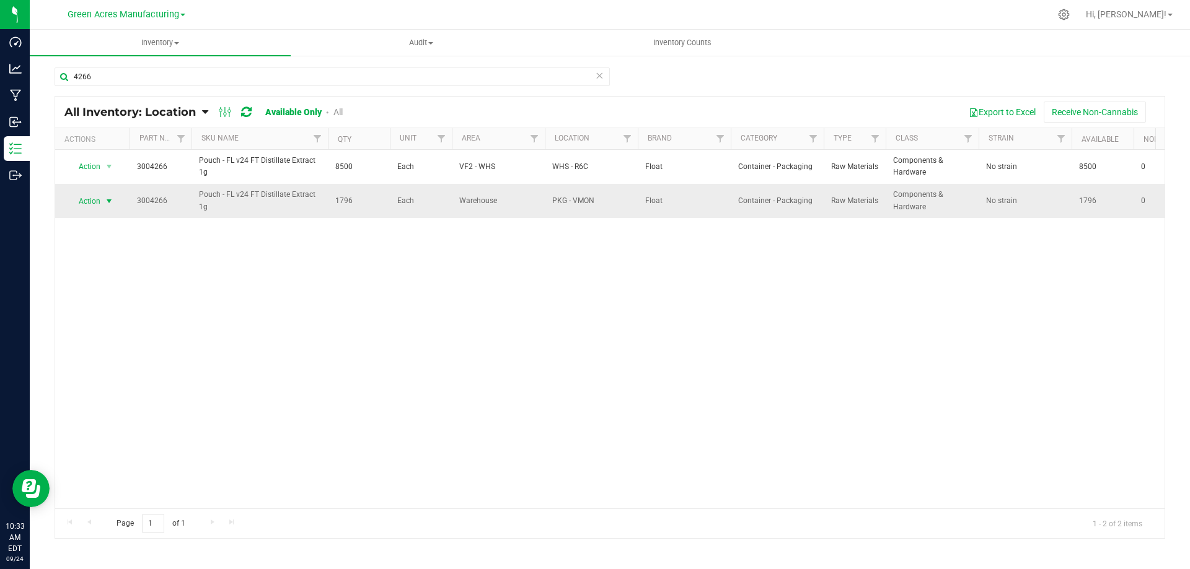
click at [104, 196] on span "select" at bounding box center [109, 201] width 10 height 10
click at [114, 218] on li "Adjust qty" at bounding box center [107, 222] width 79 height 19
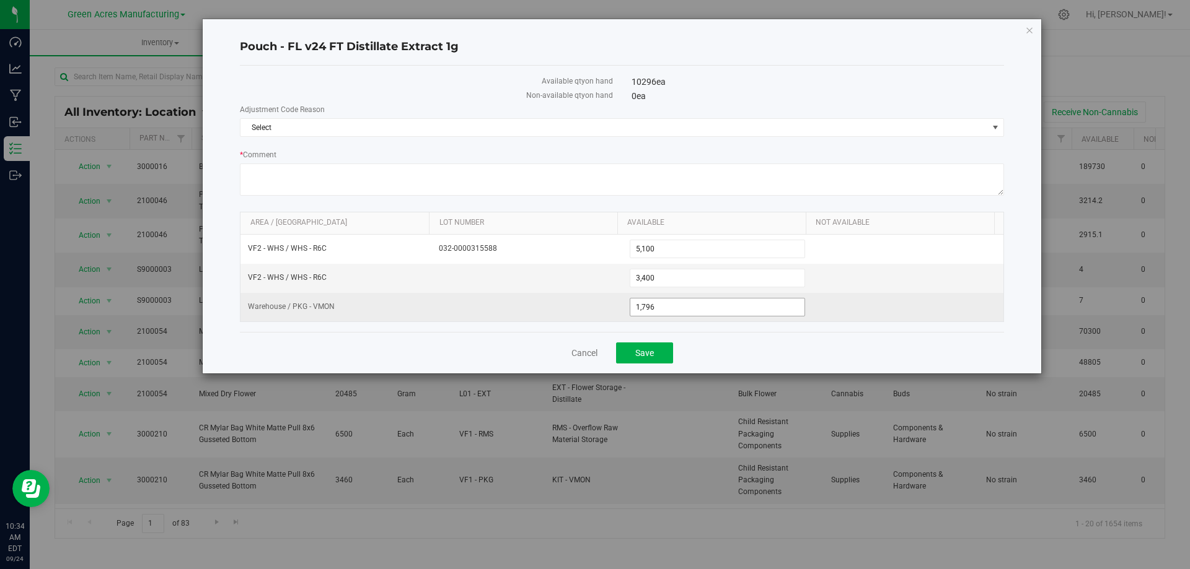
click at [688, 307] on span "1,796 1796" at bounding box center [718, 307] width 176 height 19
click at [688, 307] on input "1796" at bounding box center [717, 307] width 175 height 17
type input "1536"
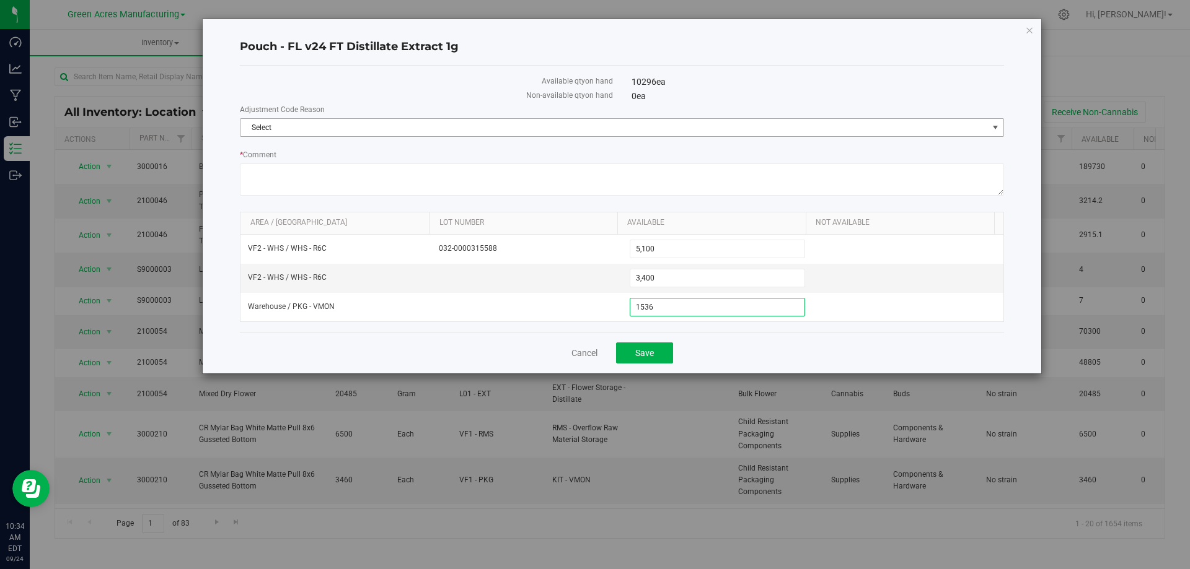
type input "1,536"
drag, startPoint x: 662, startPoint y: 125, endPoint x: 628, endPoint y: 134, distance: 34.9
click at [661, 125] on span "Select" at bounding box center [613, 127] width 747 height 17
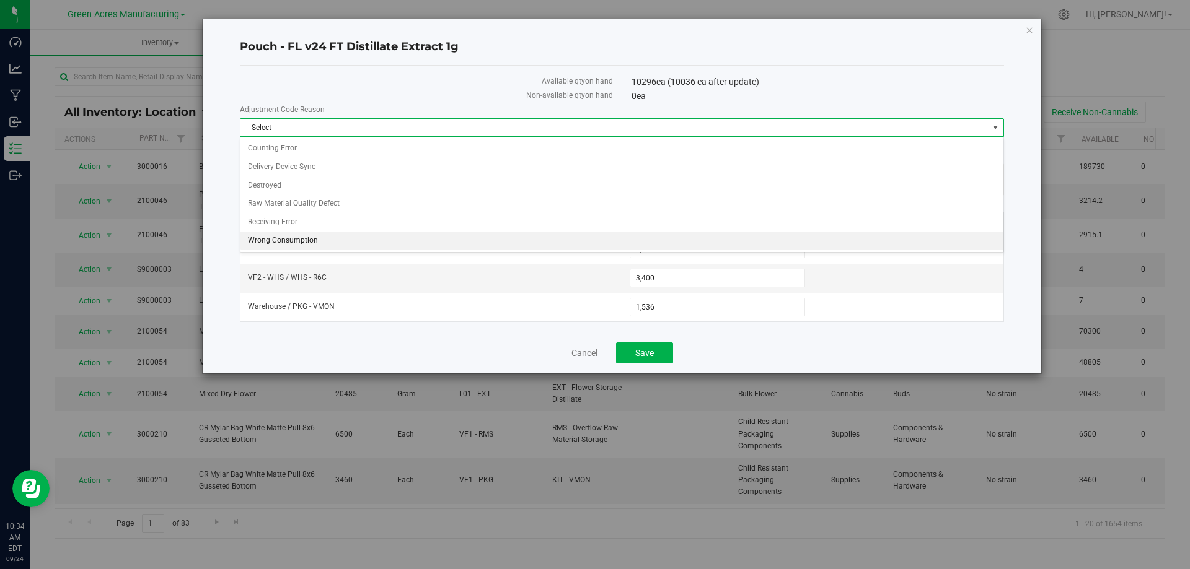
click at [369, 237] on li "Wrong Consumption" at bounding box center [621, 241] width 763 height 19
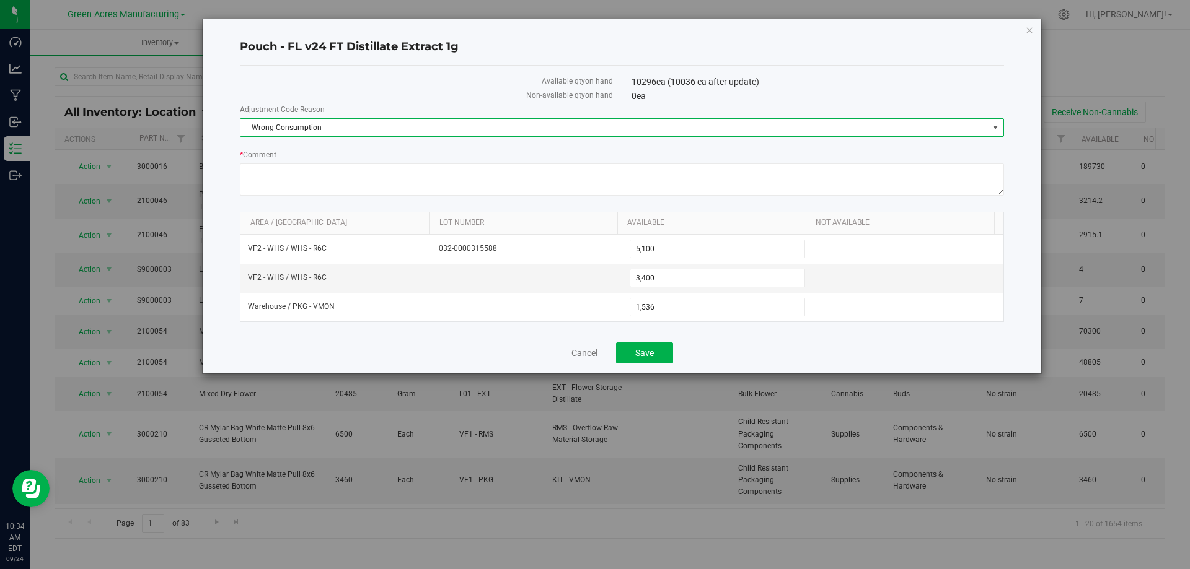
click at [755, 375] on div "Pouch - FL v24 FT Distillate Extract 1g Available qty on hand 10296 ea (10036 e…" at bounding box center [599, 284] width 1199 height 569
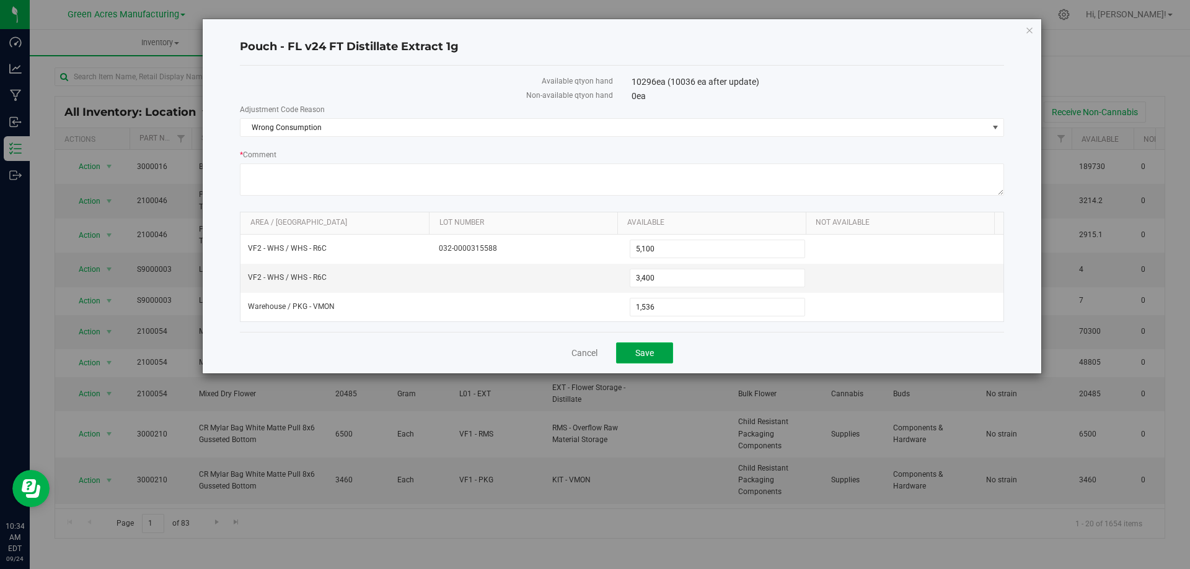
click at [651, 352] on span "Save" at bounding box center [644, 353] width 19 height 10
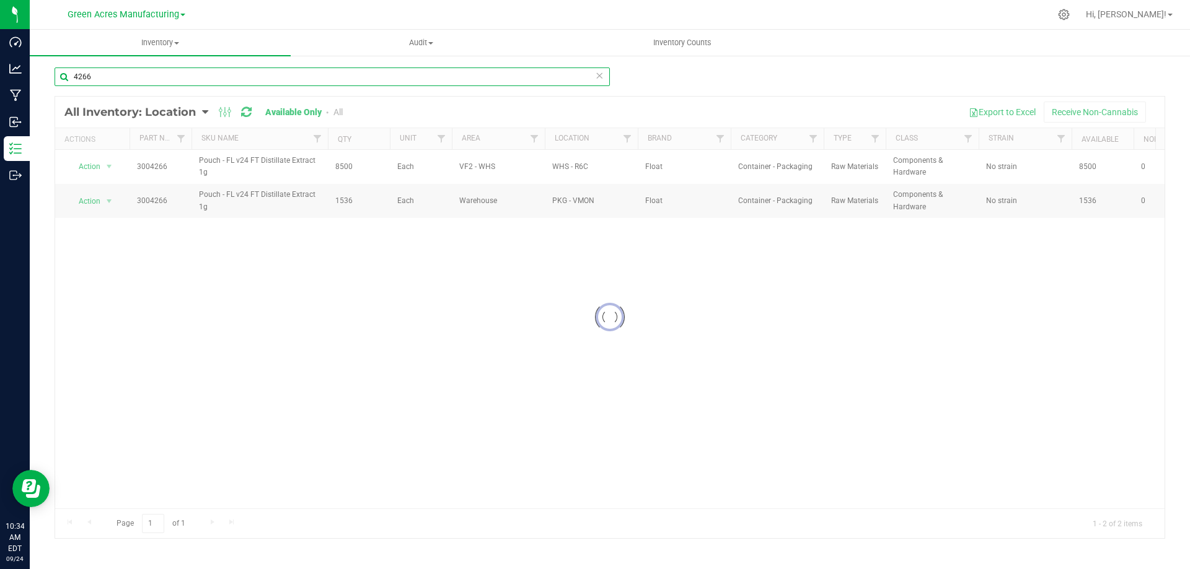
click at [508, 76] on input "4266" at bounding box center [332, 77] width 555 height 19
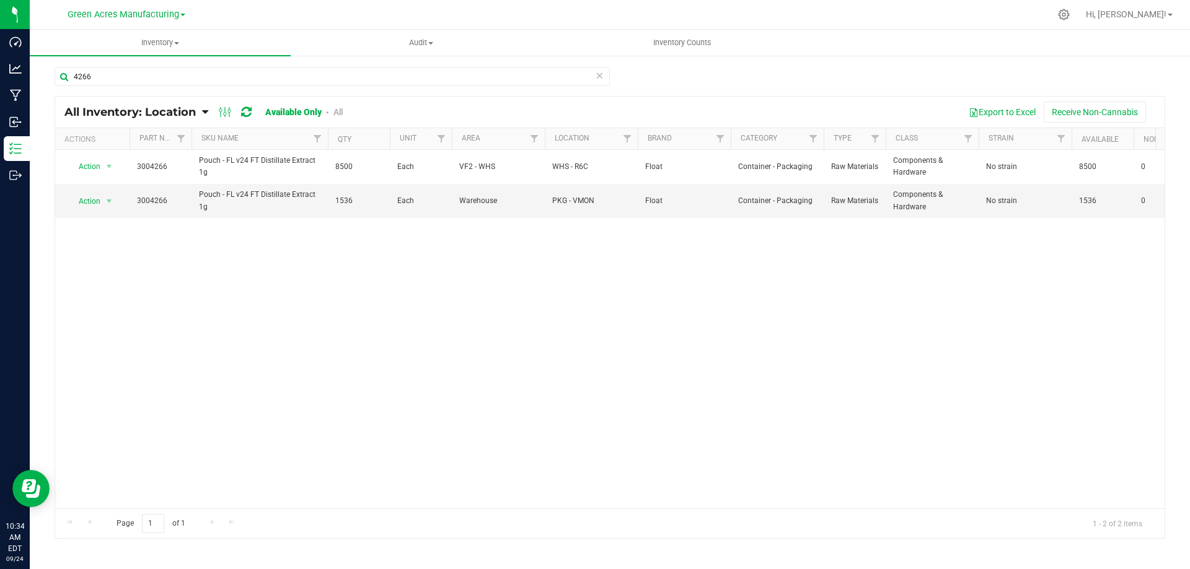
click at [130, 259] on div "Action Action Adjust qty Edit lot numbers Global inventory Locate inventory Pri…" at bounding box center [609, 329] width 1109 height 359
click at [107, 204] on span "select" at bounding box center [109, 201] width 10 height 10
click at [120, 281] on li "Locate inventory" at bounding box center [107, 277] width 79 height 19
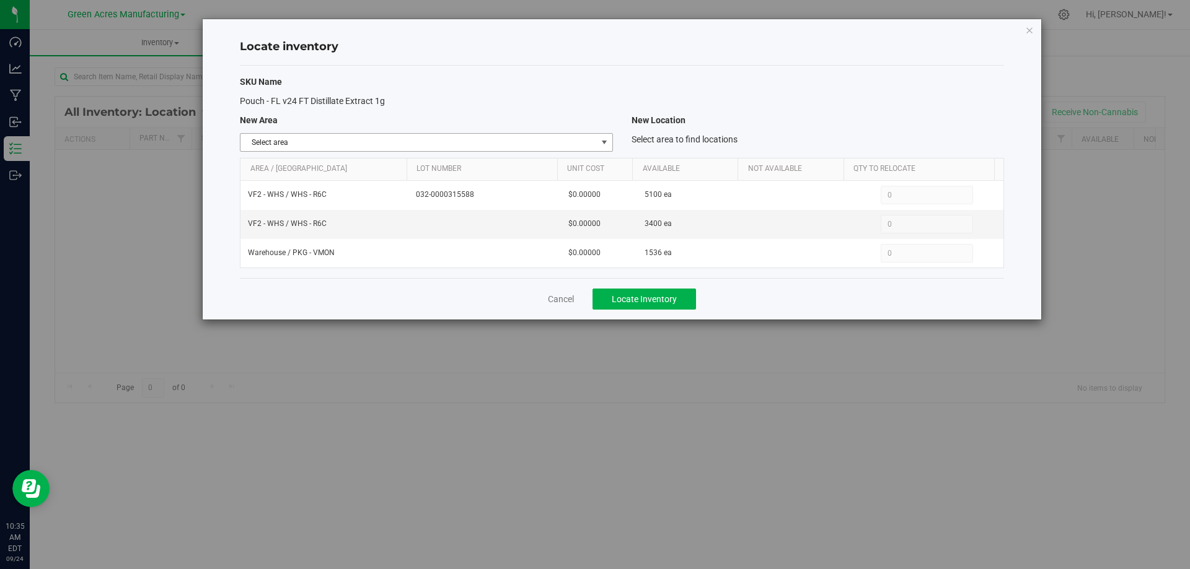
click at [589, 146] on span "Select area" at bounding box center [418, 142] width 356 height 17
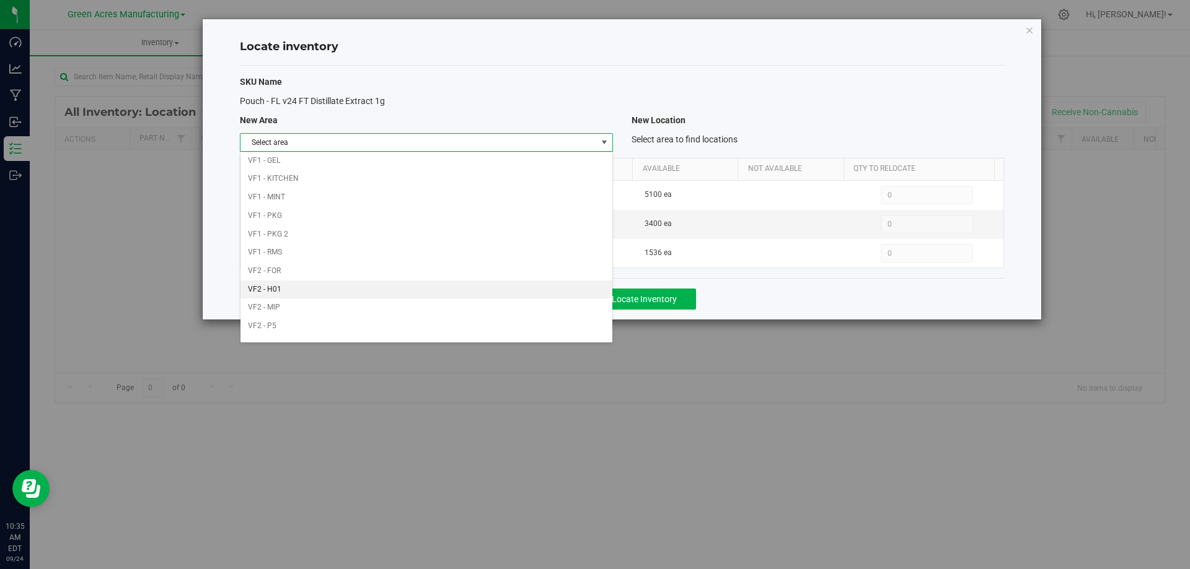
scroll to position [606, 0]
click at [504, 333] on li "Warehouse" at bounding box center [425, 331] width 371 height 19
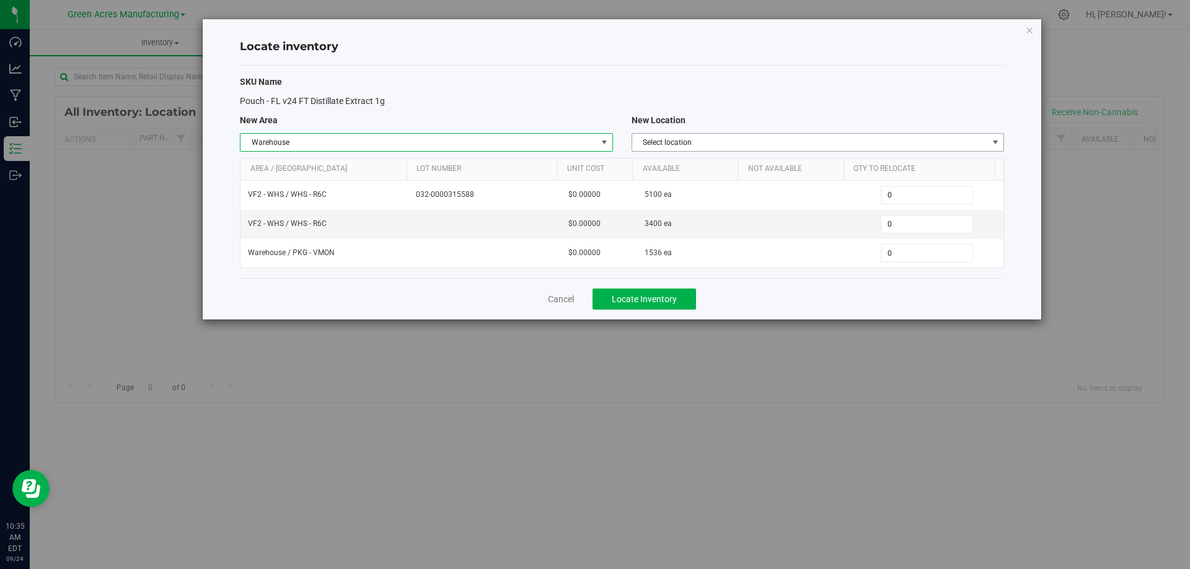
click at [855, 147] on span "Select location" at bounding box center [810, 142] width 356 height 17
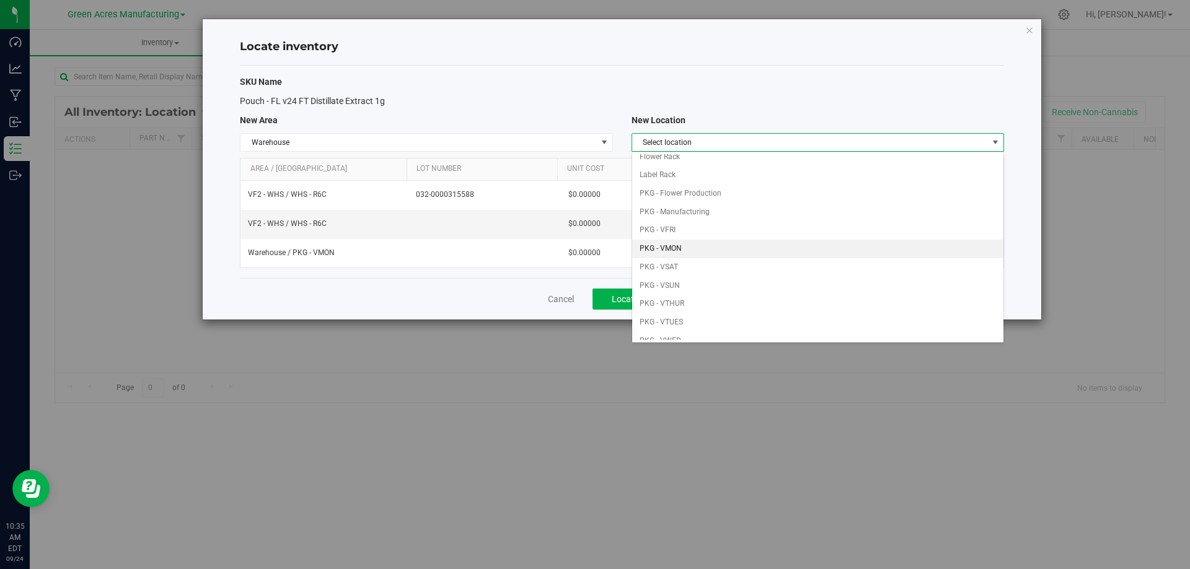
scroll to position [62, 0]
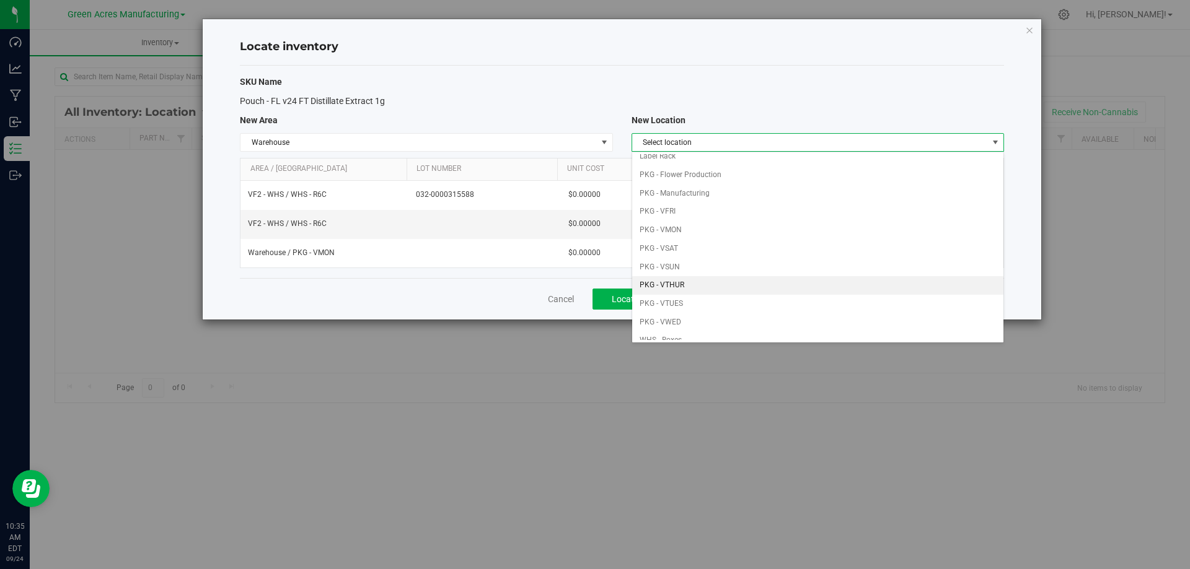
click at [740, 280] on li "PKG - VTHUR" at bounding box center [817, 285] width 371 height 19
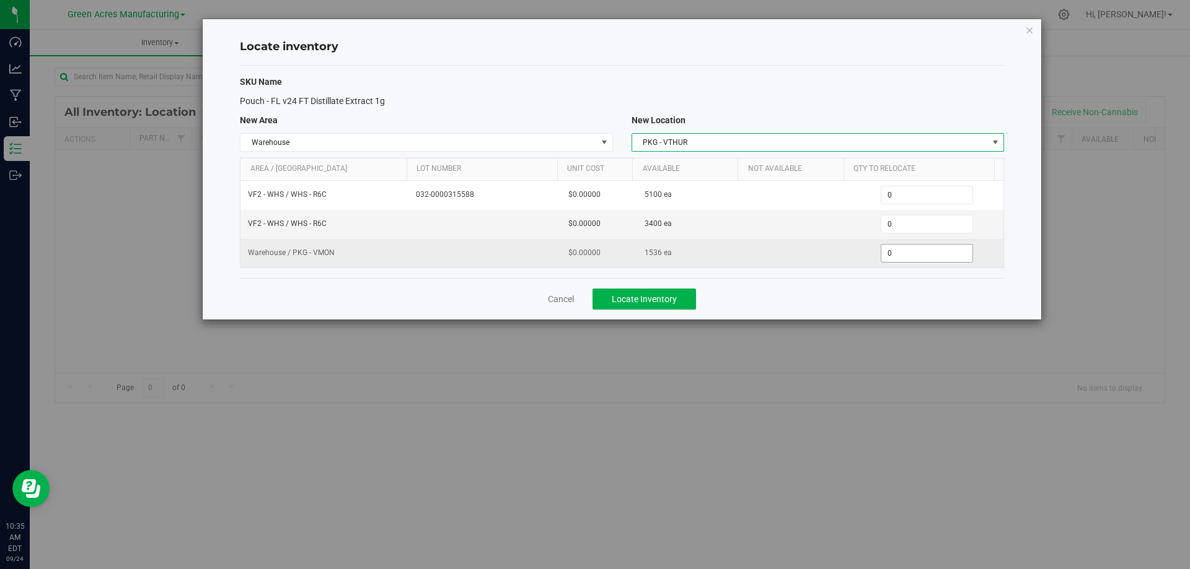
click at [898, 249] on span "0 0" at bounding box center [927, 253] width 92 height 19
click at [898, 249] on input "0" at bounding box center [926, 253] width 91 height 17
type input "1536"
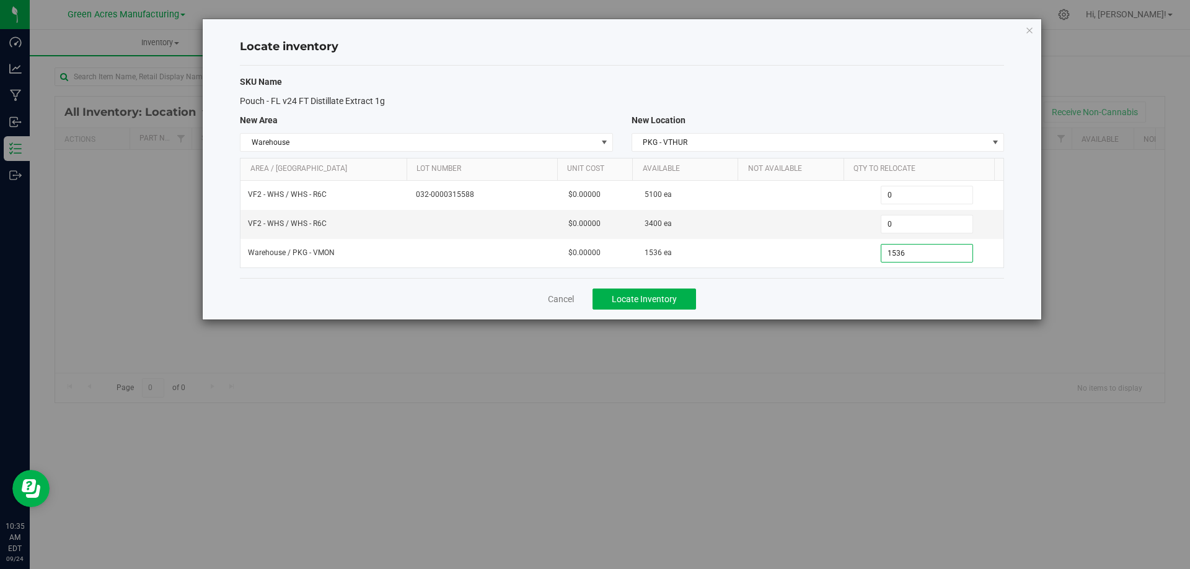
click at [803, 286] on div "Cancel Locate Inventory" at bounding box center [622, 299] width 764 height 42
type input "1,536"
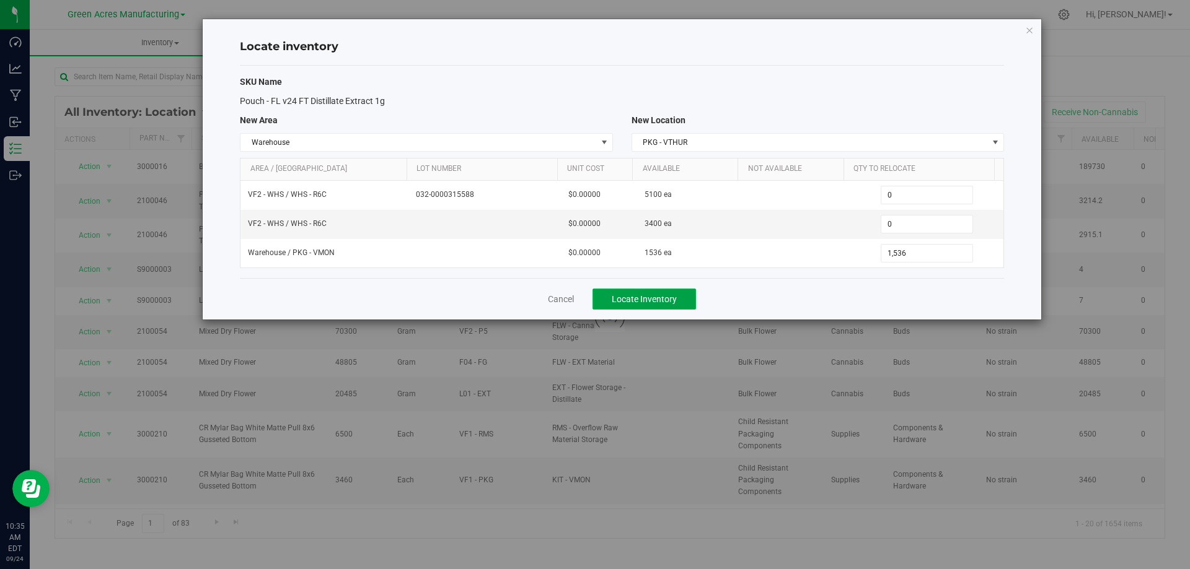
click at [635, 296] on span "Locate Inventory" at bounding box center [644, 299] width 65 height 10
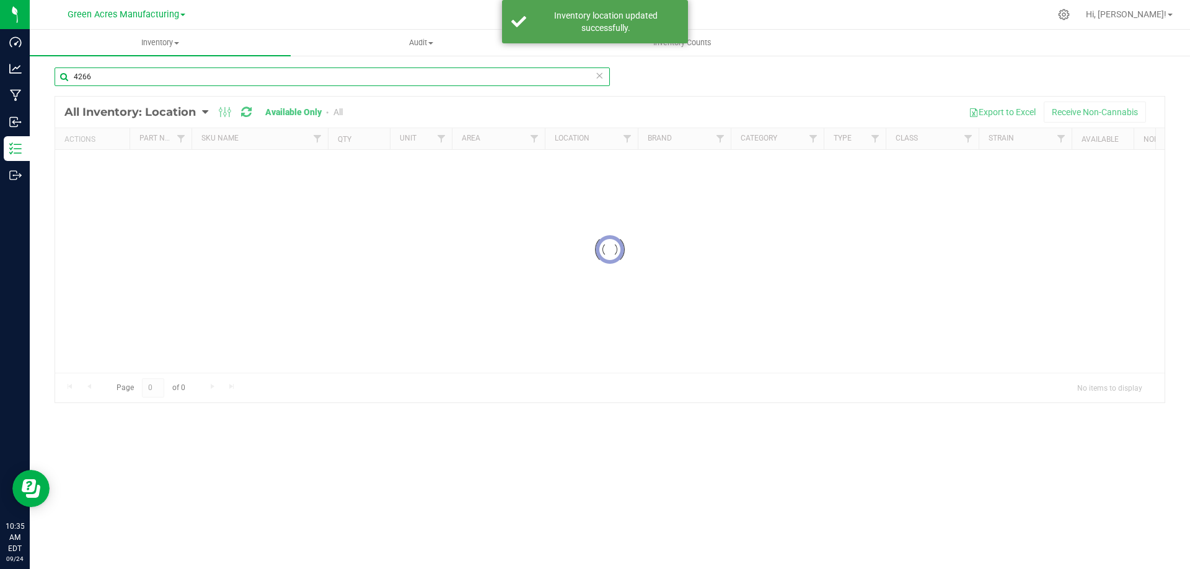
click at [245, 77] on input "4266" at bounding box center [332, 77] width 555 height 19
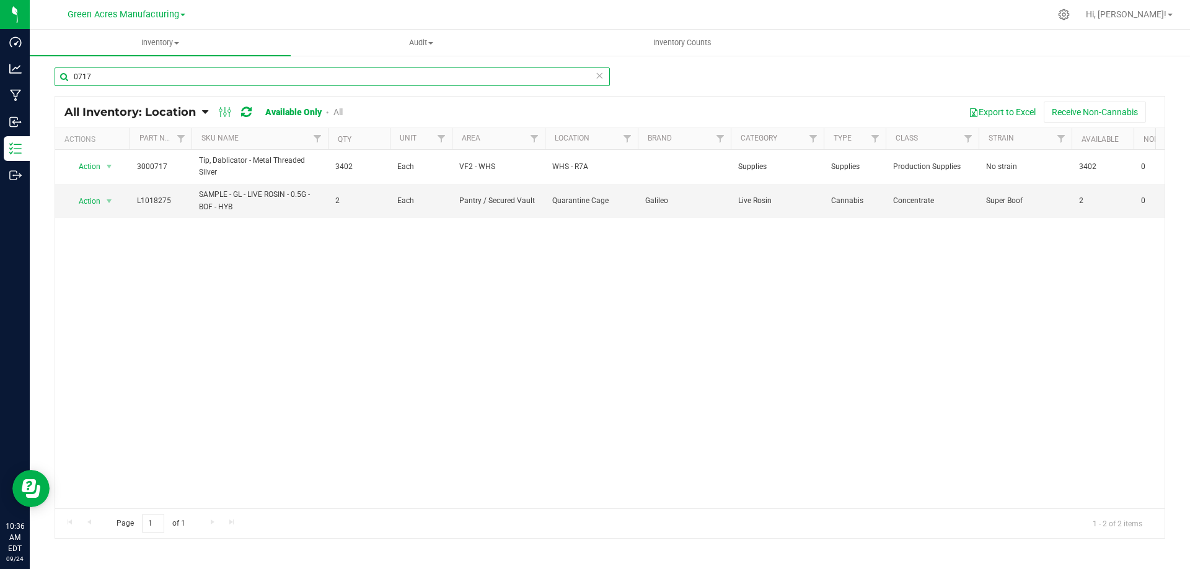
click at [125, 79] on input "0717" at bounding box center [332, 77] width 555 height 19
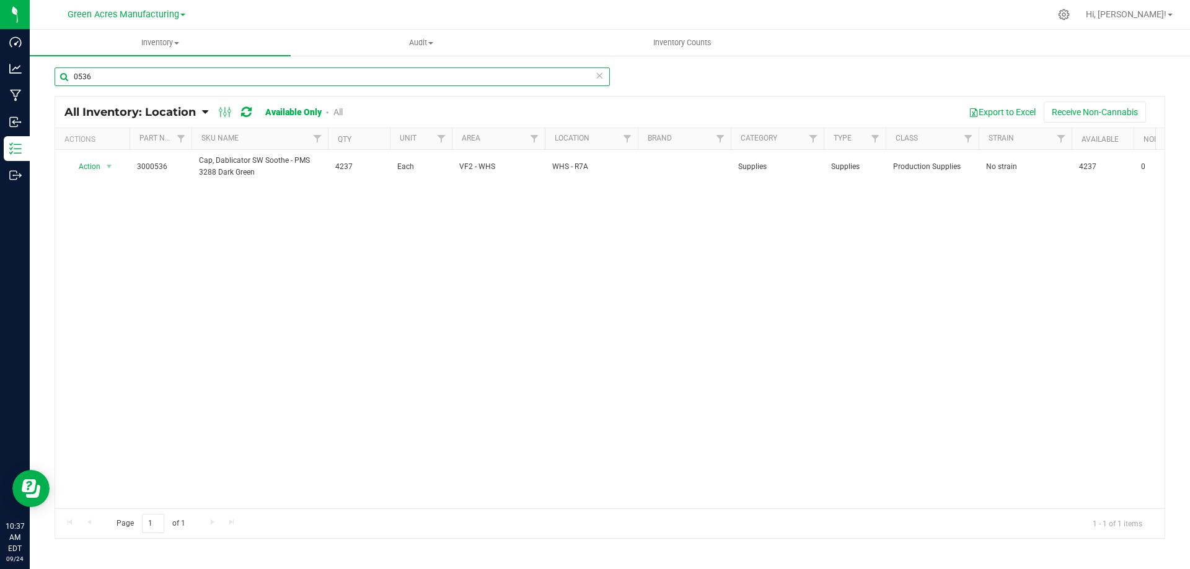
click at [170, 75] on input "0536" at bounding box center [332, 77] width 555 height 19
click at [170, 75] on input "0538" at bounding box center [332, 77] width 555 height 19
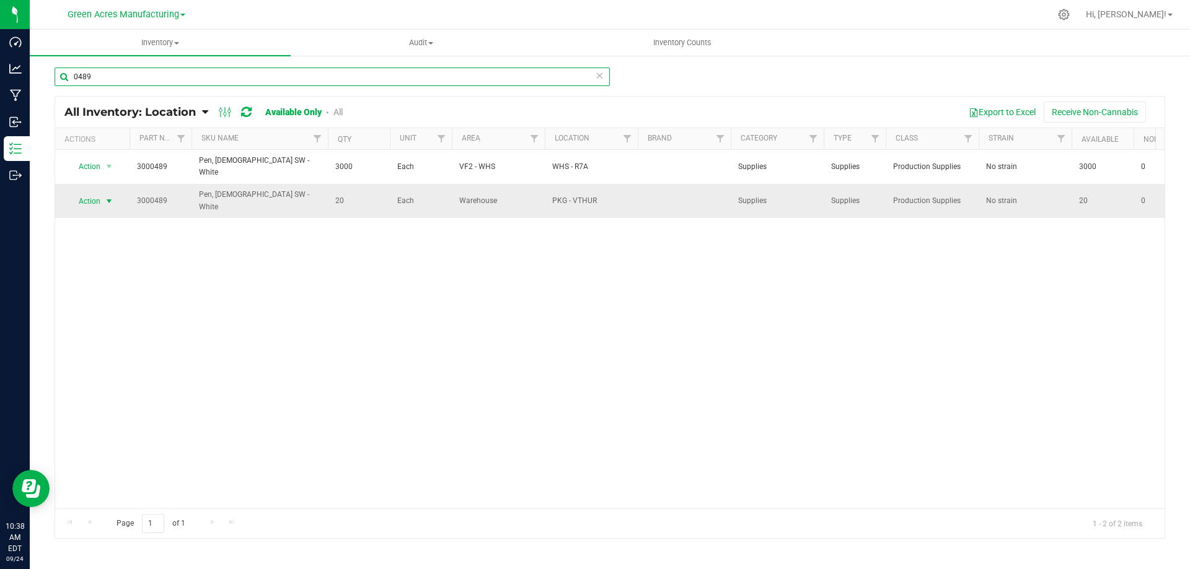
type input "0489"
click at [94, 193] on span "Action" at bounding box center [84, 201] width 33 height 17
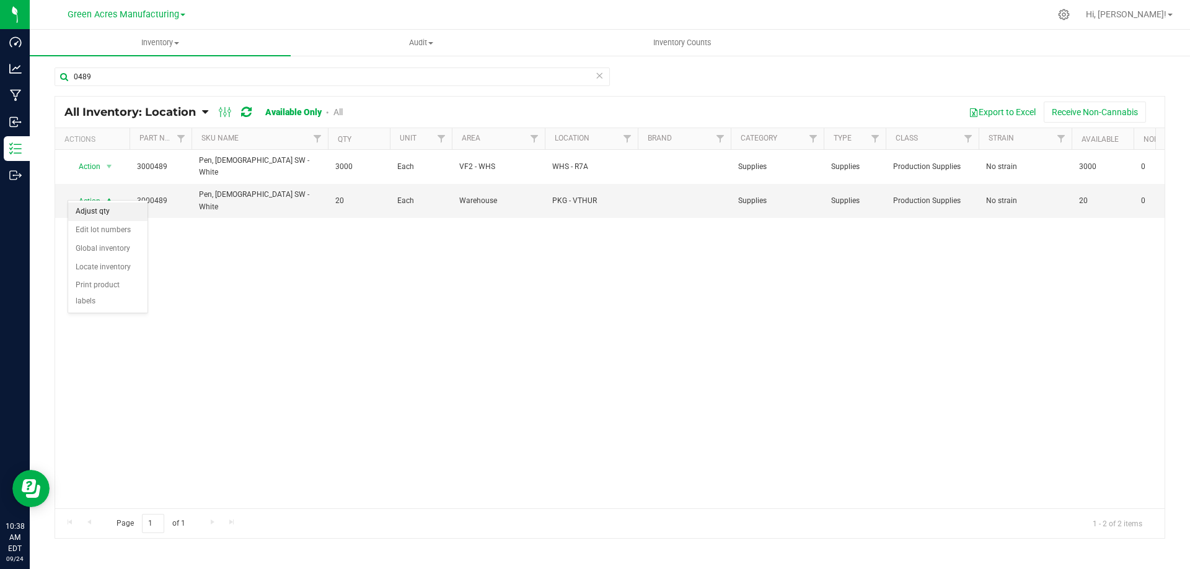
click at [116, 213] on li "Adjust qty" at bounding box center [107, 212] width 79 height 19
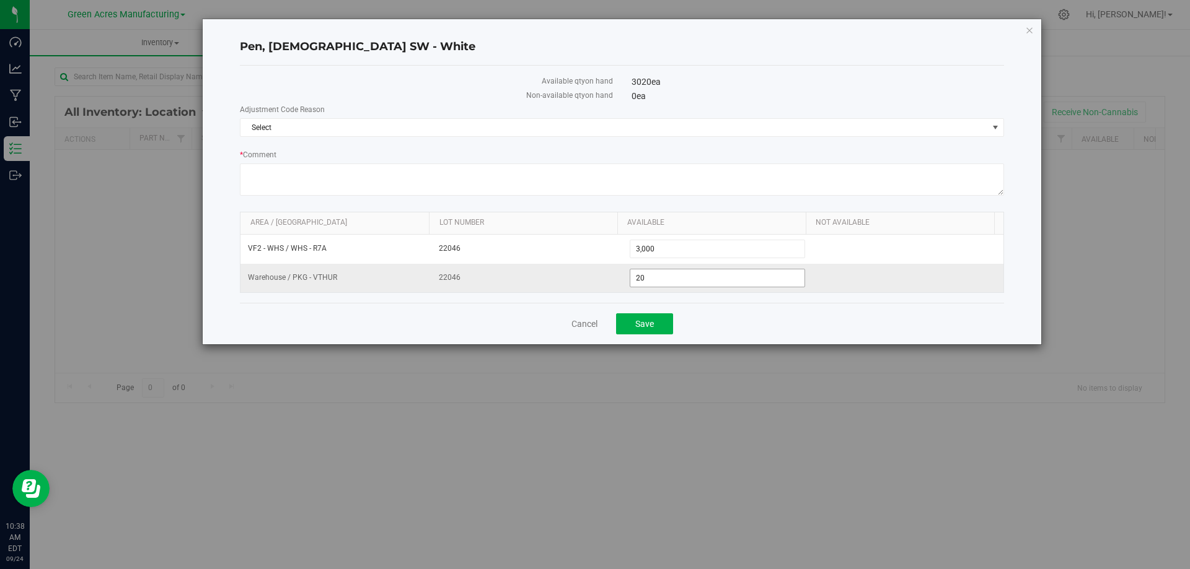
click at [679, 275] on span "20 20" at bounding box center [718, 278] width 176 height 19
click at [679, 275] on input "20" at bounding box center [717, 278] width 175 height 17
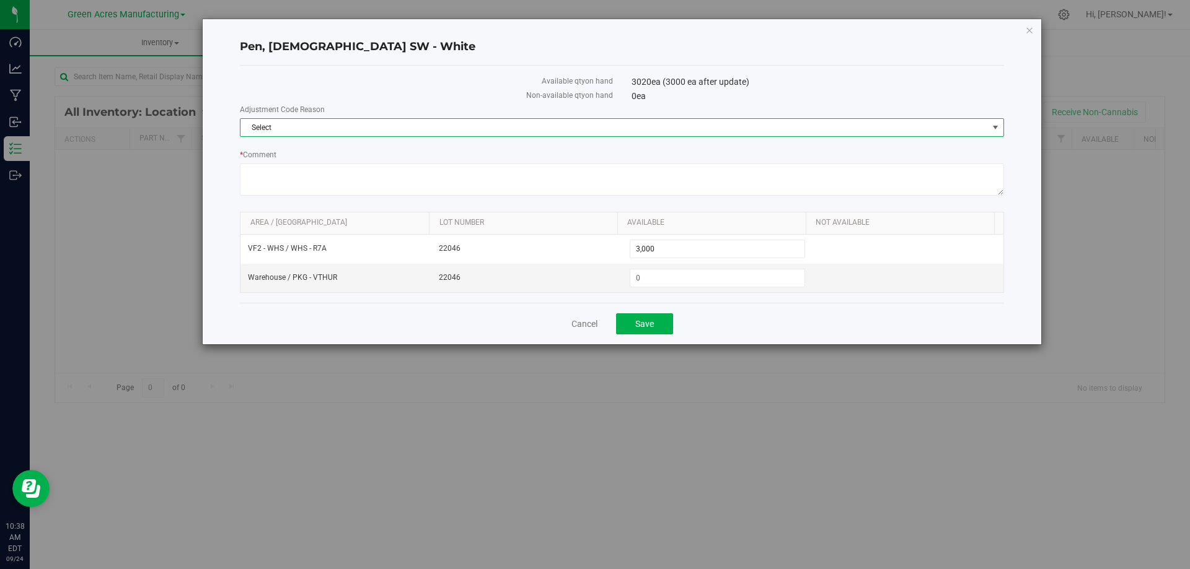
click at [711, 125] on span "Select" at bounding box center [613, 127] width 747 height 17
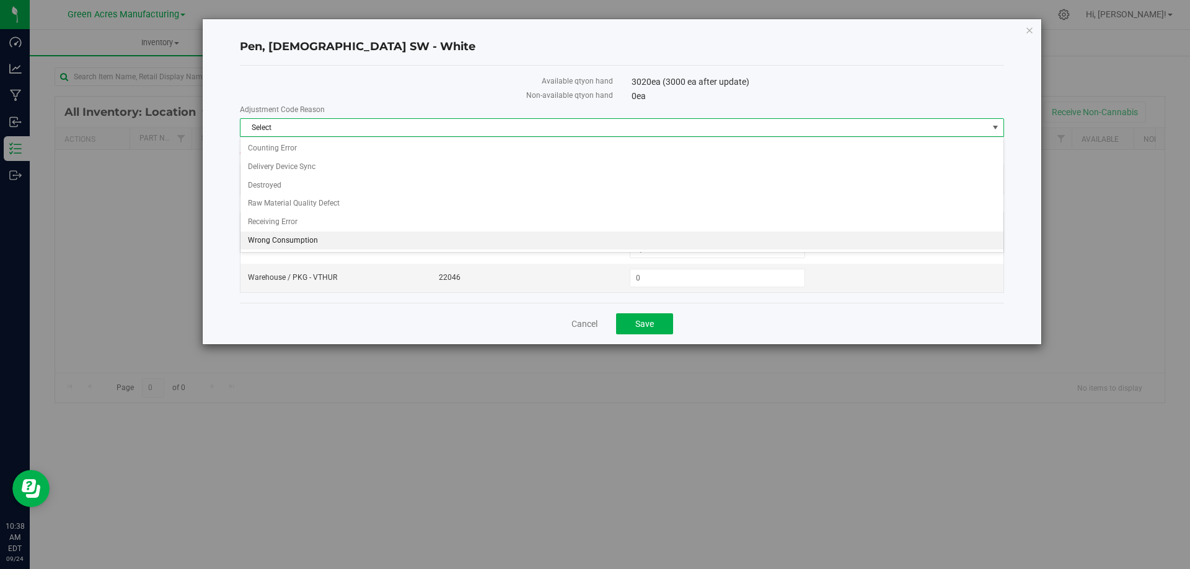
click at [325, 242] on li "Wrong Consumption" at bounding box center [621, 241] width 763 height 19
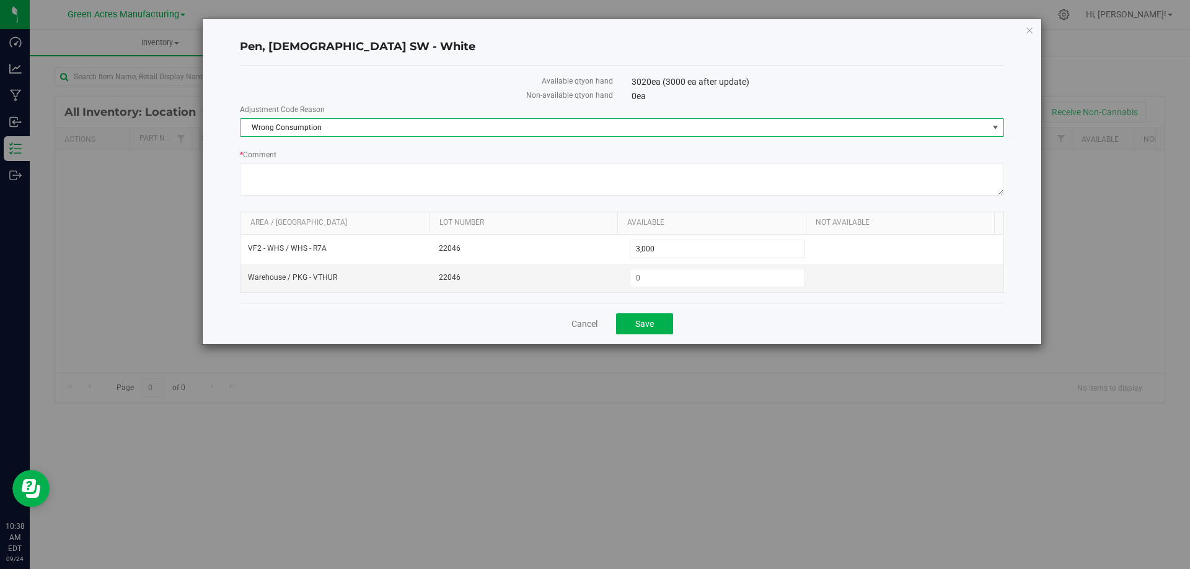
click at [701, 301] on div "Available qty on hand 3020 ea (3000 ea after update) Non-available qty on hand …" at bounding box center [622, 184] width 764 height 237
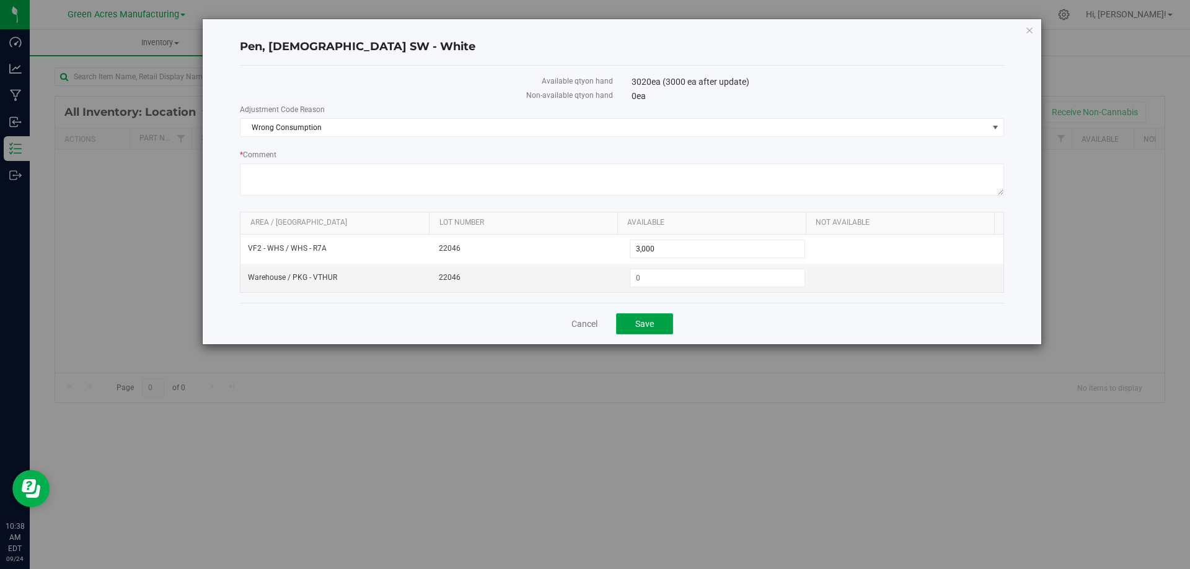
click at [651, 322] on span "Save" at bounding box center [644, 324] width 19 height 10
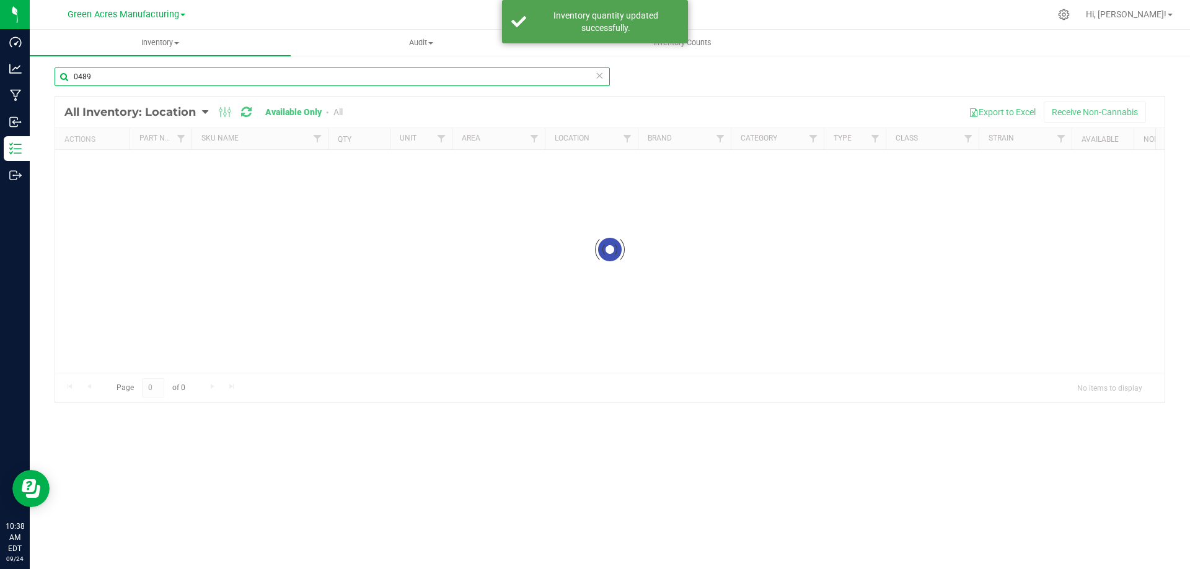
click at [200, 71] on input "0489" at bounding box center [332, 77] width 555 height 19
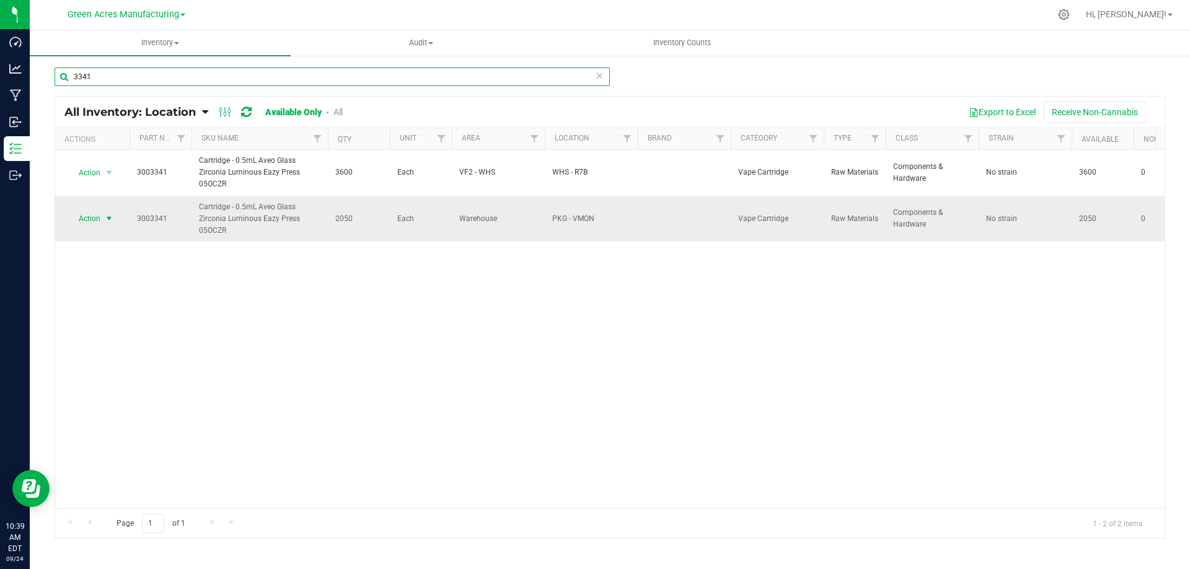
type input "3341"
click at [100, 216] on span "Action" at bounding box center [84, 218] width 33 height 17
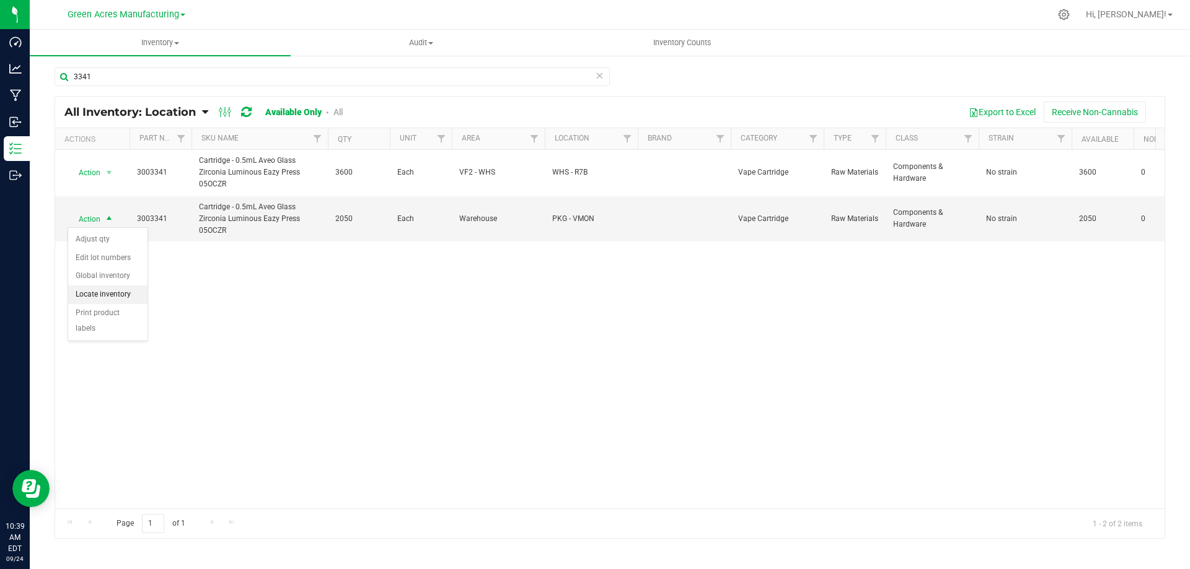
click at [116, 298] on li "Locate inventory" at bounding box center [107, 295] width 79 height 19
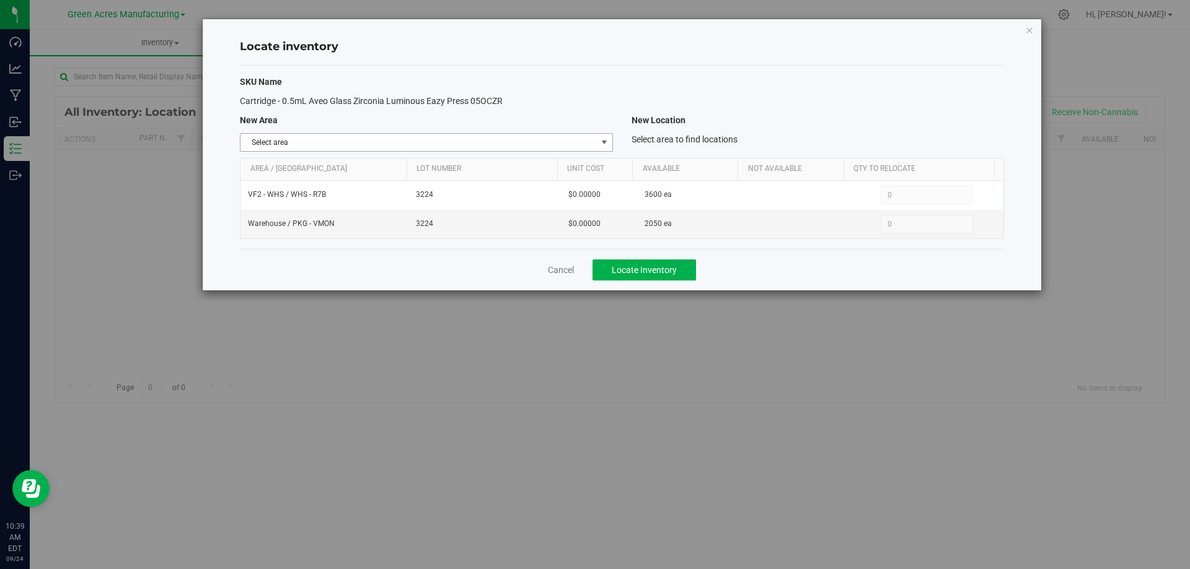
click at [591, 146] on span "Select area" at bounding box center [418, 142] width 356 height 17
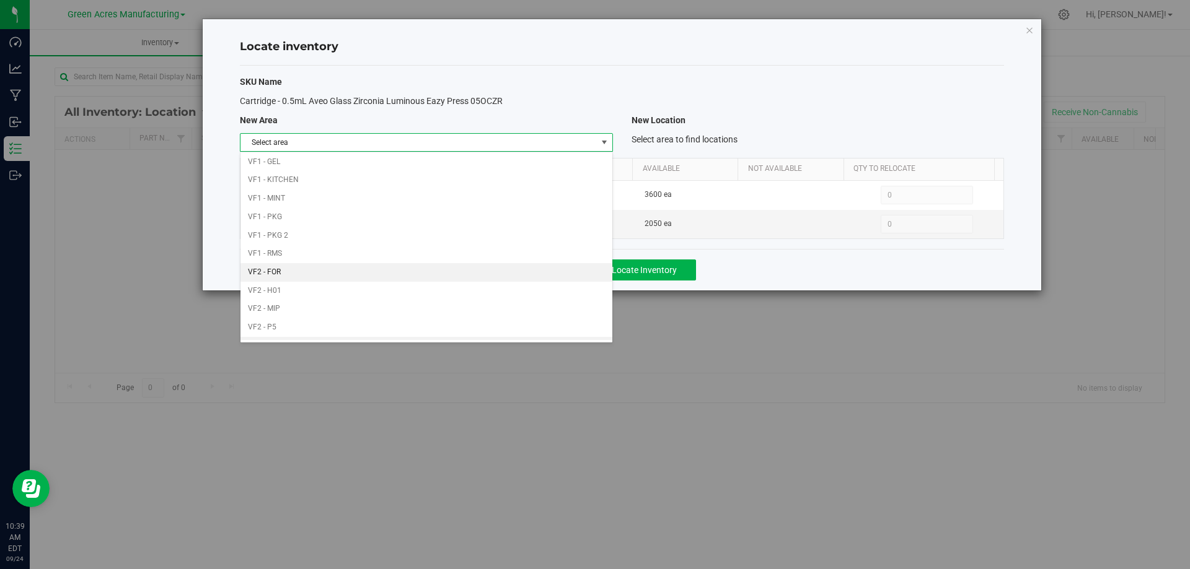
scroll to position [606, 0]
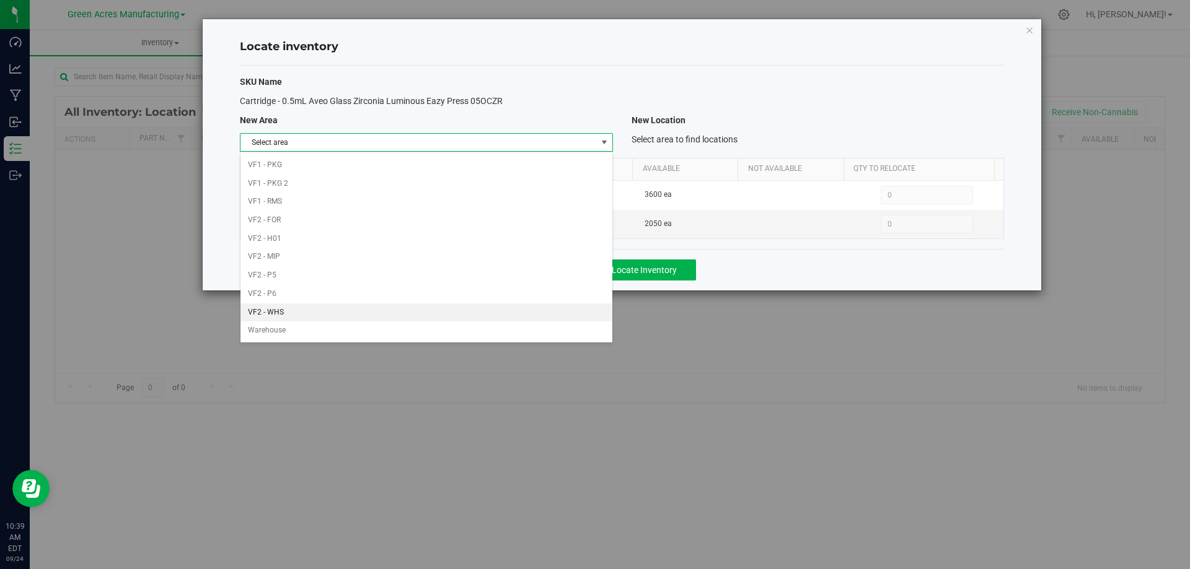
click at [503, 319] on li "VF2 - WHS" at bounding box center [425, 313] width 371 height 19
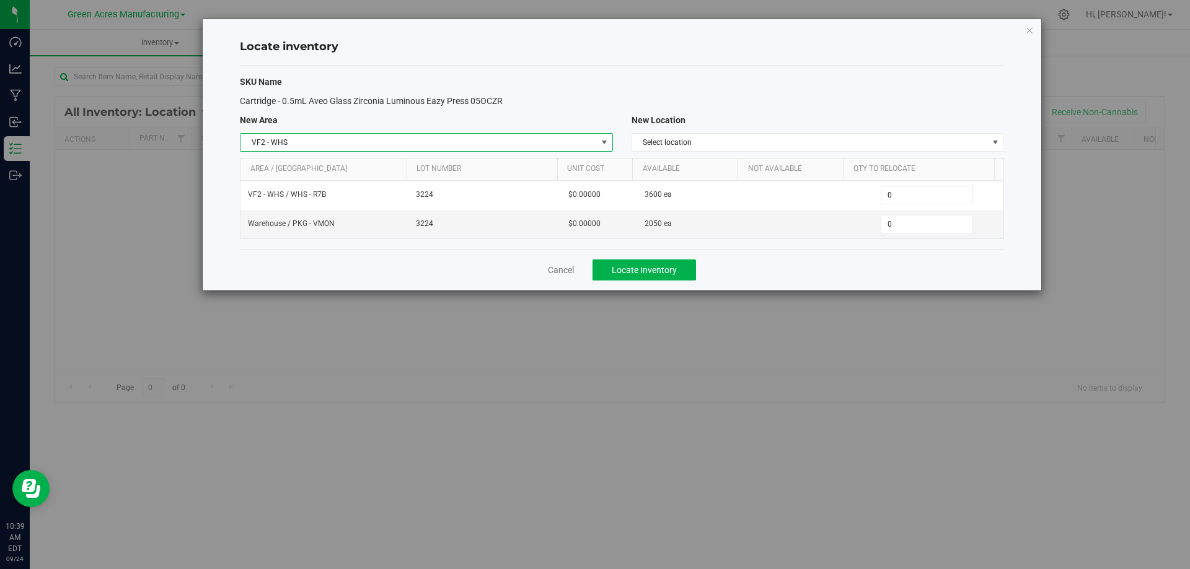
click at [594, 138] on span "VF2 - WHS" at bounding box center [418, 142] width 356 height 17
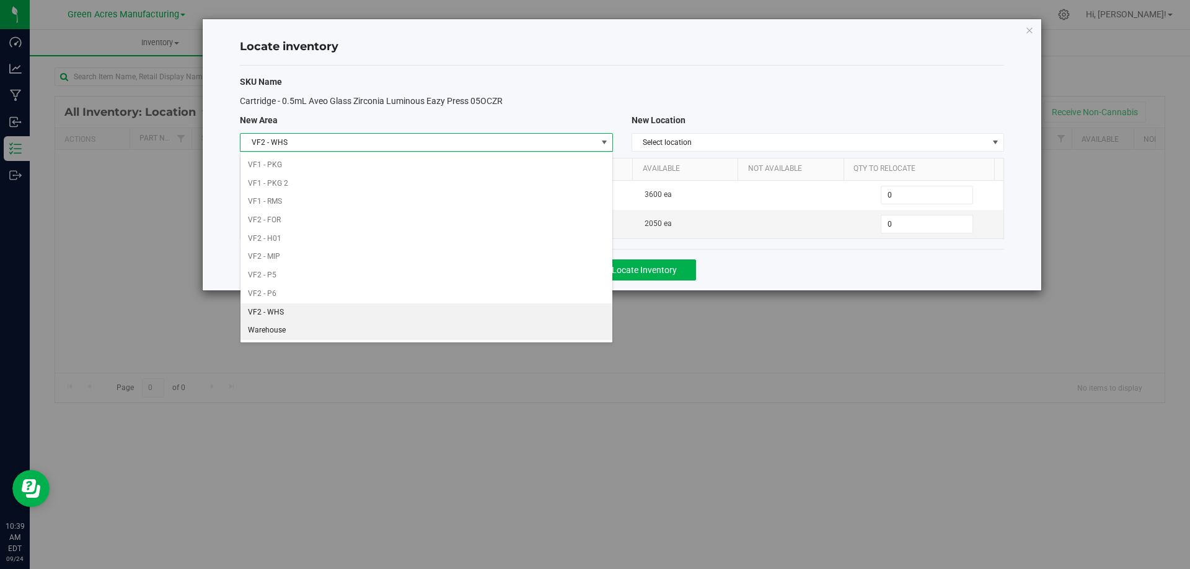
click at [411, 330] on li "Warehouse" at bounding box center [425, 331] width 371 height 19
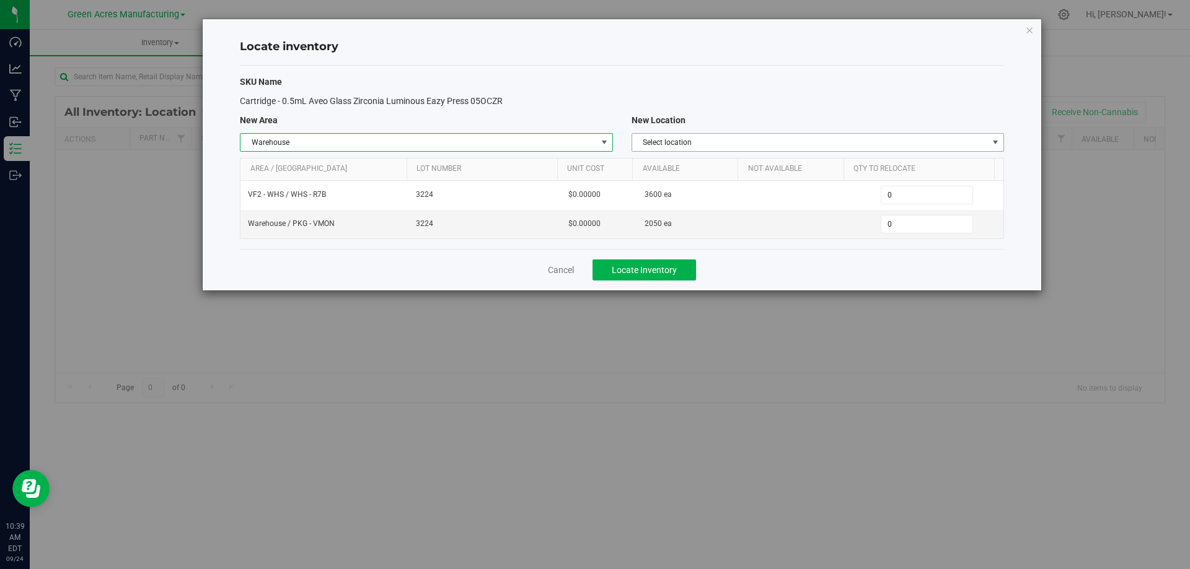
click at [742, 141] on span "Select location" at bounding box center [810, 142] width 356 height 17
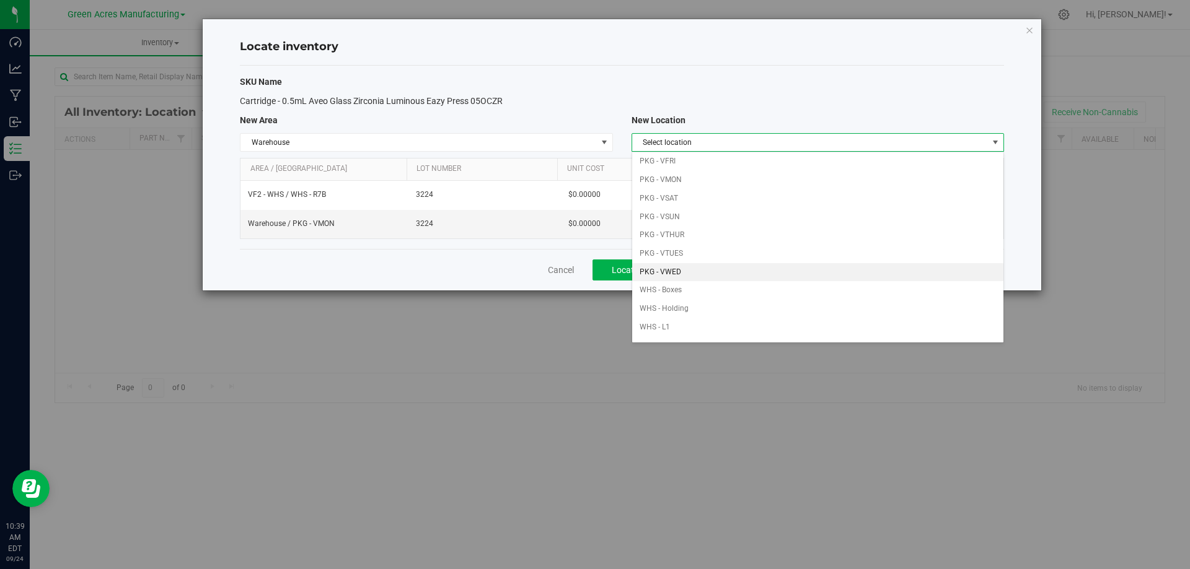
scroll to position [124, 0]
click at [690, 260] on li "PKG - VWED" at bounding box center [817, 261] width 371 height 19
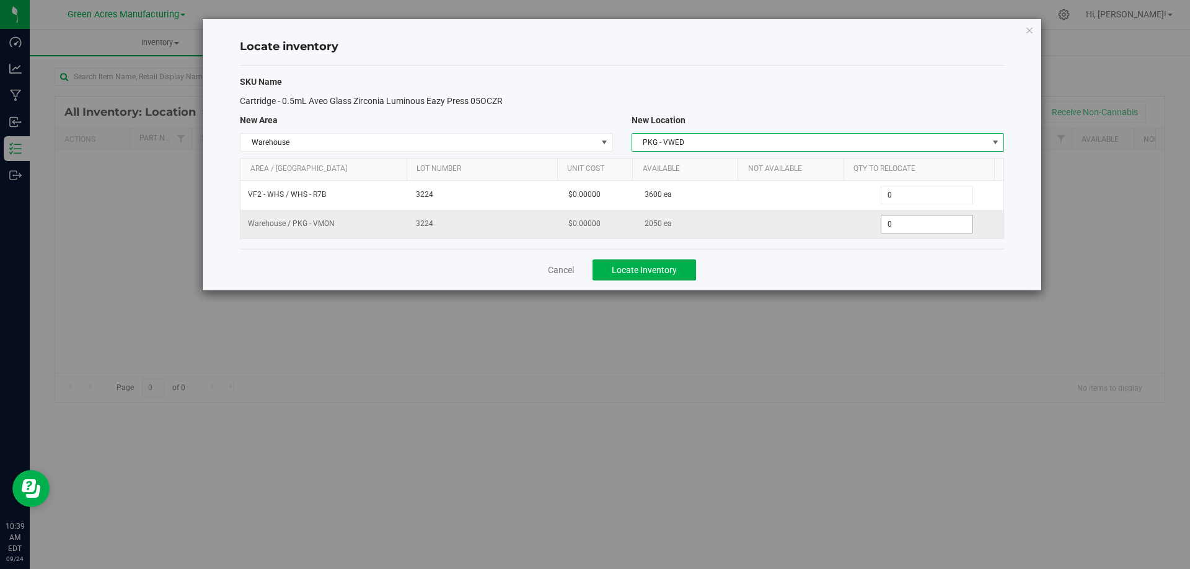
click at [928, 225] on span "0 0" at bounding box center [927, 224] width 92 height 19
click at [928, 225] on input "0" at bounding box center [926, 224] width 91 height 17
type input "2050"
type input "2,050"
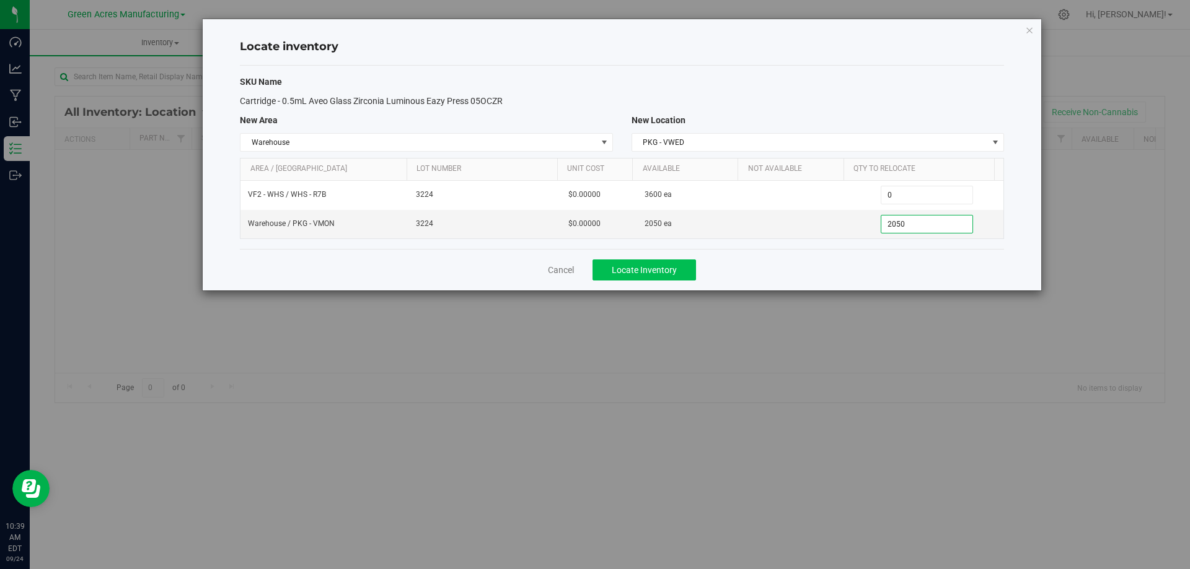
drag, startPoint x: 767, startPoint y: 277, endPoint x: 678, endPoint y: 272, distance: 89.4
click at [765, 276] on div "Cancel Locate Inventory" at bounding box center [622, 270] width 764 height 42
click at [677, 272] on button "Locate Inventory" at bounding box center [643, 270] width 103 height 21
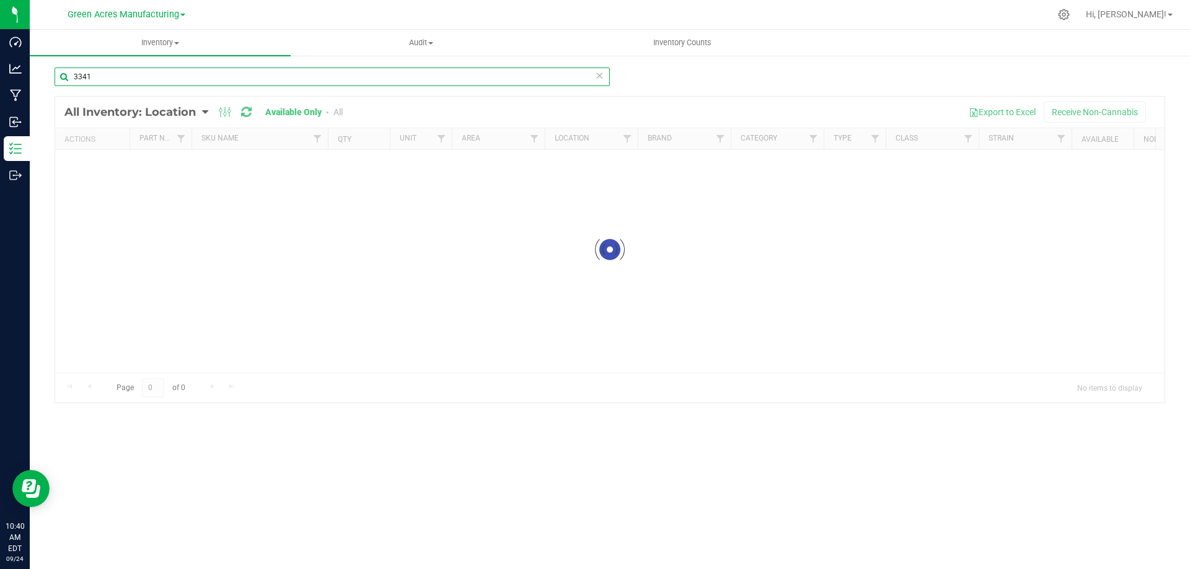
click at [318, 77] on input "3341" at bounding box center [332, 77] width 555 height 19
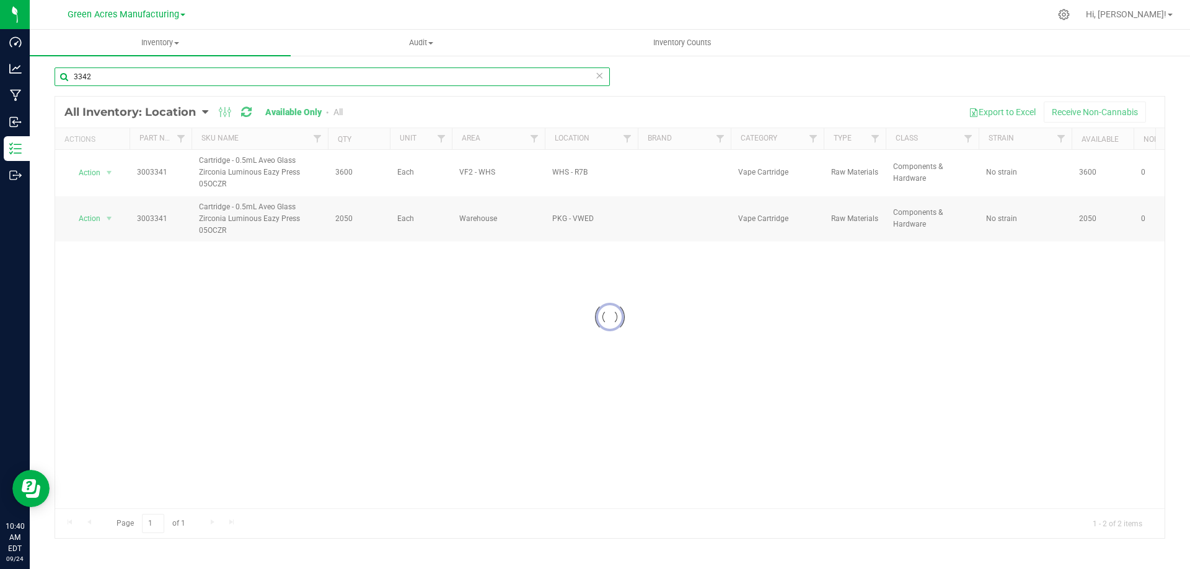
type input "3342"
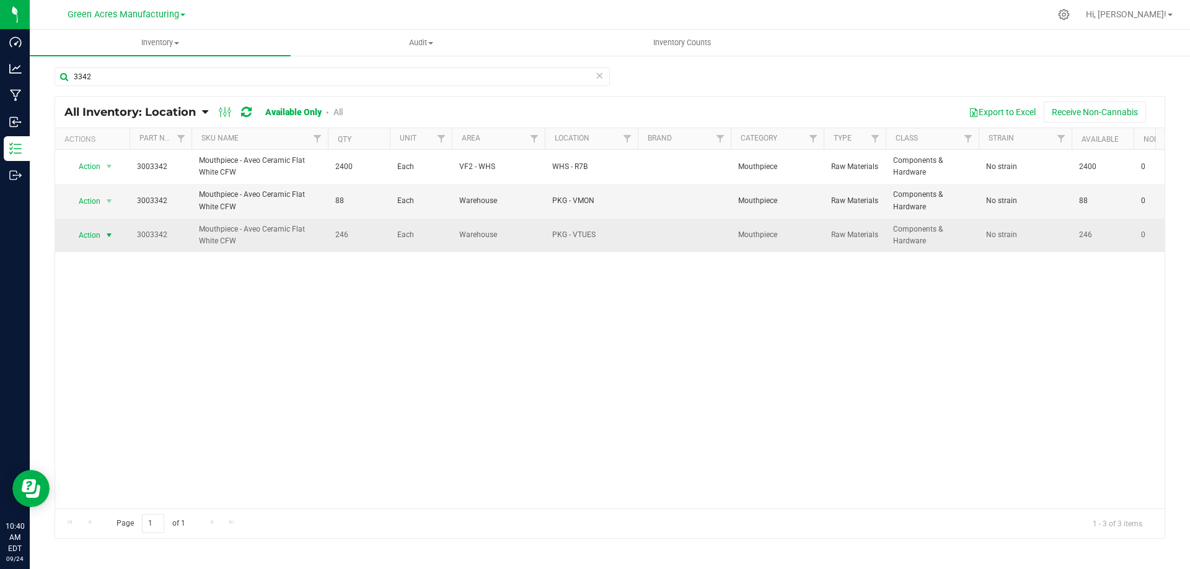
drag, startPoint x: 107, startPoint y: 244, endPoint x: 107, endPoint y: 236, distance: 8.1
click at [107, 244] on span "select" at bounding box center [109, 235] width 15 height 17
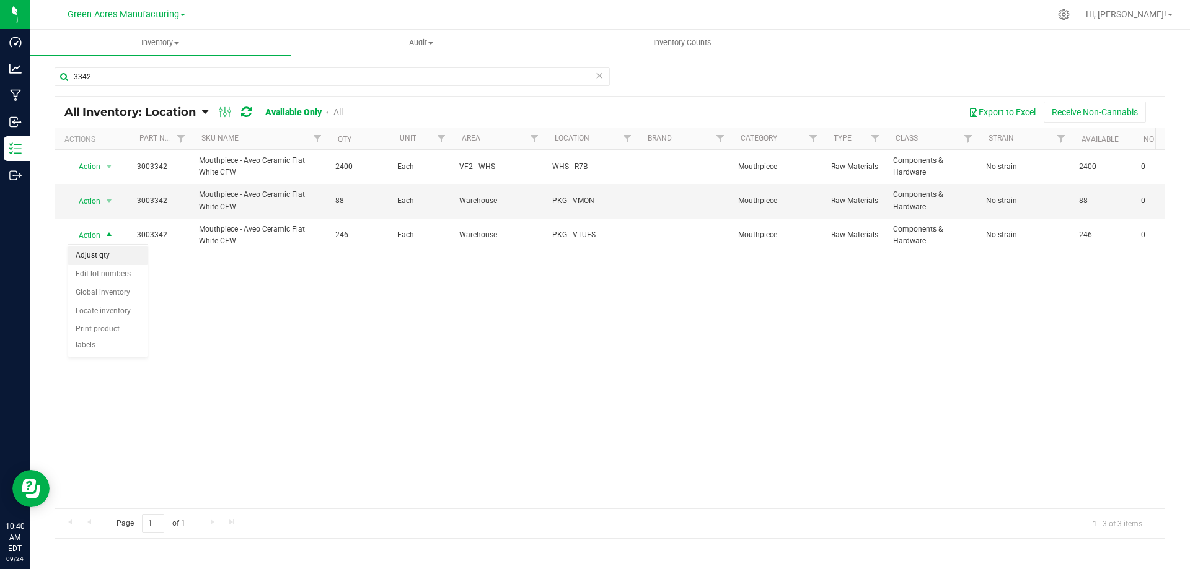
click at [103, 263] on li "Adjust qty" at bounding box center [107, 256] width 79 height 19
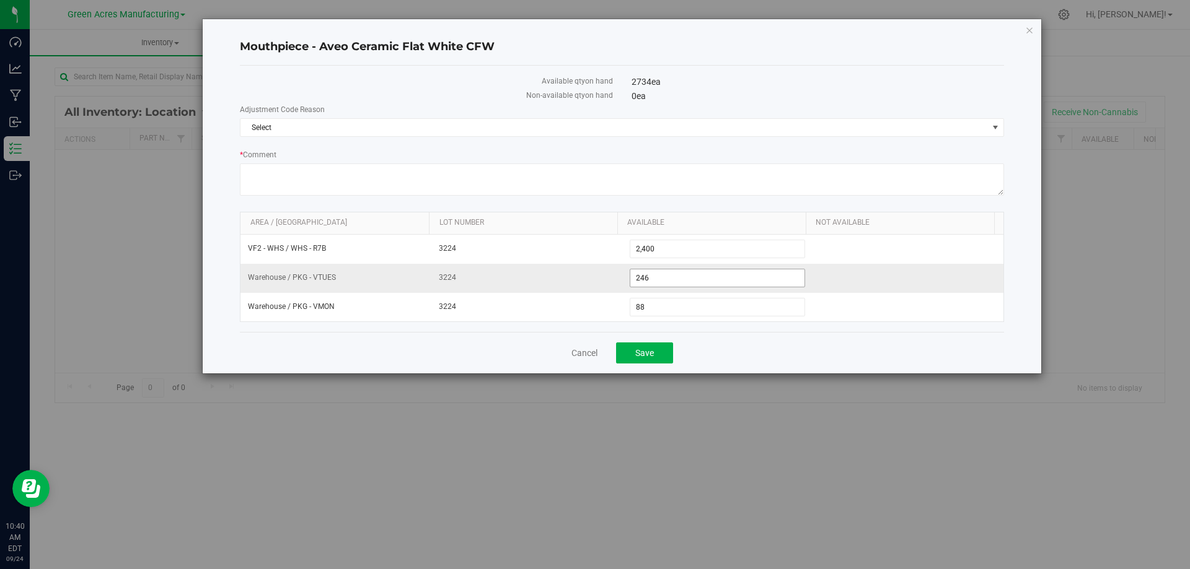
click at [709, 282] on span "246 246" at bounding box center [718, 278] width 176 height 19
click at [709, 282] on input "246" at bounding box center [717, 278] width 175 height 17
type input "241"
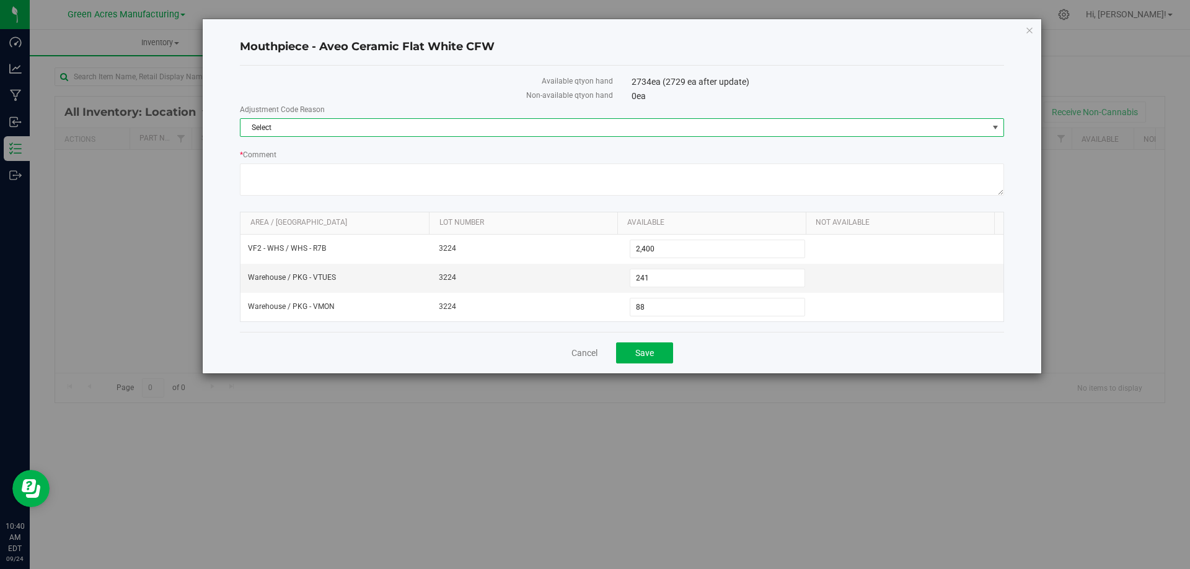
click at [881, 121] on span "Select" at bounding box center [613, 127] width 747 height 17
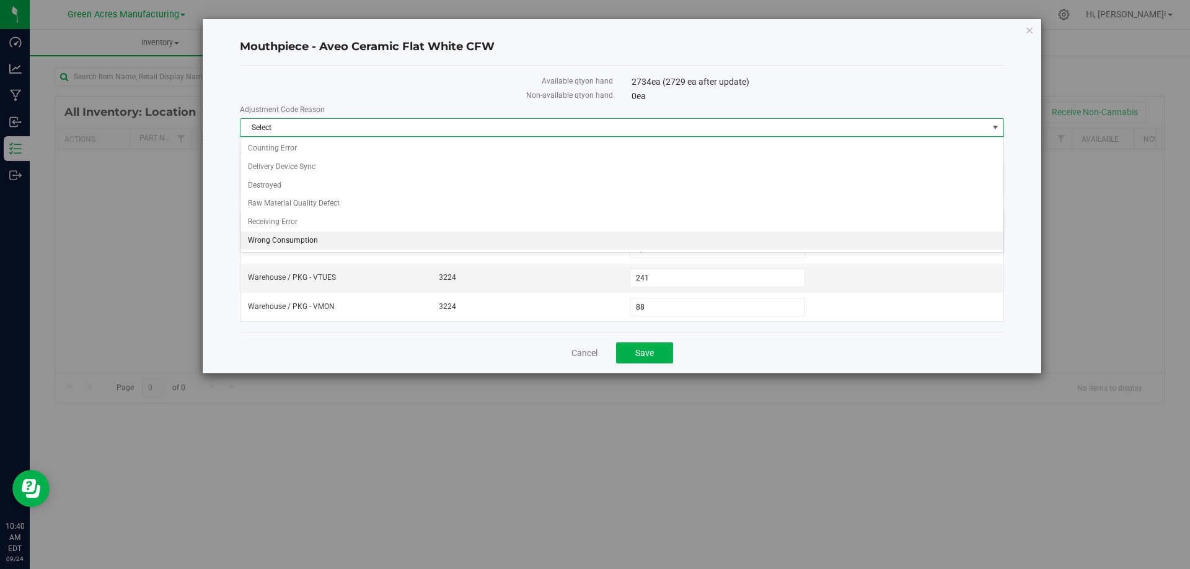
click at [547, 247] on li "Wrong Consumption" at bounding box center [621, 241] width 763 height 19
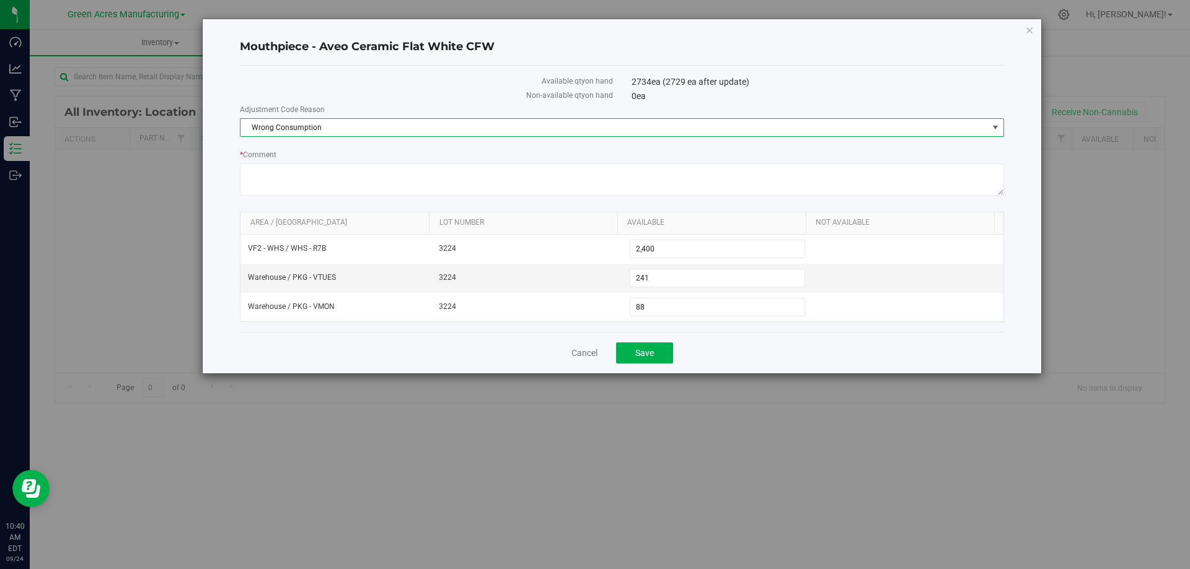
click at [828, 326] on div "Available qty on hand 2734 ea (2729 ea after update) Non-available qty on hand …" at bounding box center [622, 199] width 764 height 266
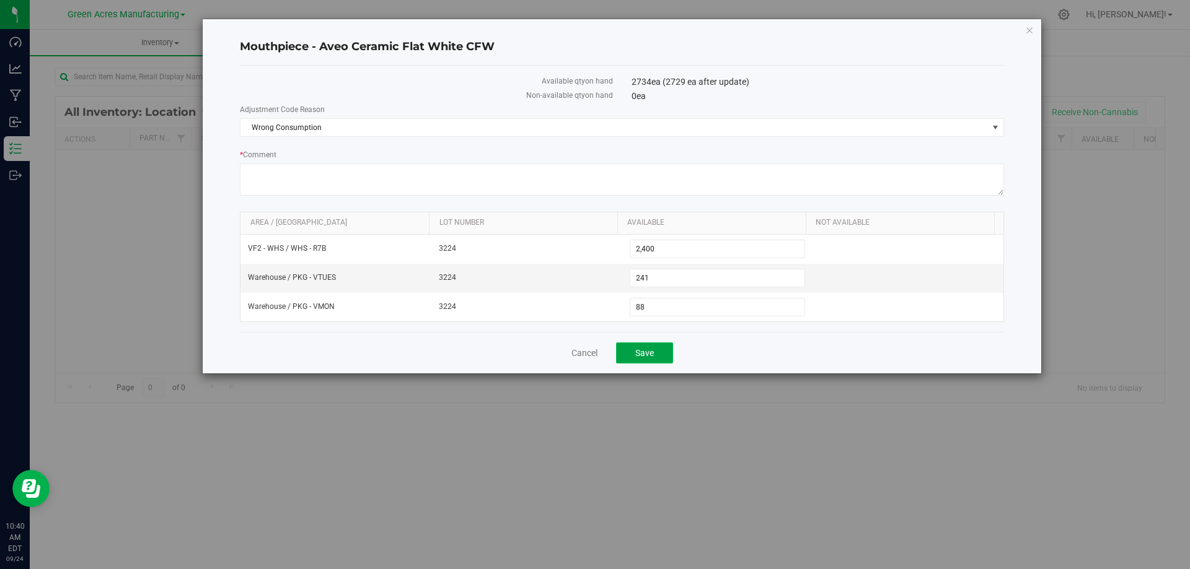
click at [672, 361] on button "Save" at bounding box center [644, 353] width 57 height 21
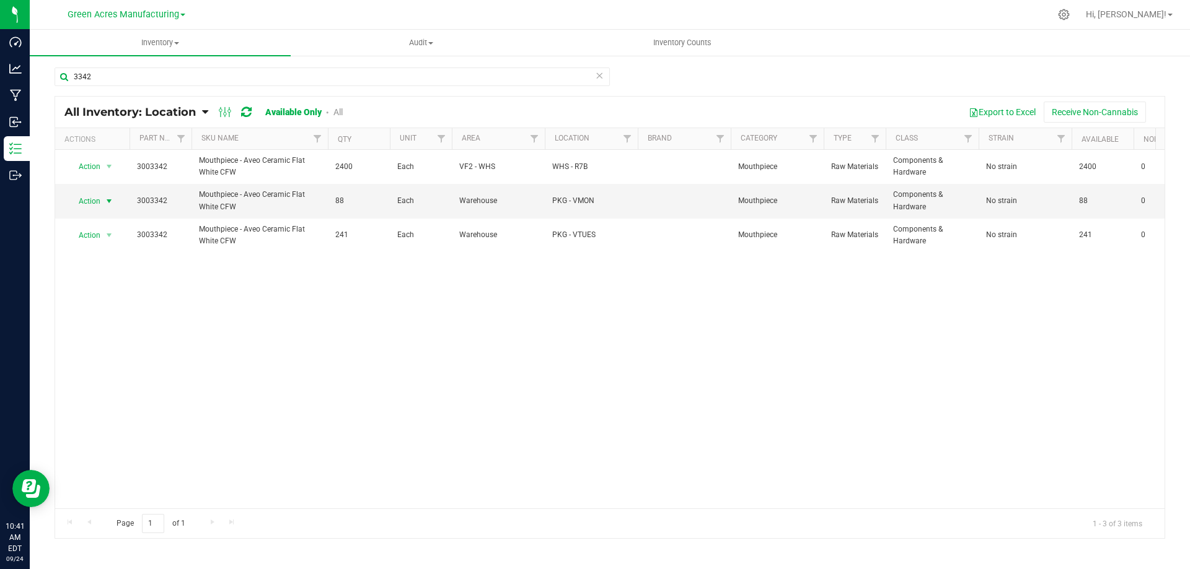
click at [109, 203] on span "select" at bounding box center [109, 201] width 10 height 10
click at [115, 275] on li "Locate inventory" at bounding box center [107, 277] width 79 height 19
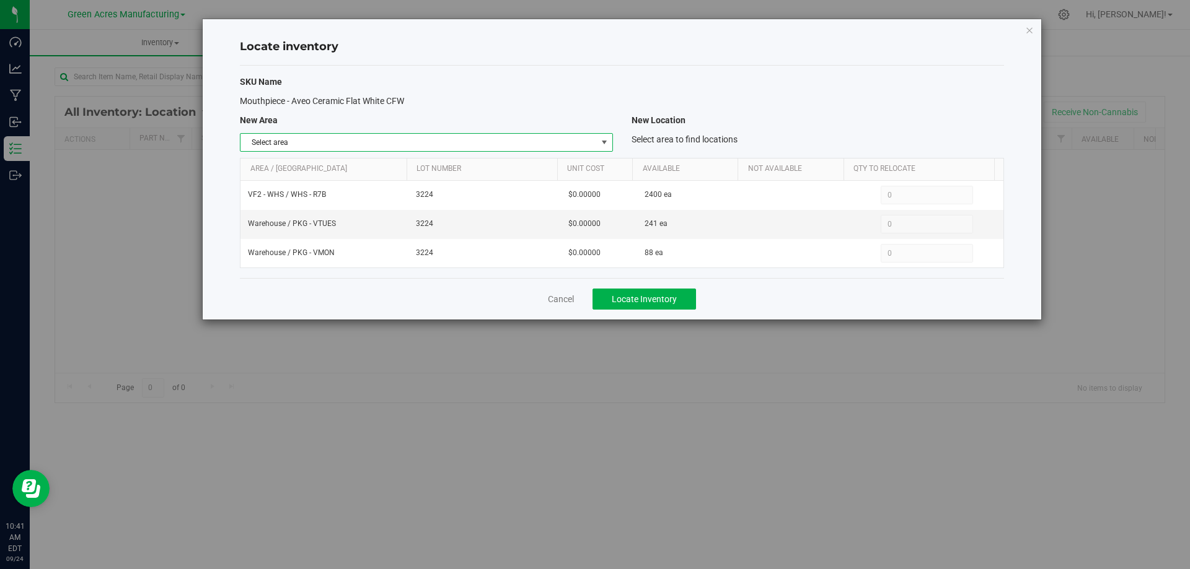
click at [528, 142] on span "Select area" at bounding box center [418, 142] width 356 height 17
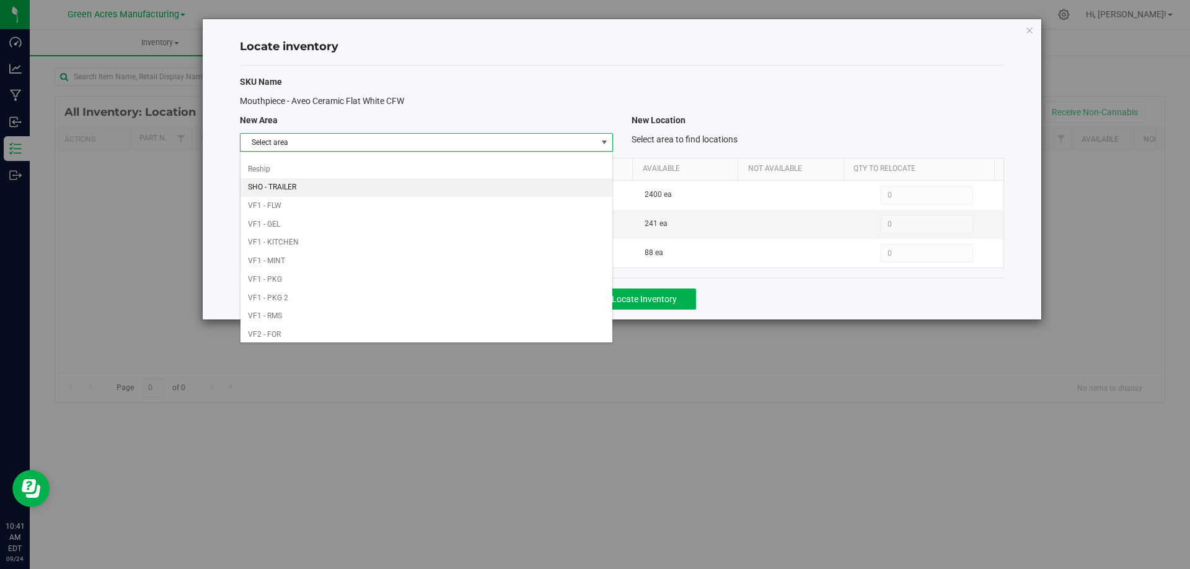
scroll to position [606, 0]
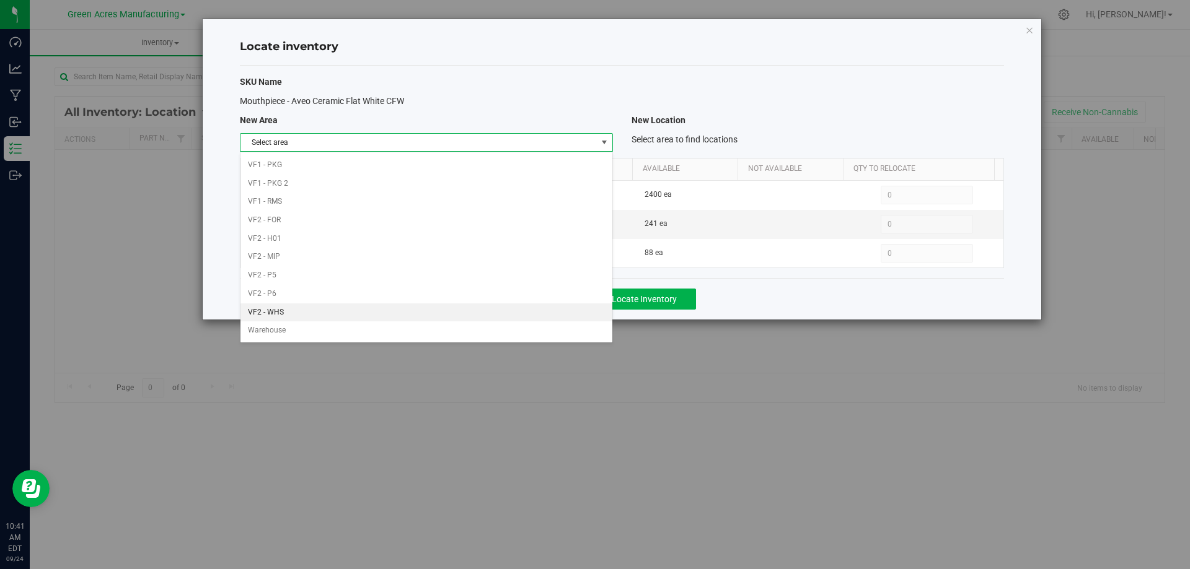
click at [406, 313] on li "VF2 - WHS" at bounding box center [425, 313] width 371 height 19
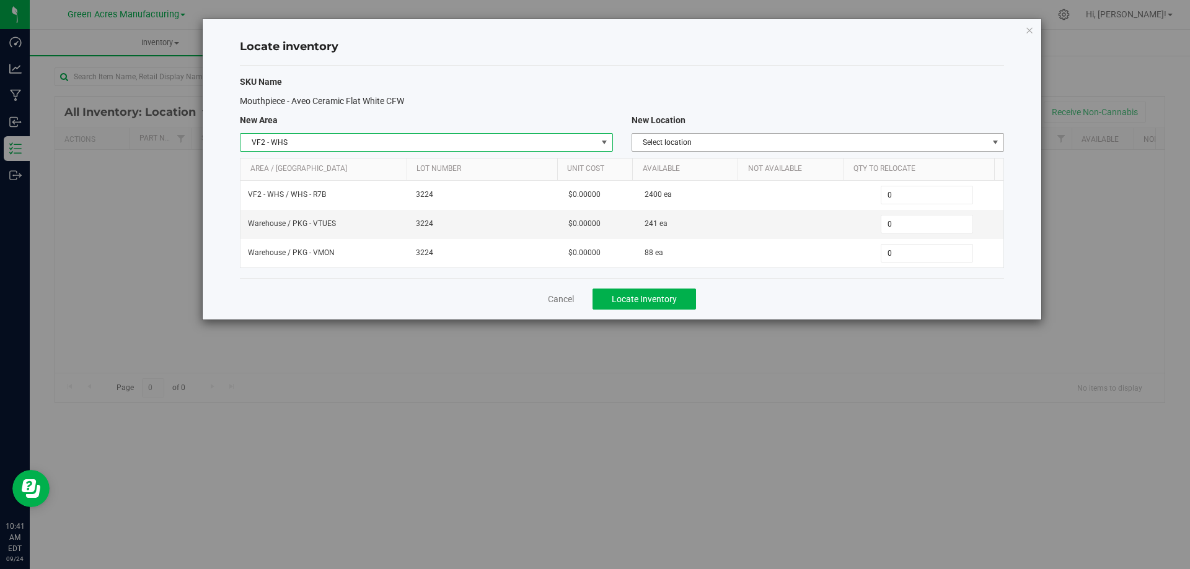
click at [897, 138] on span "Select location" at bounding box center [810, 142] width 356 height 17
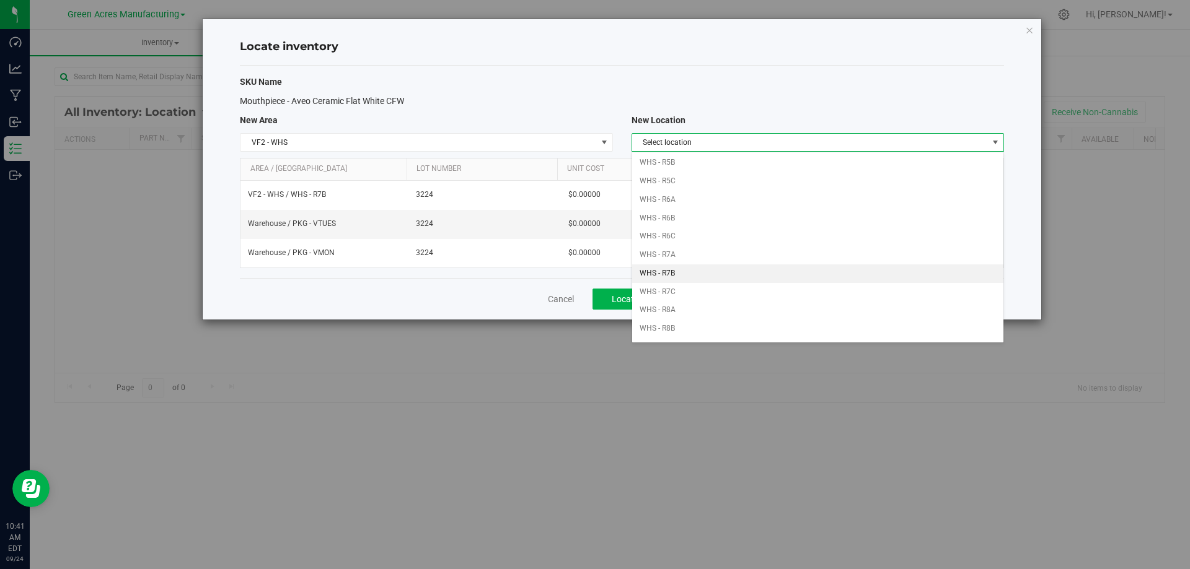
scroll to position [385, 0]
click at [726, 257] on li "WHS - R7B" at bounding box center [817, 257] width 371 height 19
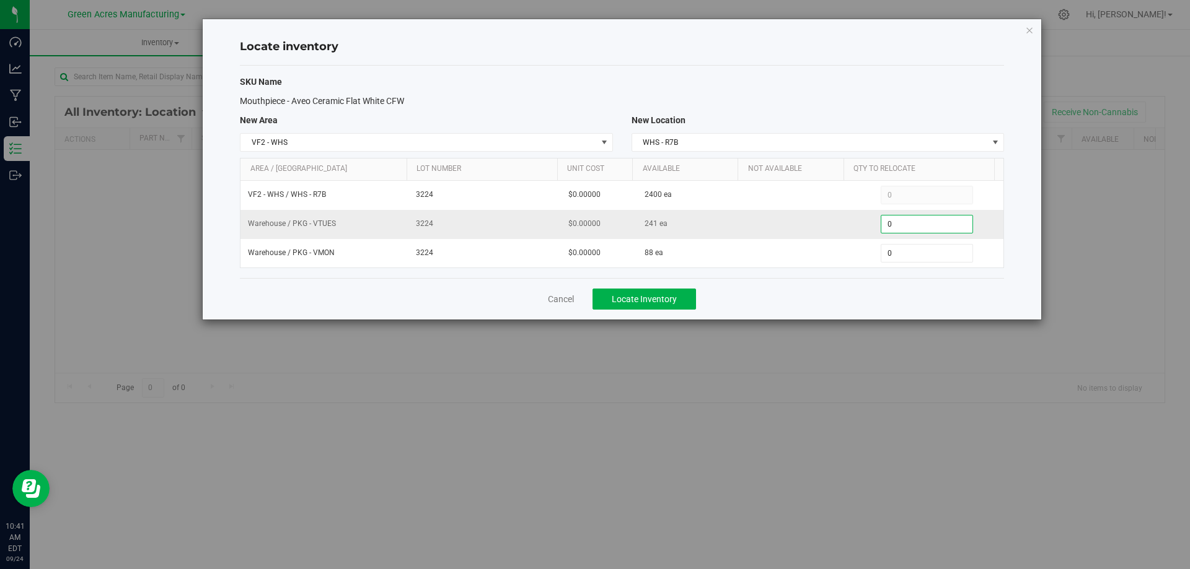
click at [924, 231] on span "0 0" at bounding box center [927, 224] width 92 height 19
click at [924, 231] on input "0" at bounding box center [926, 224] width 91 height 17
type input "241"
type input "880"
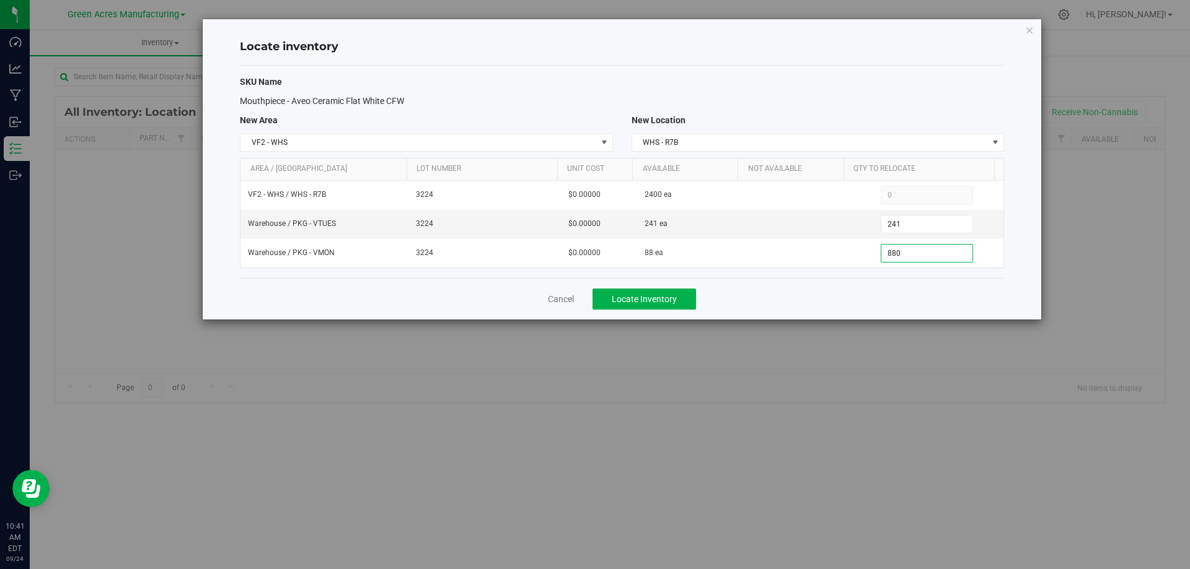
type input "88"
click at [764, 296] on div "Cancel Locate Inventory" at bounding box center [622, 299] width 764 height 42
click at [649, 299] on span "Locate Inventory" at bounding box center [644, 299] width 65 height 10
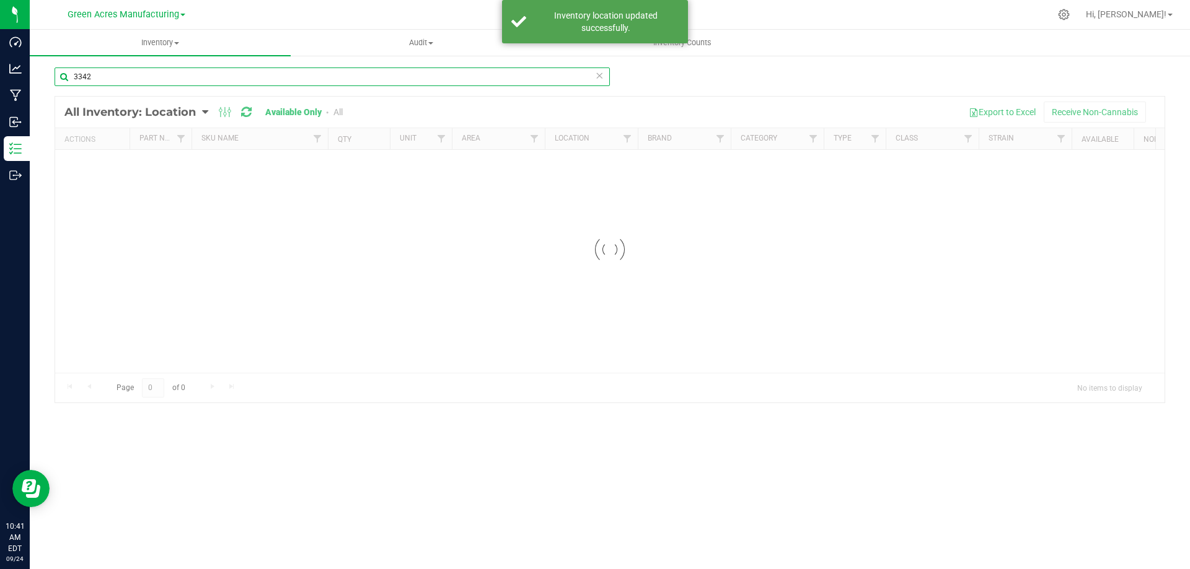
click at [153, 72] on input "3342" at bounding box center [332, 77] width 555 height 19
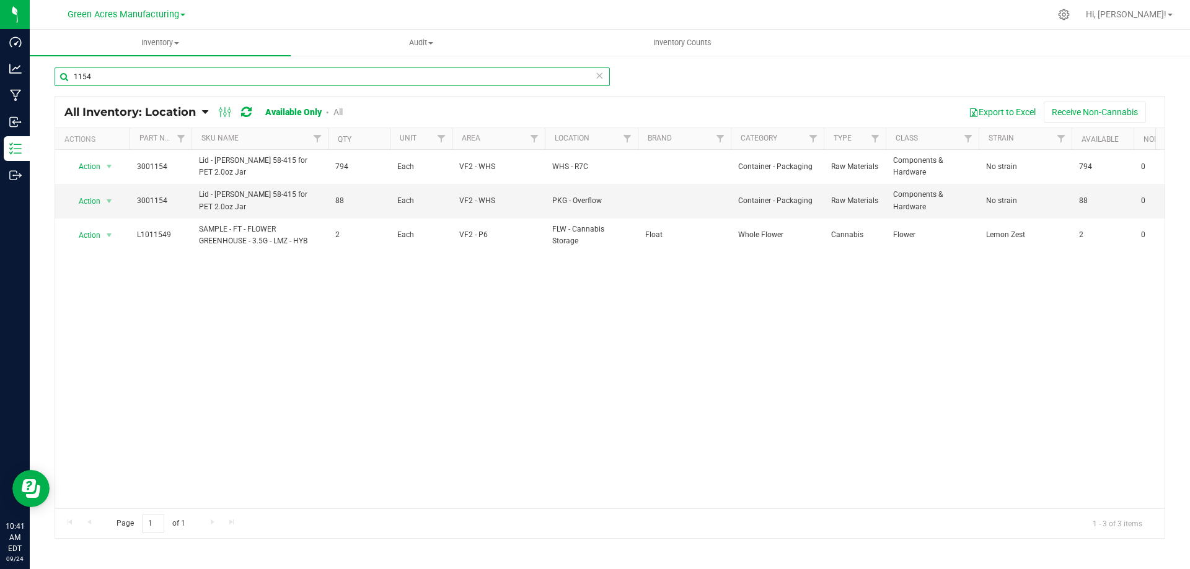
click at [118, 78] on input "1154" at bounding box center [332, 77] width 555 height 19
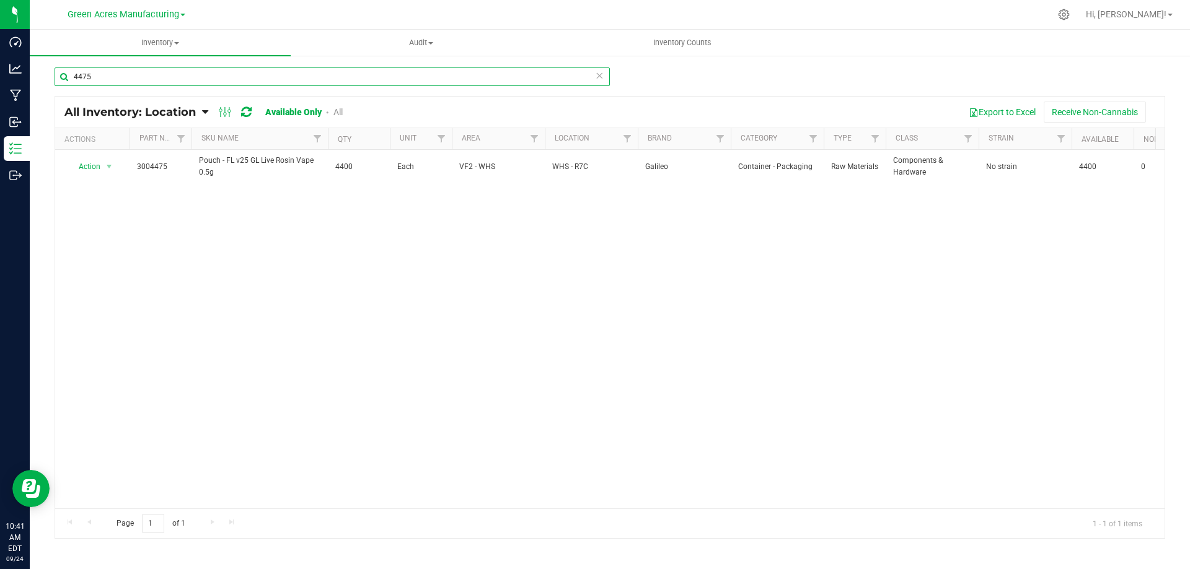
type input "4475"
drag, startPoint x: 99, startPoint y: 170, endPoint x: 100, endPoint y: 180, distance: 9.5
click at [99, 170] on span "Action" at bounding box center [84, 166] width 33 height 17
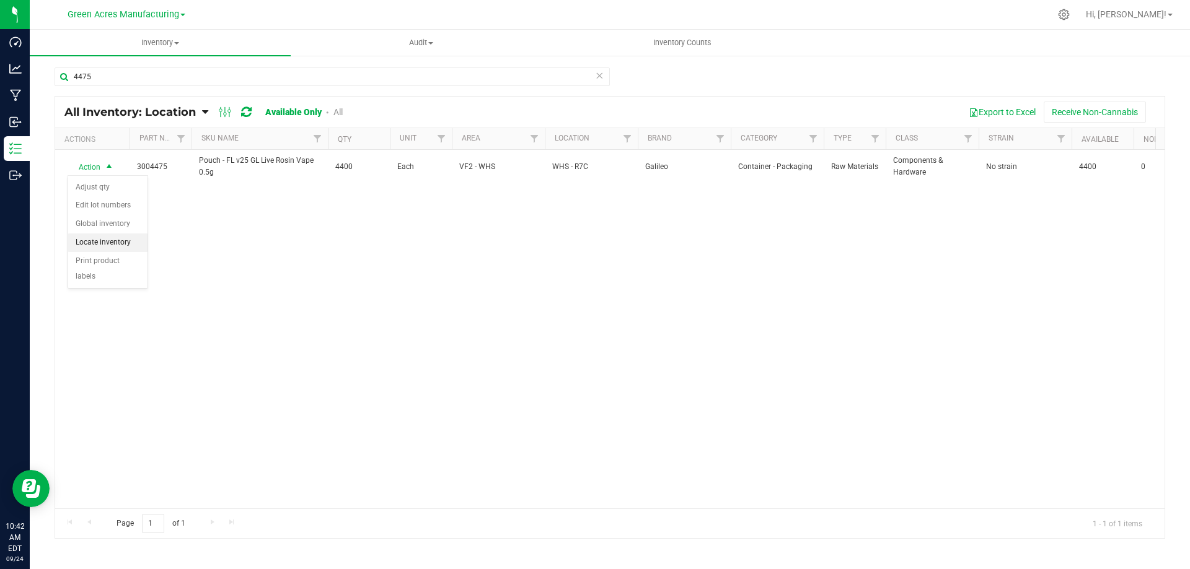
click at [110, 245] on li "Locate inventory" at bounding box center [107, 243] width 79 height 19
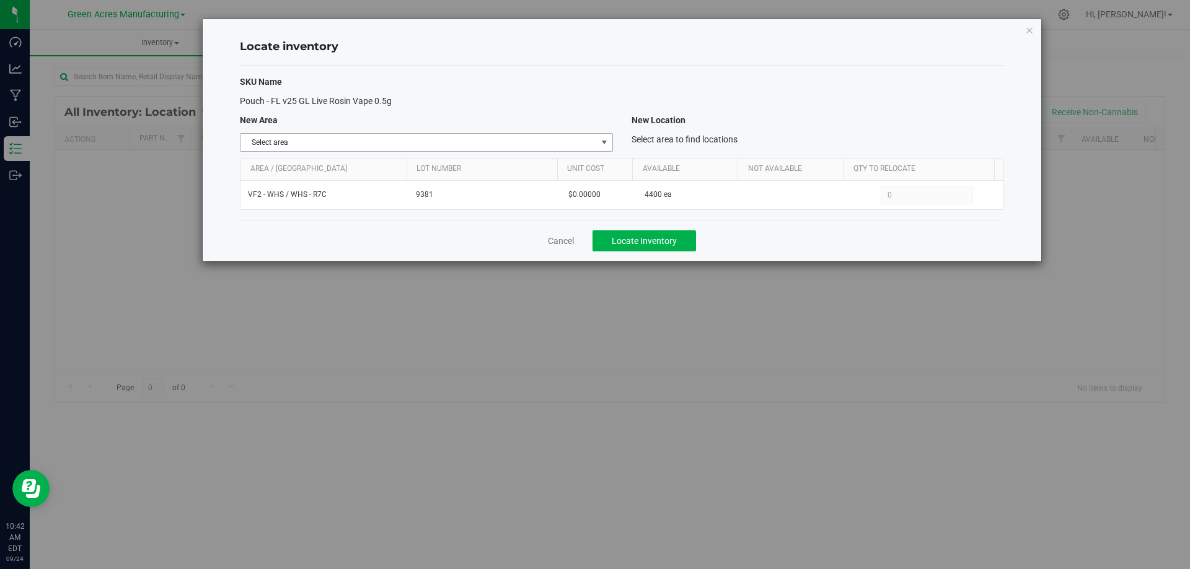
drag, startPoint x: 589, startPoint y: 139, endPoint x: 565, endPoint y: 160, distance: 32.5
click at [589, 139] on span "Select area" at bounding box center [418, 142] width 356 height 17
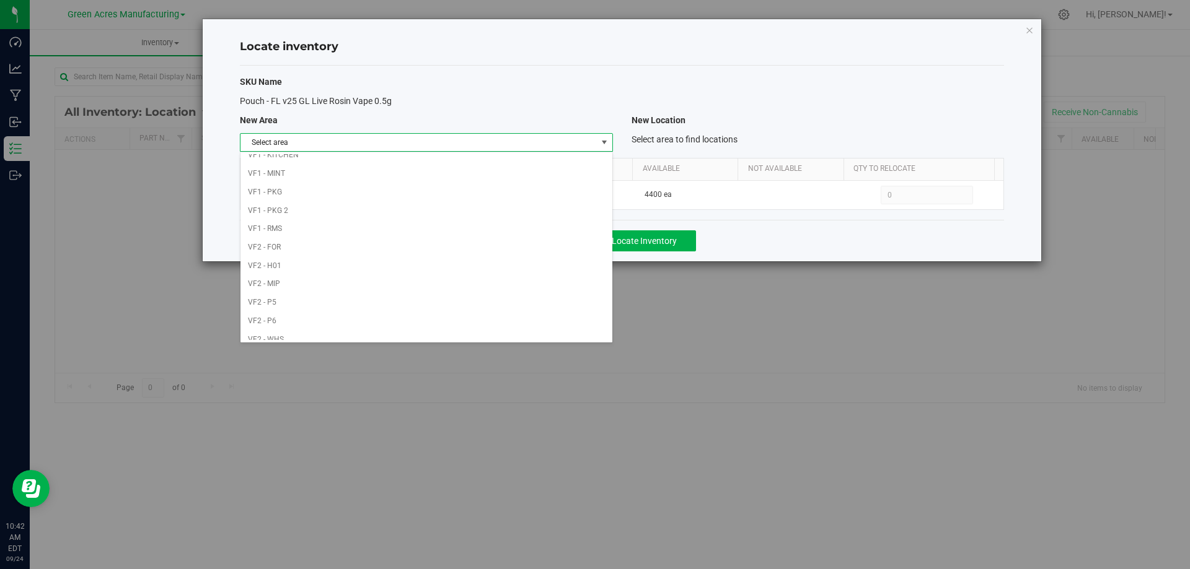
scroll to position [606, 0]
click at [398, 333] on li "Warehouse" at bounding box center [425, 331] width 371 height 19
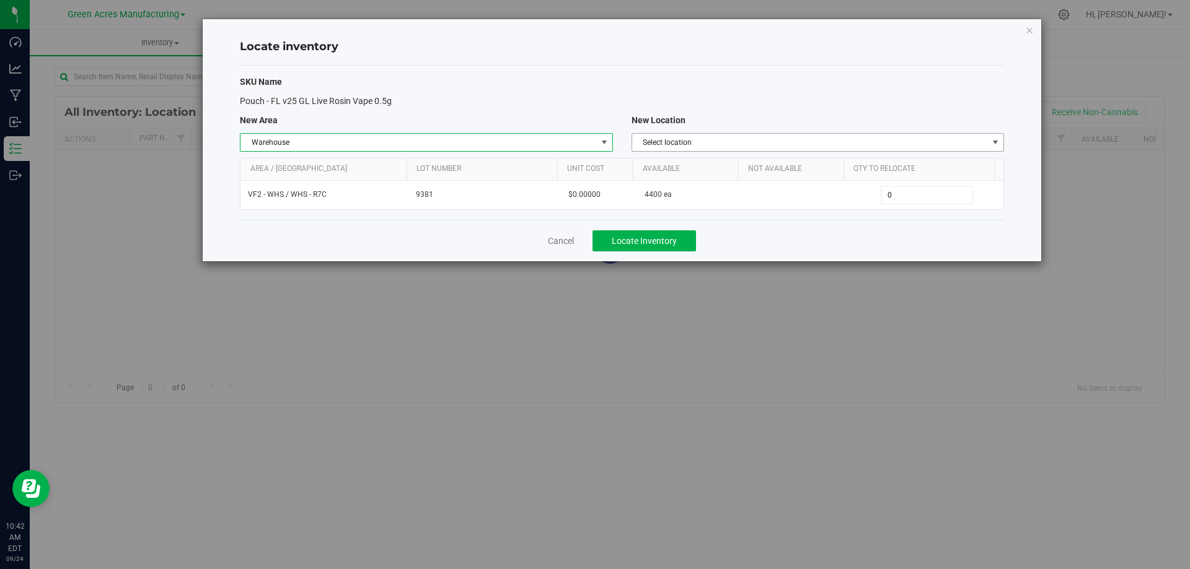
click at [905, 146] on span "Select location" at bounding box center [810, 142] width 356 height 17
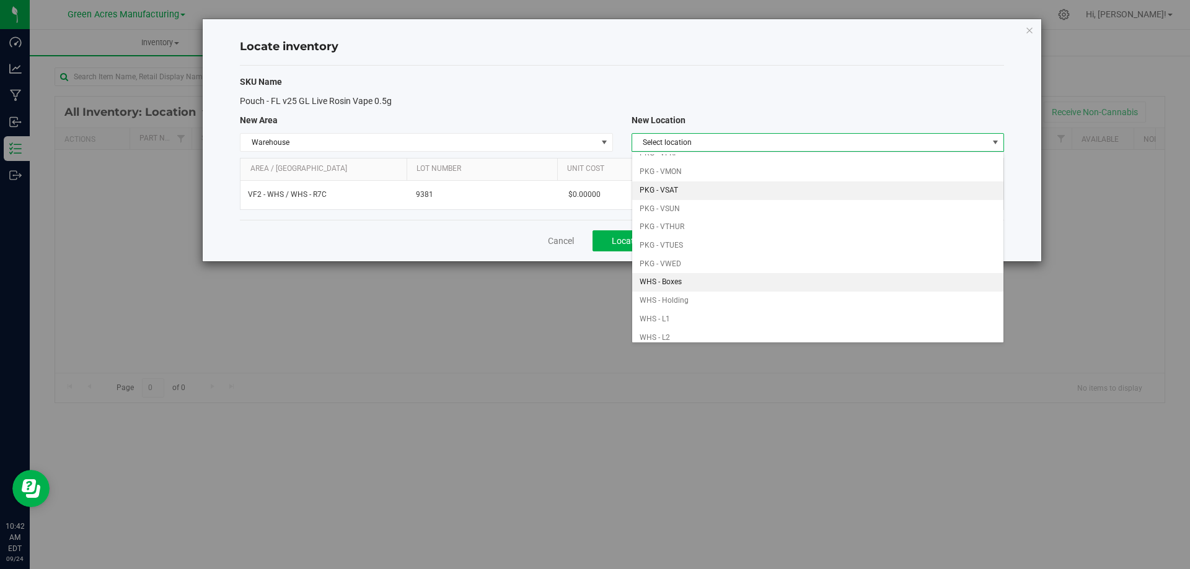
scroll to position [124, 0]
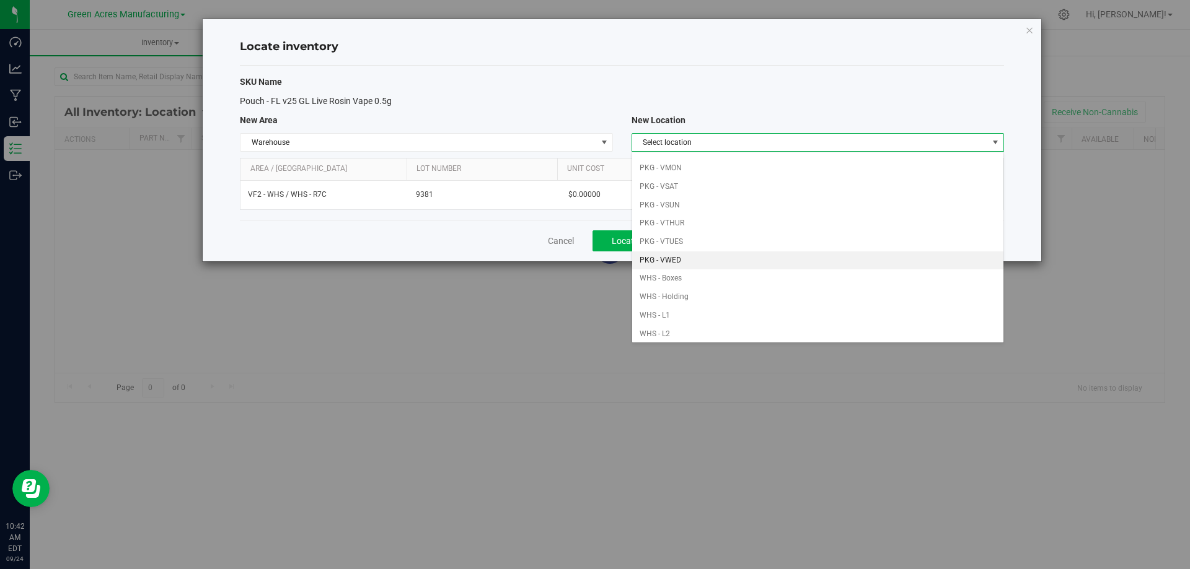
click at [718, 263] on li "PKG - VWED" at bounding box center [817, 261] width 371 height 19
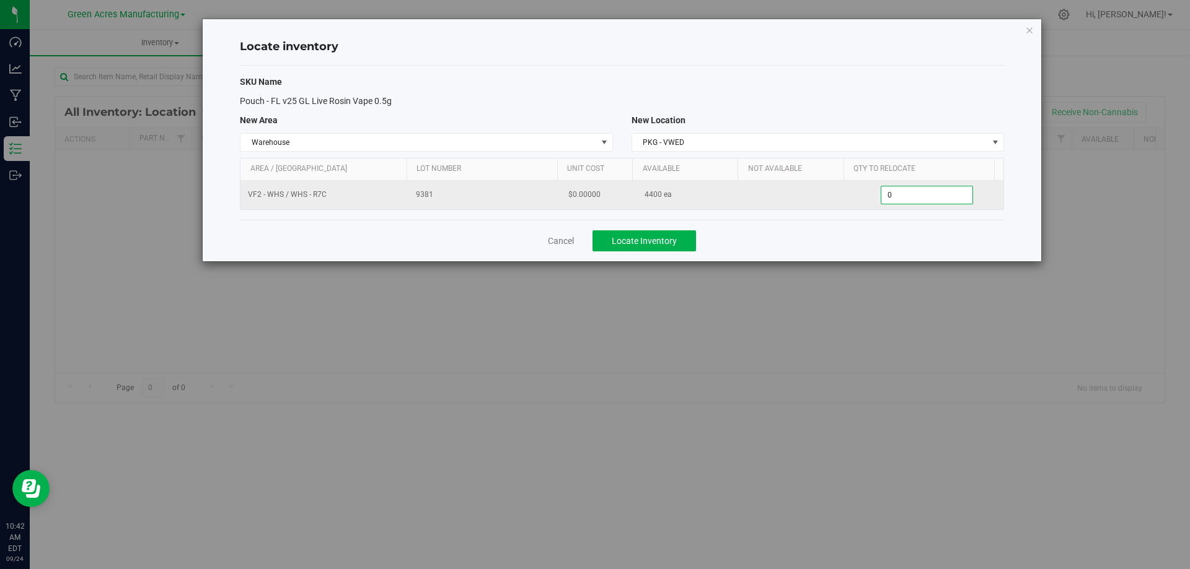
click at [912, 200] on span "0 0" at bounding box center [927, 195] width 92 height 19
click at [912, 200] on input "0" at bounding box center [926, 195] width 91 height 17
paste input "4267"
type input "4267"
click at [909, 191] on input "4267" at bounding box center [926, 195] width 91 height 17
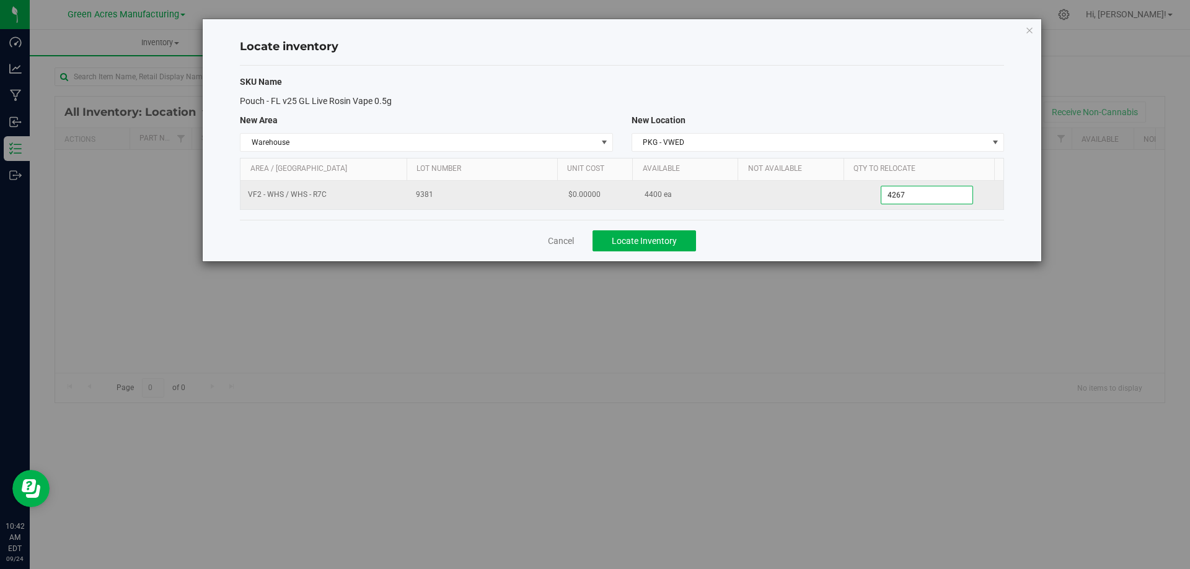
click at [909, 191] on input "4267" at bounding box center [926, 195] width 91 height 17
click at [923, 195] on span at bounding box center [927, 195] width 92 height 19
click at [923, 195] on input "text" at bounding box center [926, 195] width 91 height 17
type input "133"
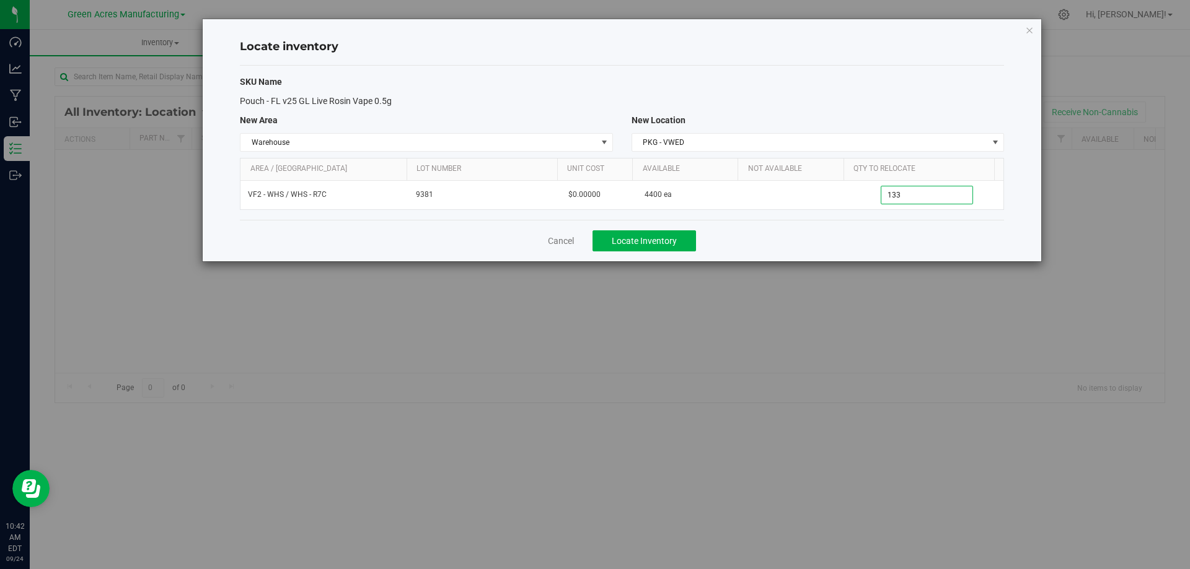
type input "133"
click at [855, 234] on div "Cancel Locate Inventory" at bounding box center [622, 241] width 764 height 42
click at [668, 239] on span "Locate Inventory" at bounding box center [644, 241] width 65 height 10
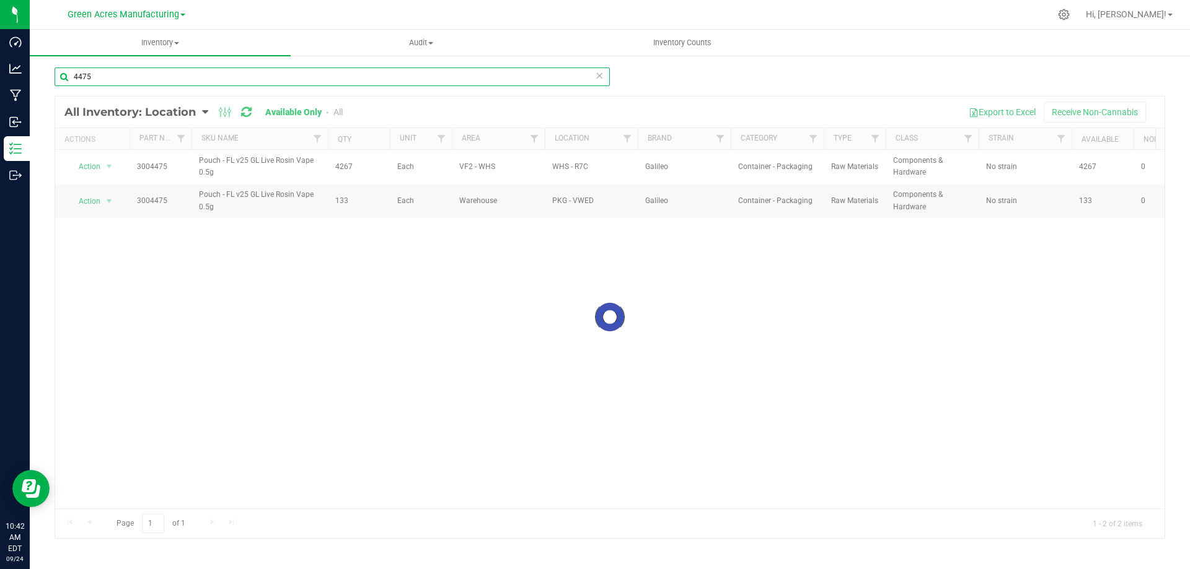
click at [309, 84] on input "4475" at bounding box center [332, 77] width 555 height 19
click at [309, 84] on input "4202" at bounding box center [332, 77] width 555 height 19
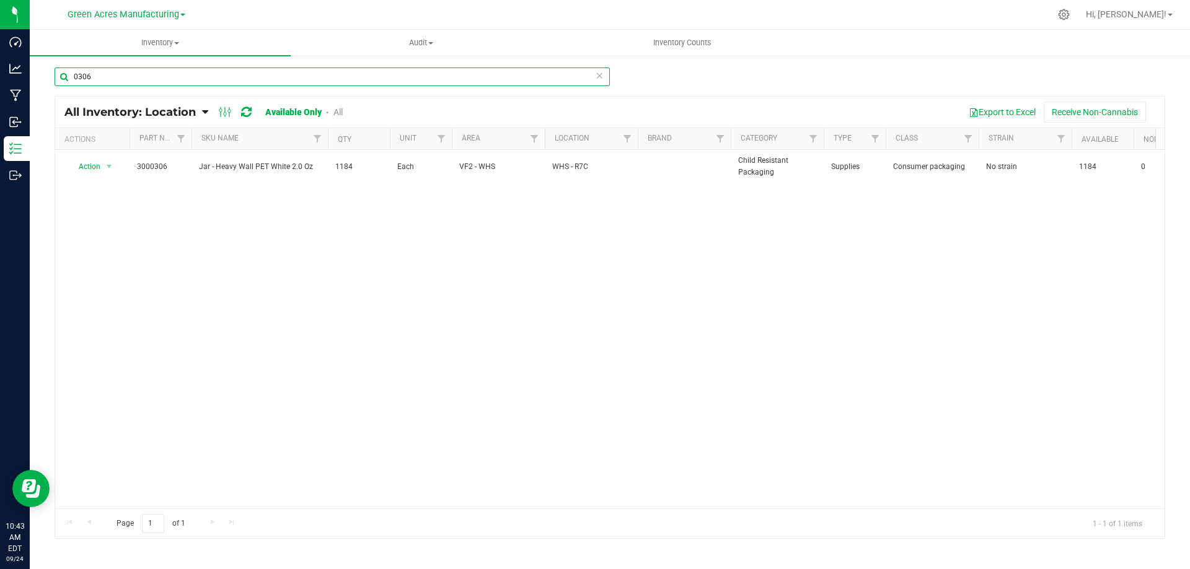
click at [312, 78] on input "0306" at bounding box center [332, 77] width 555 height 19
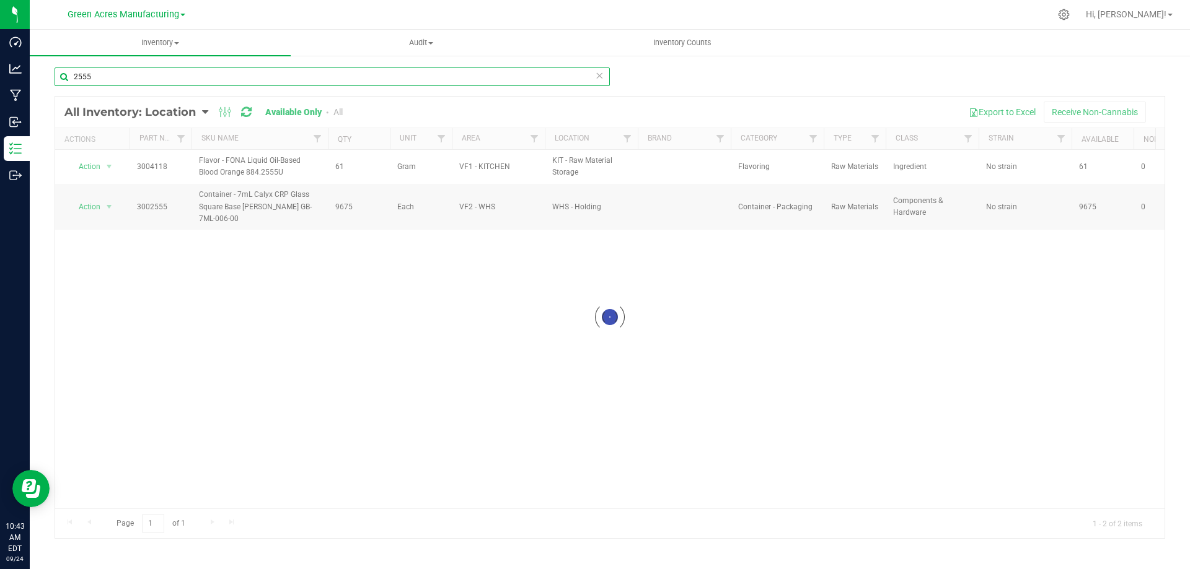
type input "2555"
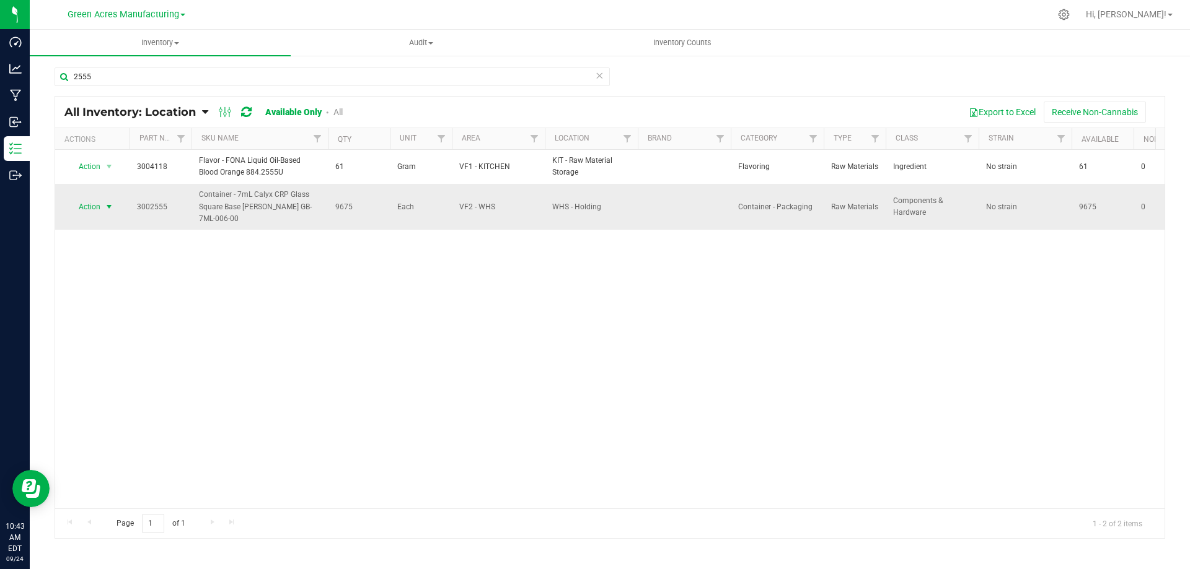
drag, startPoint x: 101, startPoint y: 206, endPoint x: 95, endPoint y: 214, distance: 9.8
click at [102, 206] on span "select" at bounding box center [109, 206] width 15 height 17
click at [110, 280] on li "Locate inventory" at bounding box center [107, 283] width 79 height 19
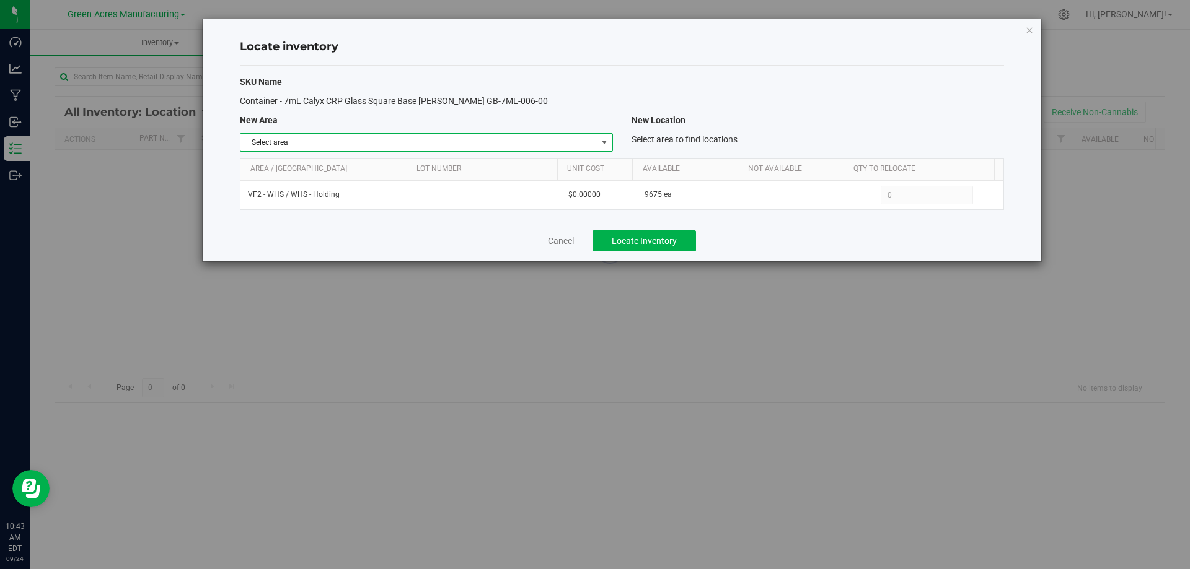
click at [591, 144] on span "Select area" at bounding box center [418, 142] width 356 height 17
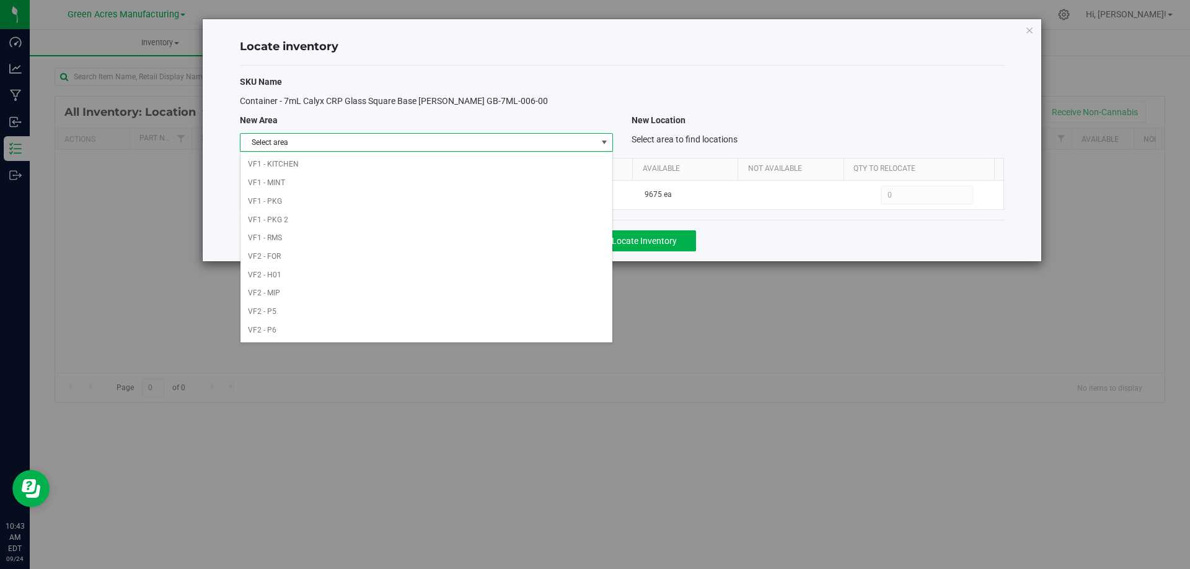
scroll to position [606, 0]
click at [433, 329] on li "Warehouse" at bounding box center [425, 331] width 371 height 19
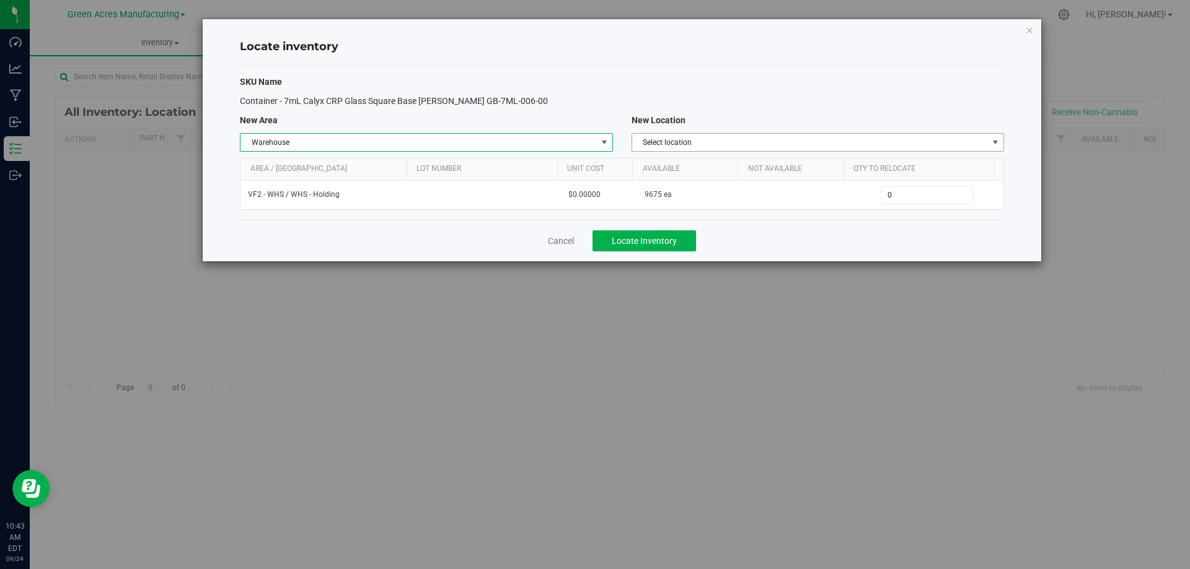
click at [862, 146] on span "Select location" at bounding box center [810, 142] width 356 height 17
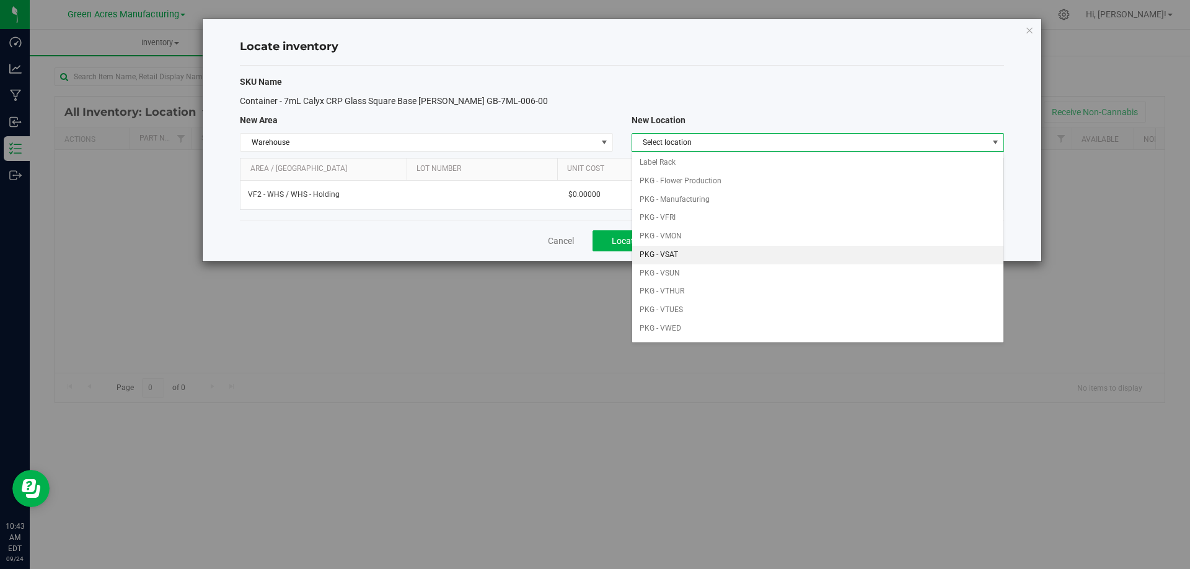
scroll to position [124, 0]
click at [713, 258] on li "PKG - VWED" at bounding box center [817, 261] width 371 height 19
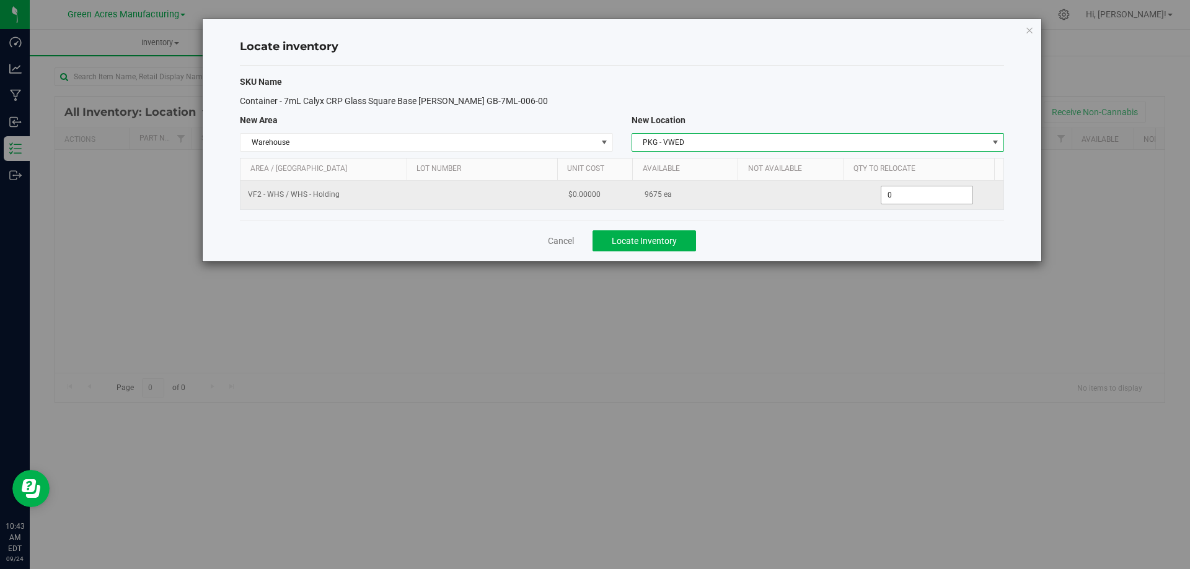
click at [931, 190] on span "0 0" at bounding box center [927, 195] width 92 height 19
click at [931, 190] on input "0" at bounding box center [926, 195] width 91 height 17
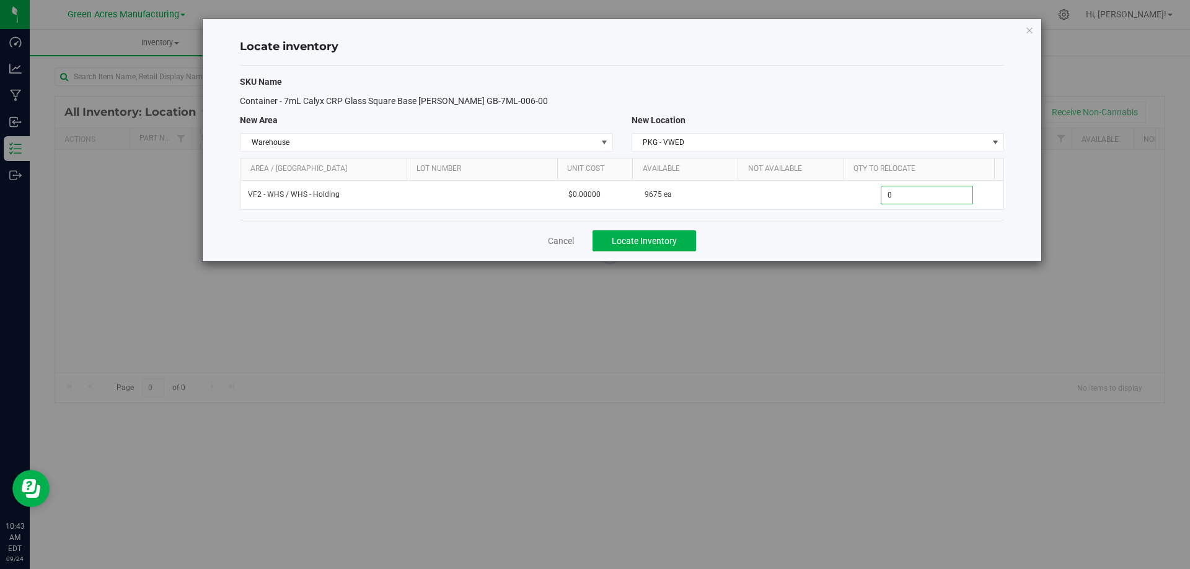
paste input "425"
type input "425"
click at [876, 229] on div "Cancel Locate Inventory" at bounding box center [622, 241] width 764 height 42
click at [638, 243] on span "Locate Inventory" at bounding box center [644, 241] width 65 height 10
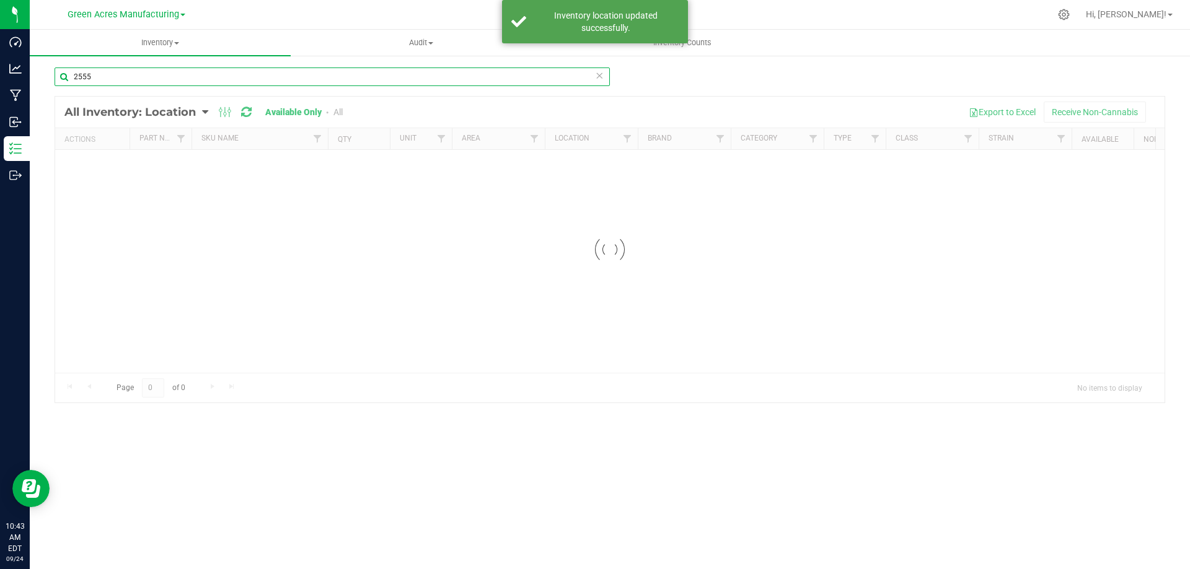
click at [134, 74] on input "2555" at bounding box center [332, 77] width 555 height 19
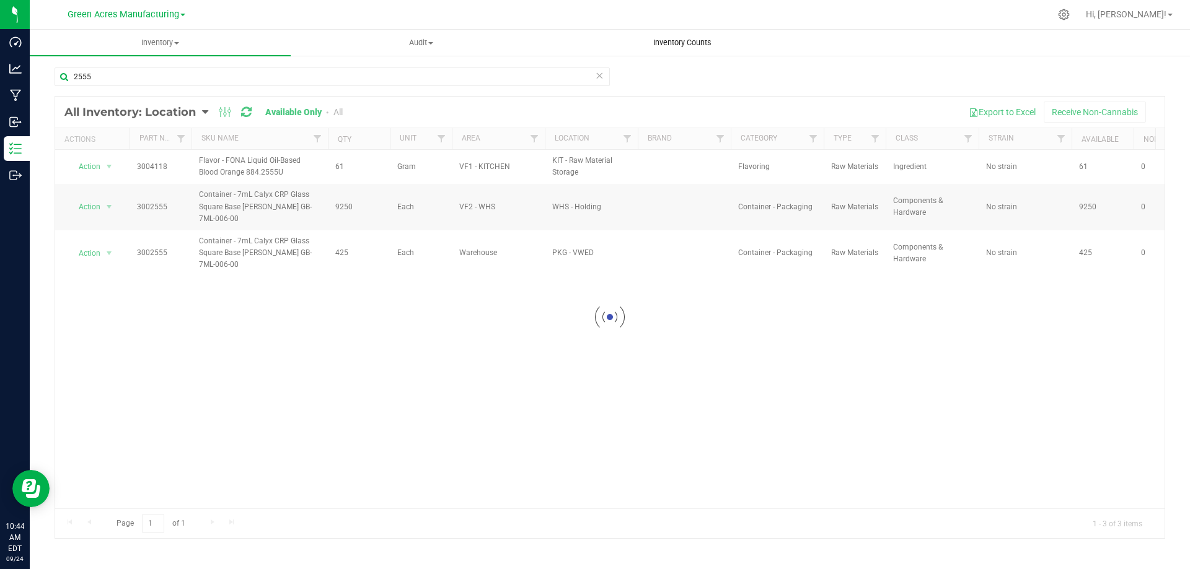
click at [657, 40] on span "Inventory Counts" at bounding box center [682, 42] width 92 height 11
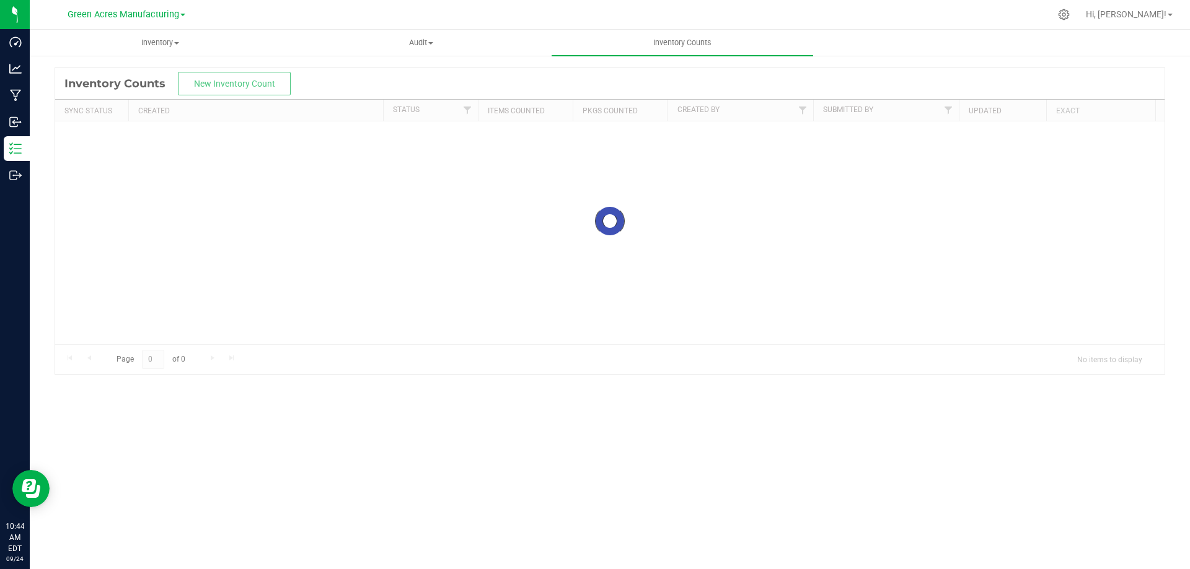
click at [245, 81] on div at bounding box center [609, 221] width 1109 height 306
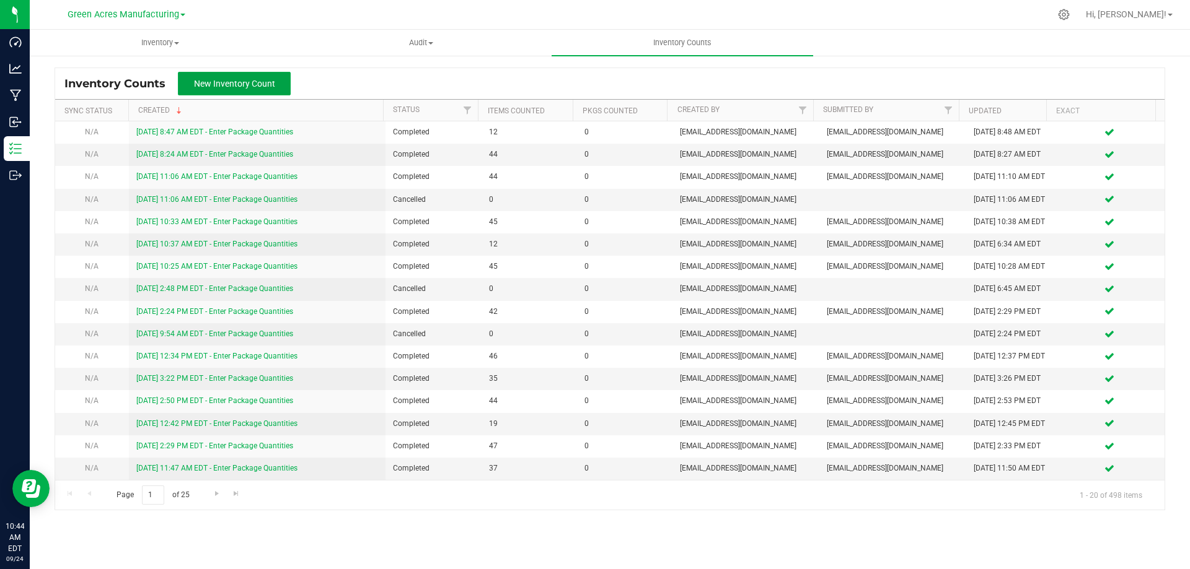
click at [245, 81] on span "New Inventory Count" at bounding box center [234, 84] width 81 height 10
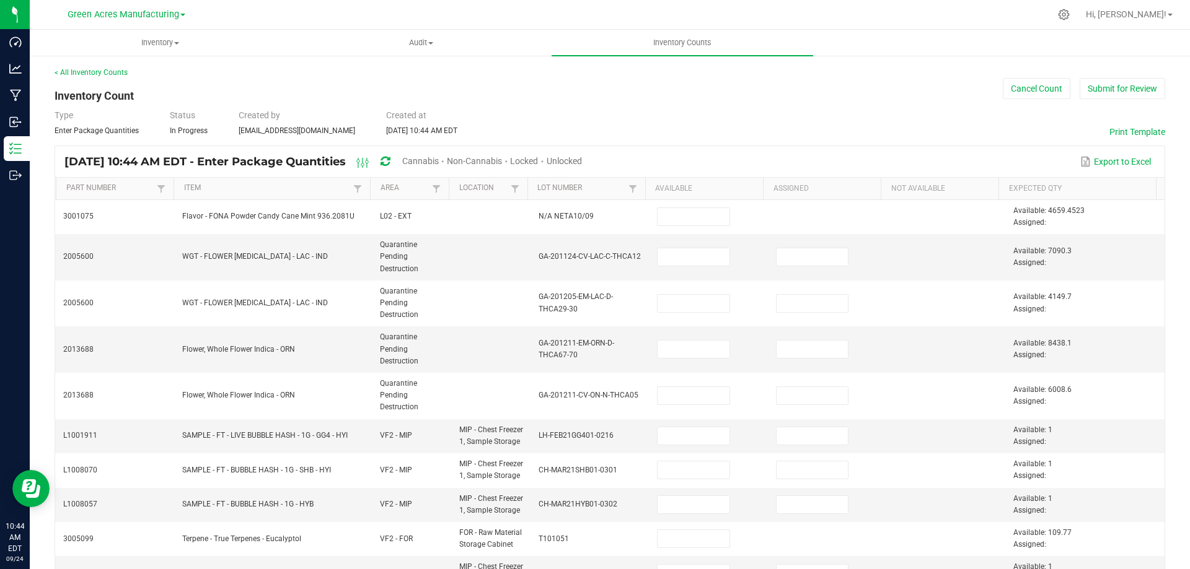
click at [620, 90] on div "< All Inventory Counts Inventory Count Cancel Count Submit for Review Type Ente…" at bounding box center [610, 516] width 1110 height 899
click at [423, 188] on link "Area" at bounding box center [404, 188] width 48 height 10
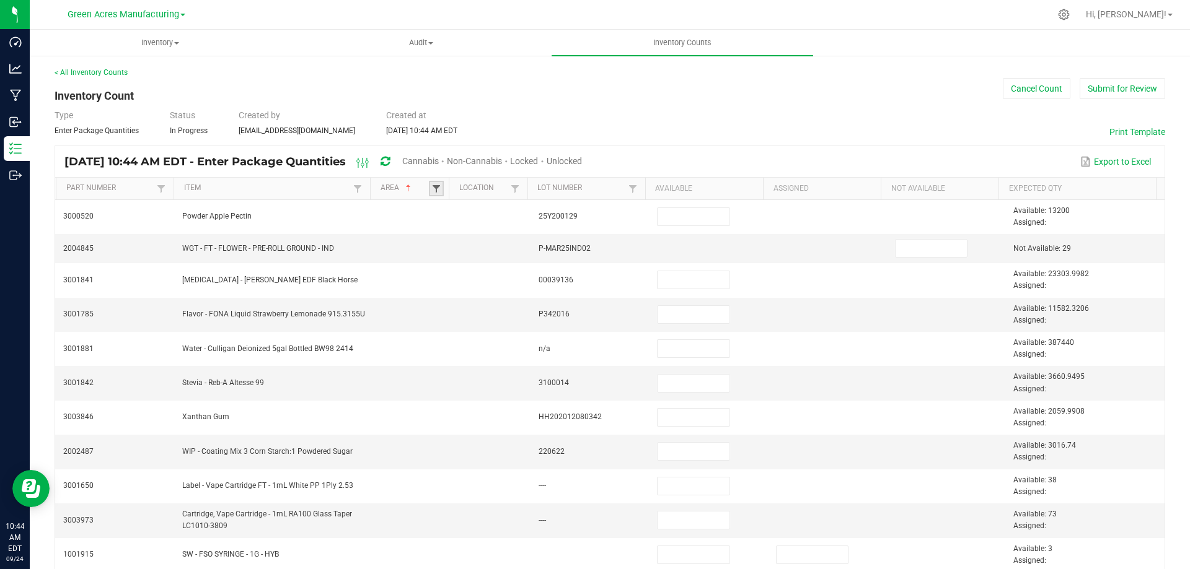
click at [434, 187] on span at bounding box center [436, 189] width 10 height 10
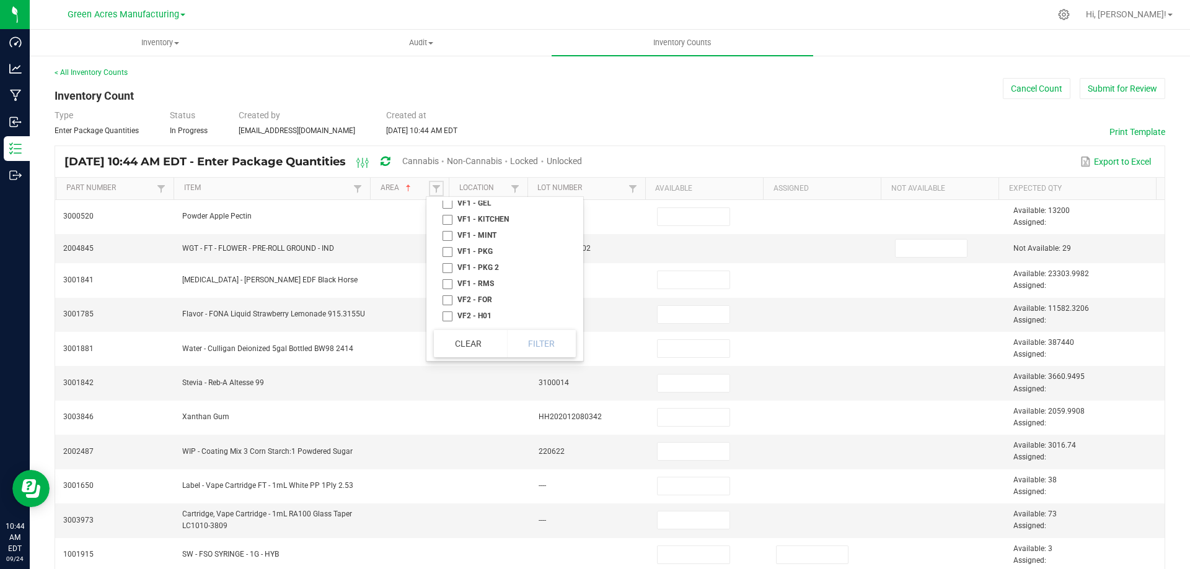
scroll to position [617, 0]
click at [448, 299] on li "VF2 - WHS" at bounding box center [501, 300] width 134 height 16
checkbox WHS "true"
click at [516, 187] on link at bounding box center [514, 188] width 15 height 15
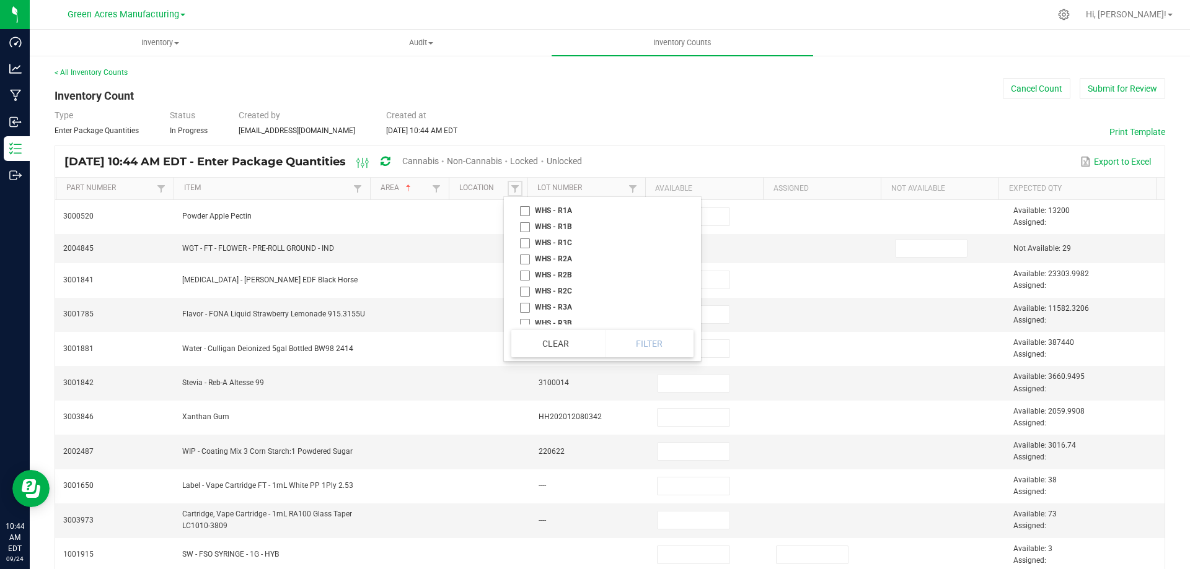
scroll to position [4810, 0]
click at [559, 213] on li "WHS - R1A" at bounding box center [598, 205] width 175 height 16
checkbox R1A "true"
click at [561, 229] on li "WHS - R1B" at bounding box center [598, 221] width 175 height 16
checkbox R1B "true"
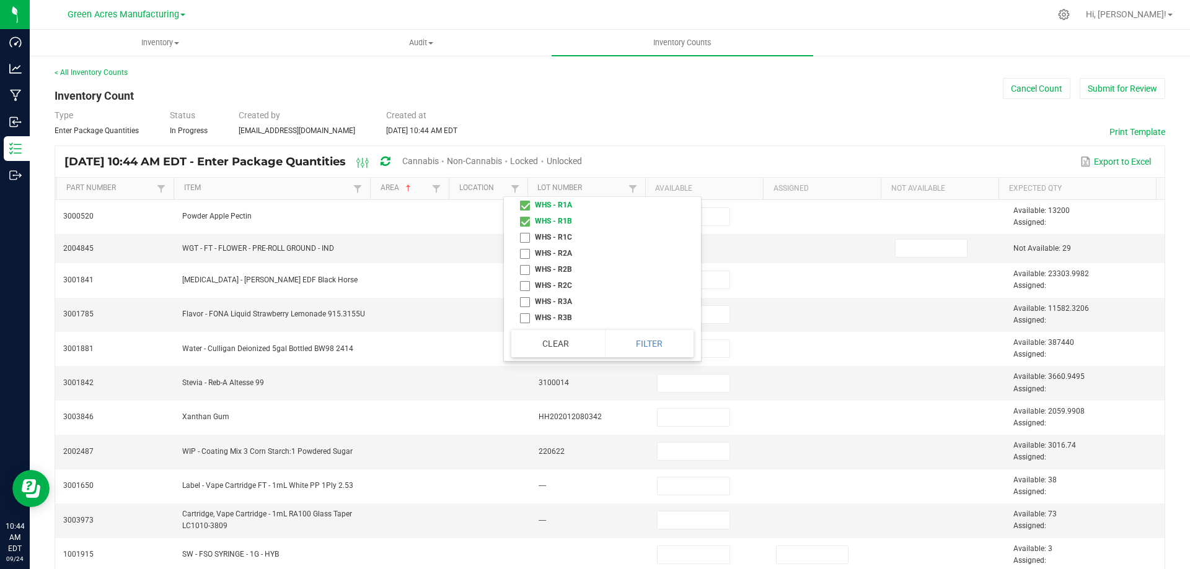
click at [564, 245] on li "WHS - R1C" at bounding box center [598, 237] width 175 height 16
checkbox R1C "true"
click at [564, 151] on li "WHS - R2A" at bounding box center [598, 142] width 175 height 16
checkbox R2A "true"
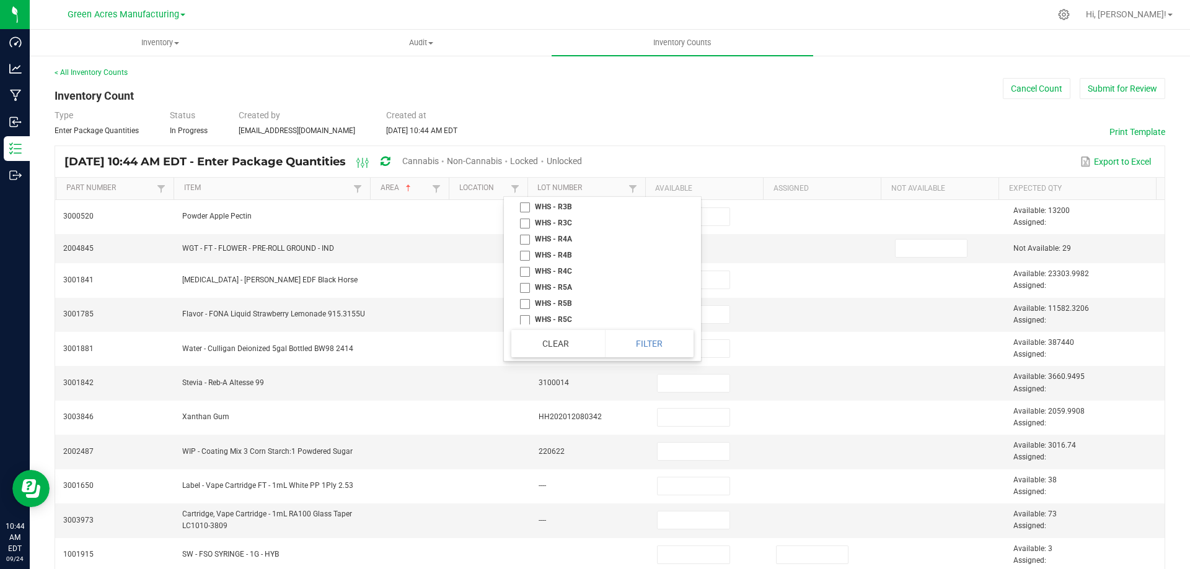
click at [563, 167] on li "WHS - R2B" at bounding box center [598, 159] width 175 height 16
checkbox R2B "true"
click at [564, 183] on li "WHS - R2C" at bounding box center [598, 175] width 175 height 16
checkbox R2C "true"
click at [561, 199] on li "WHS - R3A" at bounding box center [598, 191] width 175 height 16
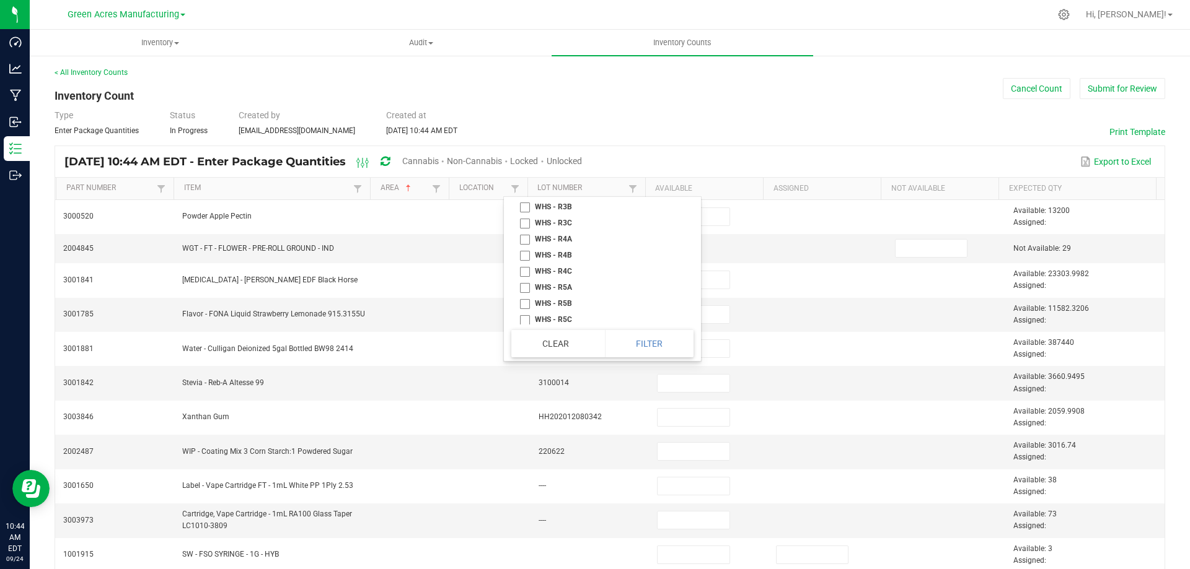
checkbox R3A "true"
click at [566, 215] on li "WHS - R3B" at bounding box center [598, 207] width 175 height 16
checkbox R3B "true"
click at [573, 231] on li "WHS - R3C" at bounding box center [598, 223] width 175 height 16
checkbox R3C "true"
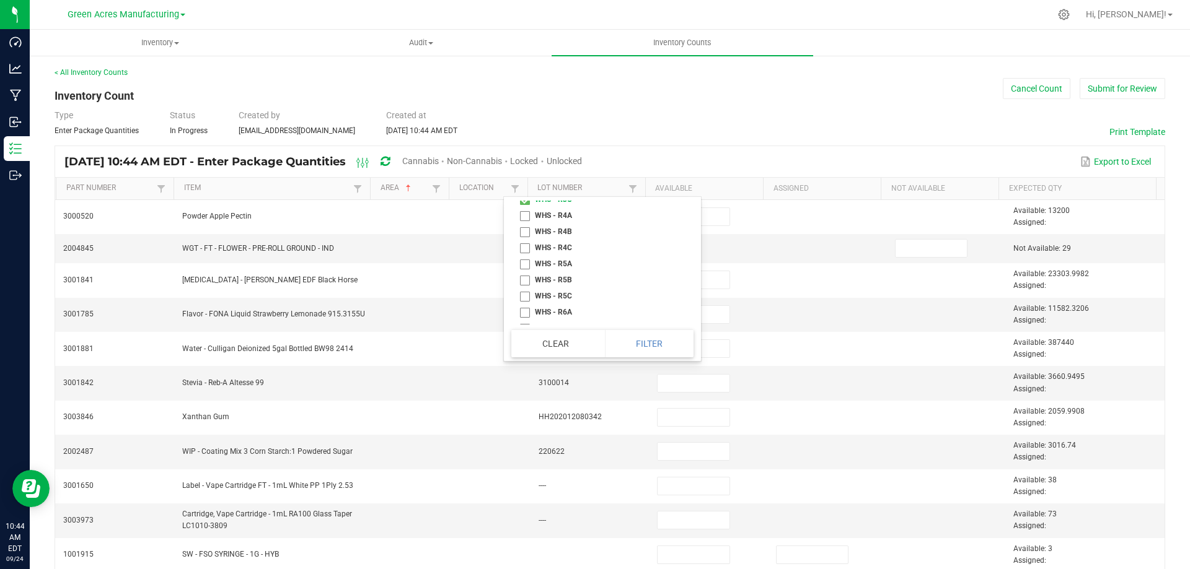
scroll to position [4983, 0]
click at [564, 185] on li "WHS - R4A" at bounding box center [598, 177] width 175 height 16
checkbox R4A "true"
click at [563, 201] on li "WHS - R4B" at bounding box center [598, 193] width 175 height 16
checkbox R4B "true"
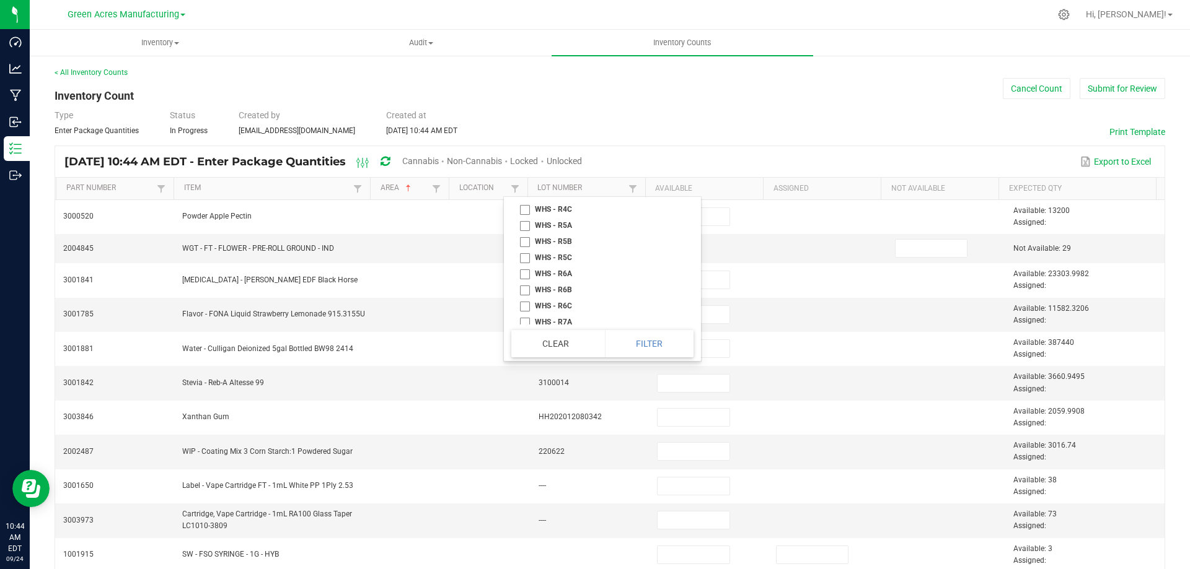
click at [564, 217] on li "WHS - R4C" at bounding box center [598, 209] width 175 height 16
checkbox R4C "true"
click at [567, 234] on li "WHS - R5A" at bounding box center [598, 225] width 175 height 16
checkbox R5A "true"
click at [569, 250] on li "WHS - R5B" at bounding box center [598, 242] width 175 height 16
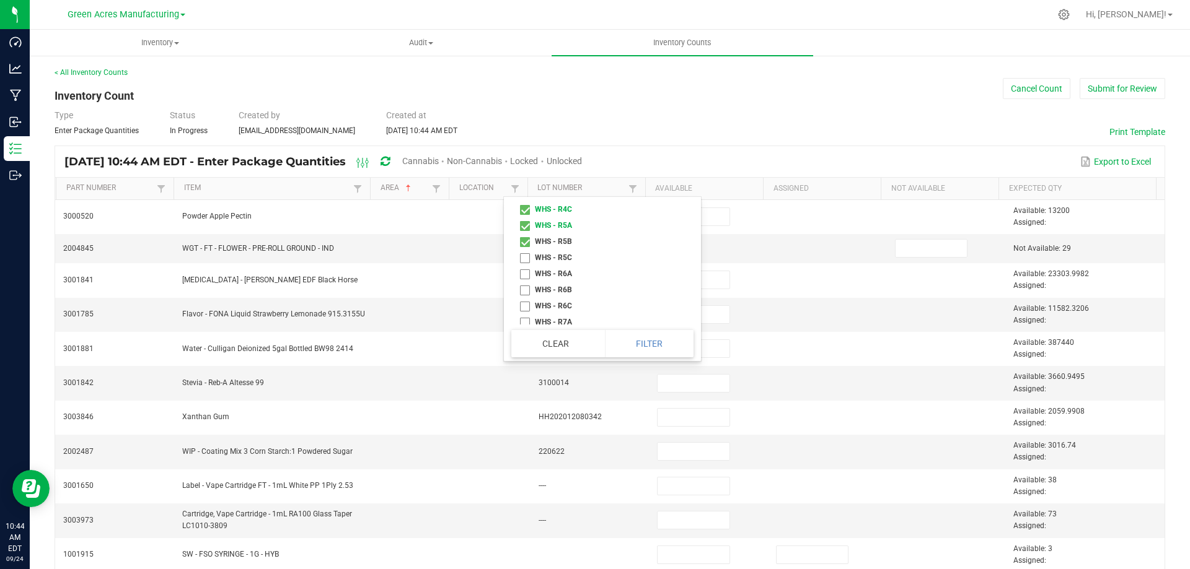
checkbox R5B "true"
click at [561, 213] on li "WHS - R5C" at bounding box center [598, 204] width 175 height 16
checkbox R5C "true"
click at [560, 229] on li "WHS - R6A" at bounding box center [598, 221] width 175 height 16
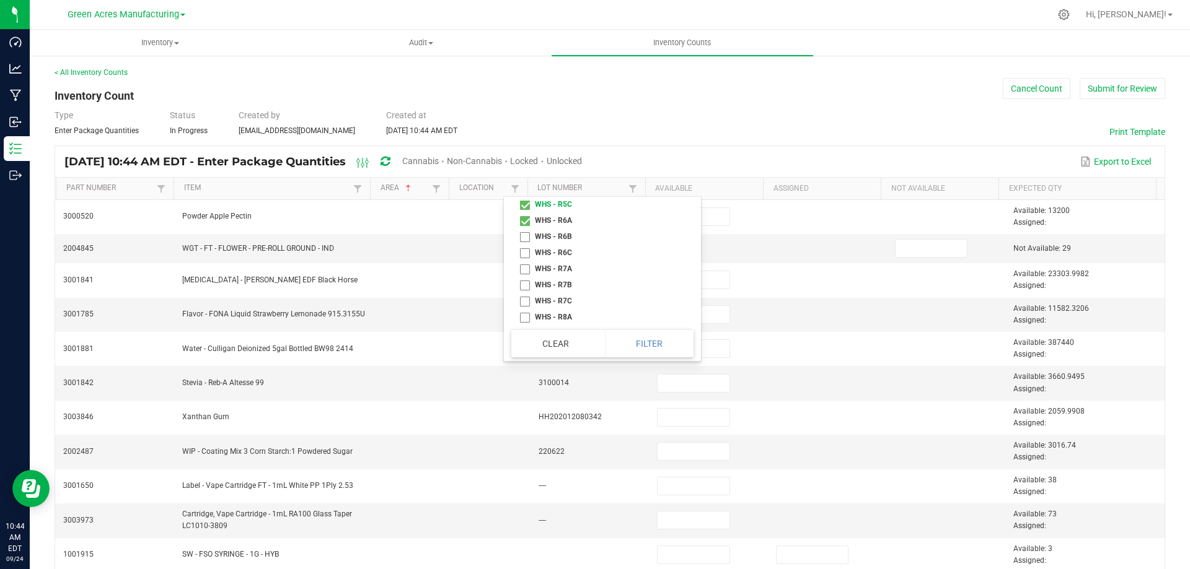
checkbox R6A "true"
click at [570, 245] on li "WHS - R6B" at bounding box center [598, 237] width 175 height 16
checkbox R6B "true"
click at [566, 151] on li "WHS - R6C" at bounding box center [598, 142] width 175 height 16
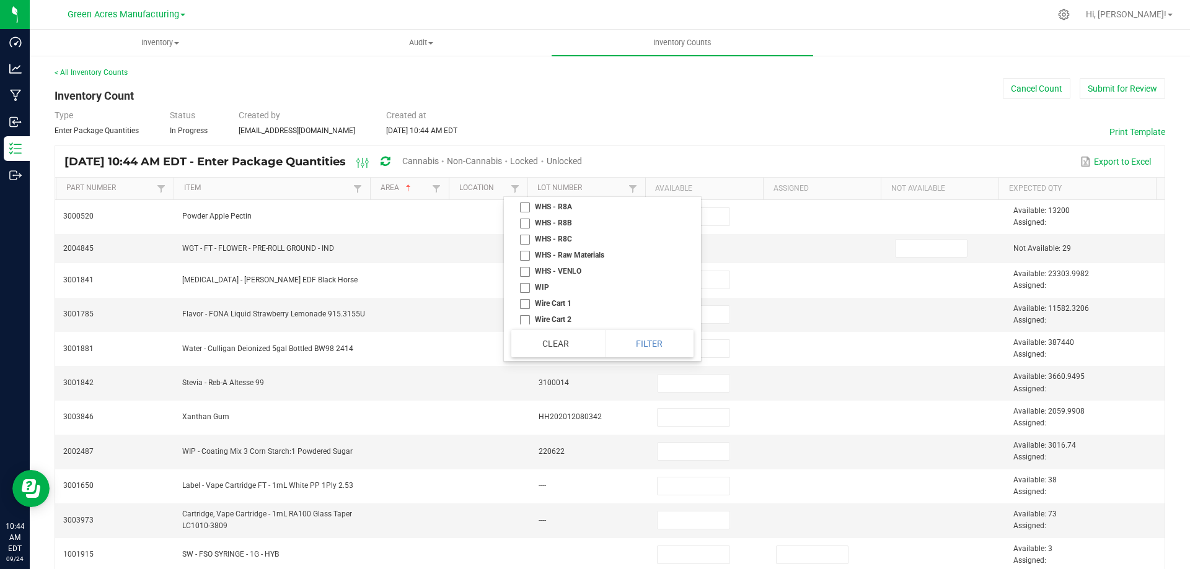
checkbox R6C "true"
click at [566, 167] on li "WHS - R7A" at bounding box center [598, 159] width 175 height 16
checkbox R7A "true"
click at [571, 183] on li "WHS - R7B" at bounding box center [598, 175] width 175 height 16
checkbox R7B "true"
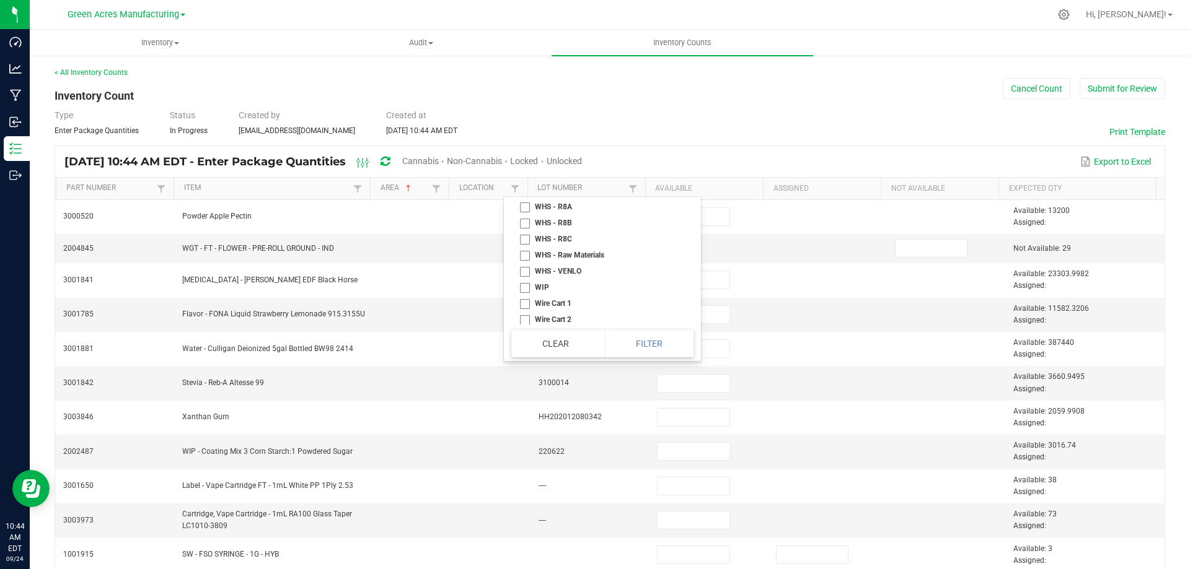
click at [578, 199] on li "WHS - R7C" at bounding box center [598, 191] width 175 height 16
checkbox R7C "true"
click at [574, 215] on li "WHS - R8A" at bounding box center [598, 207] width 175 height 16
checkbox R8A "true"
click at [571, 231] on li "WHS - R8B" at bounding box center [598, 223] width 175 height 16
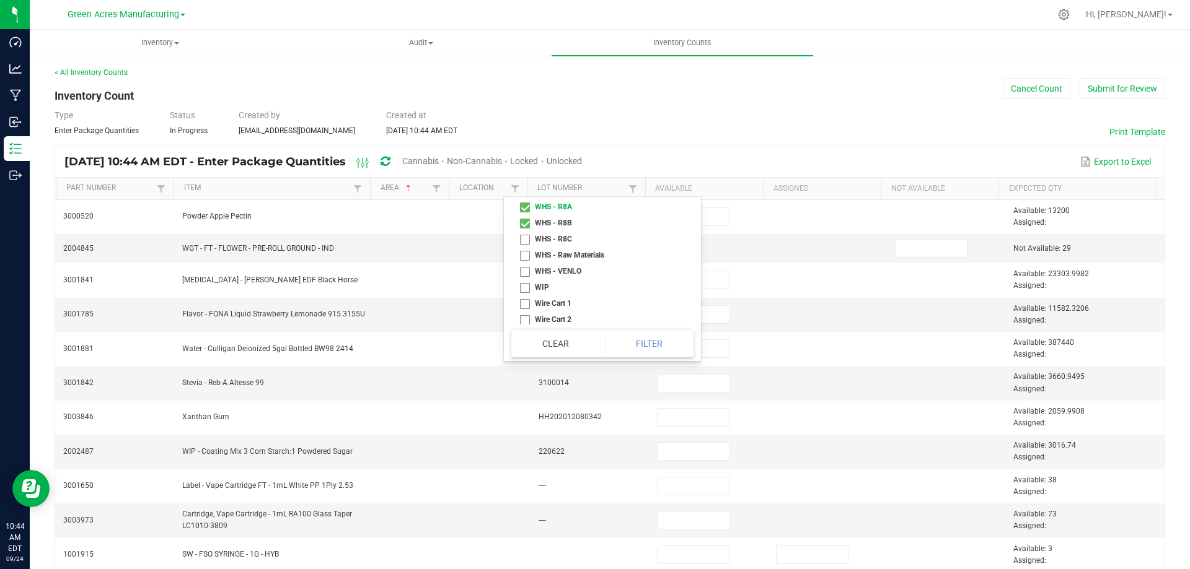
checkbox R8B "true"
click at [573, 247] on li "WHS - R8C" at bounding box center [598, 239] width 175 height 16
checkbox R8C "true"
click at [662, 346] on button "Filter" at bounding box center [649, 343] width 89 height 27
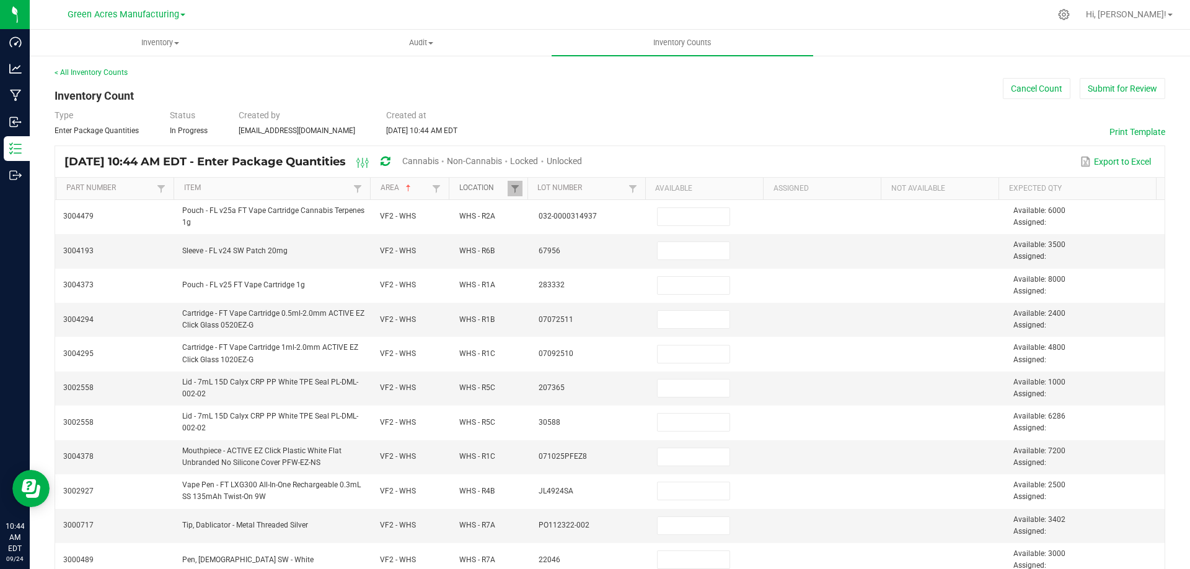
click at [476, 185] on link "Location" at bounding box center [483, 188] width 48 height 10
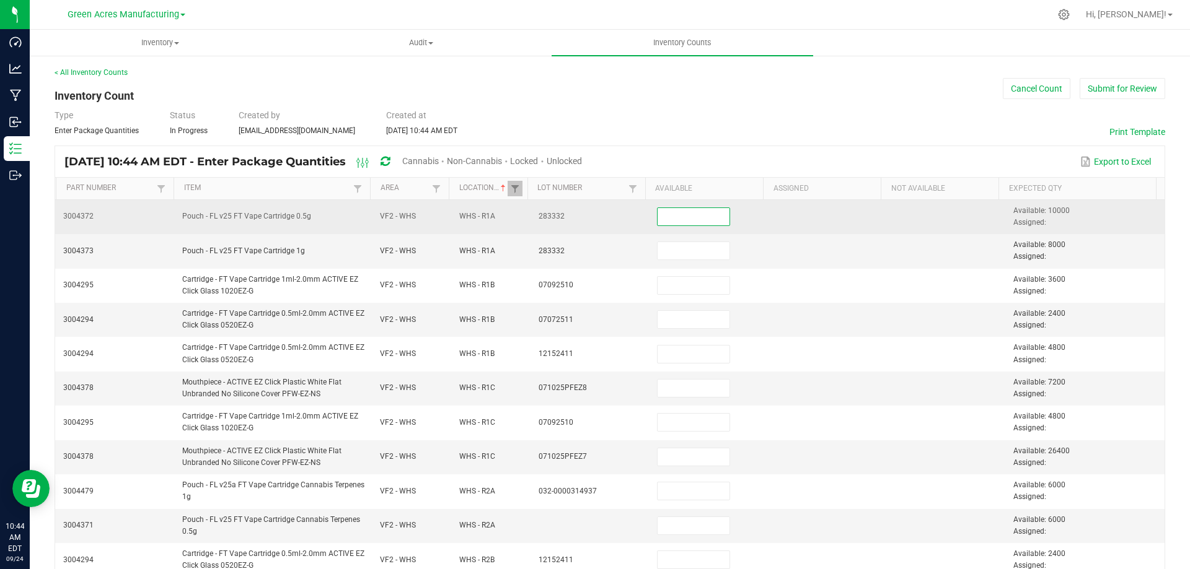
click at [687, 221] on input at bounding box center [692, 216] width 71 height 17
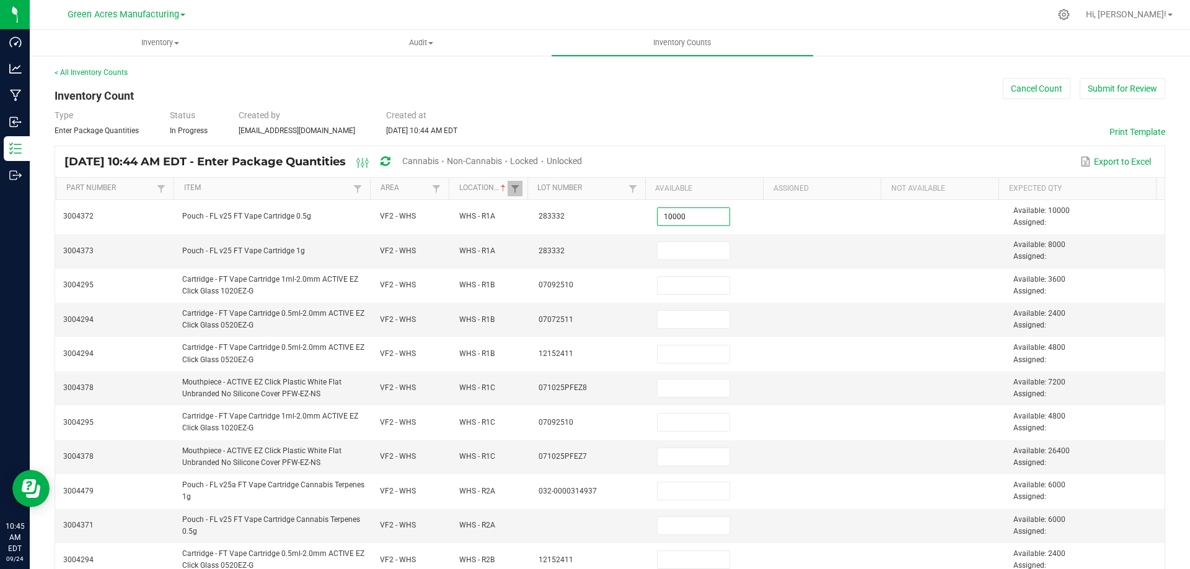
type input "10,000"
type input "8,000"
type input "3,600"
type input "2,400"
type input "4,800"
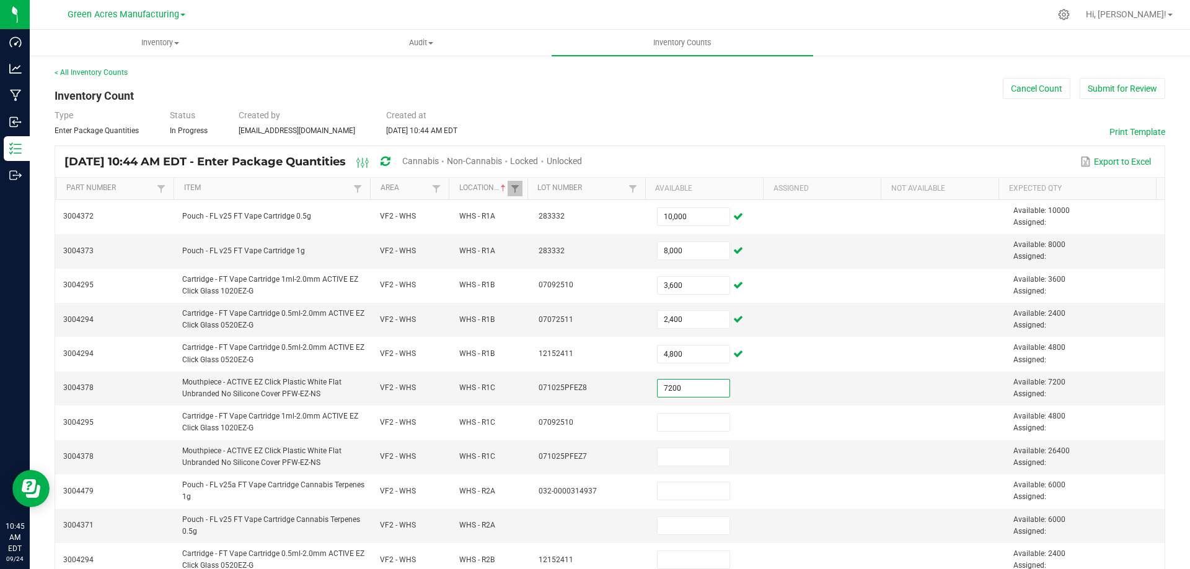
type input "7,200"
type input "4,800"
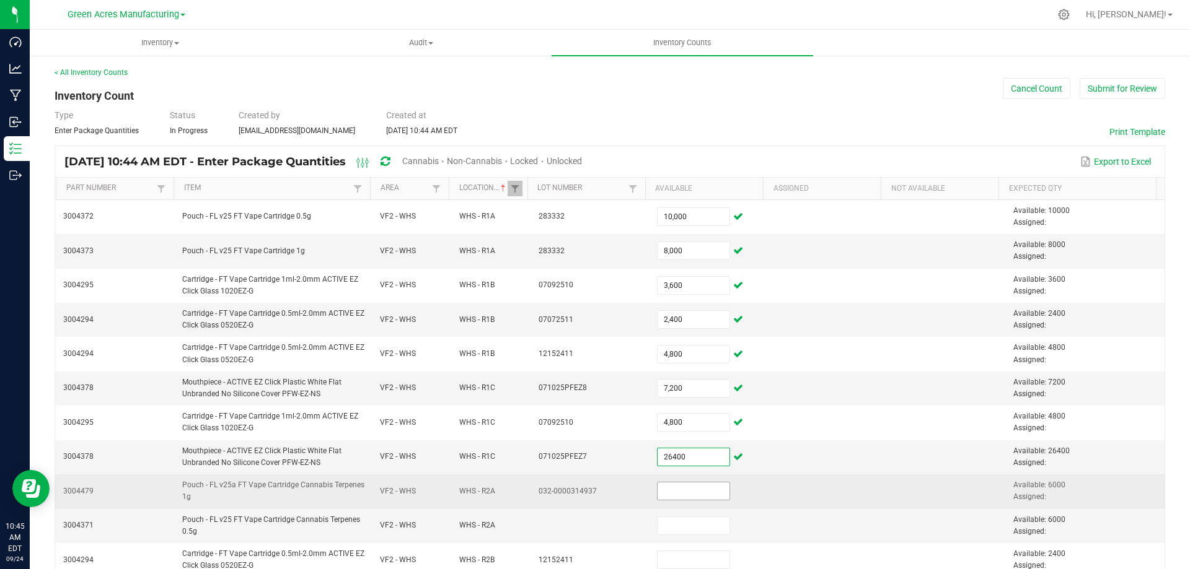
type input "26,400"
click at [674, 491] on input at bounding box center [692, 491] width 71 height 17
type input "6,000"
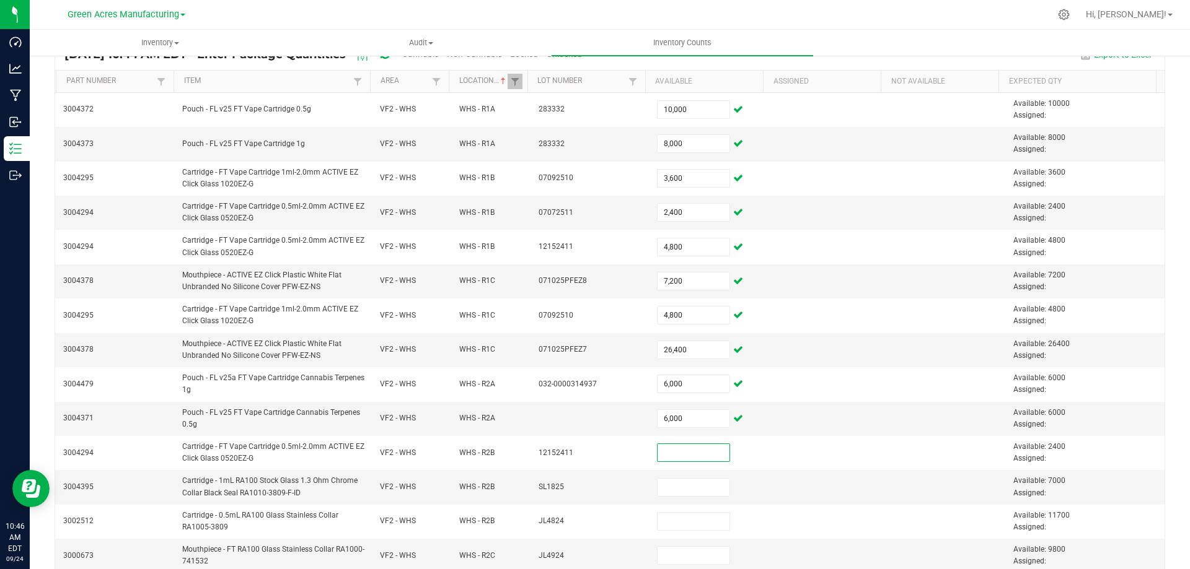
scroll to position [116, 0]
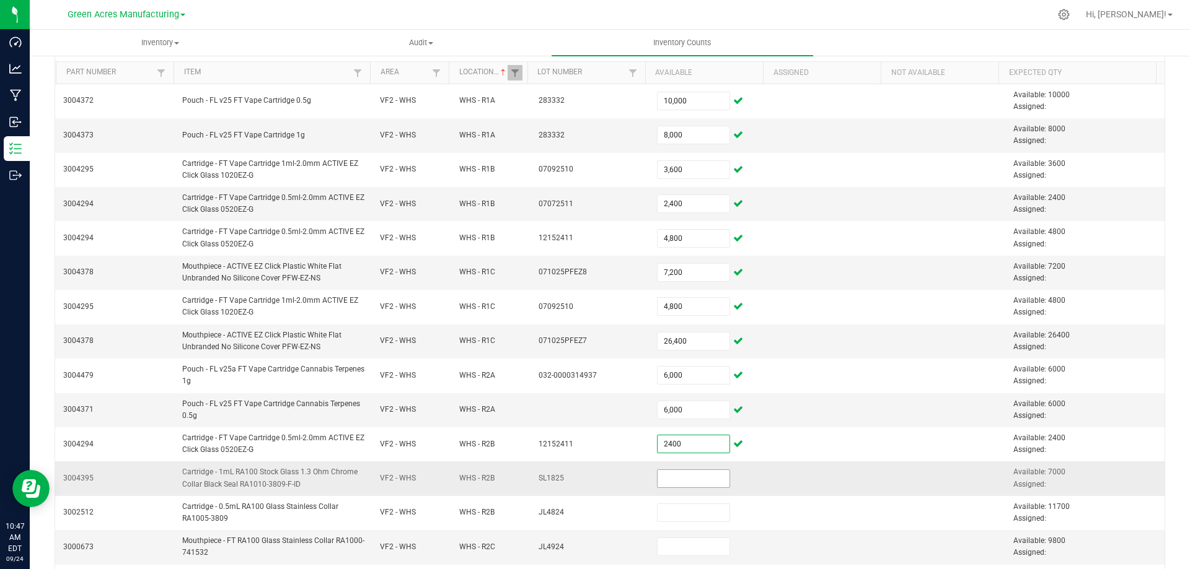
type input "2,400"
click at [679, 478] on input at bounding box center [692, 478] width 71 height 17
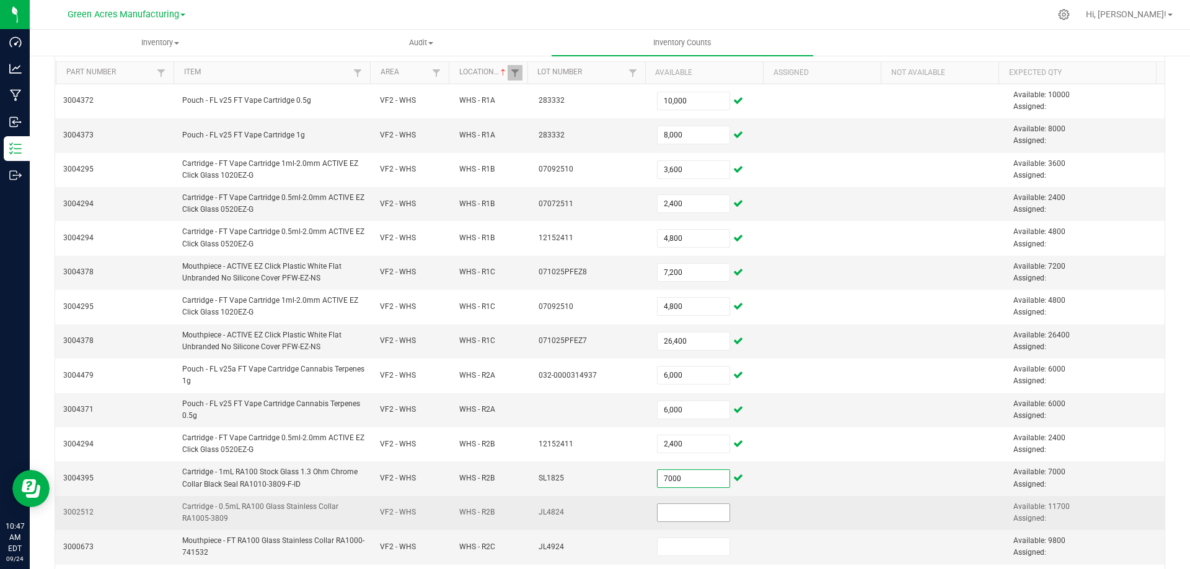
type input "7,000"
click at [670, 516] on input at bounding box center [692, 512] width 71 height 17
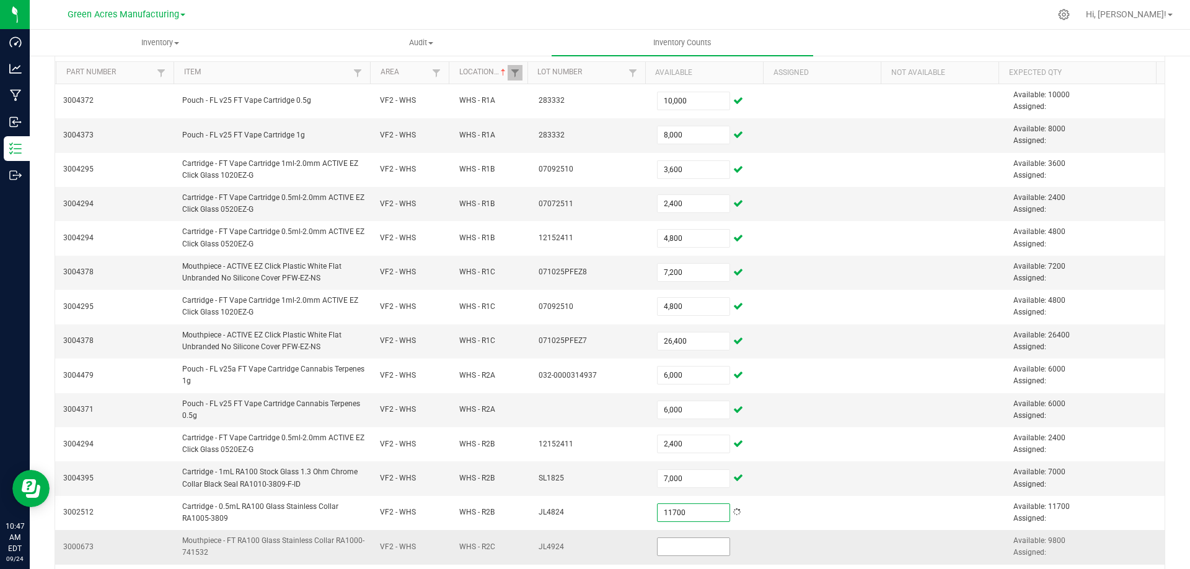
type input "11,700"
click at [673, 545] on input at bounding box center [692, 546] width 71 height 17
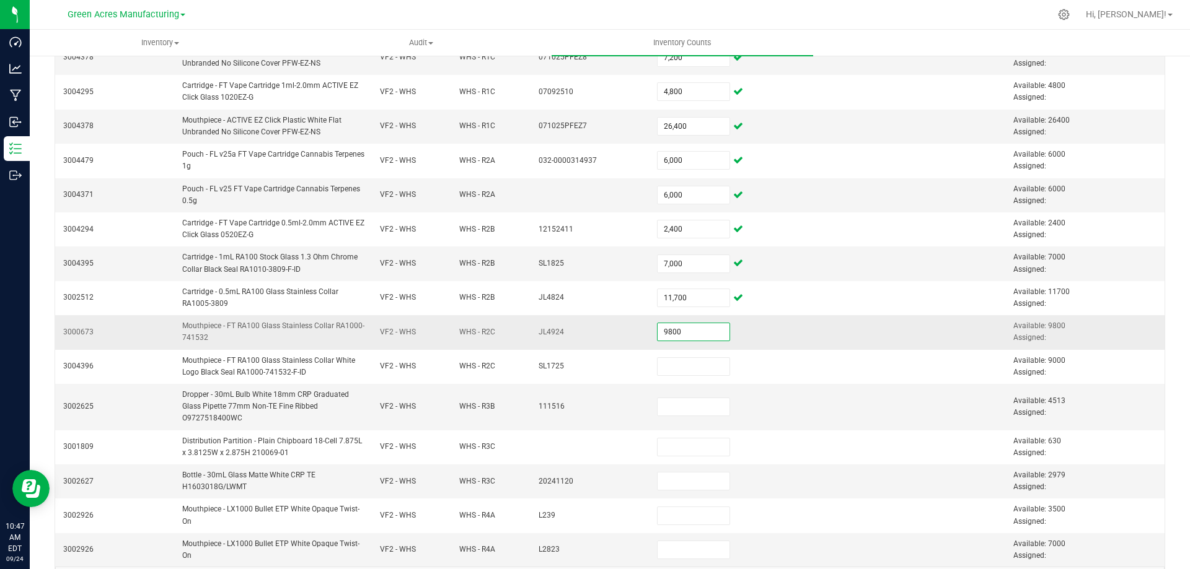
scroll to position [374, 0]
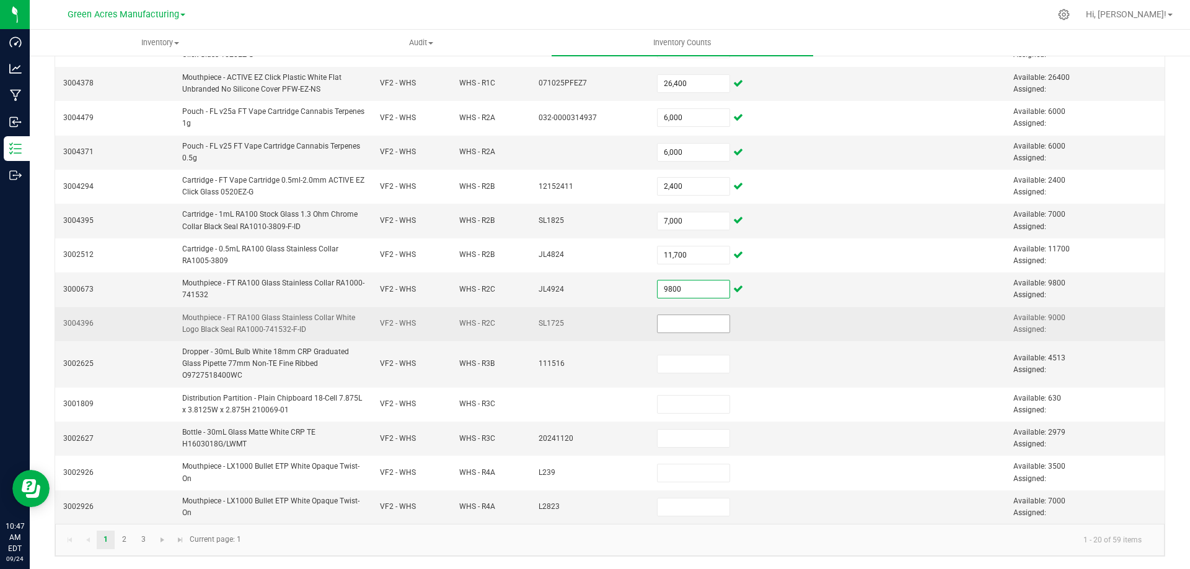
type input "9,800"
click at [685, 325] on input at bounding box center [692, 323] width 71 height 17
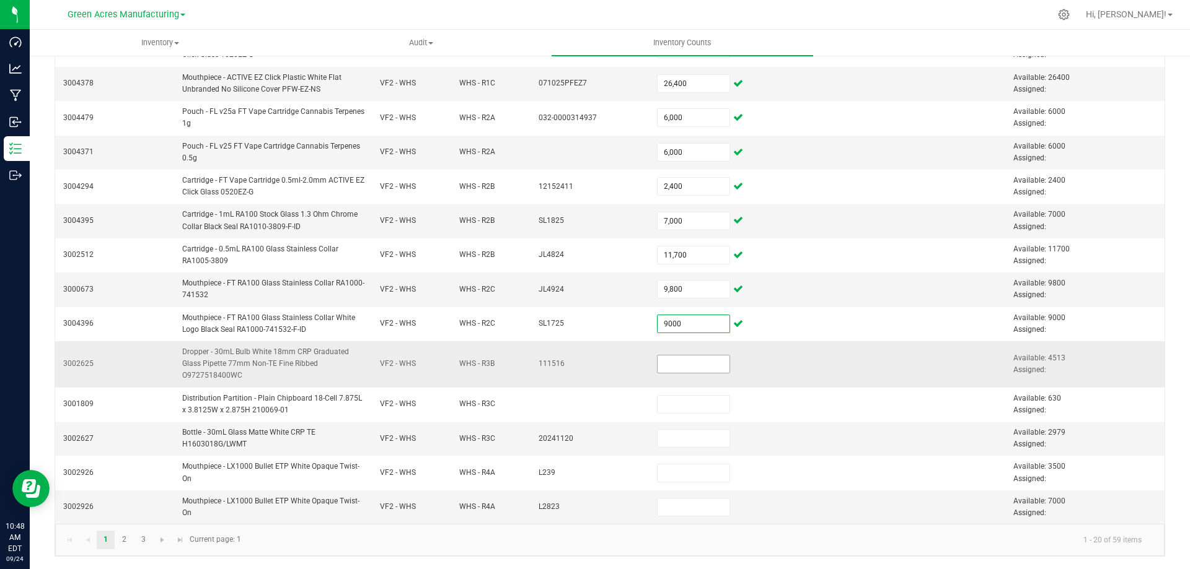
type input "9,000"
click at [696, 366] on input at bounding box center [692, 364] width 71 height 17
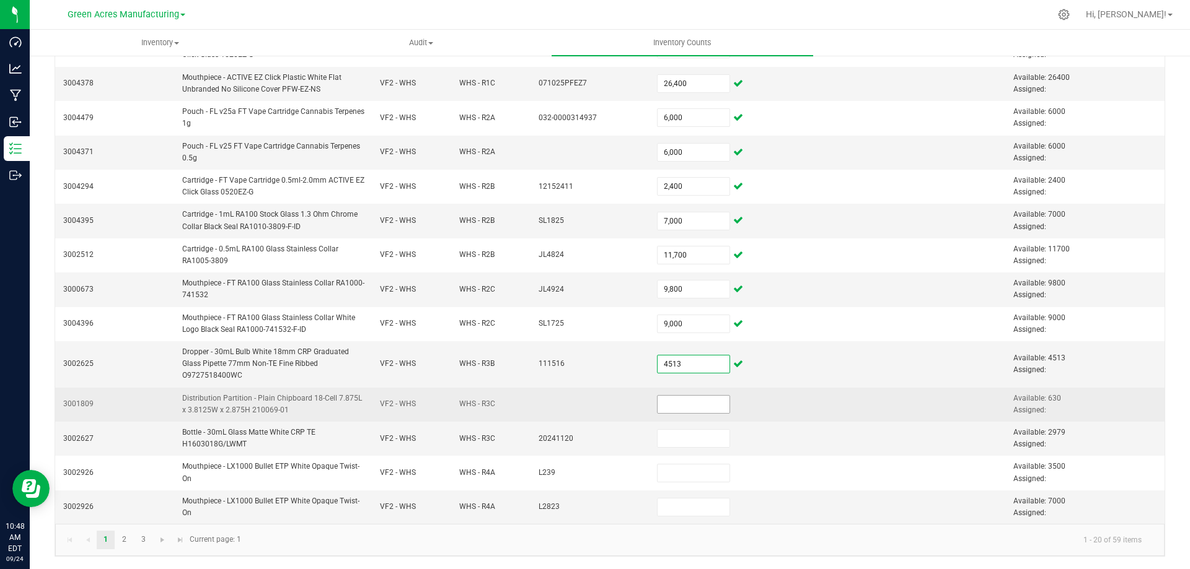
type input "4,513"
click at [696, 405] on input at bounding box center [692, 404] width 71 height 17
type input "630"
type input "2,979"
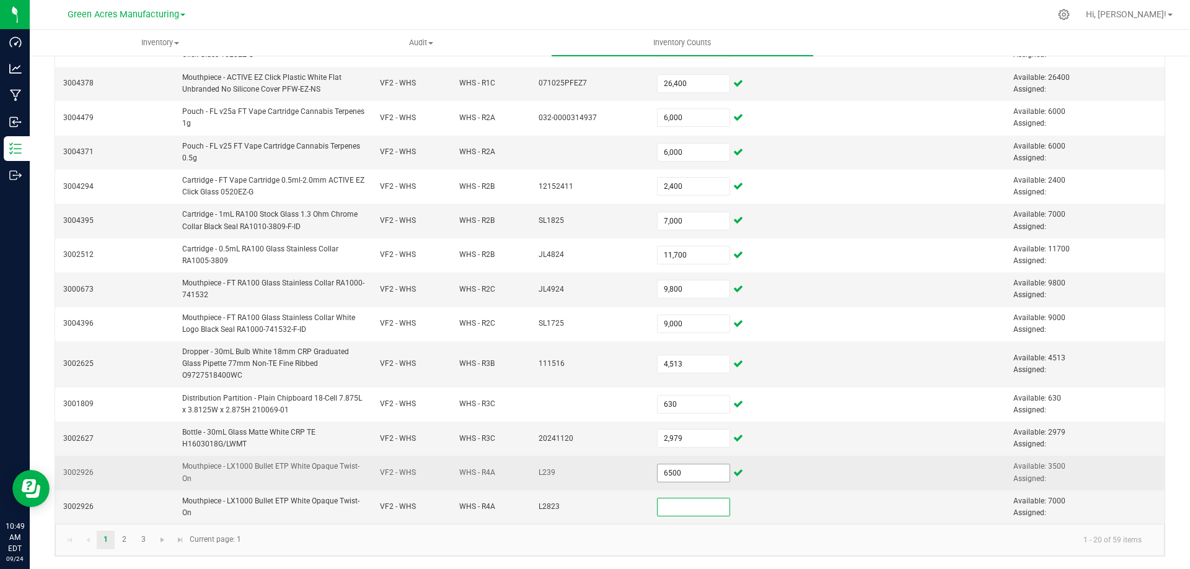
click at [690, 474] on input "6500" at bounding box center [692, 473] width 71 height 17
type input "3,500"
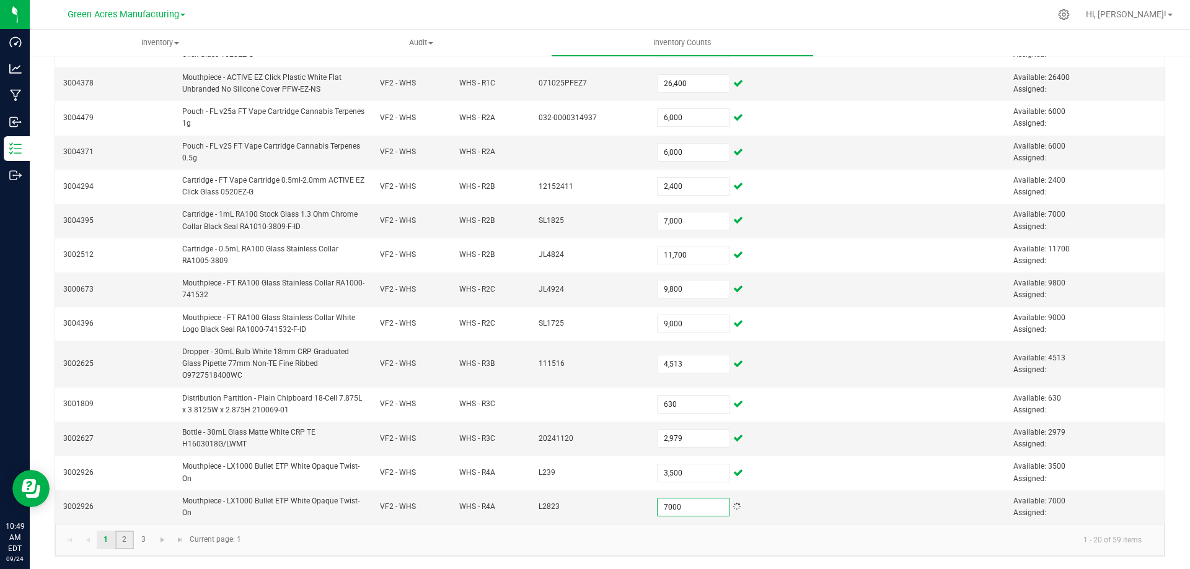
type input "7,000"
click at [120, 538] on link "2" at bounding box center [124, 540] width 18 height 19
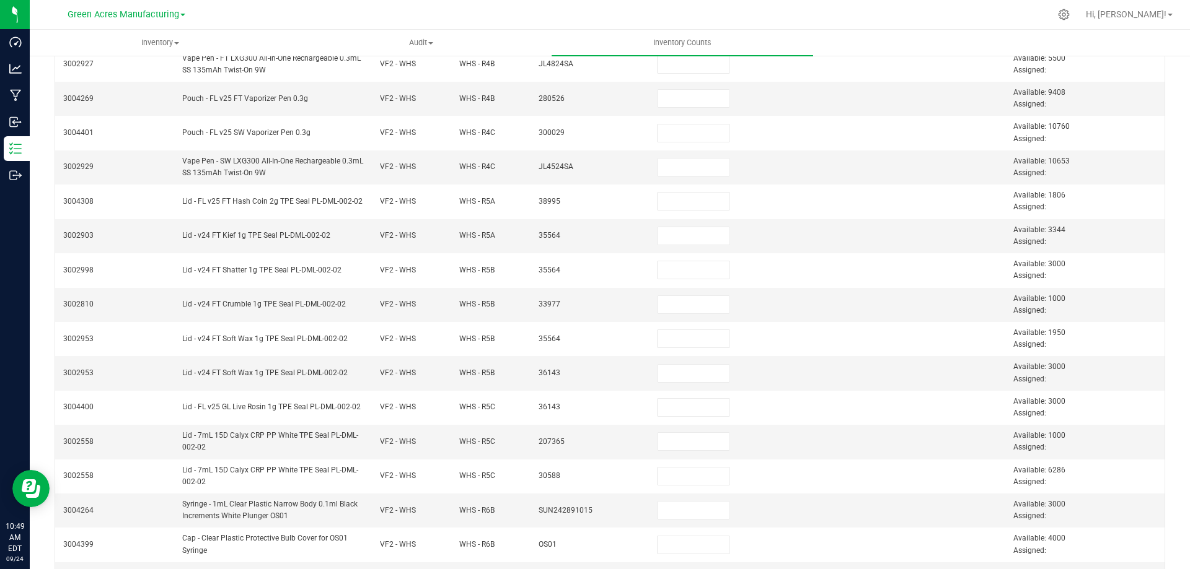
scroll to position [0, 0]
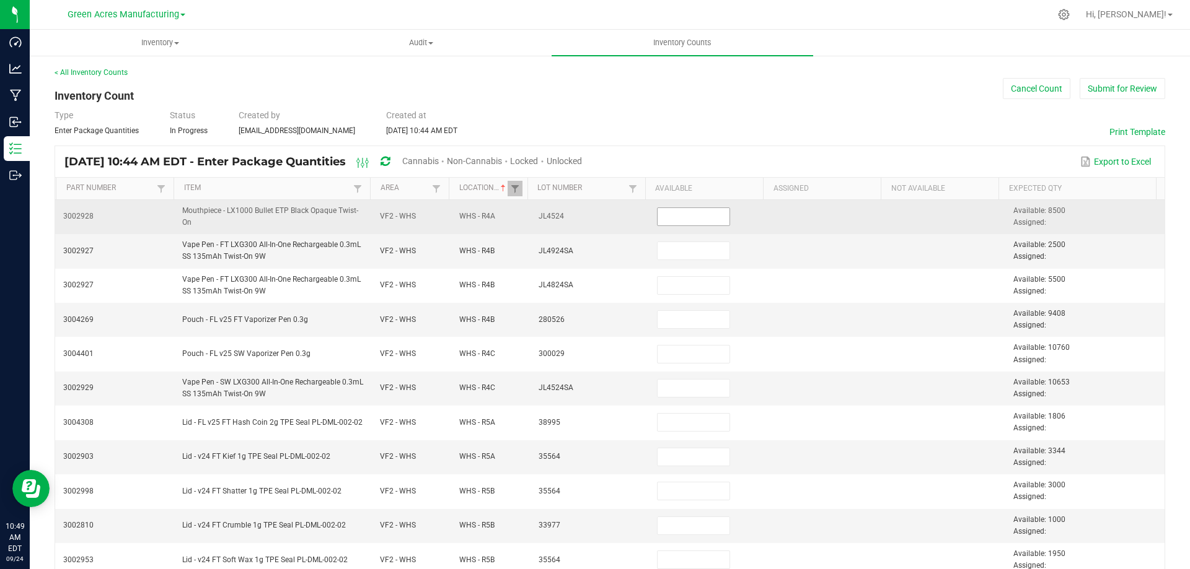
click at [688, 217] on input at bounding box center [692, 216] width 71 height 17
type input "8,500"
type input "2,500"
type input "5,500"
type input "9,408"
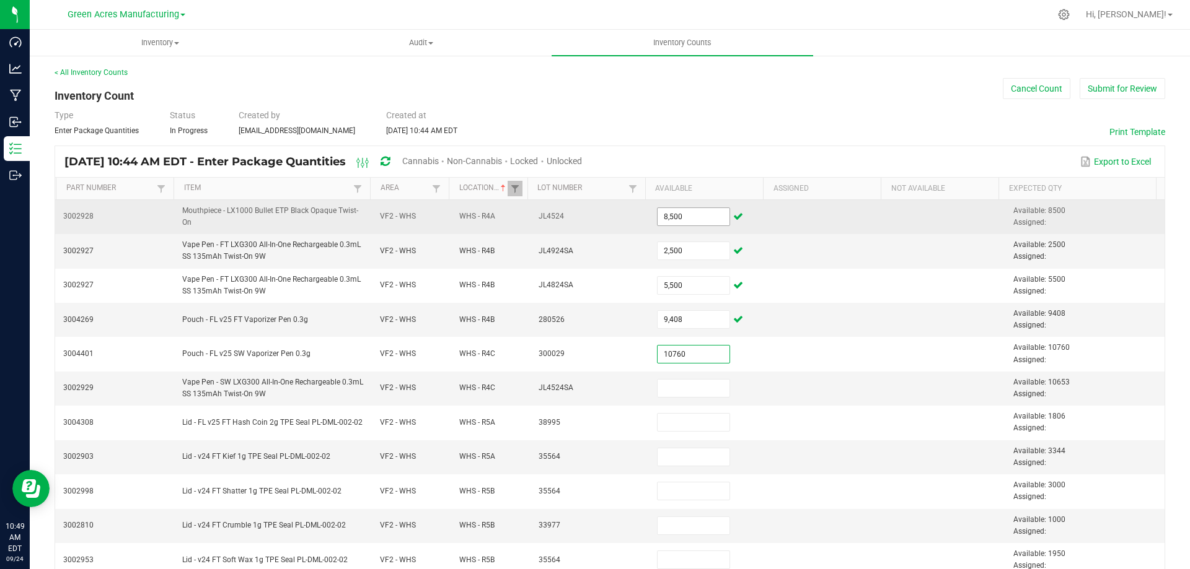
type input "10,760"
type input "10,653"
type input "1,806"
type input "3,344"
type input "3,000"
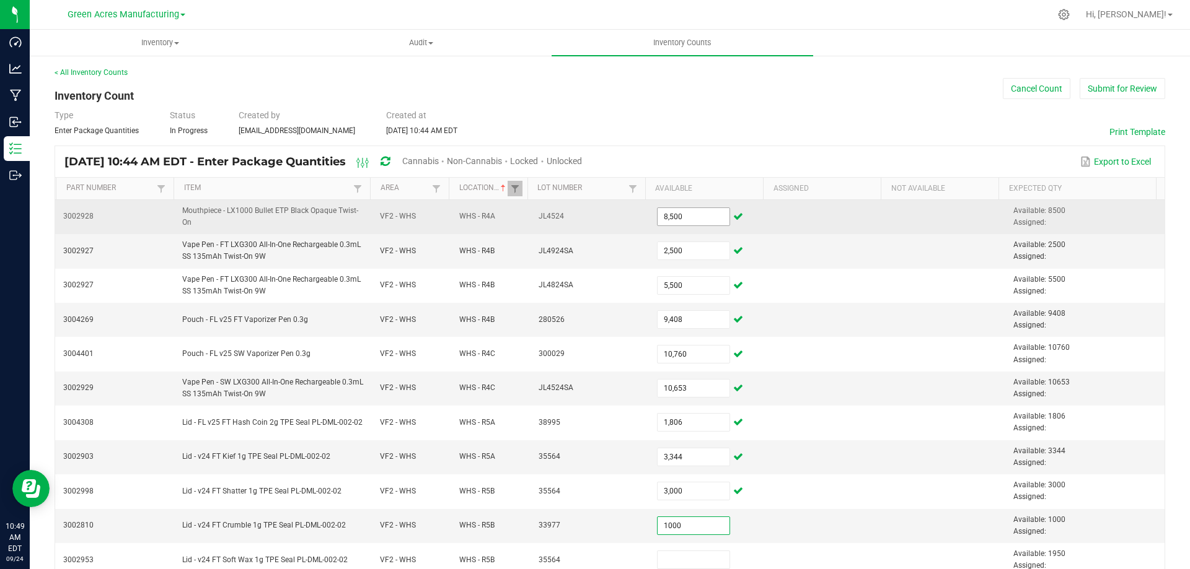
type input "1,000"
type input "1,950"
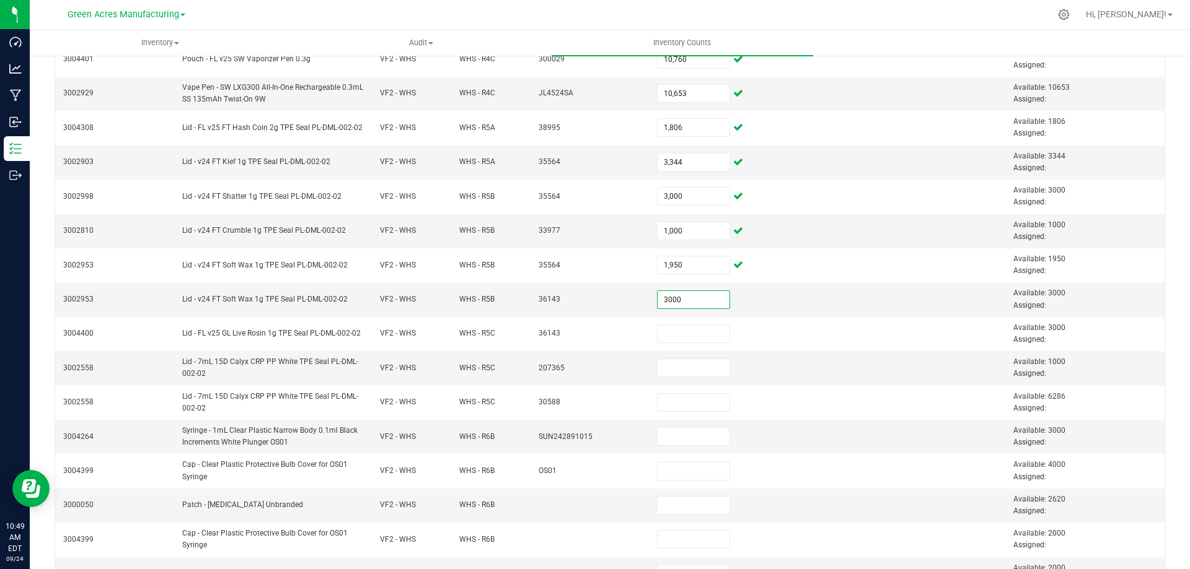
type input "3,000"
type input "1,000"
type input "6,286"
type input "3,000"
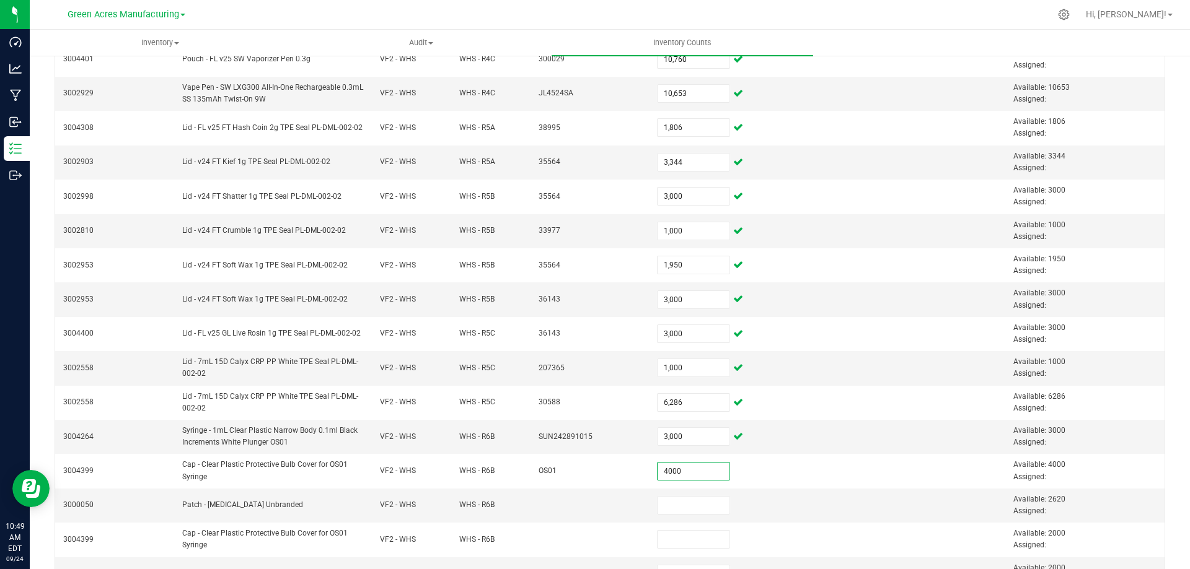
type input "4,000"
type input "2,620"
type input "2,000"
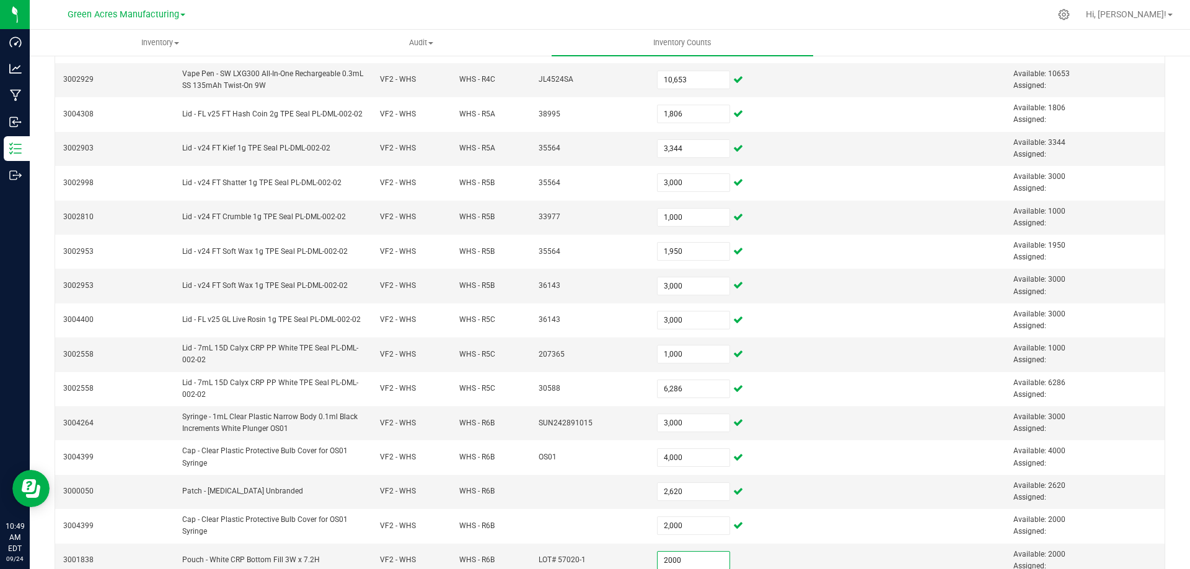
type input "2,000"
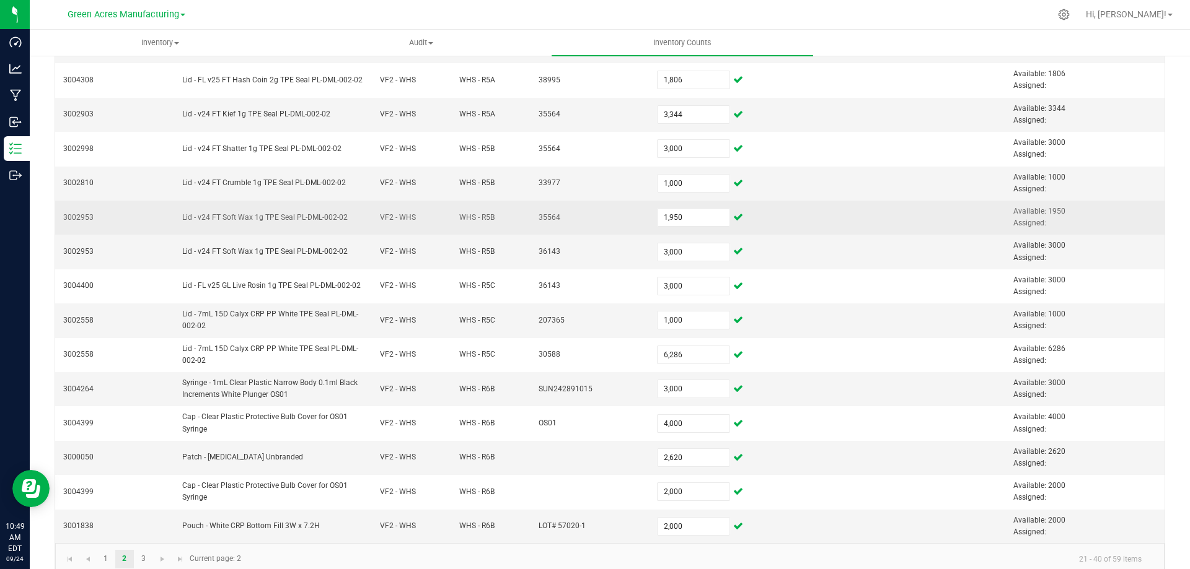
scroll to position [361, 0]
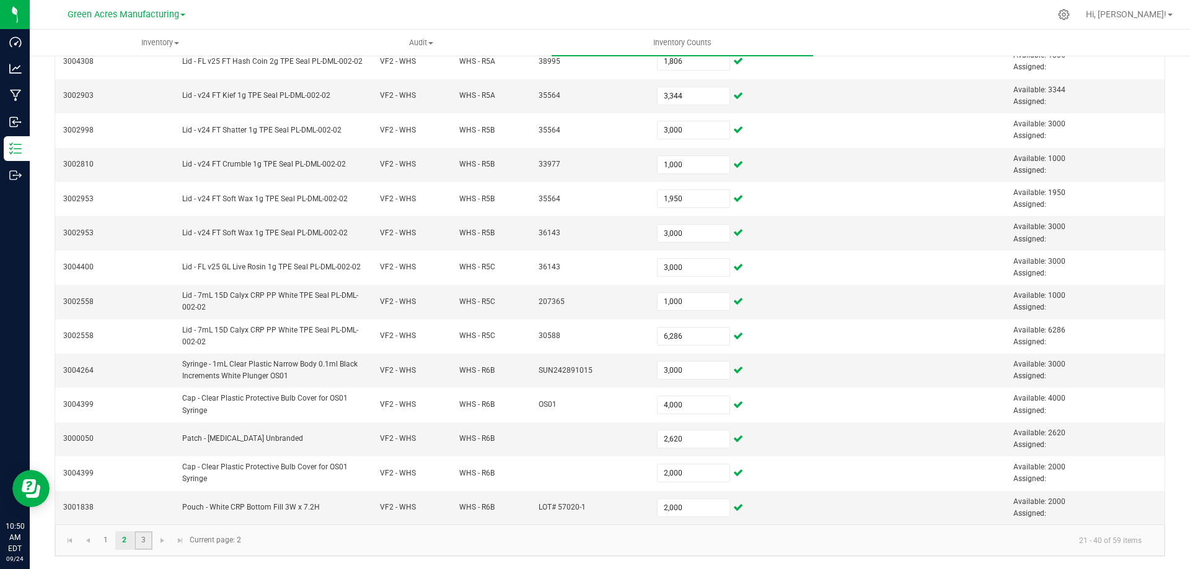
click at [143, 537] on link "3" at bounding box center [143, 541] width 18 height 19
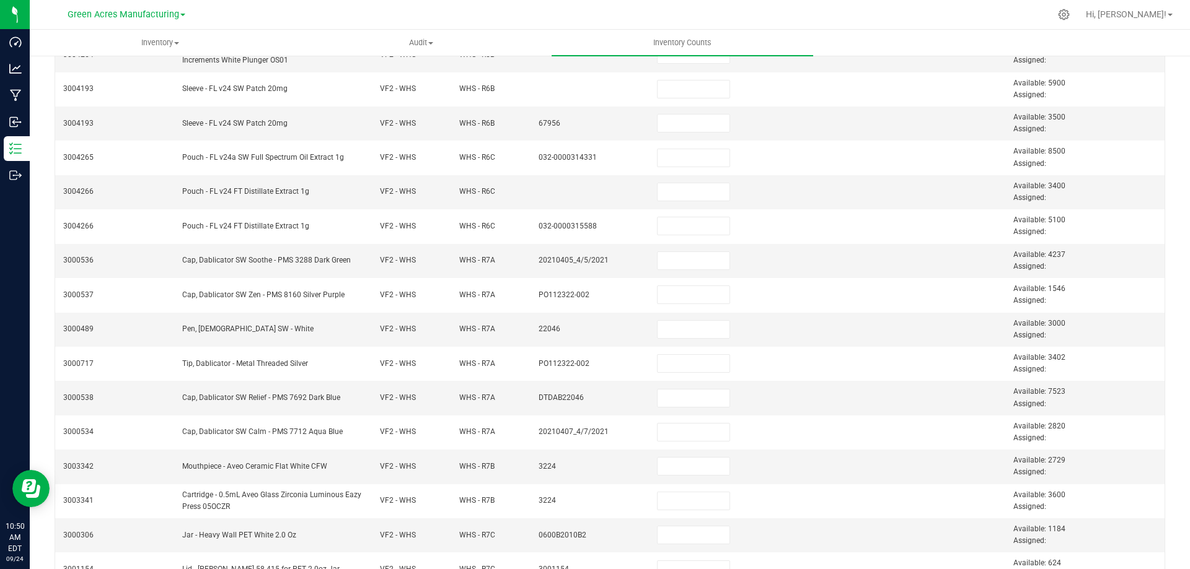
scroll to position [0, 0]
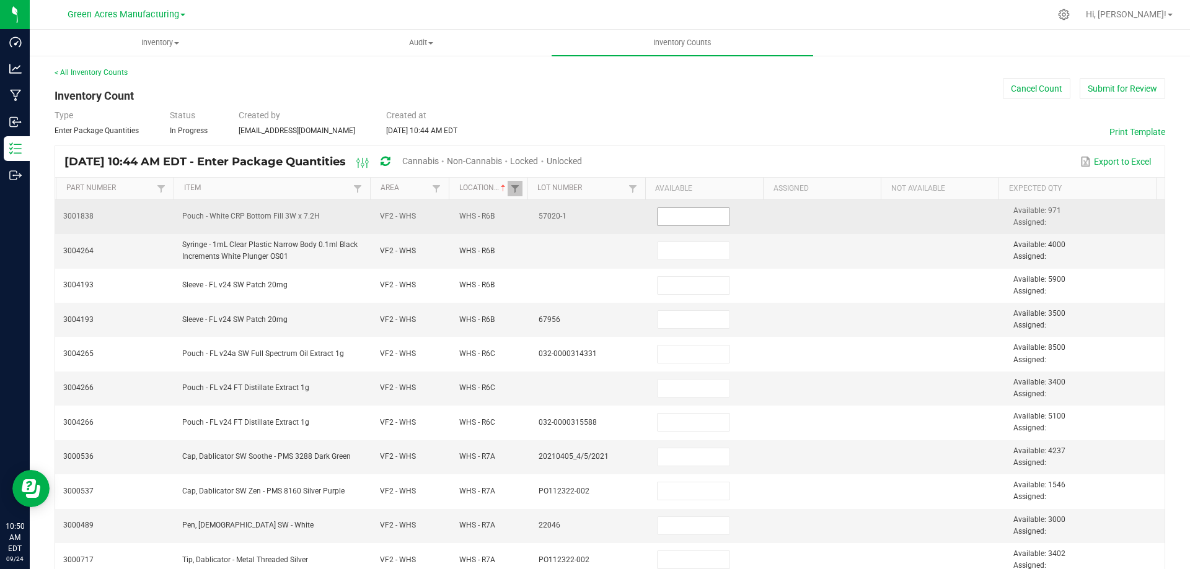
click at [691, 216] on input at bounding box center [692, 216] width 71 height 17
type input "971"
type input "1"
type input "4,000"
type input "5,900"
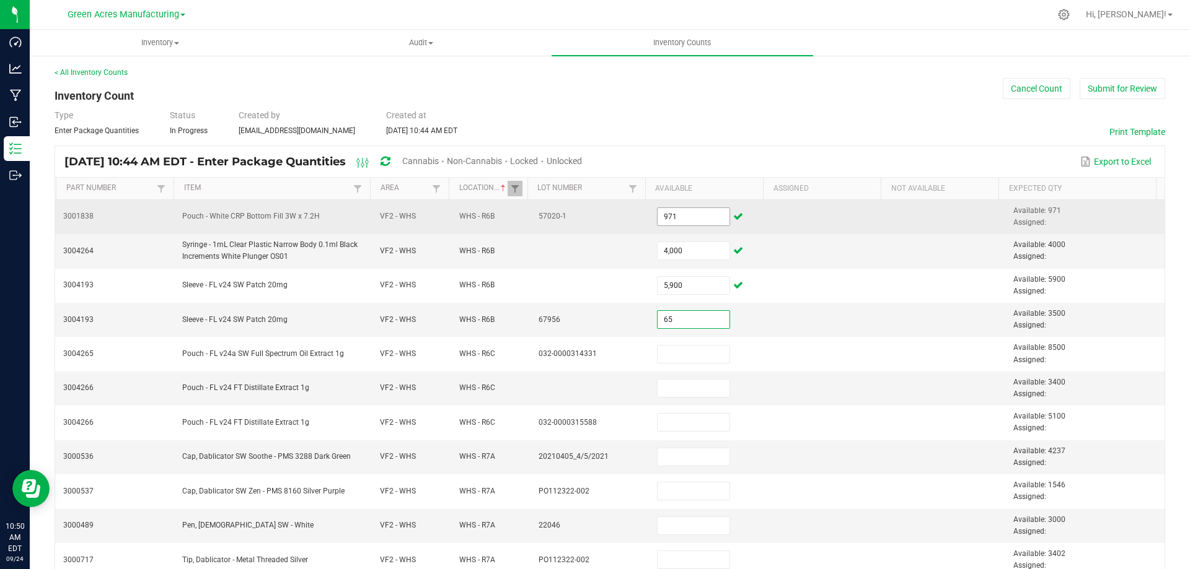
type input "6"
type input "3,500"
type input "8,500"
type input "3,400"
type input "5,100"
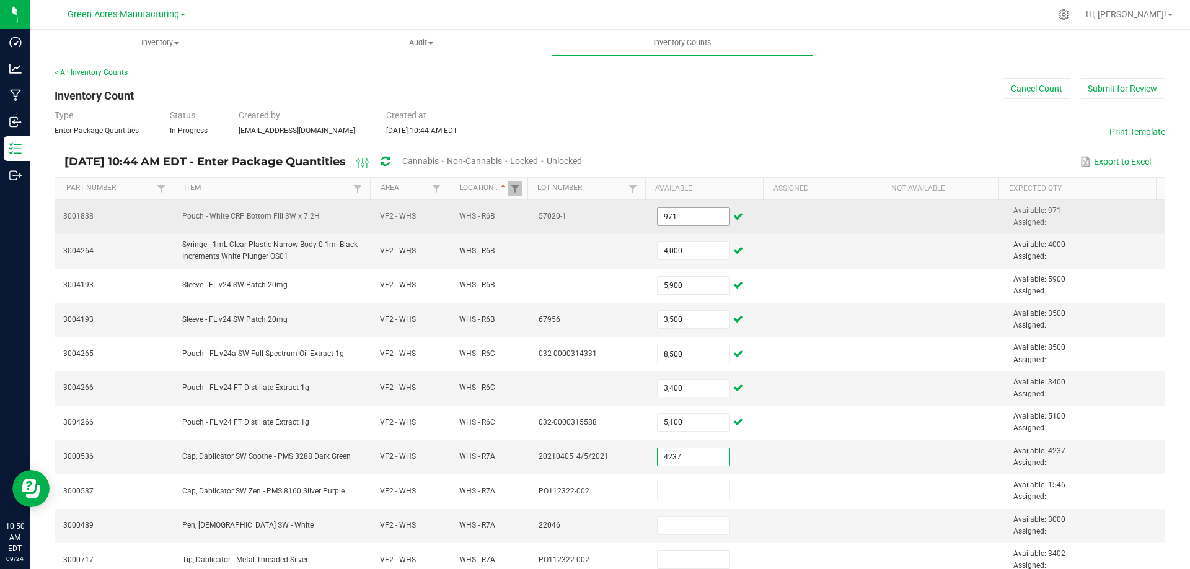
type input "4,237"
type input "1,546"
type input "3,000"
type input "3,402"
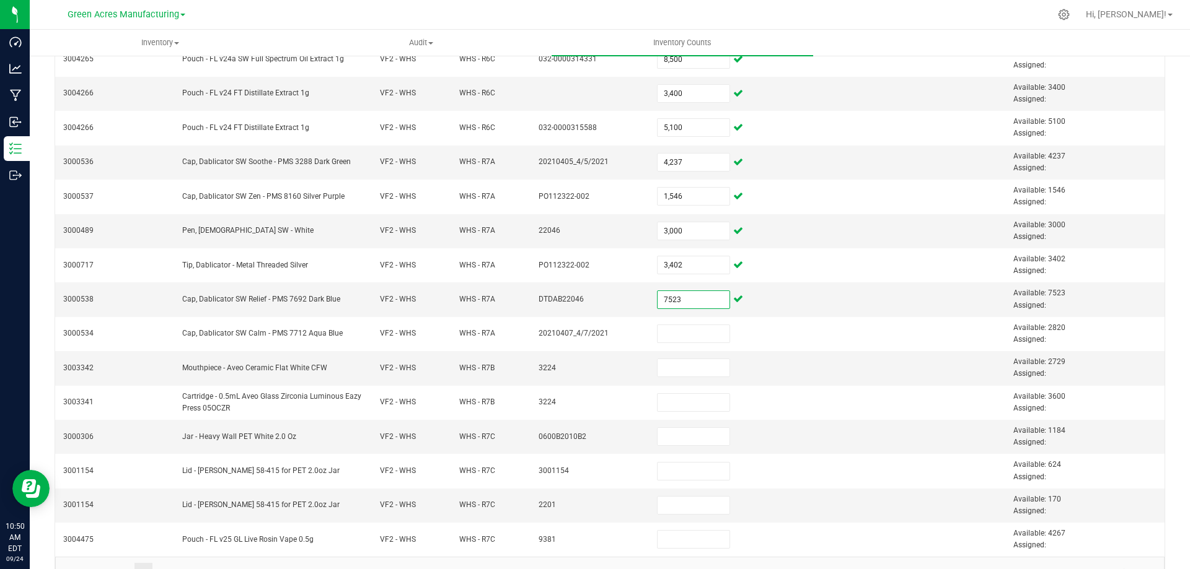
type input "7,523"
type input "2,820"
type input "2,729"
type input "3,600"
type input "1,184"
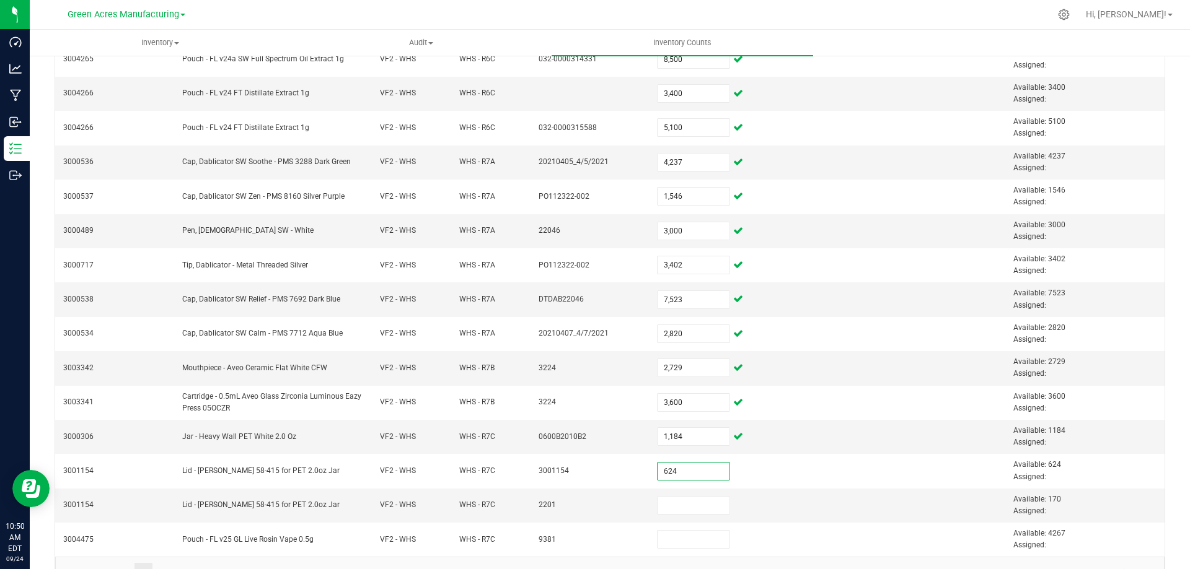
type input "624"
type input "170"
type input "4,267"
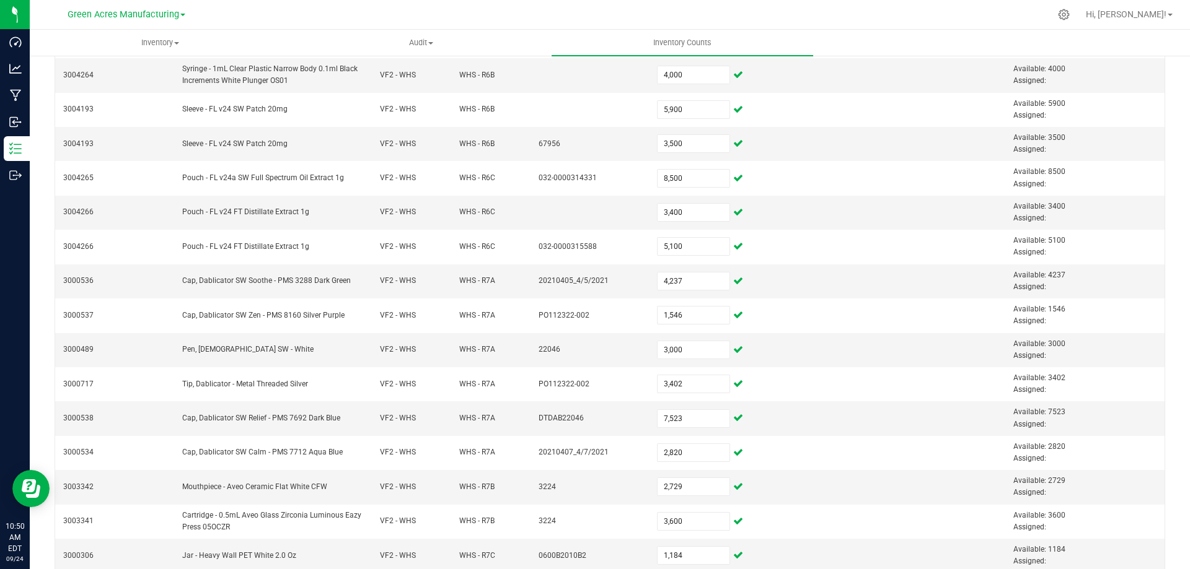
scroll to position [0, 0]
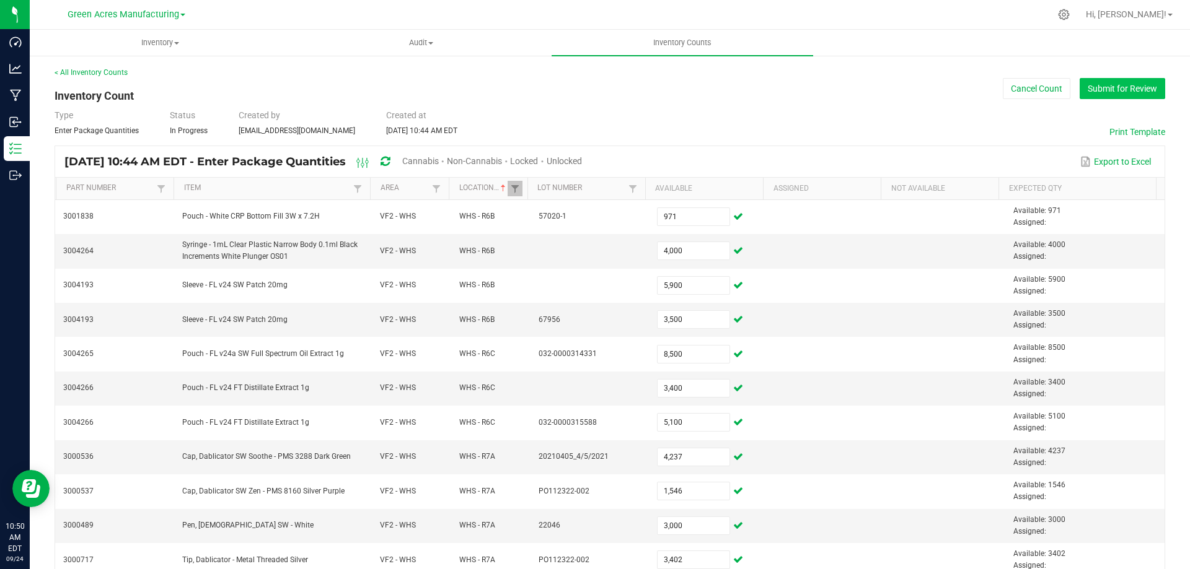
click at [1144, 87] on button "Submit for Review" at bounding box center [1122, 88] width 86 height 21
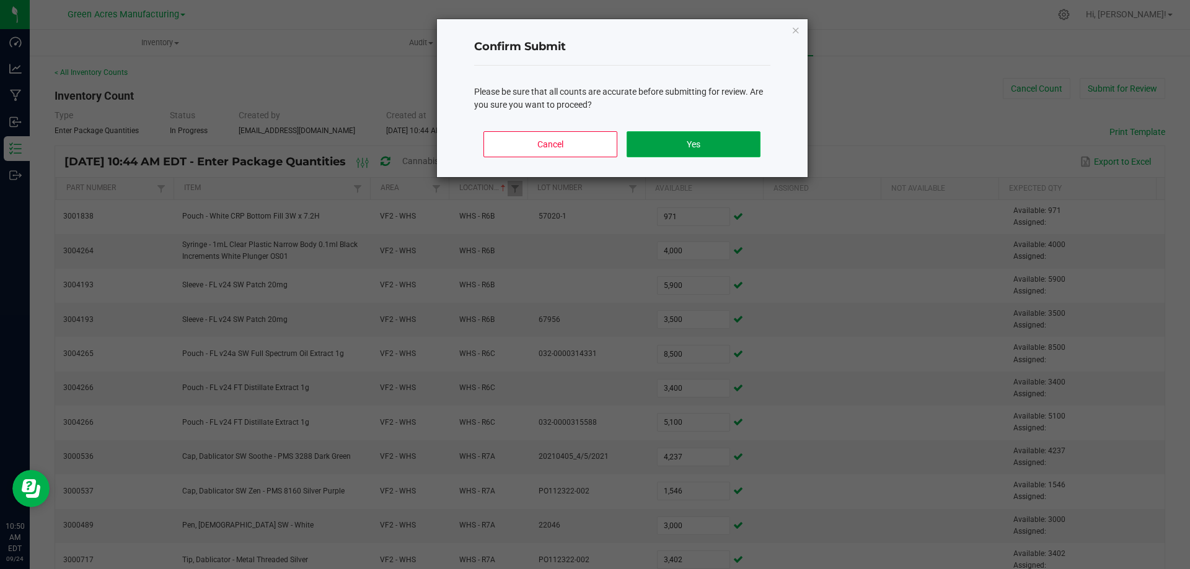
click at [721, 141] on button "Yes" at bounding box center [692, 144] width 133 height 26
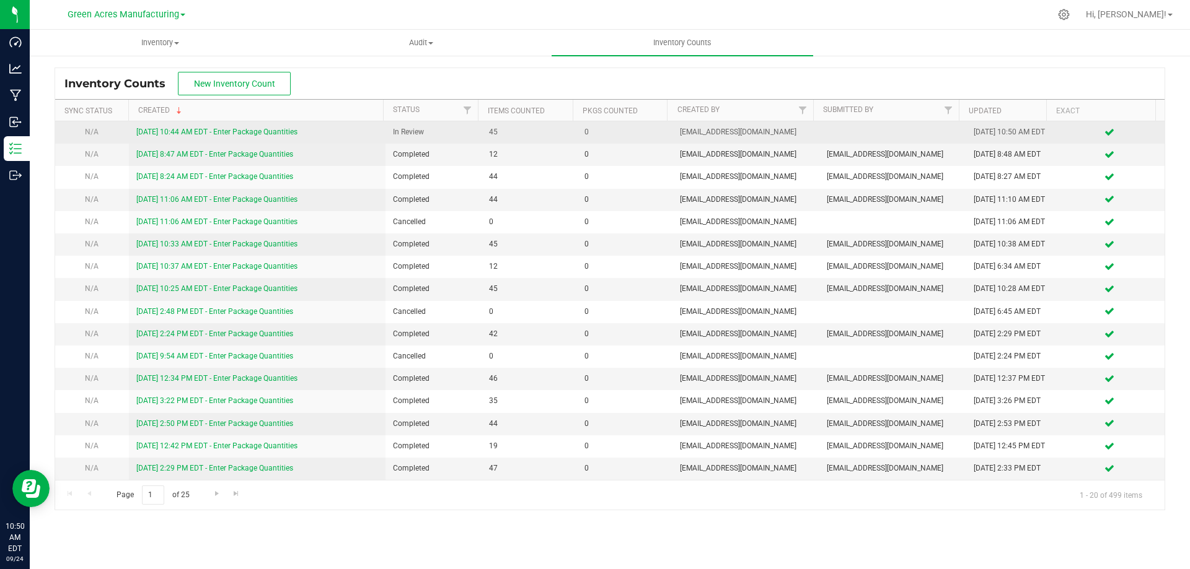
click at [272, 136] on link "[DATE] 10:44 AM EDT - Enter Package Quantities" at bounding box center [216, 132] width 161 height 9
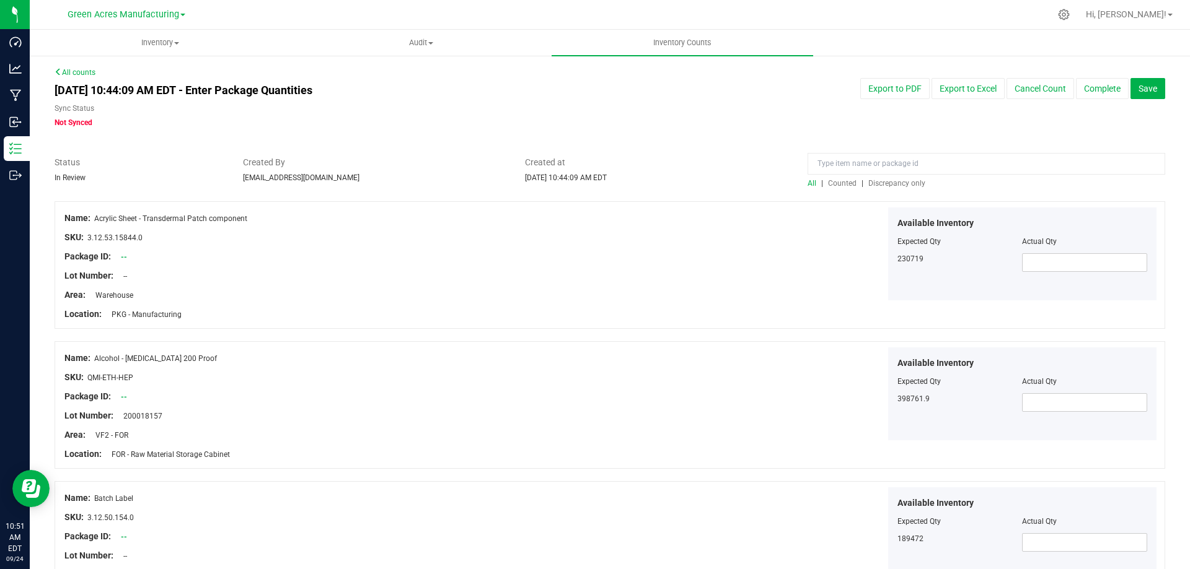
click at [897, 120] on div "[DATE] 10:44:09 AM EDT - Enter Package Quantities Sync Status Not Synced Export…" at bounding box center [609, 103] width 1129 height 50
click at [896, 186] on span "Discrepancy only" at bounding box center [896, 183] width 57 height 9
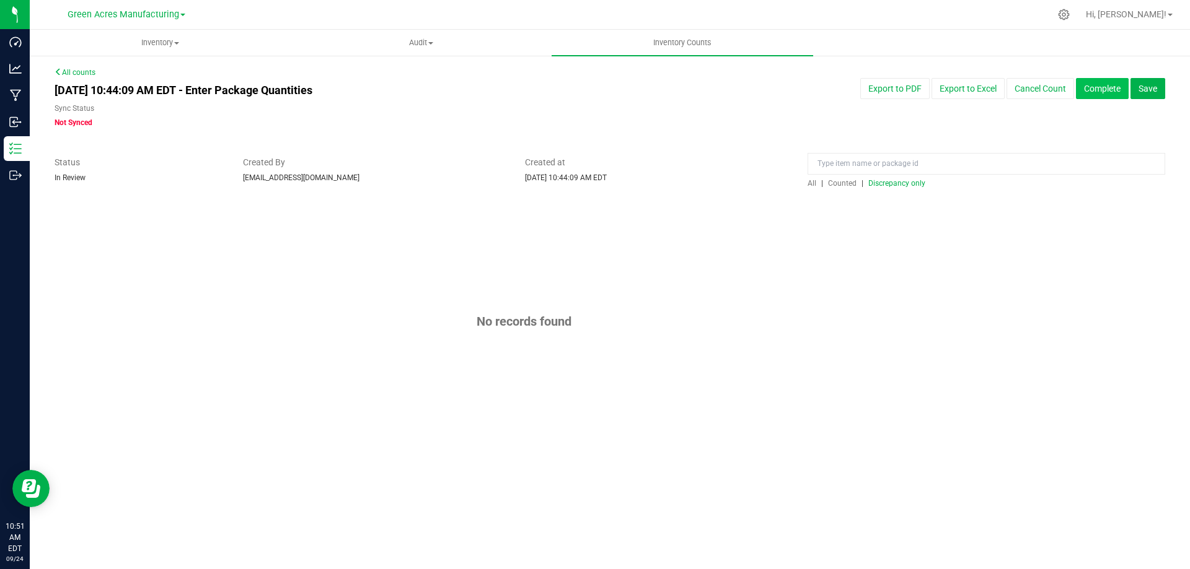
click at [1102, 94] on button "Complete" at bounding box center [1102, 88] width 53 height 21
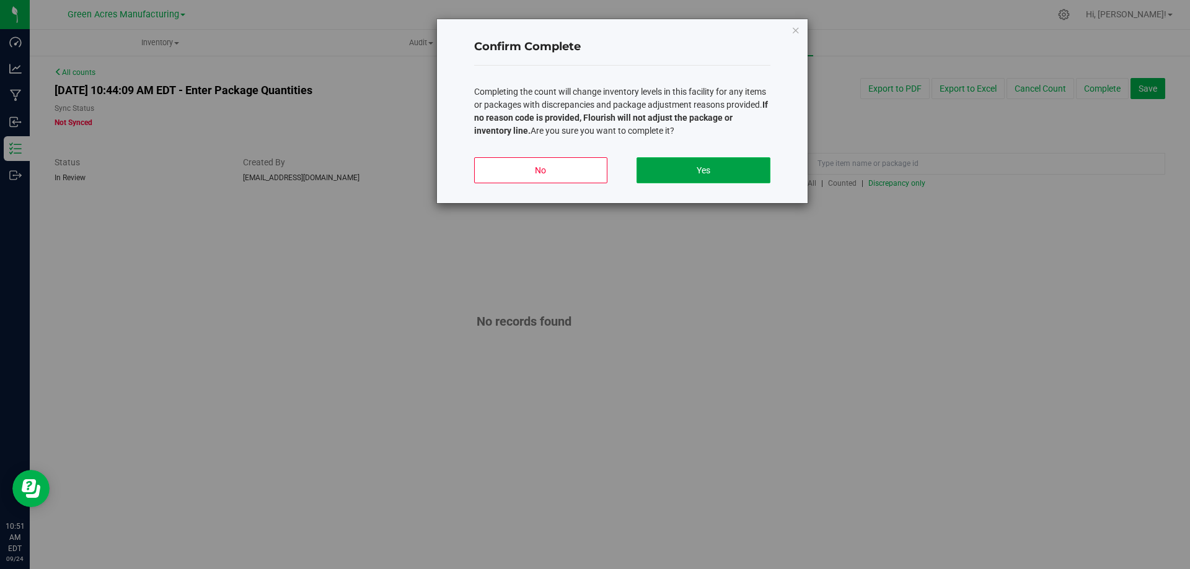
click at [752, 167] on button "Yes" at bounding box center [702, 170] width 133 height 26
